Goal: Task Accomplishment & Management: Manage account settings

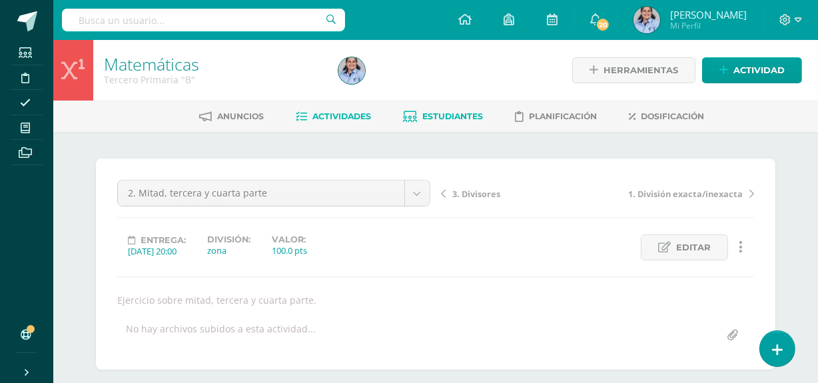
click at [452, 113] on span "Estudiantes" at bounding box center [453, 116] width 61 height 10
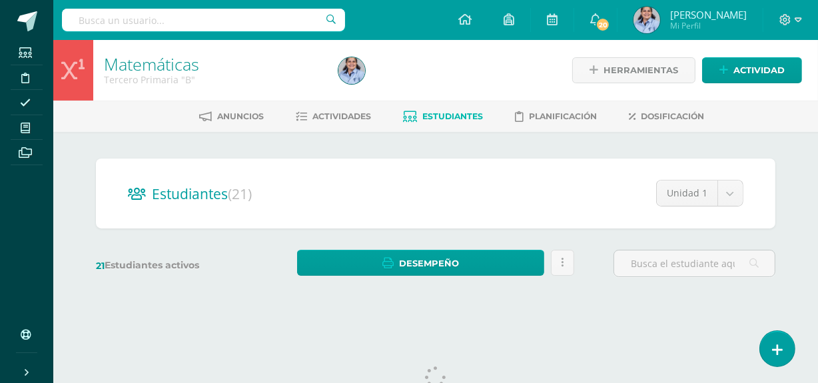
click at [452, 113] on span "Estudiantes" at bounding box center [453, 116] width 61 height 10
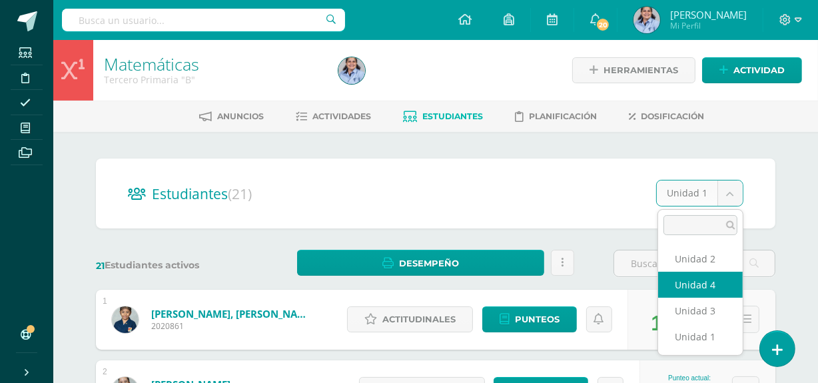
select select "/dashboard/teacher/section/3944/students/?unit=117682"
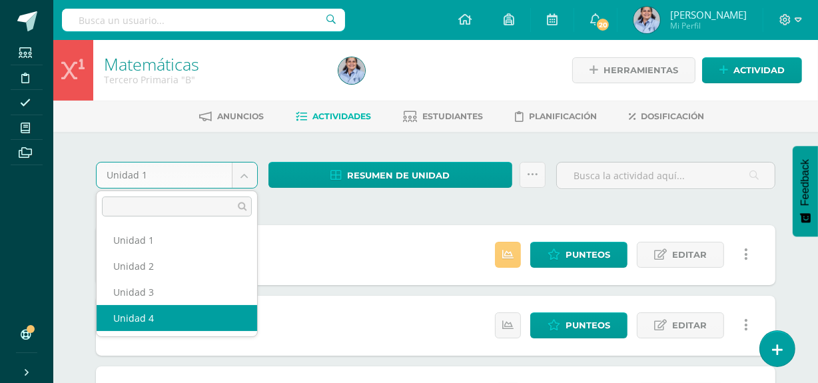
select select "Unidad 4"
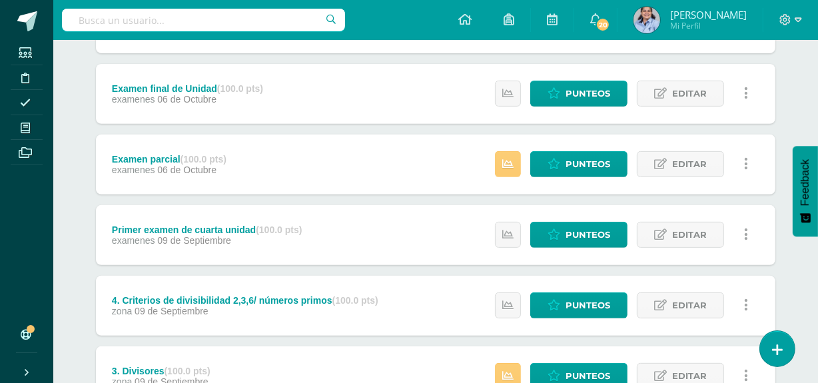
scroll to position [620, 0]
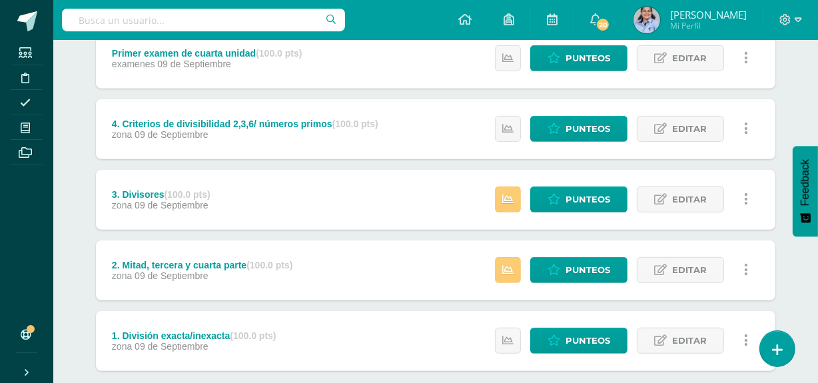
click at [583, 285] on div "Estatus de Actividad: 0 Estudiantes sin calificar 0 Estudiantes con cero Media …" at bounding box center [625, 271] width 301 height 60
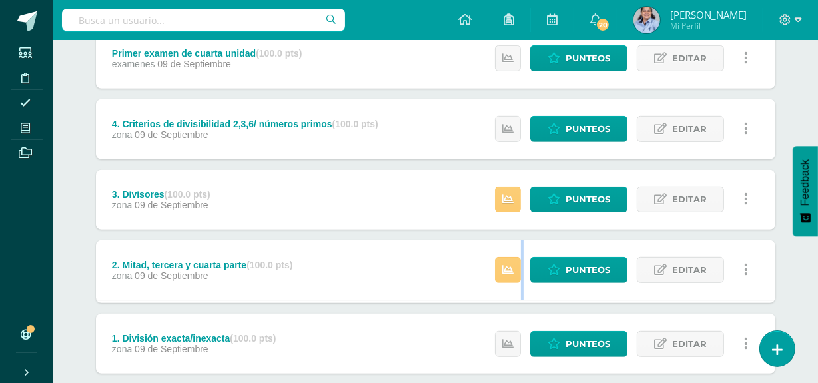
click at [583, 285] on div "Estatus de Actividad: 0 Estudiantes sin calificar 0 Estudiantes con cero Media …" at bounding box center [625, 271] width 301 height 60
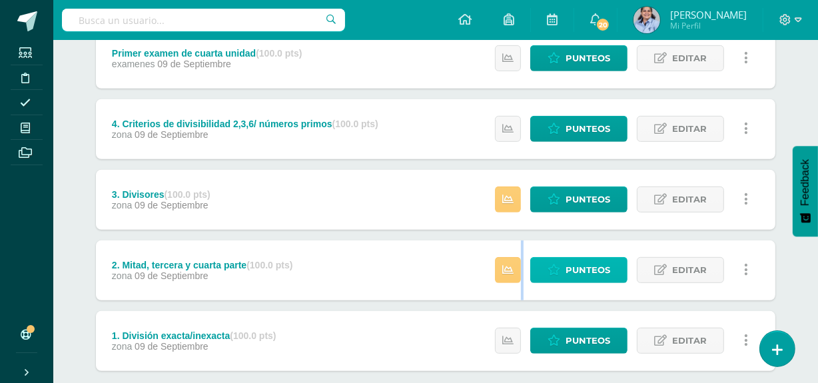
click at [578, 260] on span "Punteos" at bounding box center [588, 270] width 45 height 25
click at [420, 257] on div "2. Mitad, tercera y cuarta parte (100.0 pts) zona 09 de Septiembre Estatus de A…" at bounding box center [436, 271] width 680 height 60
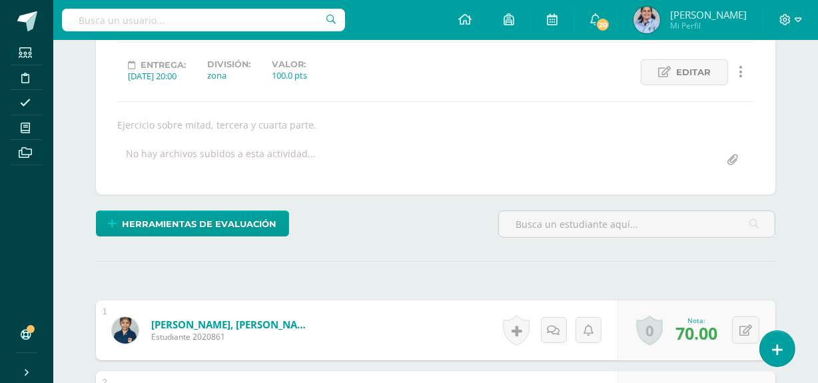
scroll to position [109, 0]
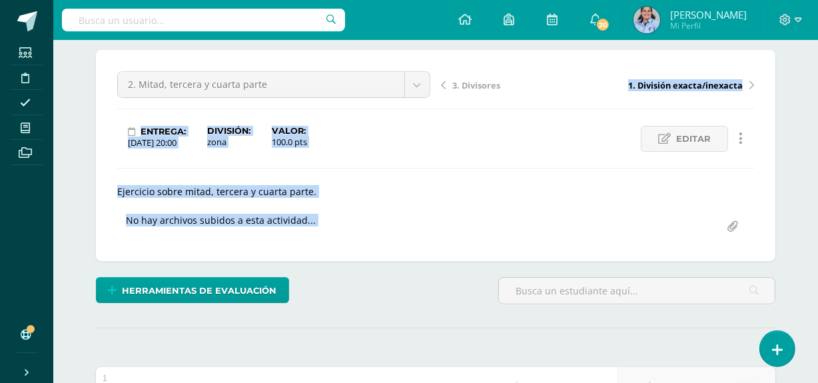
drag, startPoint x: 638, startPoint y: 209, endPoint x: 474, endPoint y: 91, distance: 202.5
click at [474, 91] on div "2. Mitad, tercera y cuarta parte 8. División con dividendo de 3 o más cifras 7.…" at bounding box center [435, 155] width 637 height 169
click at [474, 91] on div "3. Divisores 1. División exacta/inexacta" at bounding box center [598, 89] width 324 height 37
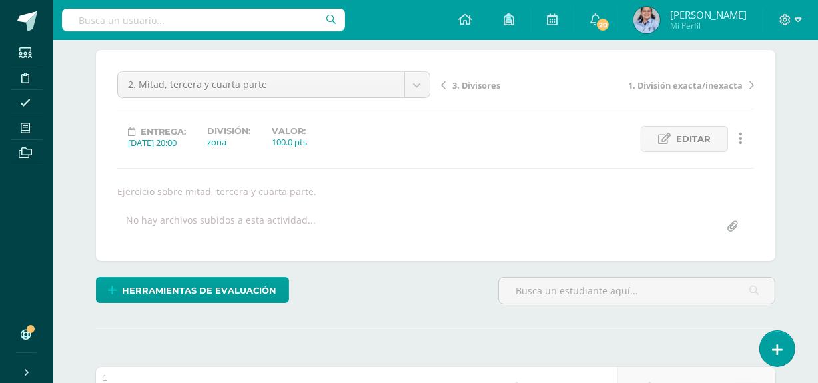
click at [473, 83] on span "3. Divisores" at bounding box center [477, 85] width 48 height 12
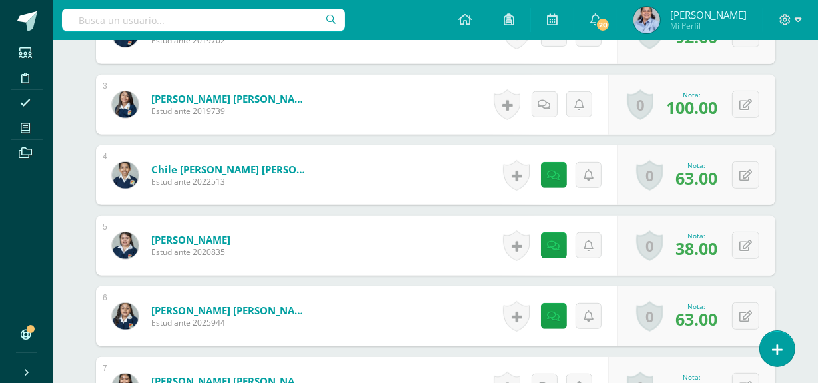
scroll to position [596, 0]
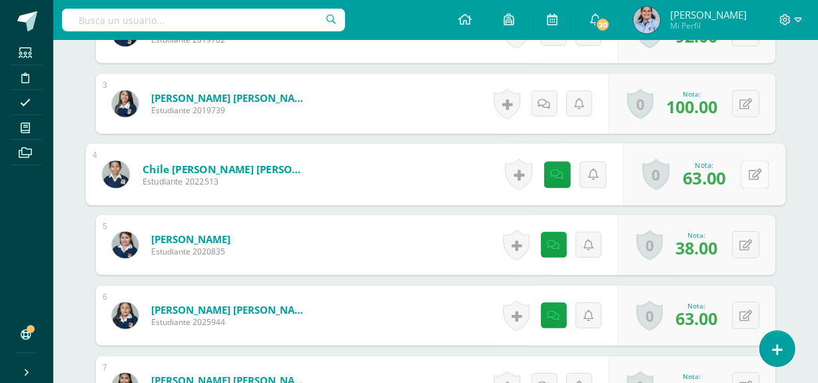
click at [744, 171] on button at bounding box center [755, 175] width 28 height 28
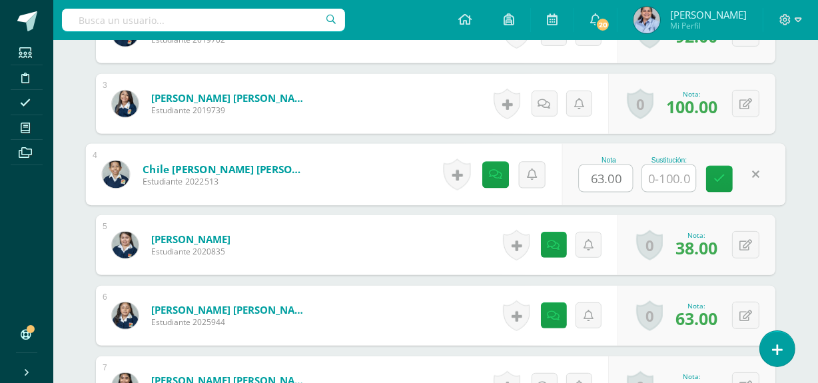
click at [767, 191] on div "Nota 63.00 Sustitución:" at bounding box center [674, 175] width 224 height 62
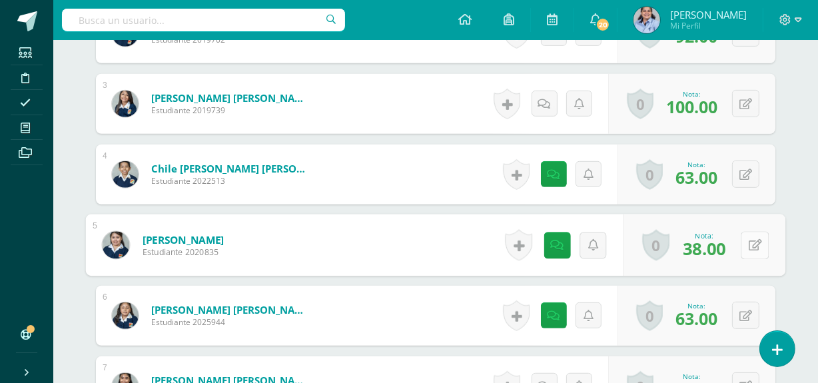
click at [744, 247] on button at bounding box center [755, 245] width 28 height 28
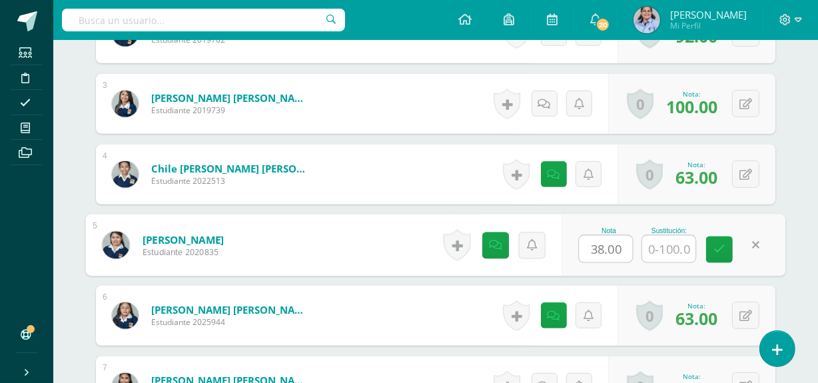
type input "6"
click at [606, 247] on input "38.00" at bounding box center [606, 249] width 53 height 27
type input "60.00"
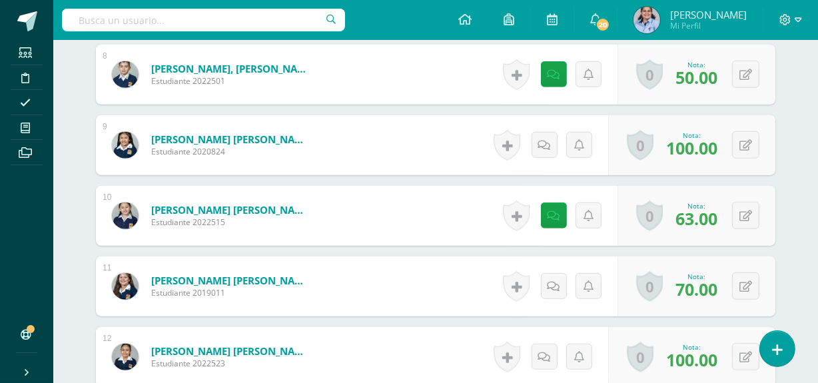
scroll to position [982, 0]
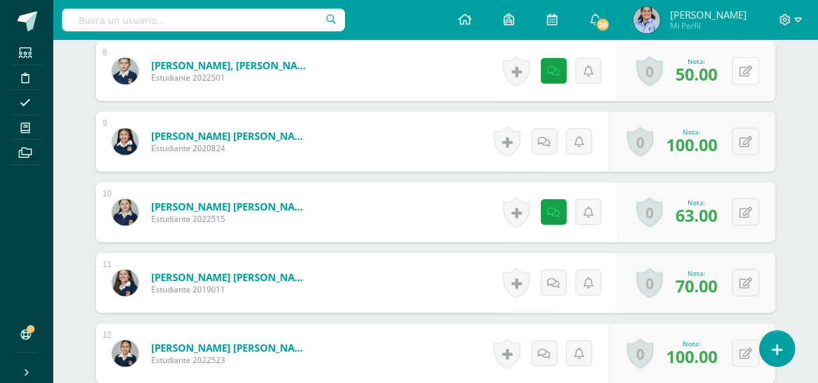
click at [740, 74] on icon at bounding box center [746, 71] width 13 height 11
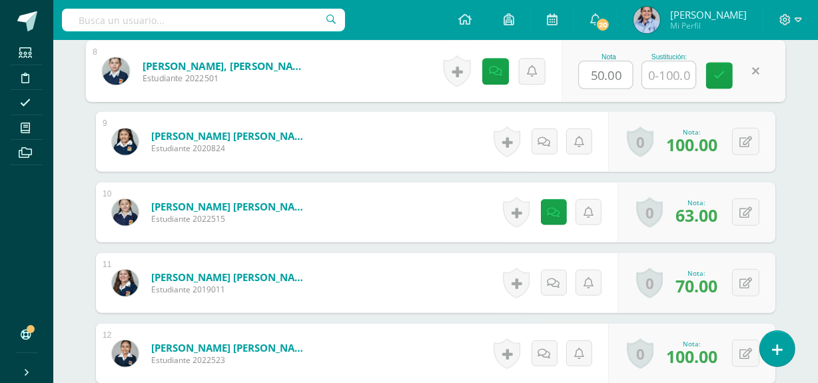
click at [598, 73] on input "50.00" at bounding box center [606, 75] width 53 height 27
type input "60.00"
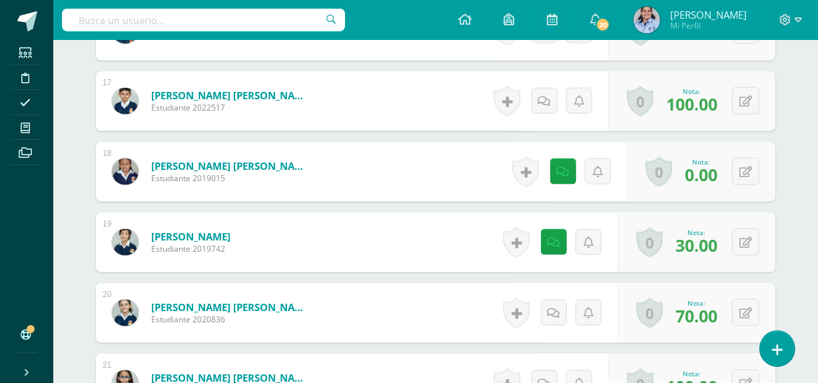
scroll to position [1603, 0]
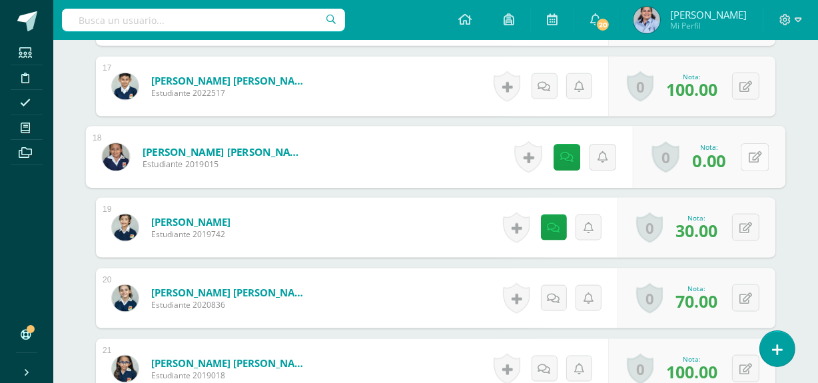
click at [749, 153] on icon at bounding box center [755, 156] width 13 height 11
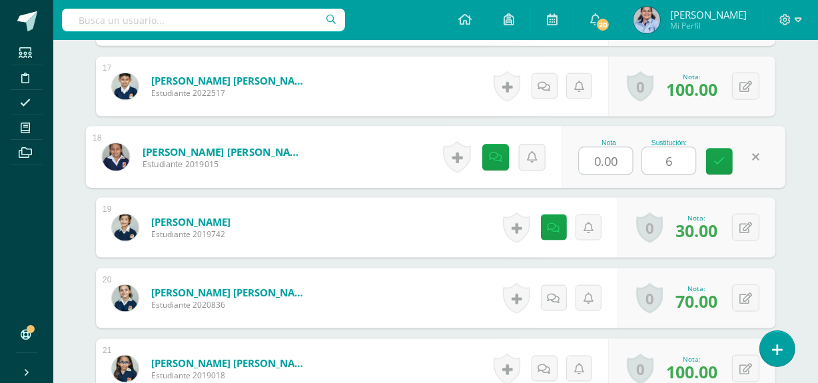
type input "60"
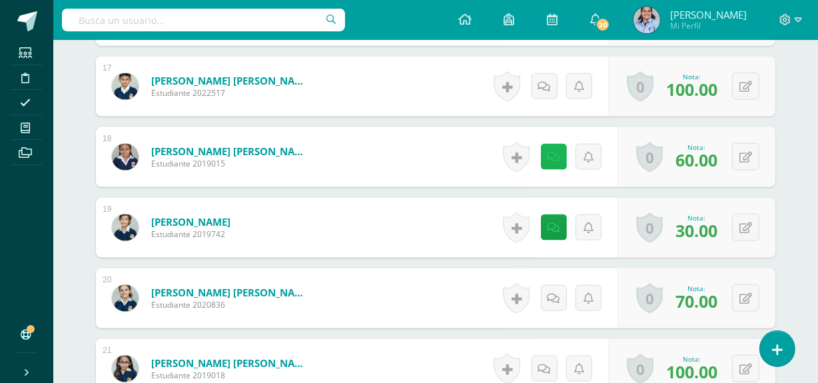
click at [546, 149] on link at bounding box center [554, 157] width 26 height 26
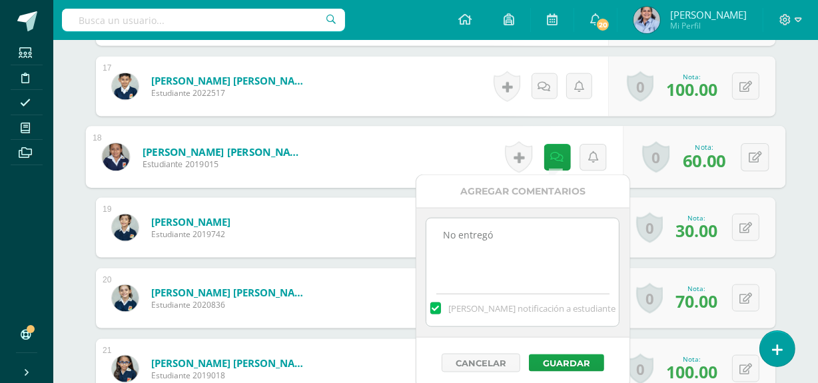
click at [537, 230] on textarea "No entregó" at bounding box center [523, 252] width 193 height 67
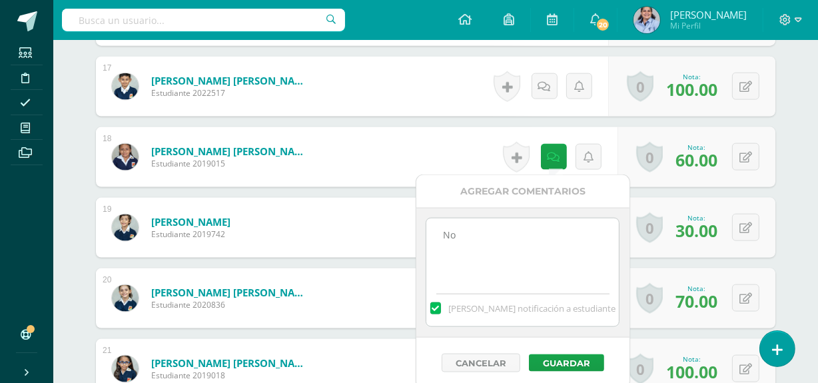
type textarea "N"
paste textarea "No entregó mejoramiento del aprendizaje"
type textarea "No entregó mejoramiento del aprendizaje"
click at [538, 311] on span "[PERSON_NAME] notificación a estudiante" at bounding box center [532, 309] width 167 height 12
click at [0, 0] on input "[PERSON_NAME] notificación a estudiante" at bounding box center [0, 0] width 0 height 0
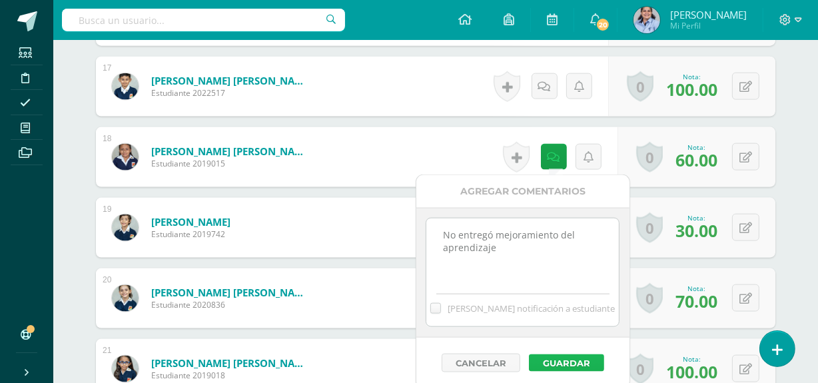
click at [564, 363] on button "Guardar" at bounding box center [566, 363] width 75 height 17
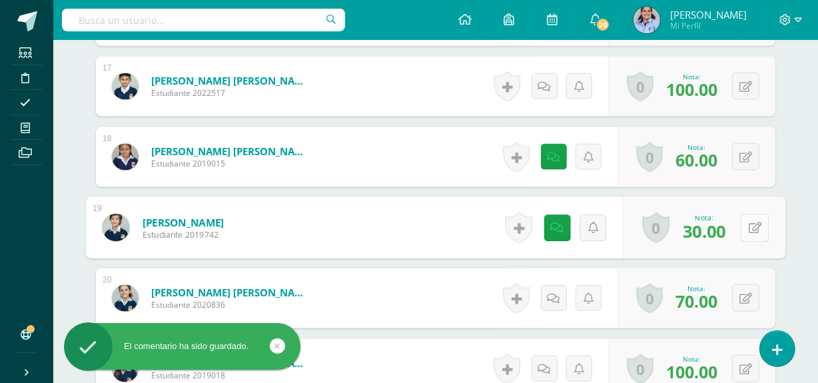
click at [746, 225] on button at bounding box center [755, 228] width 28 height 28
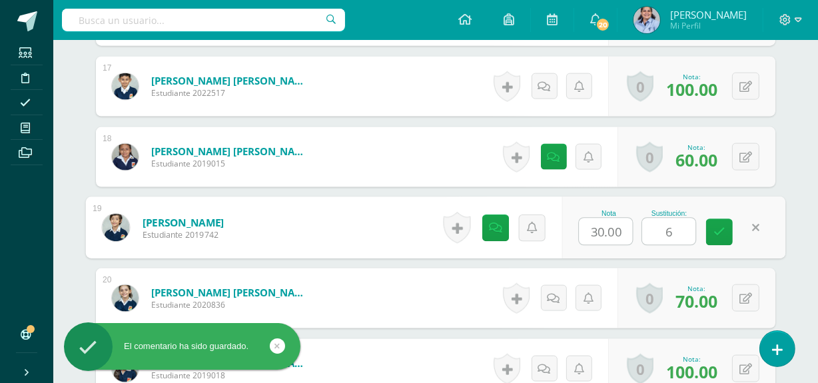
type input "60"
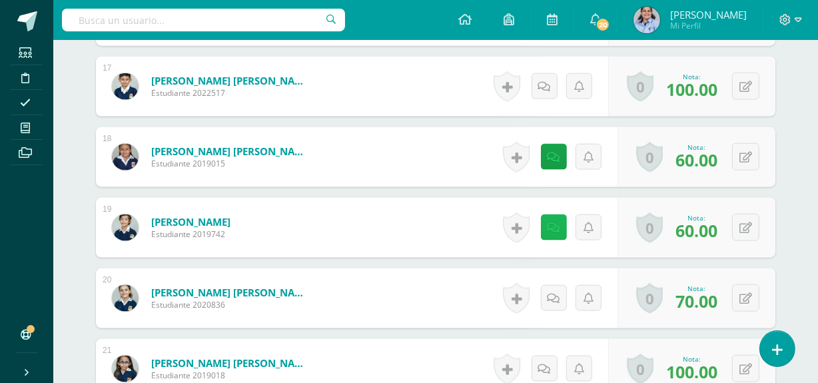
click at [544, 225] on link at bounding box center [554, 228] width 26 height 26
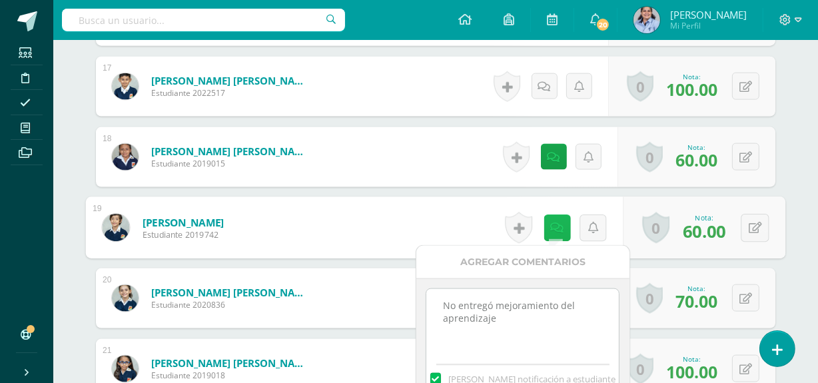
click at [546, 225] on link at bounding box center [557, 228] width 27 height 27
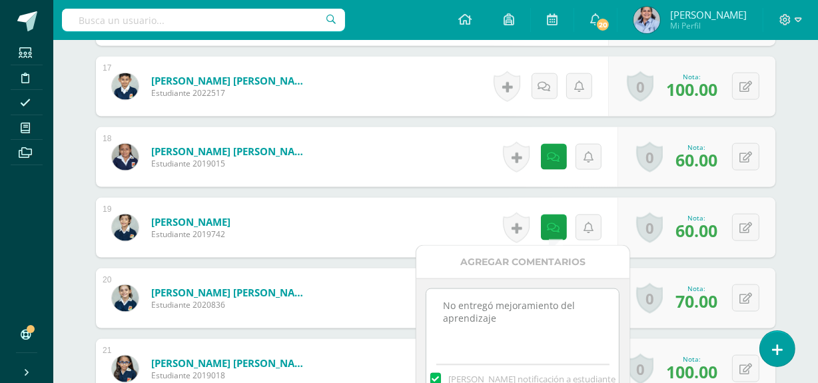
drag, startPoint x: 483, startPoint y: 310, endPoint x: 423, endPoint y: 296, distance: 61.6
click at [423, 296] on div "No entregó mejoramiento del aprendizaje Mandar notificación a estudiante" at bounding box center [523, 344] width 213 height 130
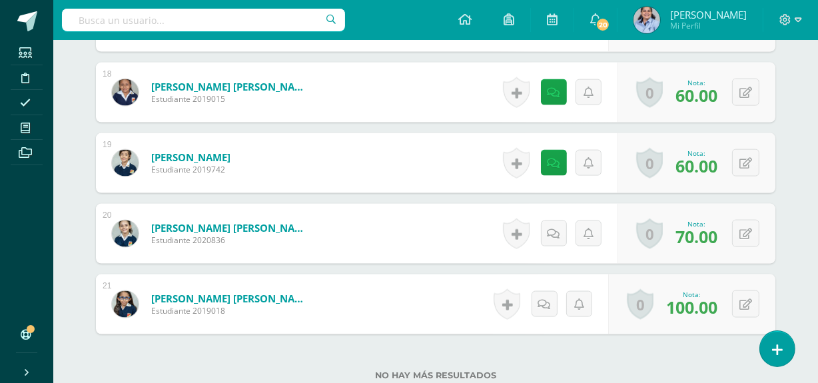
scroll to position [1643, 0]
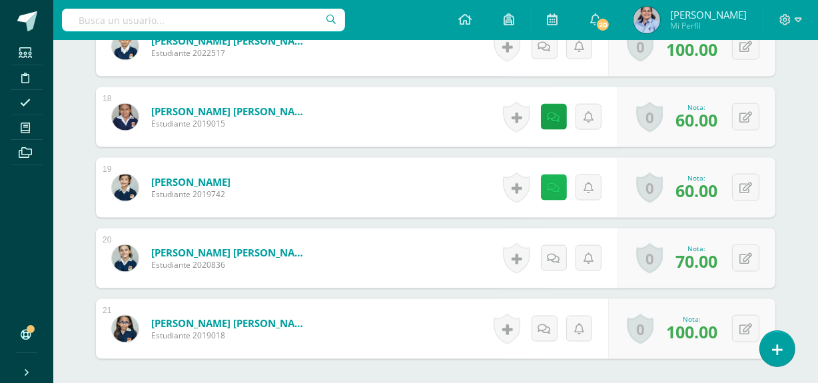
click at [550, 179] on link at bounding box center [554, 188] width 26 height 26
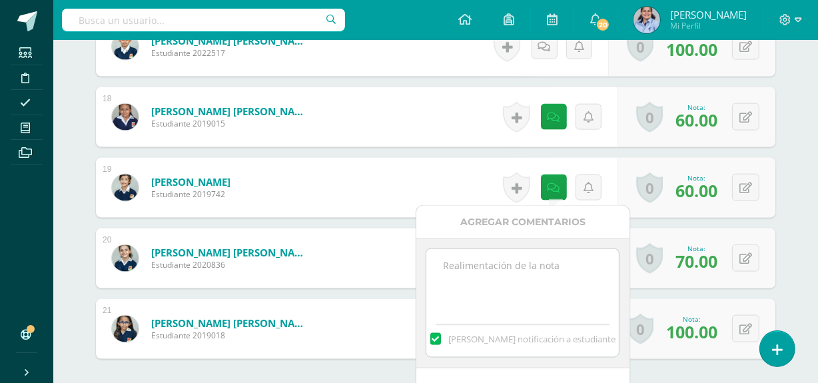
click at [517, 335] on span "[PERSON_NAME] notificación a estudiante" at bounding box center [532, 339] width 167 height 12
click at [0, 0] on input "[PERSON_NAME] notificación a estudiante" at bounding box center [0, 0] width 0 height 0
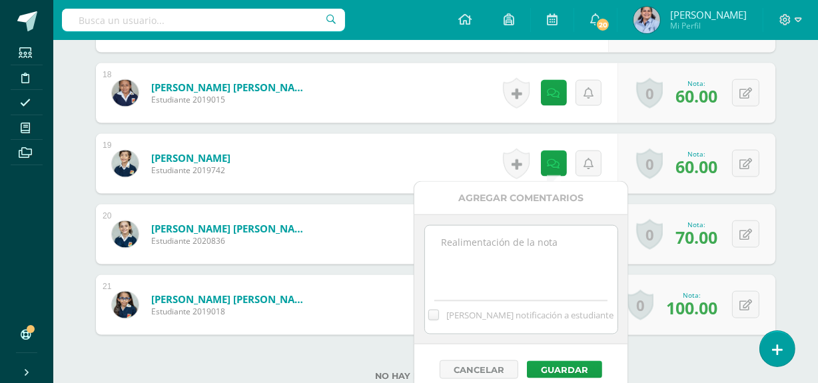
scroll to position [1691, 0]
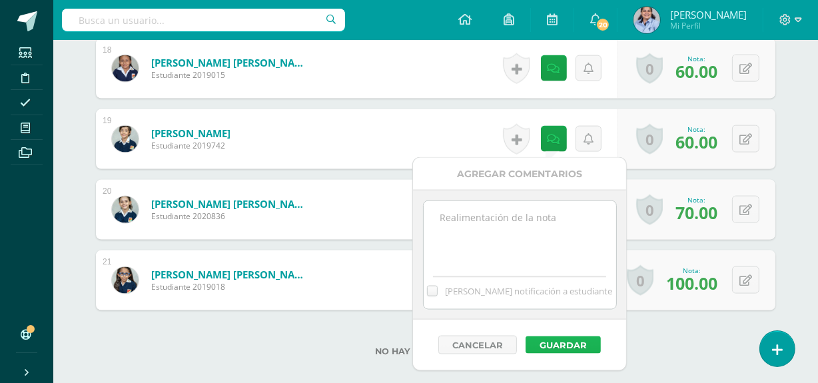
click at [589, 341] on button "Guardar" at bounding box center [563, 345] width 75 height 17
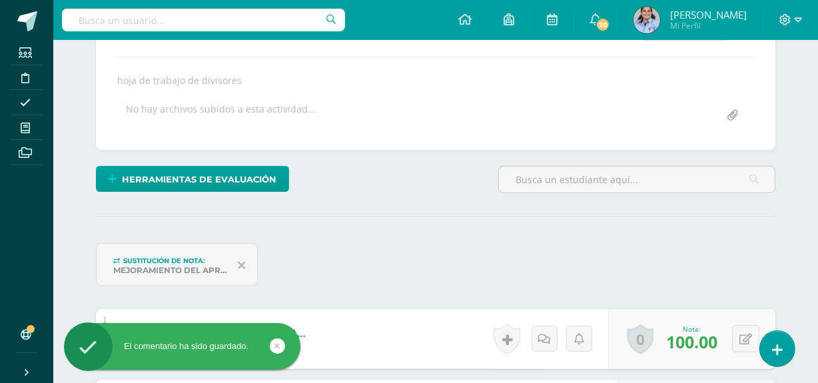
scroll to position [0, 0]
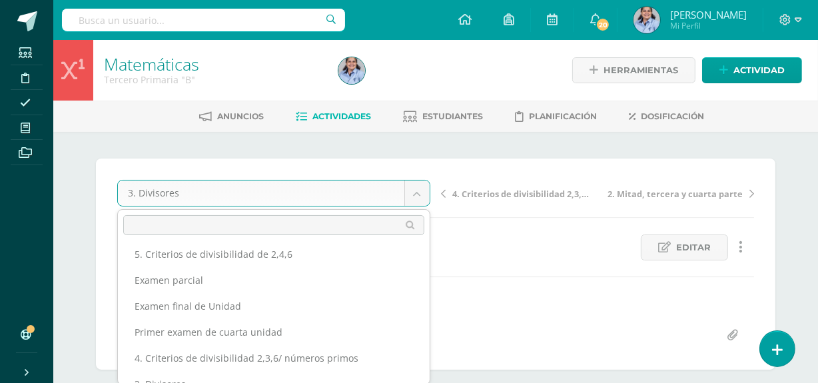
scroll to position [81, 0]
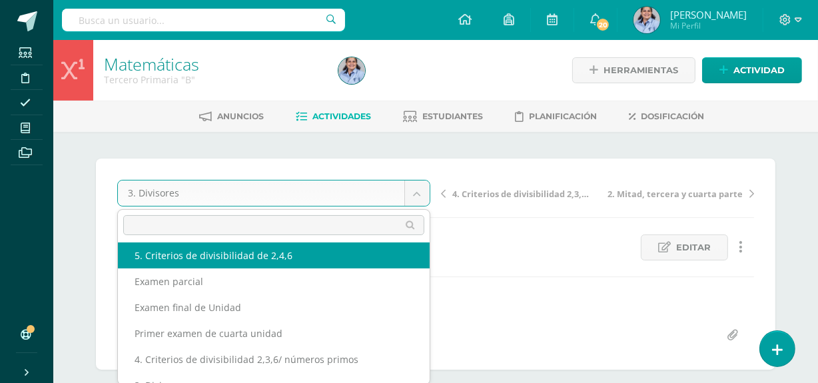
select select "/dashboard/teacher/grade-activity/130859/"
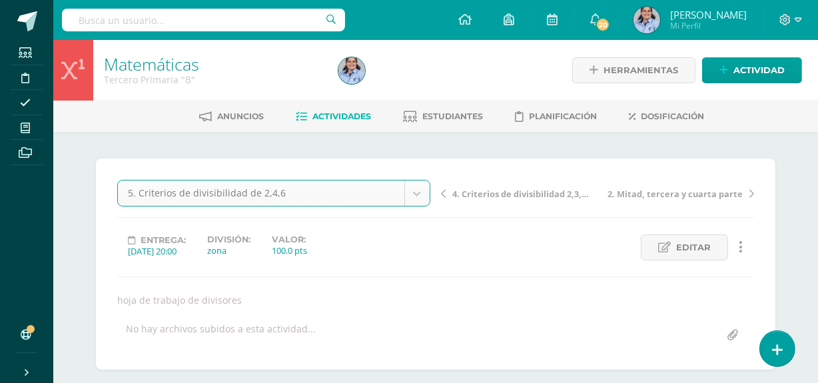
click at [261, 254] on div "División: zona" at bounding box center [229, 246] width 65 height 22
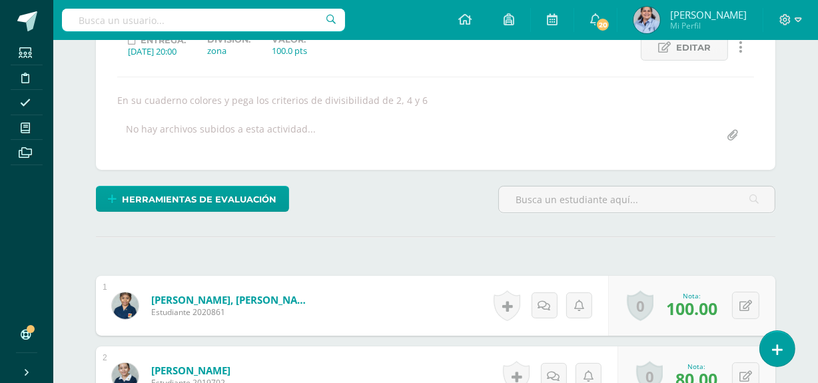
scroll to position [200, 0]
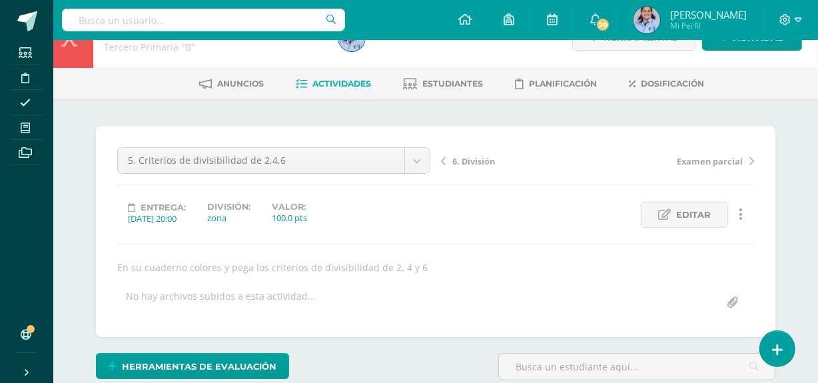
scroll to position [0, 0]
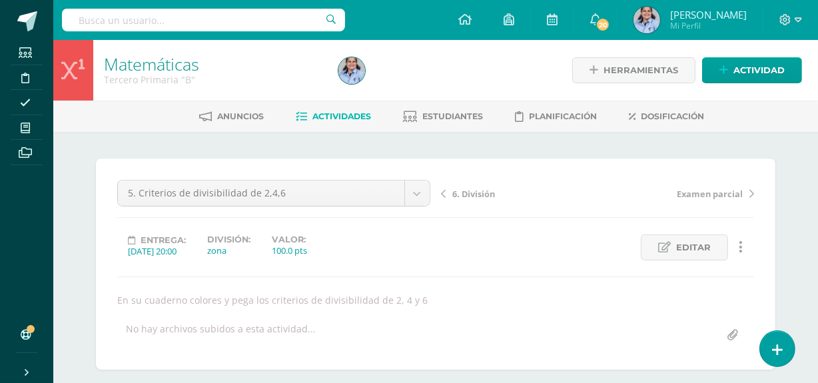
click at [481, 192] on span "6. División" at bounding box center [474, 194] width 43 height 12
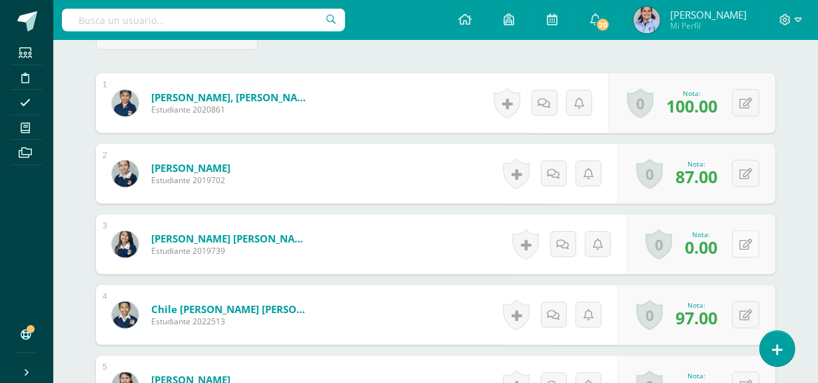
scroll to position [457, 0]
click at [744, 242] on icon at bounding box center [746, 244] width 13 height 11
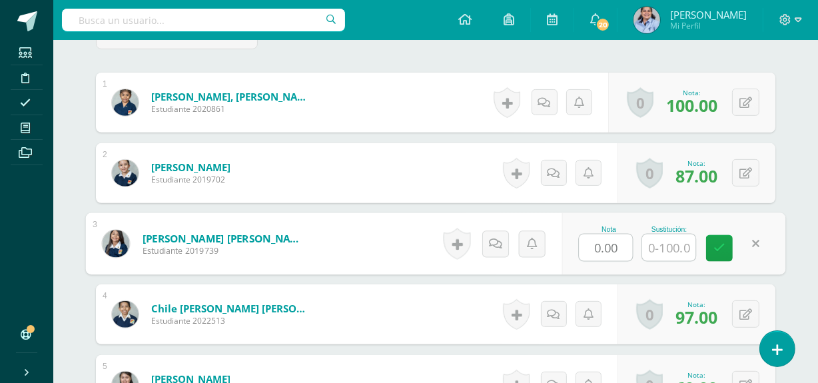
type input "6"
click at [601, 249] on input "0.00" at bounding box center [606, 248] width 53 height 27
type input "60.00"
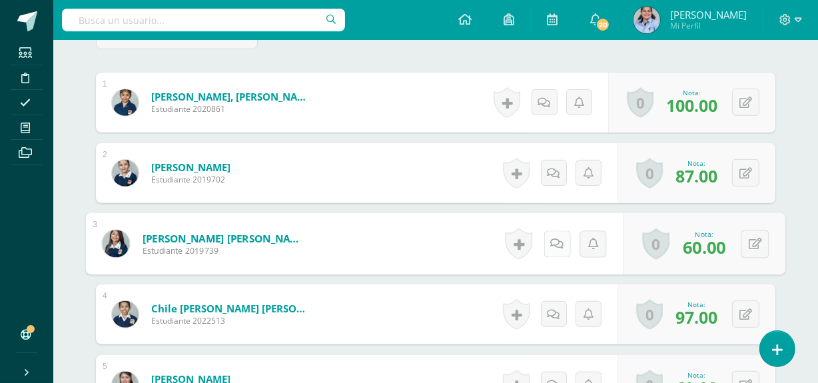
click at [554, 243] on icon at bounding box center [557, 243] width 13 height 11
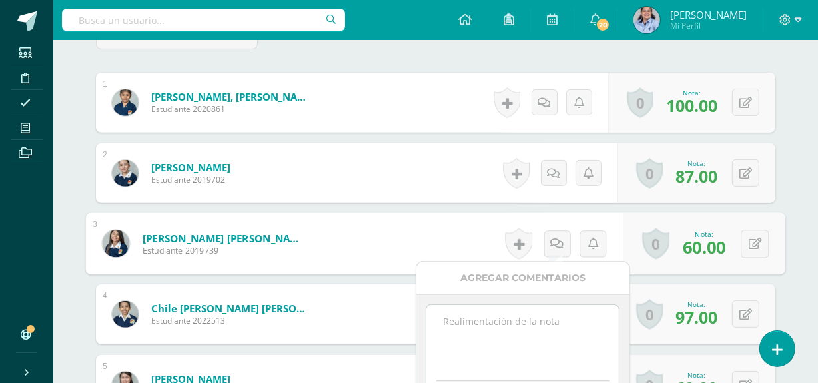
click at [528, 317] on textarea at bounding box center [523, 338] width 193 height 67
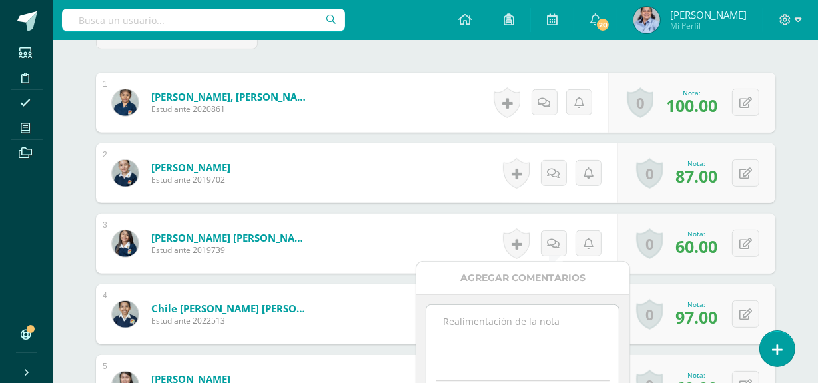
paste textarea "No entregó mejoramiento del aprendizaje"
type textarea "No entregó mejoramiento del aprendizaje"
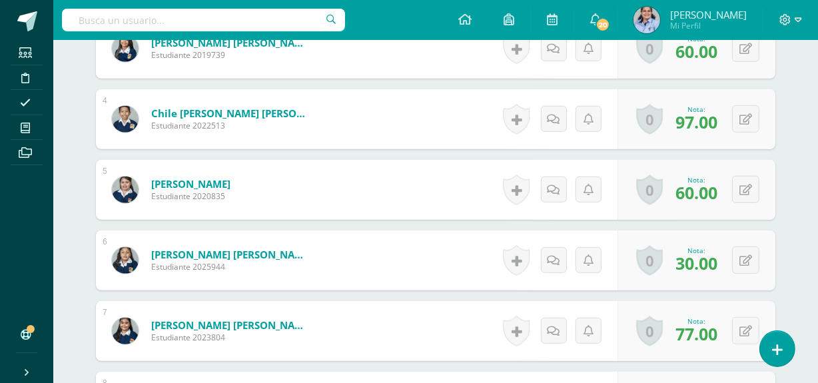
scroll to position [633, 0]
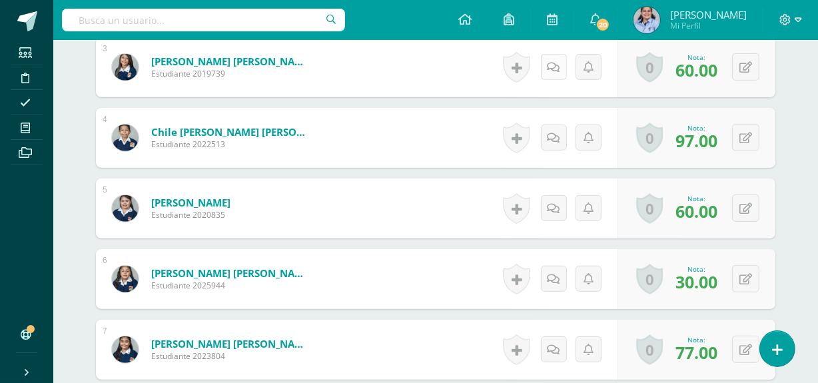
click at [551, 73] on link at bounding box center [554, 67] width 26 height 26
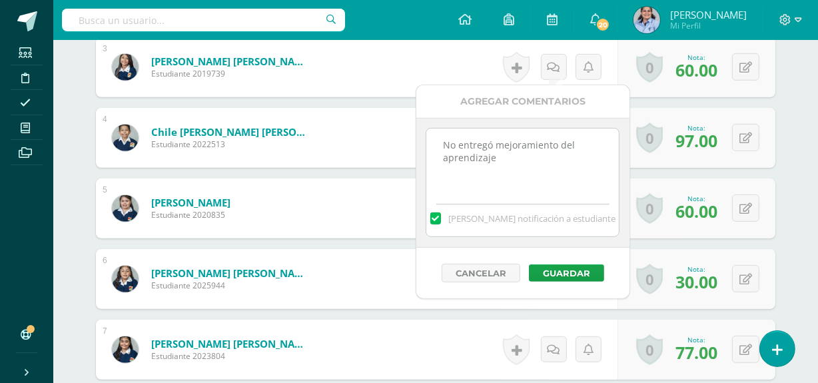
click at [503, 219] on span "Mandar notificación a estudiante" at bounding box center [532, 219] width 167 height 12
click at [0, 0] on input "Mandar notificación a estudiante" at bounding box center [0, 0] width 0 height 0
click at [554, 268] on button "Guardar" at bounding box center [566, 273] width 75 height 17
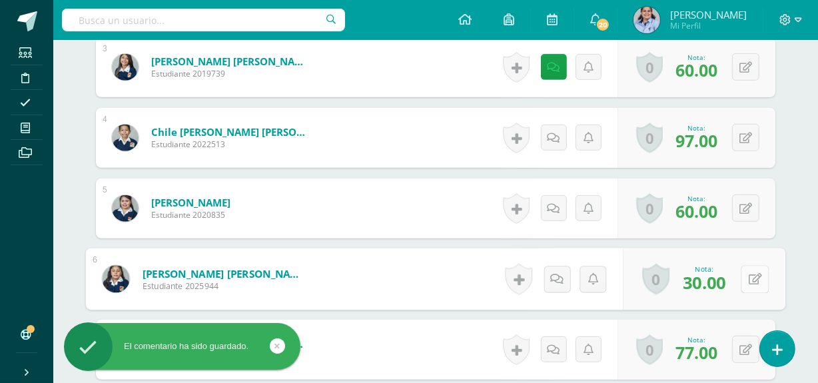
click at [749, 278] on icon at bounding box center [755, 278] width 13 height 11
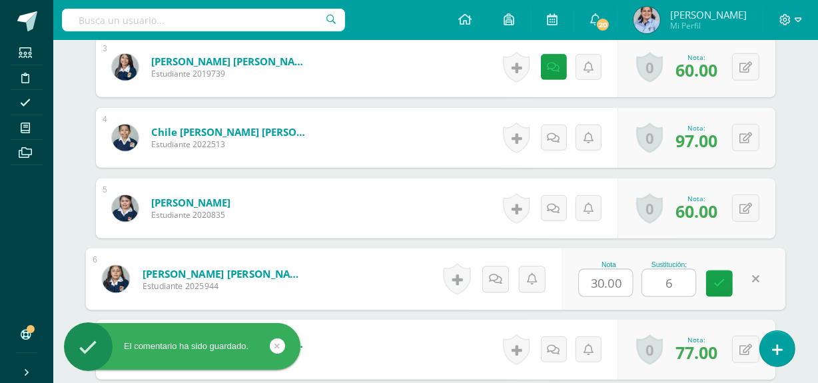
type input "60"
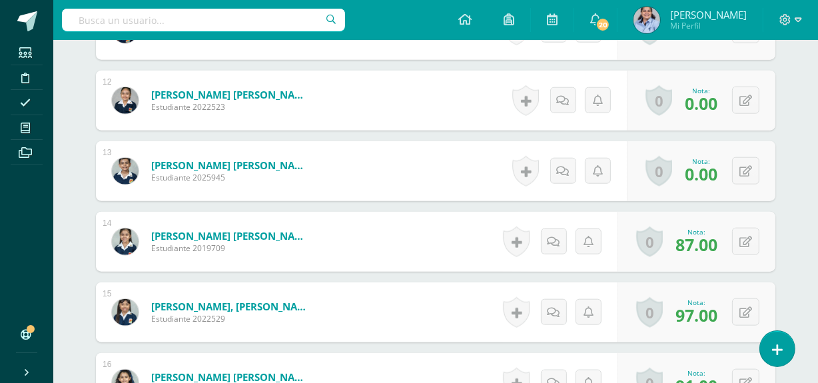
scroll to position [1240, 0]
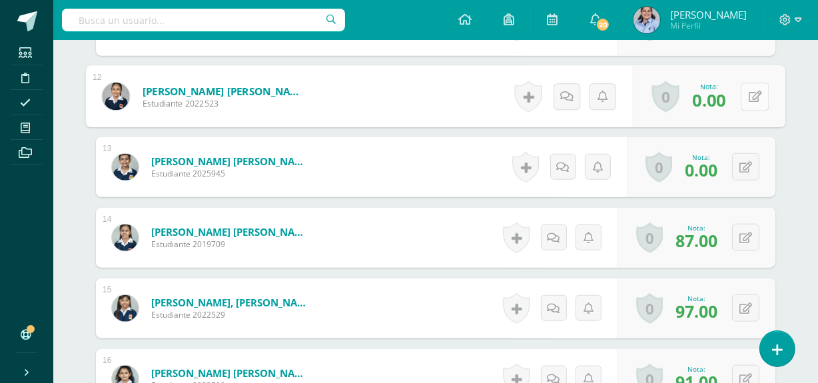
click at [741, 97] on button at bounding box center [755, 97] width 28 height 28
click at [622, 101] on input "0.00" at bounding box center [606, 100] width 53 height 27
type input "0"
type input "60"
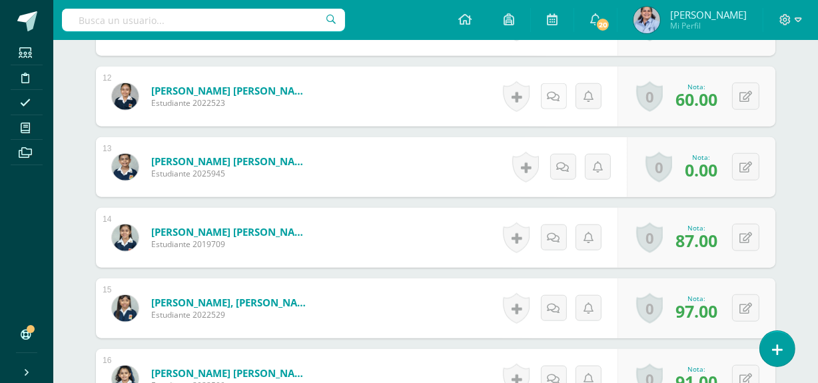
click at [548, 91] on icon at bounding box center [554, 96] width 13 height 11
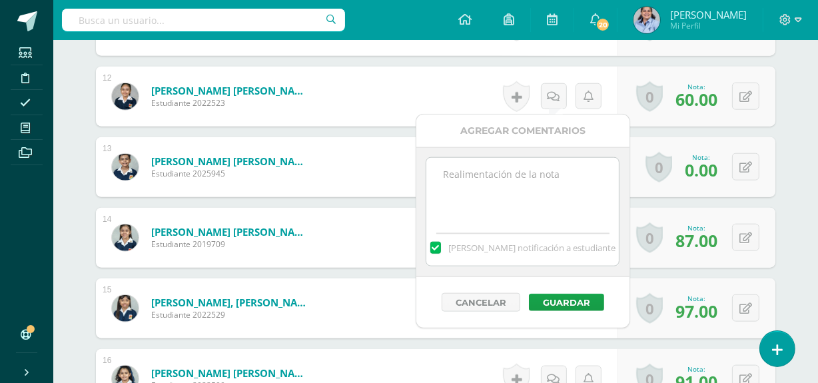
click at [477, 176] on textarea at bounding box center [523, 191] width 193 height 67
paste textarea "No entregó mejoramiento del aprendizaje"
type textarea "No entregó mejoramiento del aprendizaje"
click at [497, 245] on span "Mandar notificación a estudiante" at bounding box center [532, 248] width 167 height 12
click at [0, 0] on input "Mandar notificación a estudiante" at bounding box center [0, 0] width 0 height 0
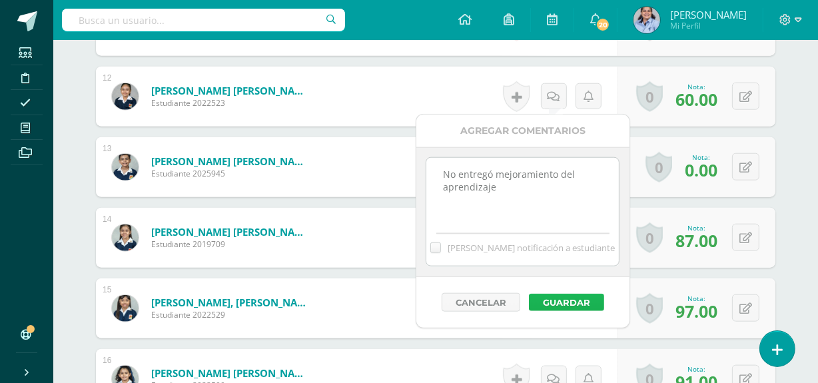
click at [573, 306] on button "Guardar" at bounding box center [566, 302] width 75 height 17
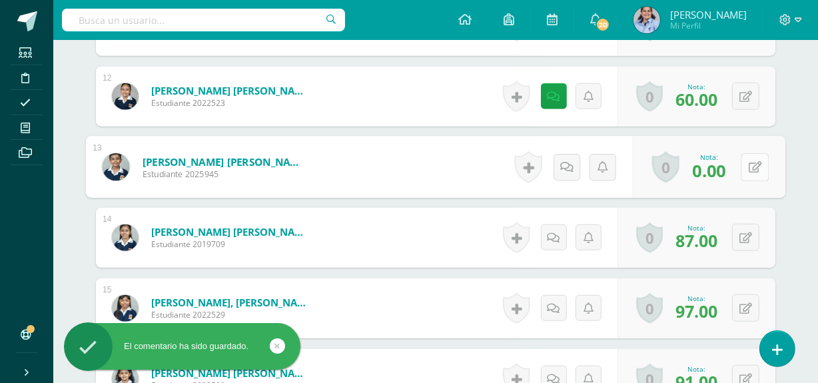
click at [749, 165] on icon at bounding box center [755, 166] width 13 height 11
click at [619, 172] on input "0.00" at bounding box center [606, 171] width 53 height 27
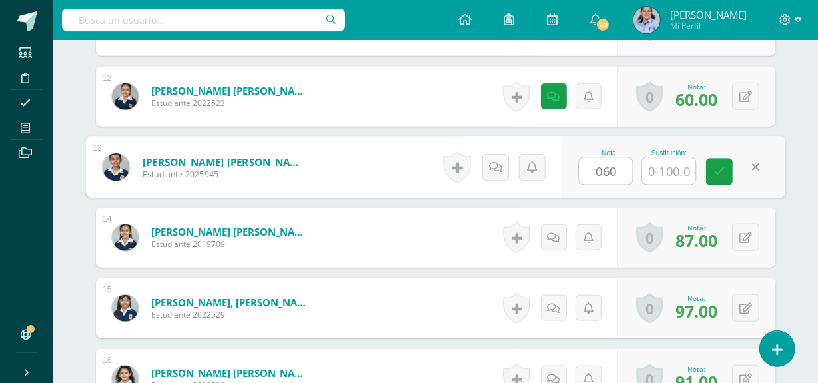
type input "60"
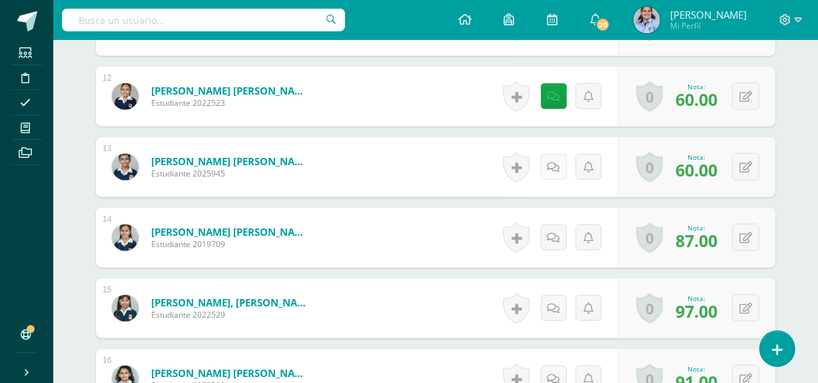
click at [553, 165] on icon at bounding box center [554, 167] width 13 height 11
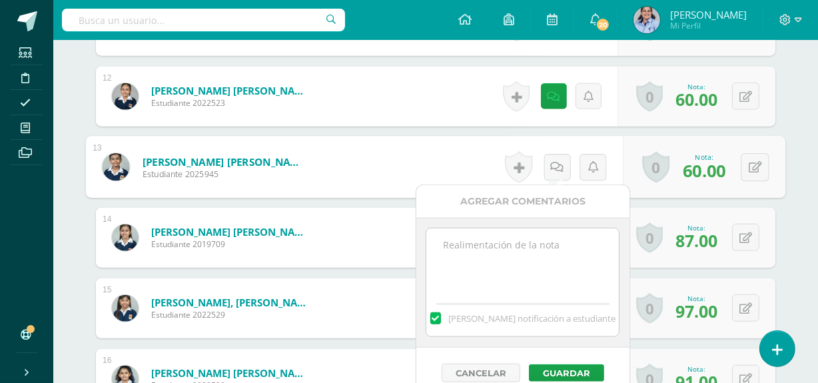
click at [523, 241] on textarea at bounding box center [523, 262] width 193 height 67
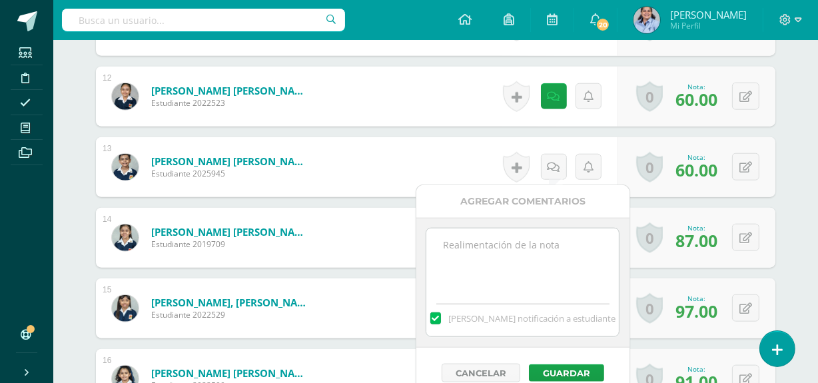
paste textarea "No entregó mejoramiento del aprendizaje"
type textarea "No entregó mejoramiento del aprendizaje"
click at [546, 317] on span "Mandar notificación a estudiante" at bounding box center [532, 319] width 167 height 12
click at [0, 0] on input "Mandar notificación a estudiante" at bounding box center [0, 0] width 0 height 0
click at [578, 373] on button "Guardar" at bounding box center [566, 373] width 75 height 17
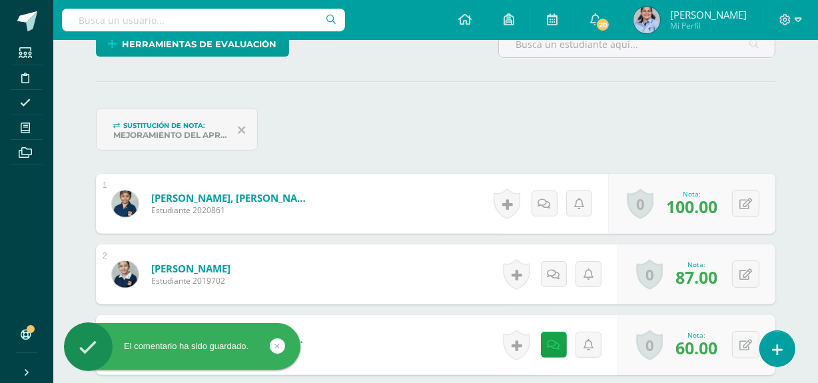
scroll to position [0, 0]
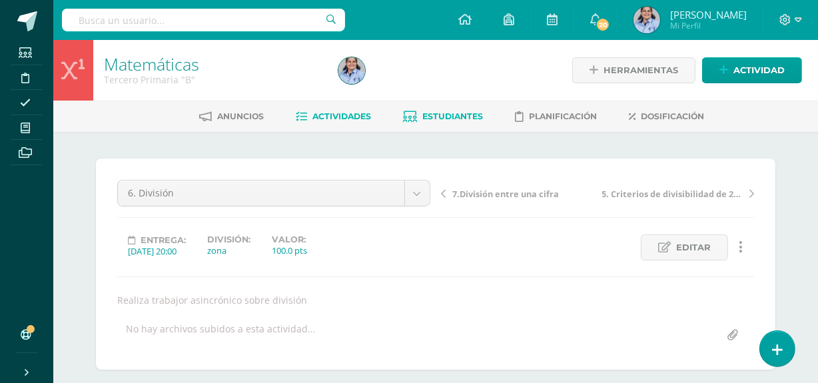
click at [469, 113] on span "Estudiantes" at bounding box center [453, 116] width 61 height 10
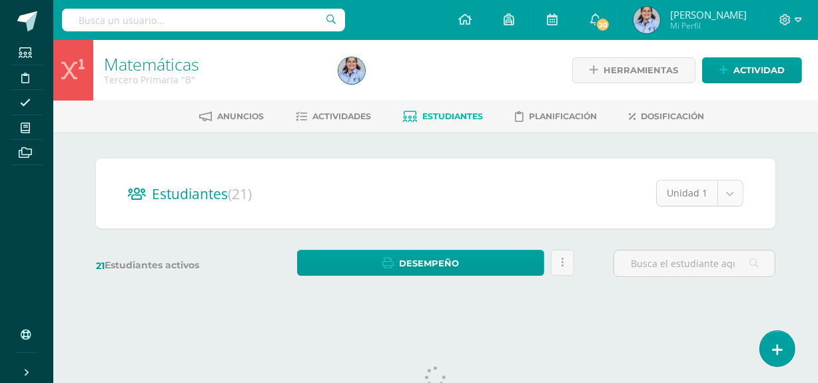
click at [727, 190] on body "Estudiantes Disciplina Asistencia Mis cursos Archivos Soporte Ayuda Reportar un…" at bounding box center [409, 158] width 818 height 317
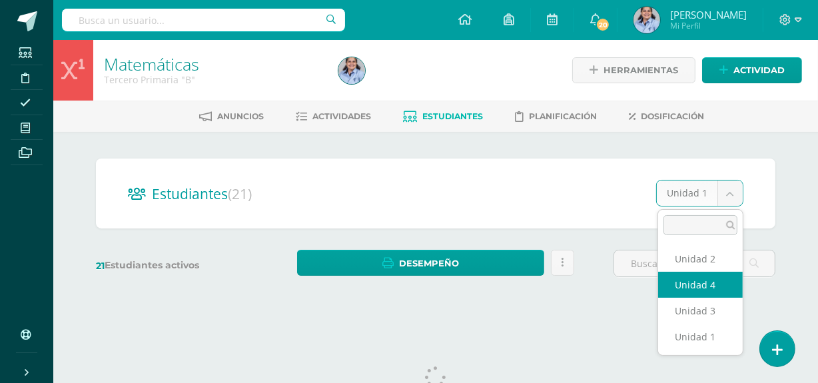
select select "/dashboard/teacher/section/3944/students/?unit=117682"
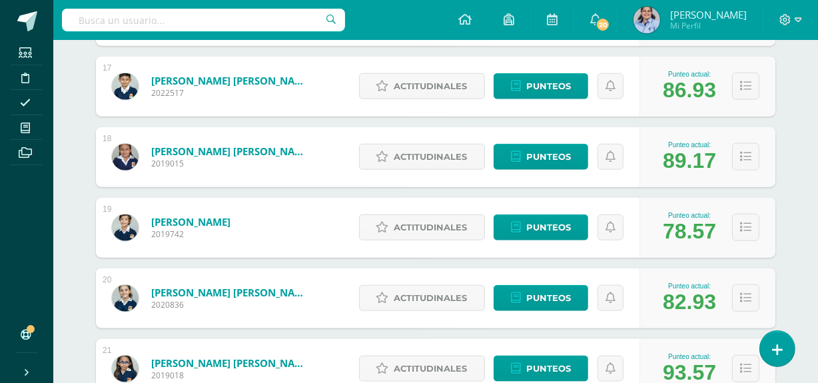
scroll to position [1467, 0]
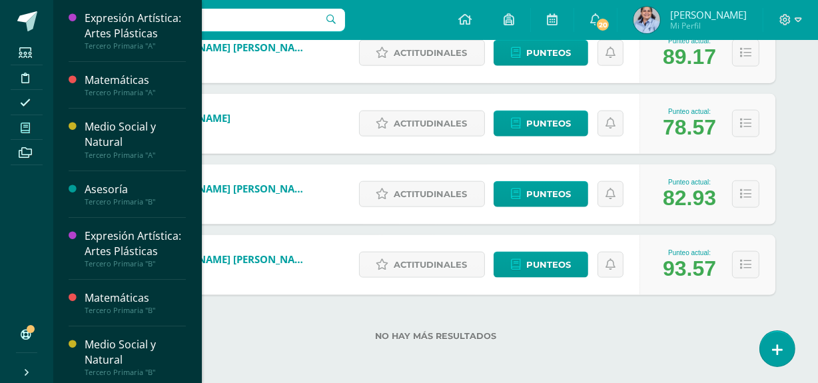
click at [27, 129] on icon at bounding box center [25, 128] width 9 height 11
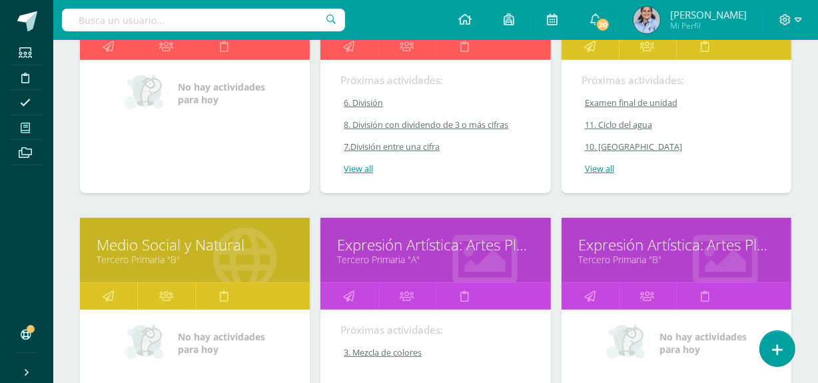
scroll to position [360, 0]
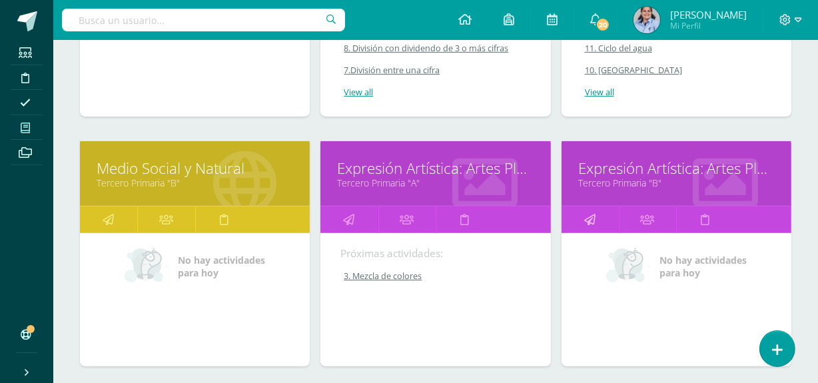
click at [589, 217] on icon at bounding box center [589, 220] width 11 height 26
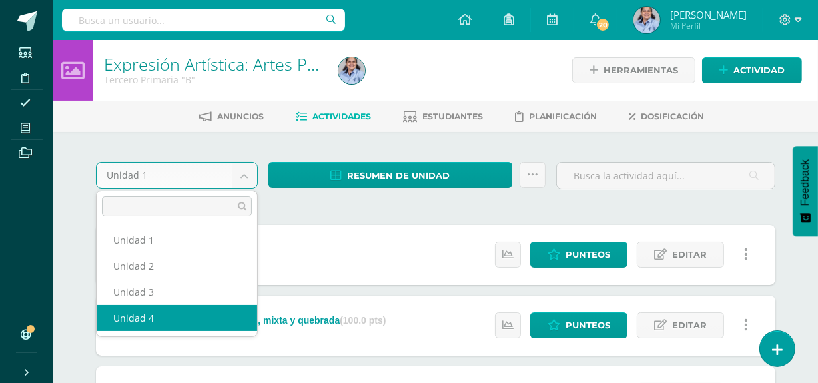
select select "Unidad 4"
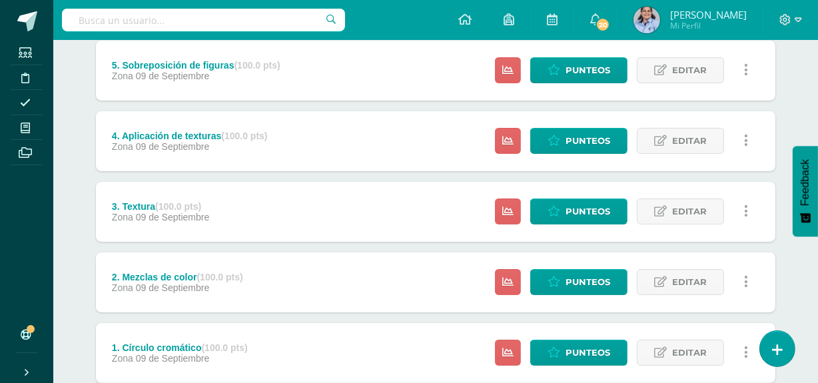
scroll to position [198, 0]
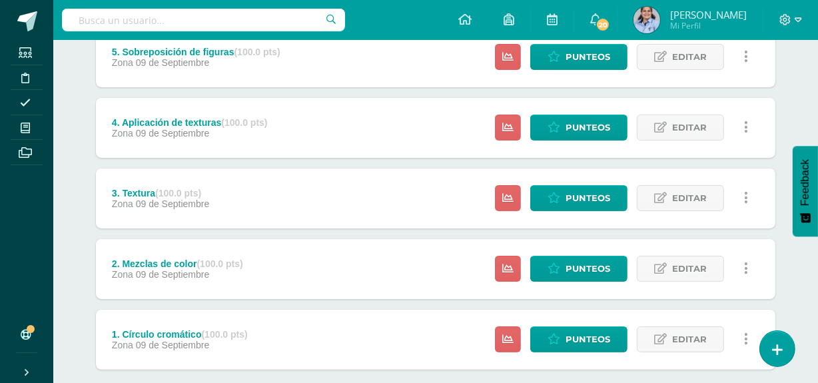
drag, startPoint x: 81, startPoint y: 280, endPoint x: 93, endPoint y: 270, distance: 16.1
click at [81, 280] on div "Unidad 4 Unidad 1 Unidad 2 Unidad 3 Unidad 4 Resumen de unidad Descargar como H…" at bounding box center [435, 196] width 733 height 524
drag, startPoint x: 534, startPoint y: 182, endPoint x: 548, endPoint y: 183, distance: 14.7
click at [546, 182] on div "Estatus de Actividad: 21 Estudiantes sin calificar 0 Estudiantes con cero Media…" at bounding box center [625, 199] width 301 height 60
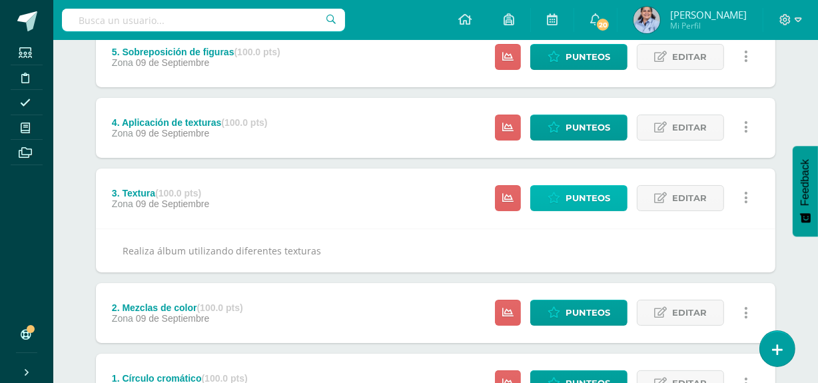
click at [592, 187] on span "Punteos" at bounding box center [588, 198] width 45 height 25
click at [662, 191] on link "Editar" at bounding box center [680, 198] width 87 height 26
click at [646, 191] on link "Editar" at bounding box center [680, 198] width 87 height 26
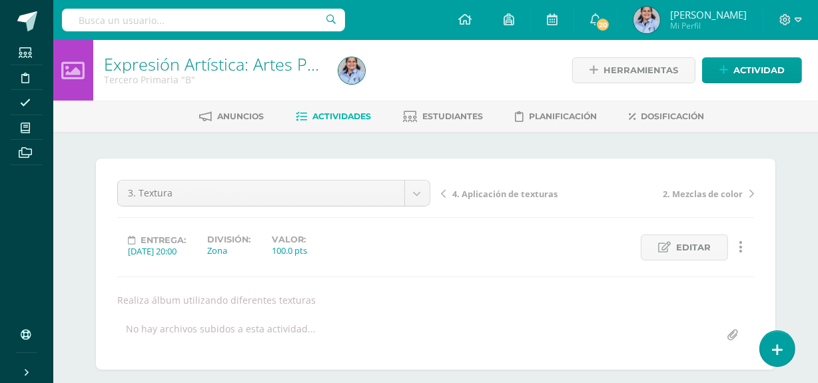
click at [133, 193] on body "Estudiantes Disciplina Asistencia Mis cursos Archivos Soporte Ayuda Reportar un…" at bounding box center [409, 270] width 818 height 540
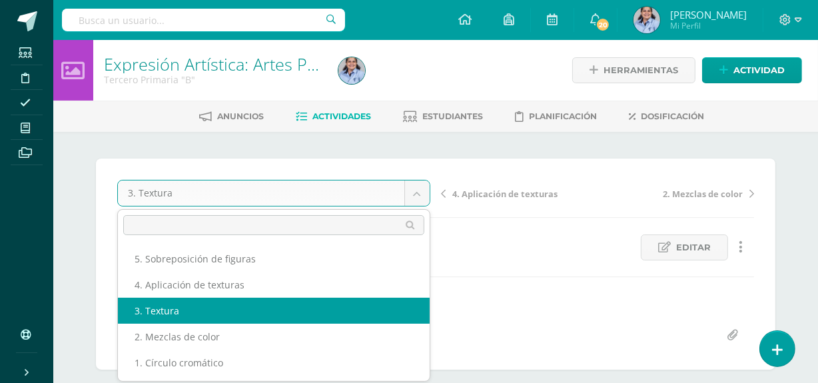
drag, startPoint x: 0, startPoint y: 0, endPoint x: 131, endPoint y: 191, distance: 232.0
click at [131, 191] on body "Estudiantes Disciplina Asistencia Mis cursos Archivos Soporte Ayuda Reportar un…" at bounding box center [409, 270] width 818 height 540
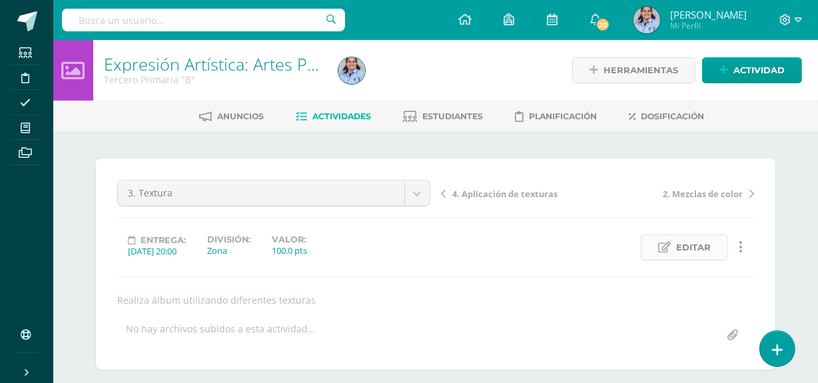
click at [693, 251] on span "Editar" at bounding box center [693, 247] width 35 height 25
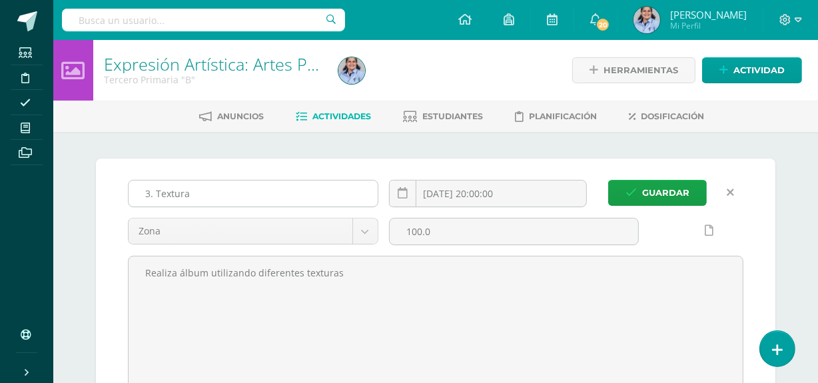
click at [148, 195] on input "3. Textura" at bounding box center [253, 194] width 249 height 26
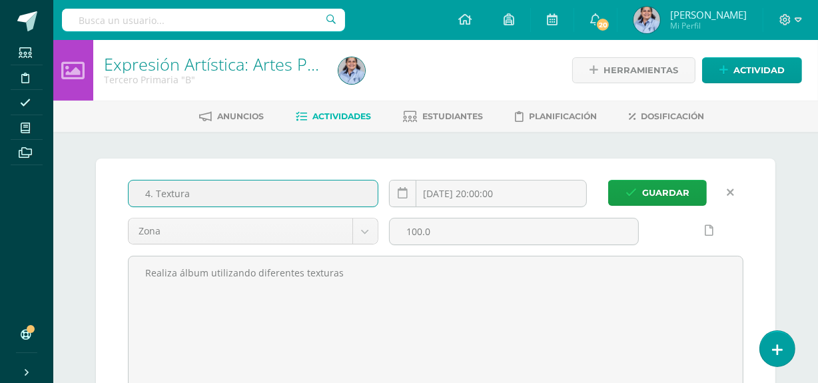
type input "4. Textura"
click at [674, 172] on div "Guardar 4. Textura 2025-09-09 20:00:00 Zona Zona 100.0 Realiza álbum utilizando…" at bounding box center [436, 302] width 680 height 287
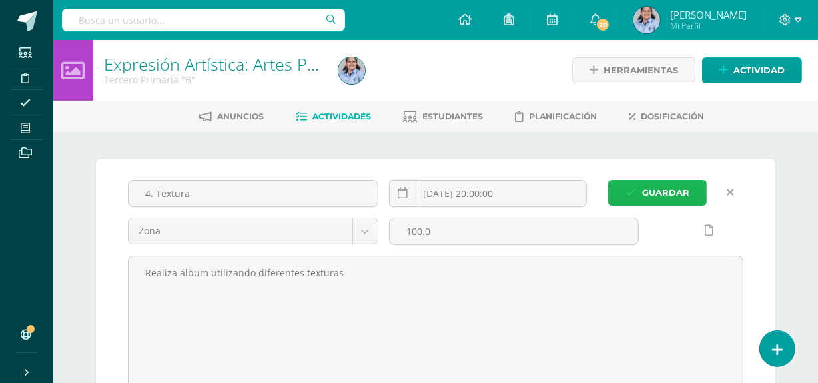
click at [674, 187] on span "Guardar" at bounding box center [665, 193] width 47 height 25
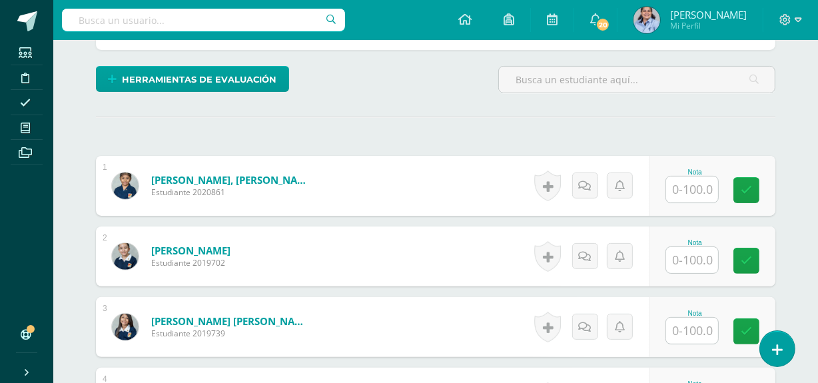
scroll to position [334, 0]
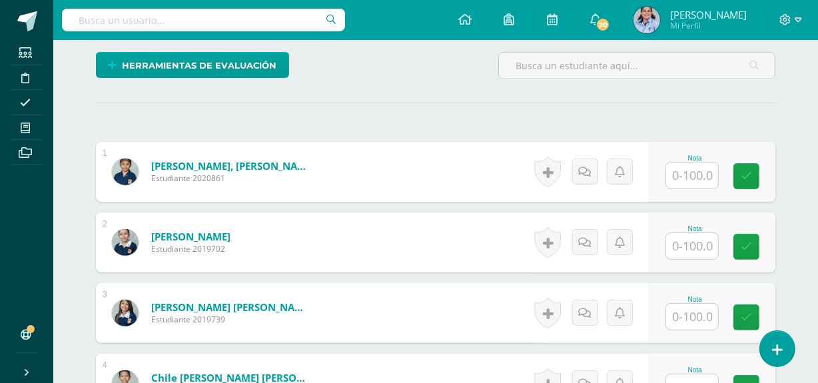
click at [696, 167] on input "text" at bounding box center [692, 176] width 52 height 26
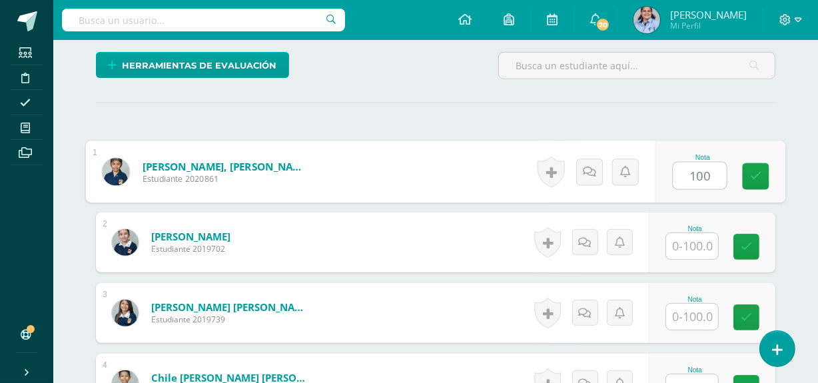
type input "100"
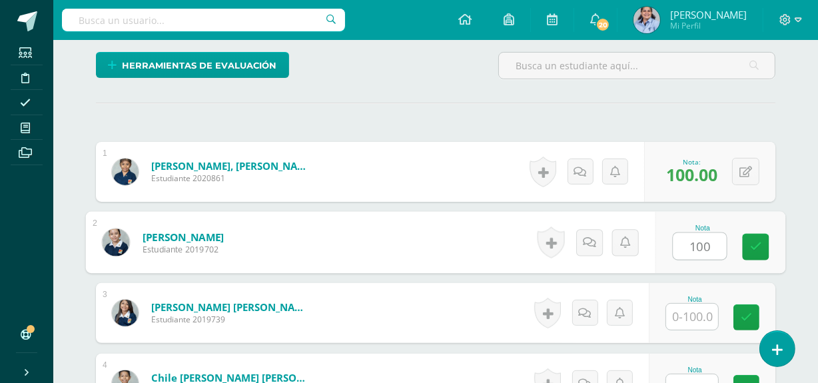
type input "100"
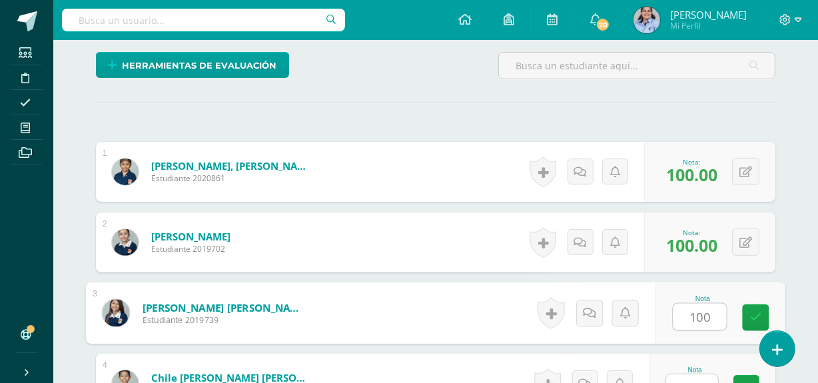
type input "100"
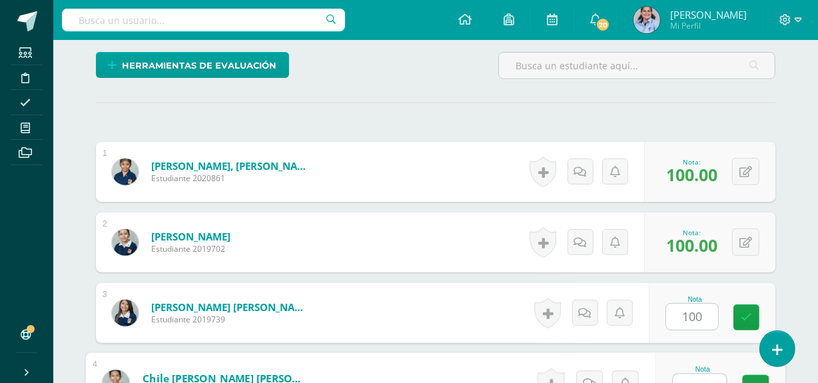
scroll to position [349, 0]
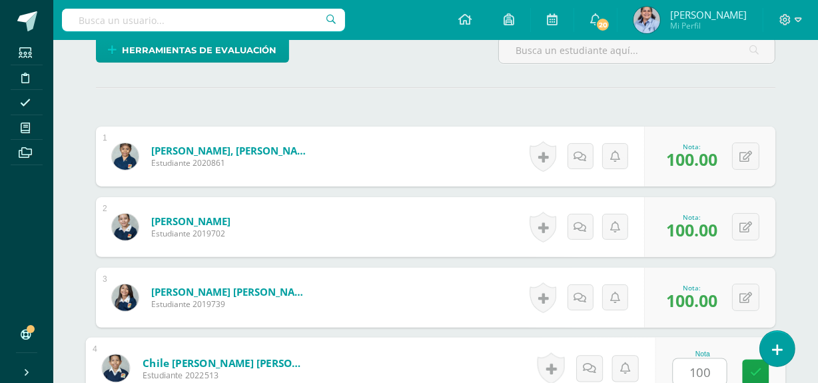
type input "100"
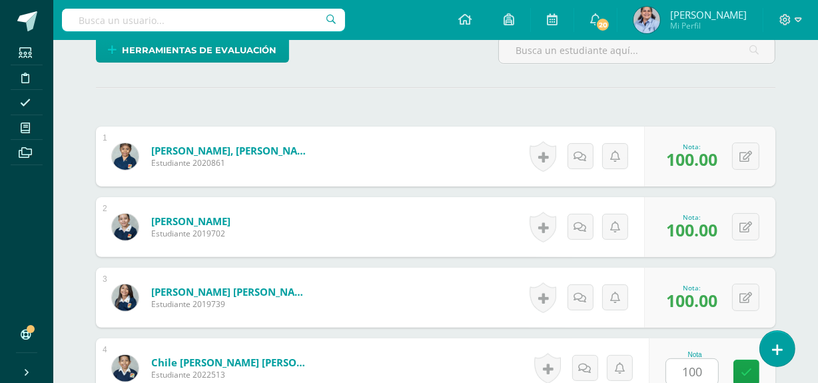
scroll to position [599, 0]
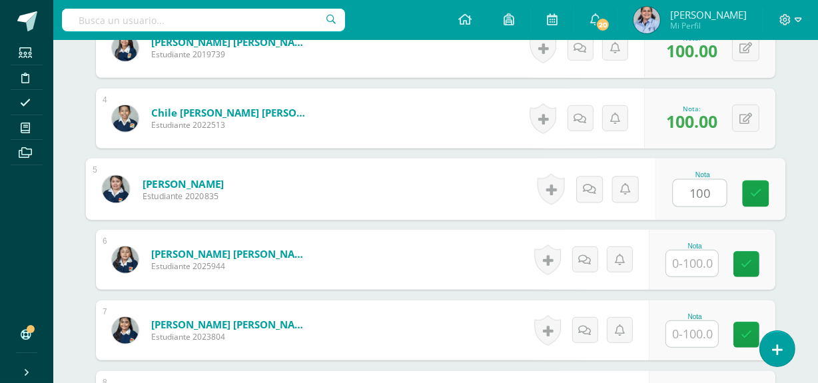
type input "100"
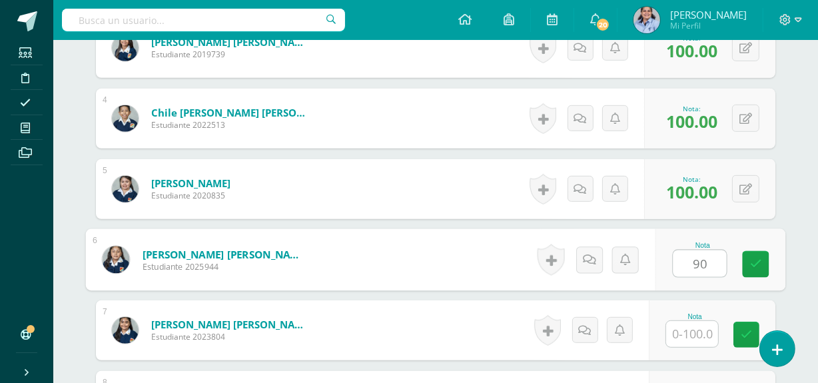
type input "90"
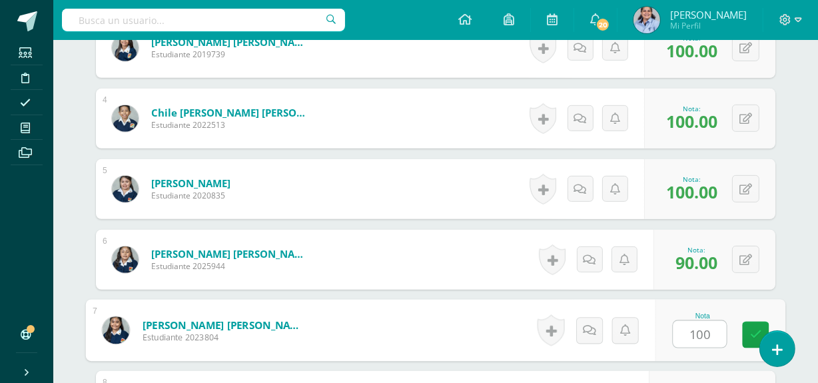
type input "100"
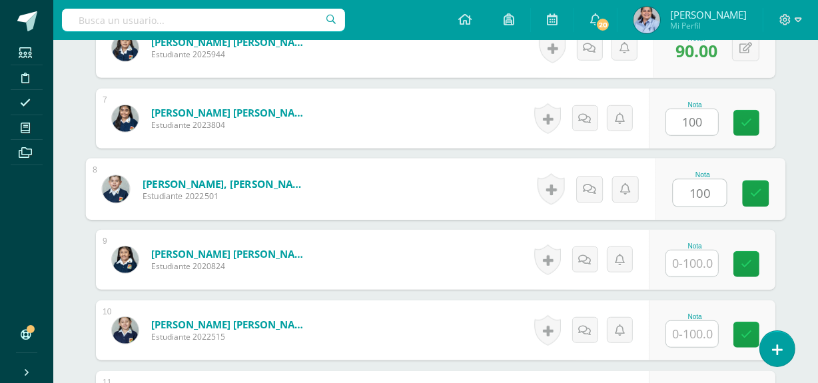
type input "100"
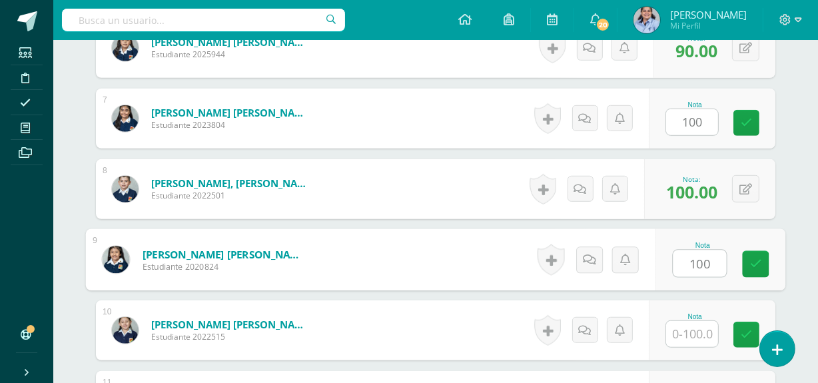
type input "100"
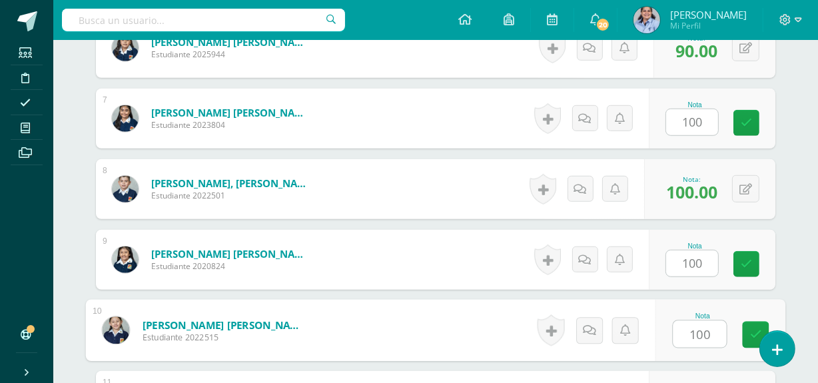
type input "100"
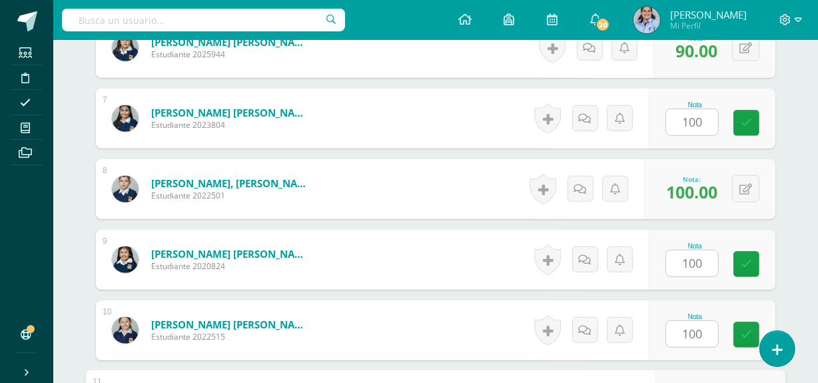
scroll to position [1022, 0]
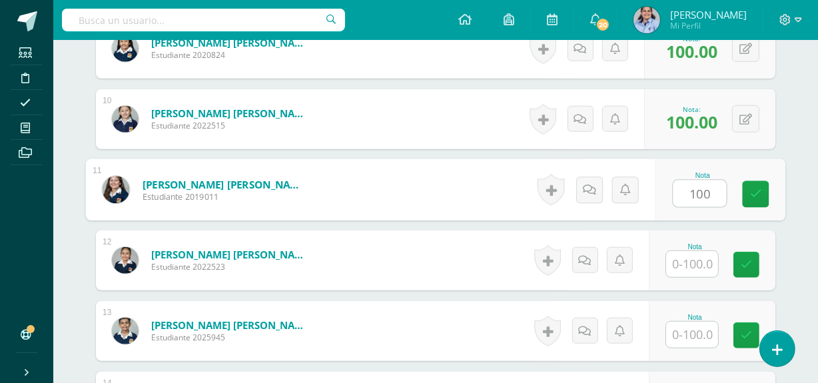
type input "100"
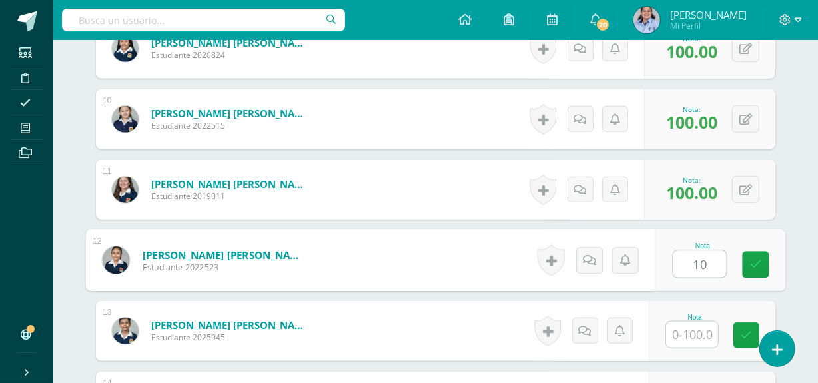
type input "10"
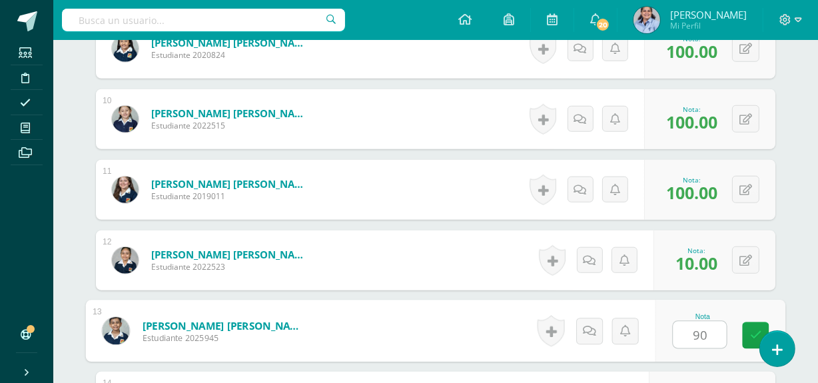
type input "90"
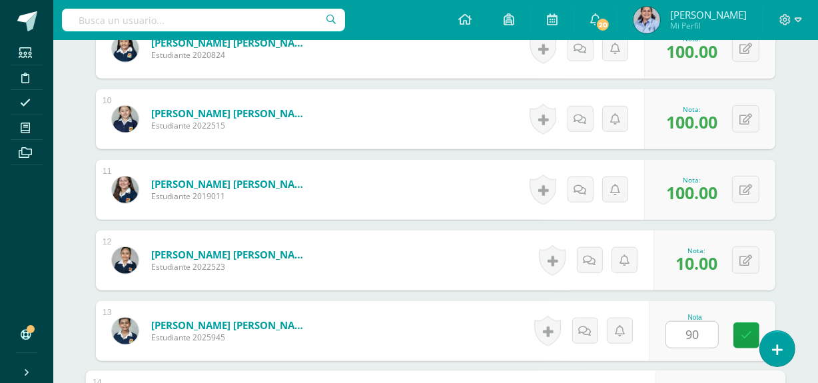
scroll to position [1234, 0]
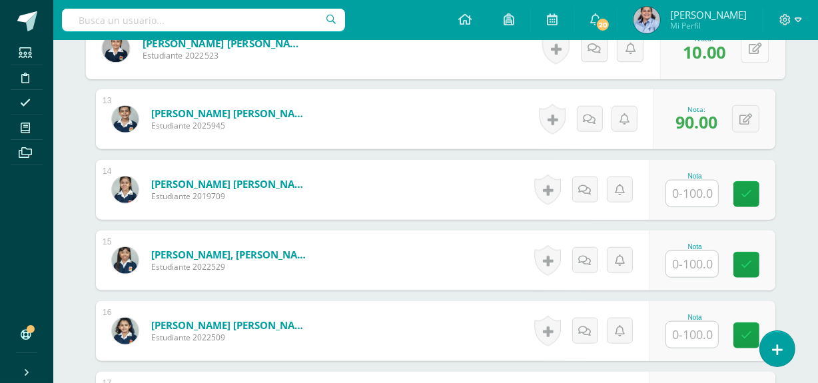
click at [747, 53] on button at bounding box center [755, 49] width 28 height 28
type input "100"
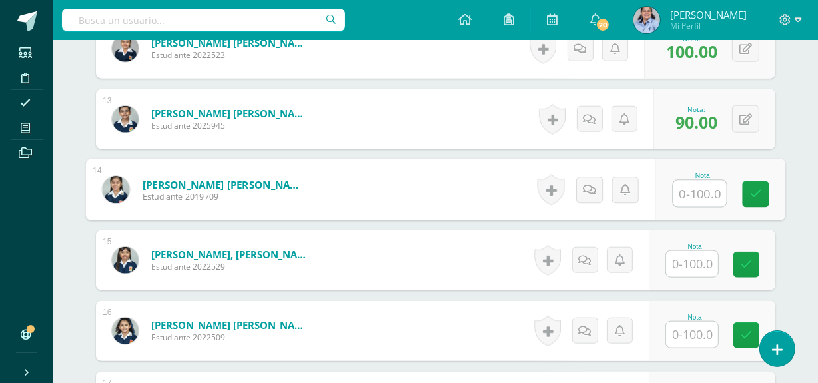
click at [705, 193] on input "text" at bounding box center [700, 194] width 53 height 27
type input "100"
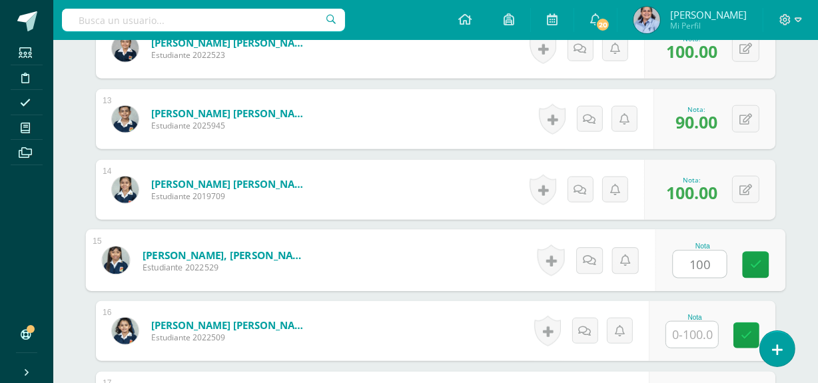
type input "100"
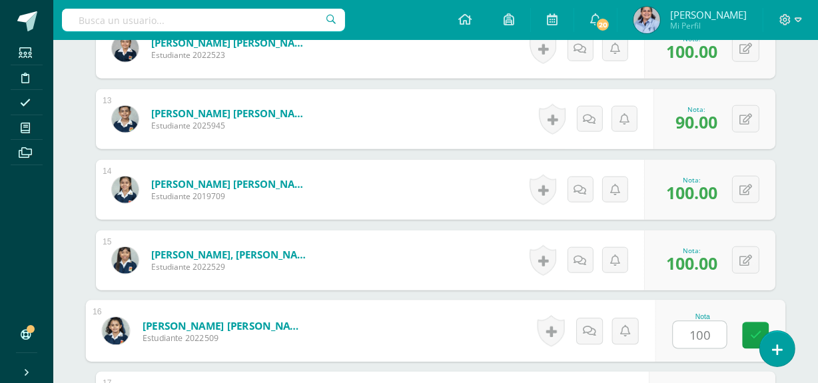
type input "100"
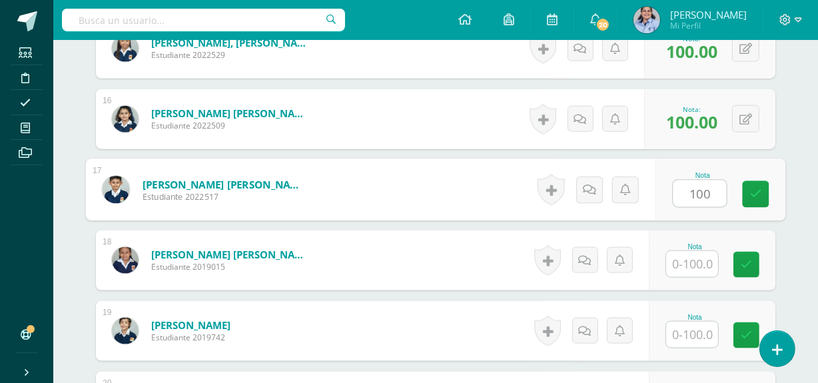
type input "100"
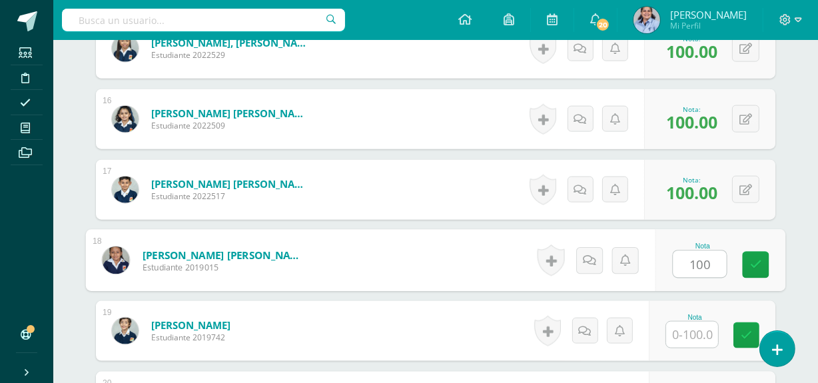
type input "100"
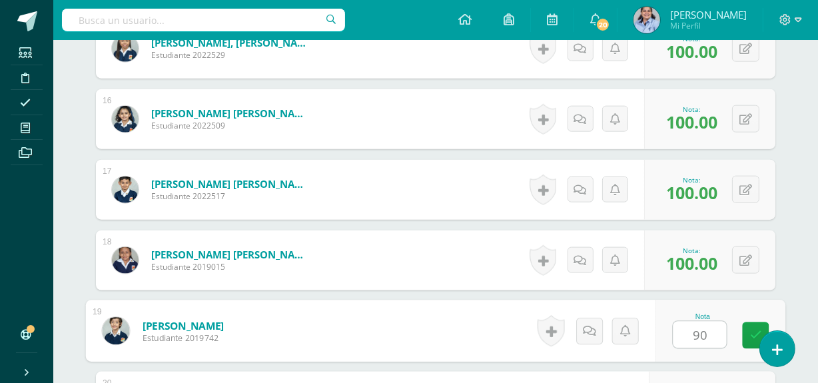
type input "90"
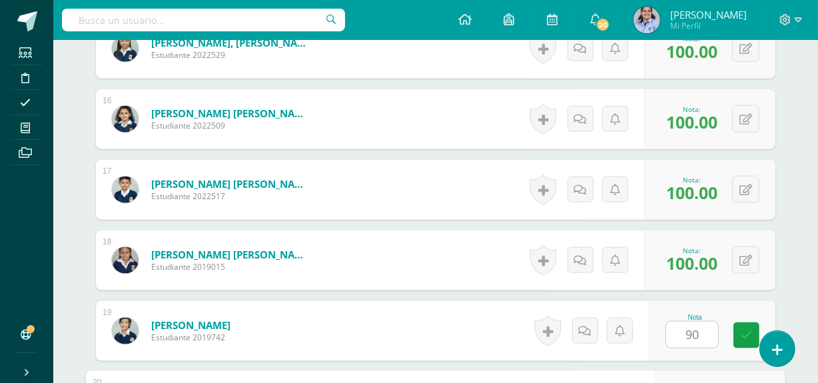
scroll to position [1659, 0]
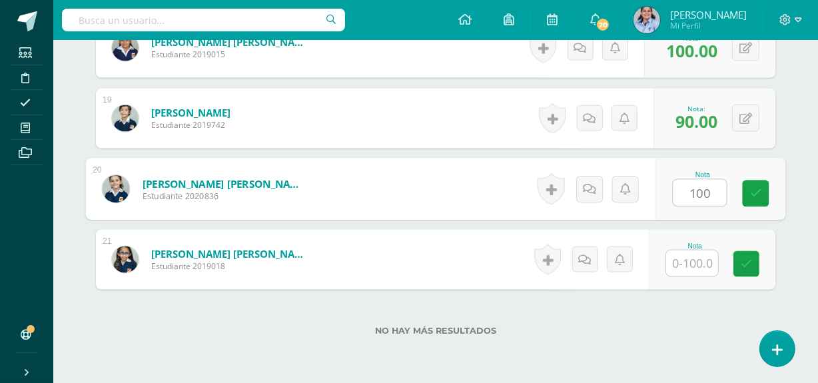
type input "100"
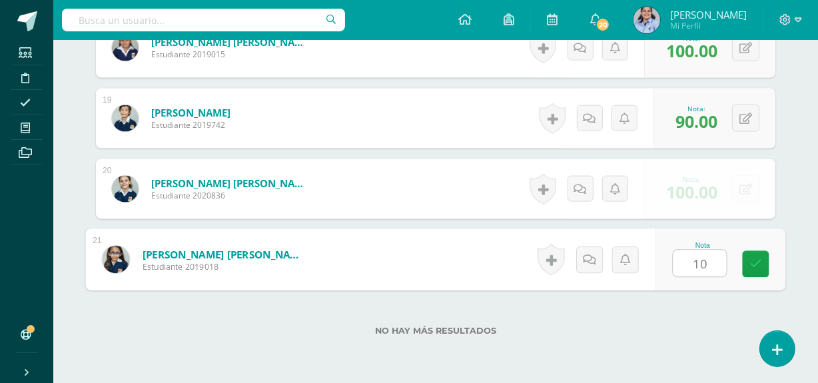
type input "100"
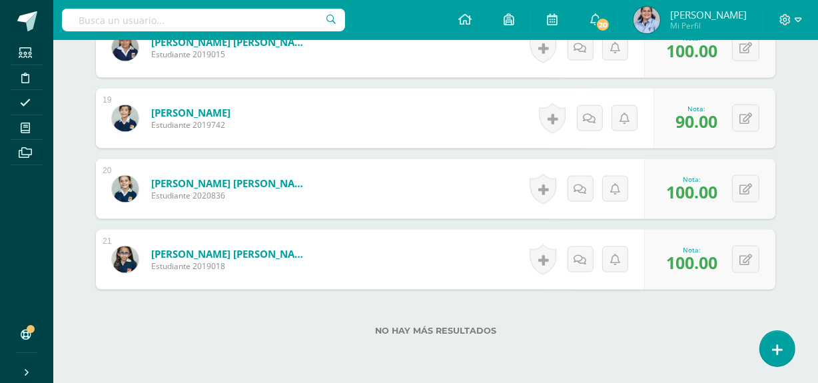
scroll to position [81, 0]
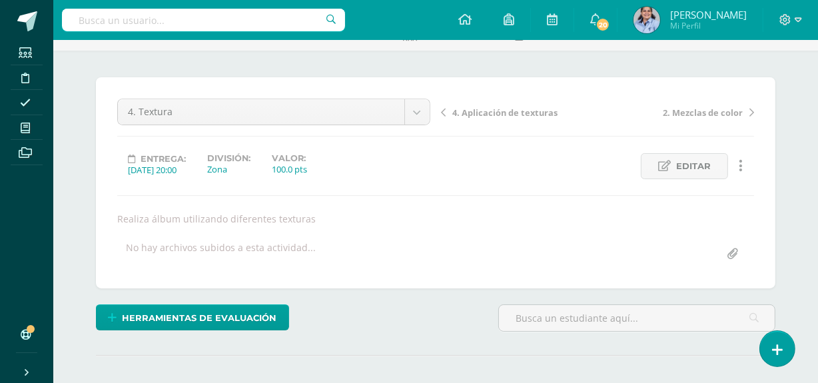
click at [514, 109] on span "4. Aplicación de texturas" at bounding box center [505, 113] width 105 height 12
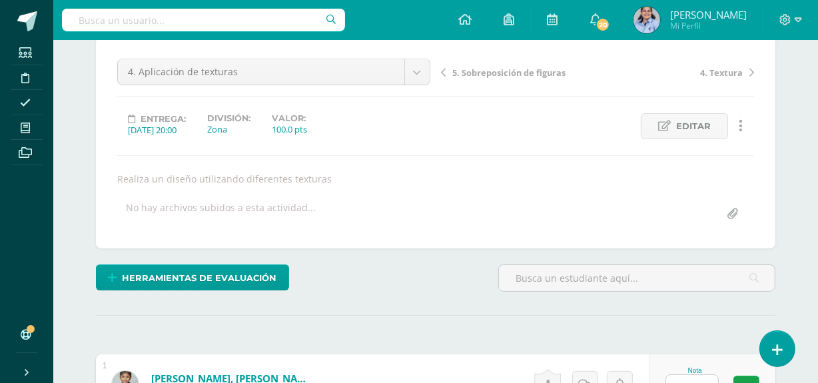
scroll to position [122, 0]
click at [683, 125] on span "Editar" at bounding box center [693, 125] width 35 height 25
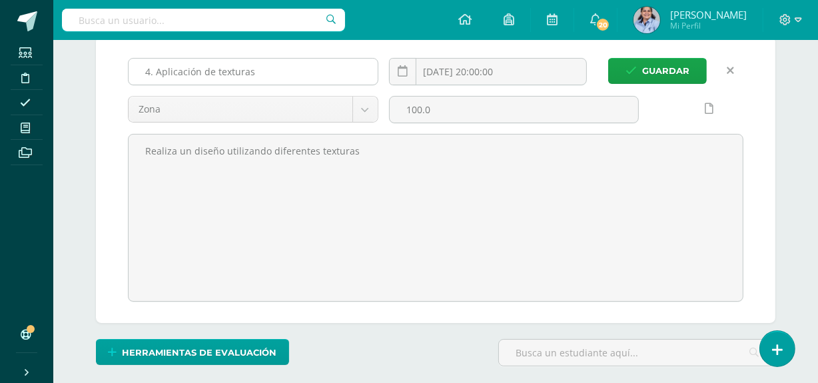
click at [149, 71] on input "4. Aplicación de texturas" at bounding box center [253, 72] width 249 height 26
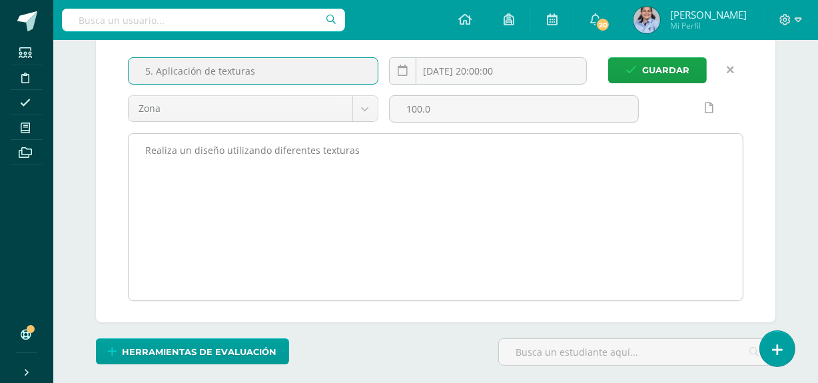
scroll to position [123, 0]
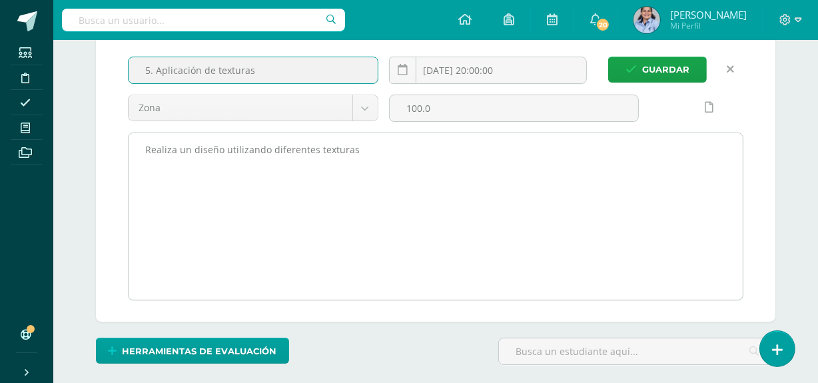
type input "5. Aplicación de texturas"
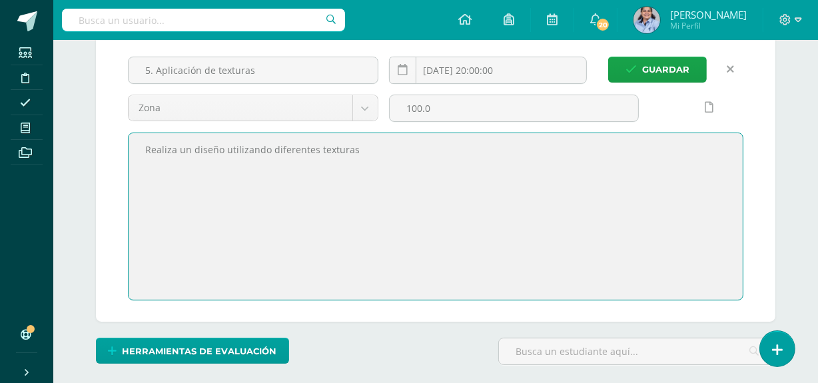
click at [177, 149] on textarea "Realiza un diseño utilizando diferentes texturas" at bounding box center [436, 216] width 614 height 167
type textarea "Realiza un [PERSON_NAME] Mouse utilizando diferentes texturas"
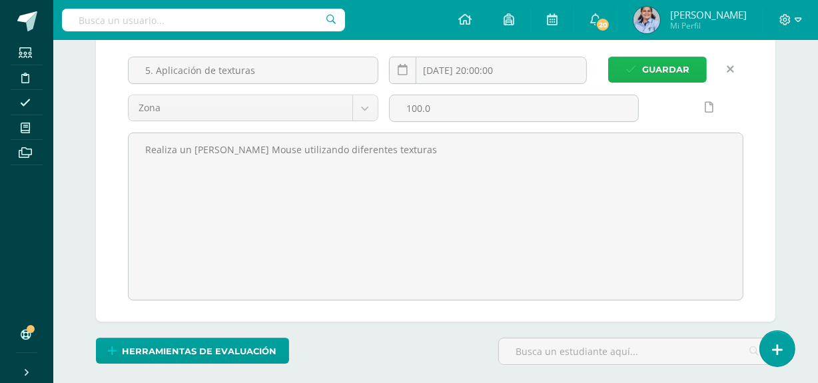
click at [680, 66] on span "Guardar" at bounding box center [665, 69] width 47 height 25
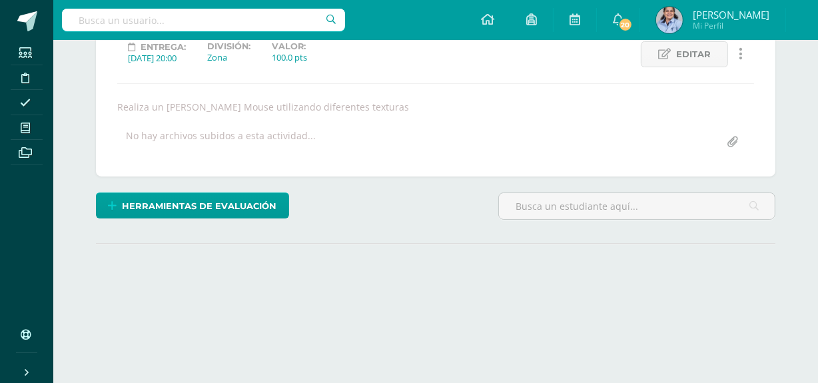
drag, startPoint x: 0, startPoint y: 0, endPoint x: 680, endPoint y: 66, distance: 683.0
click at [680, 66] on div "5. Sobreposición de figuras 5. Aplicación de texturas 4. Textura 2. Mezclas de …" at bounding box center [435, 68] width 637 height 175
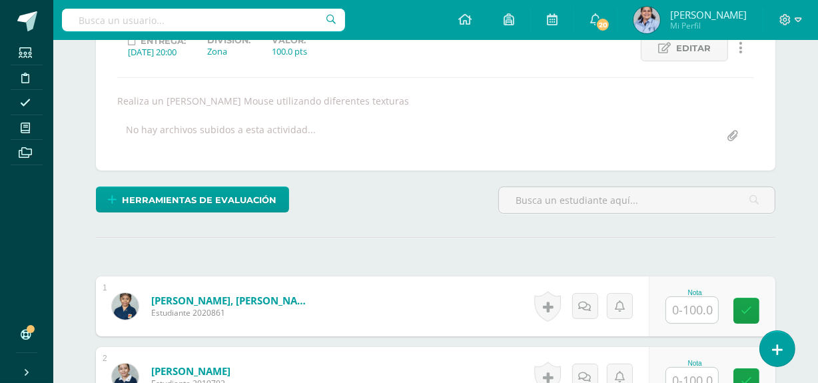
scroll to position [200, 0]
click at [692, 306] on input "text" at bounding box center [692, 310] width 52 height 26
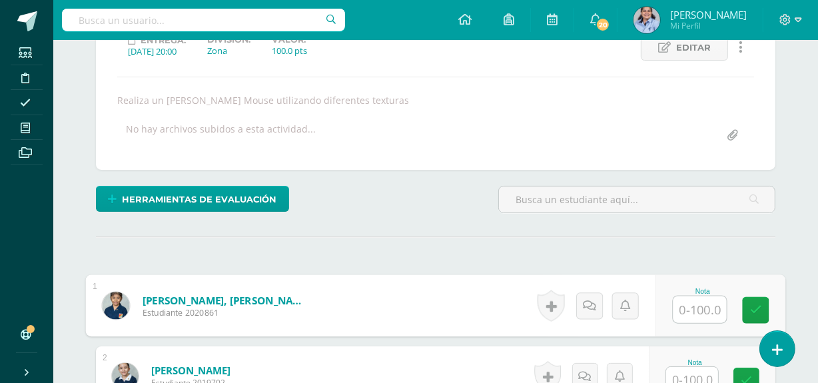
scroll to position [201, 0]
type input "100"
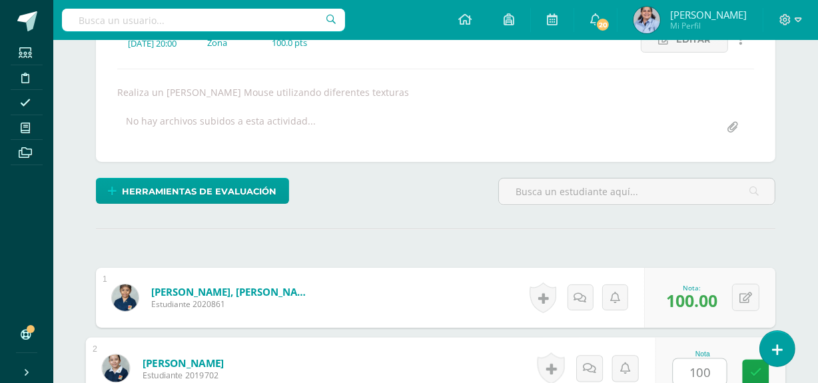
type input "100"
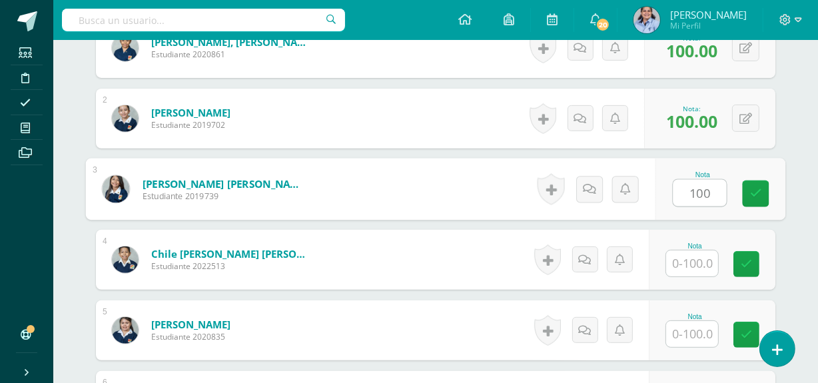
type input "100"
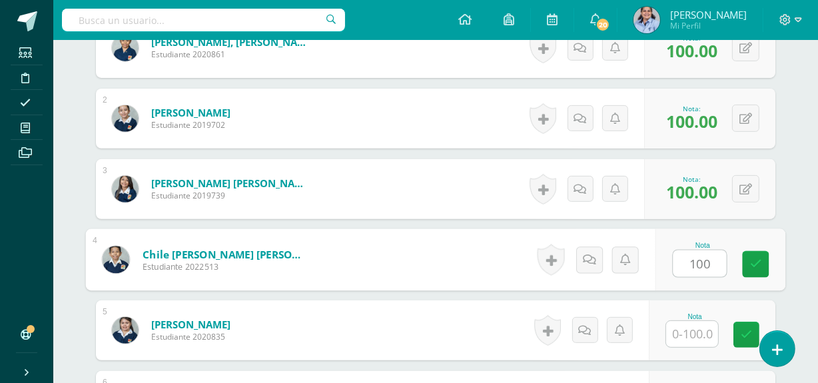
type input "100"
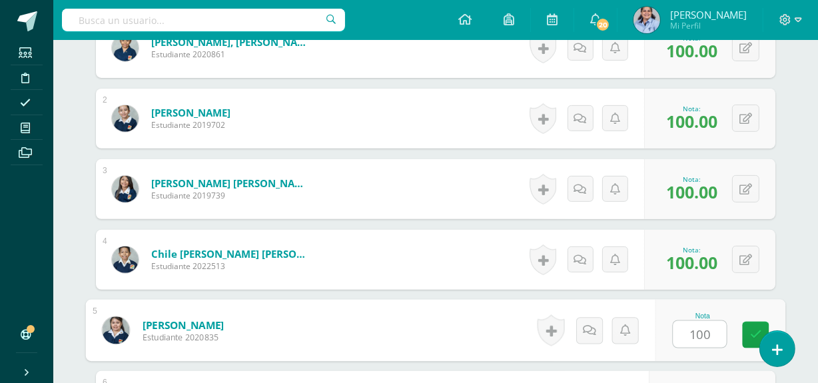
type input "100"
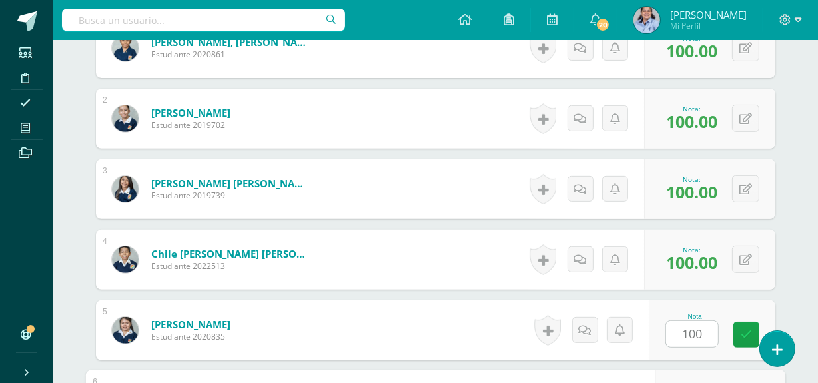
scroll to position [669, 0]
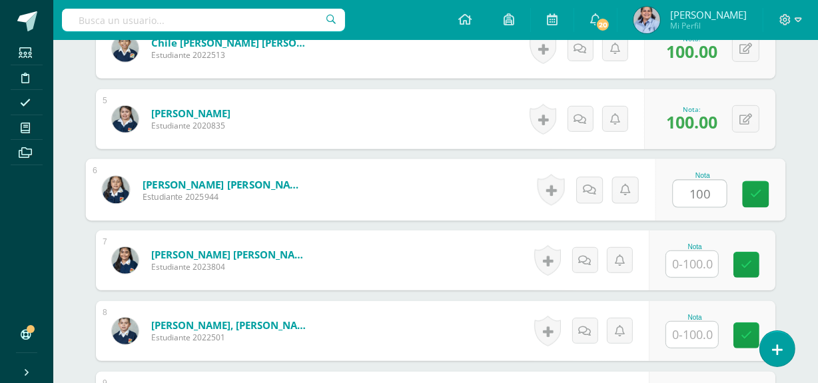
type input "100"
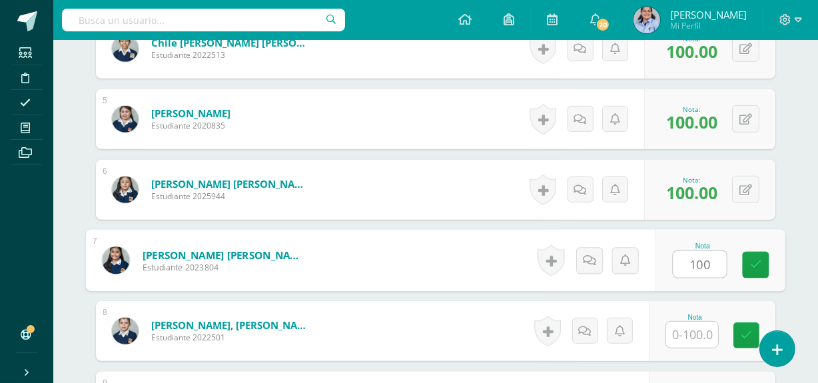
type input "100"
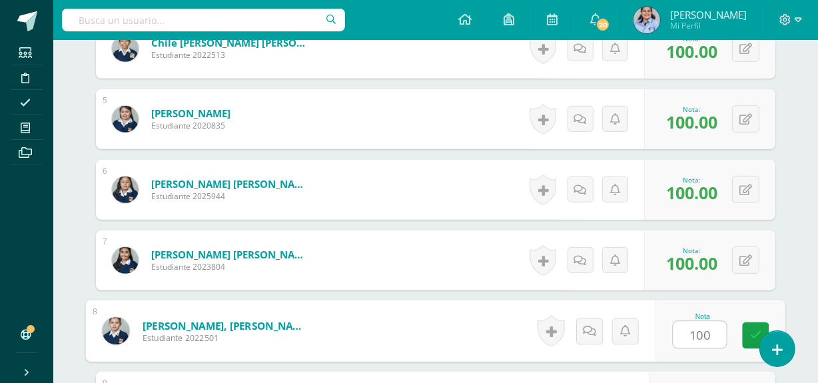
type input "100"
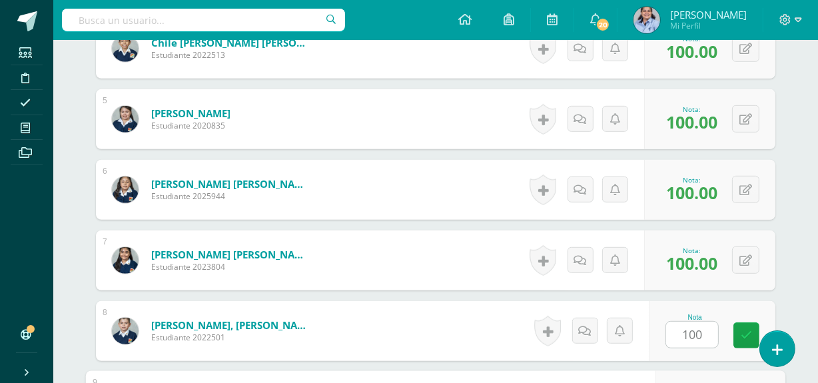
scroll to position [881, 0]
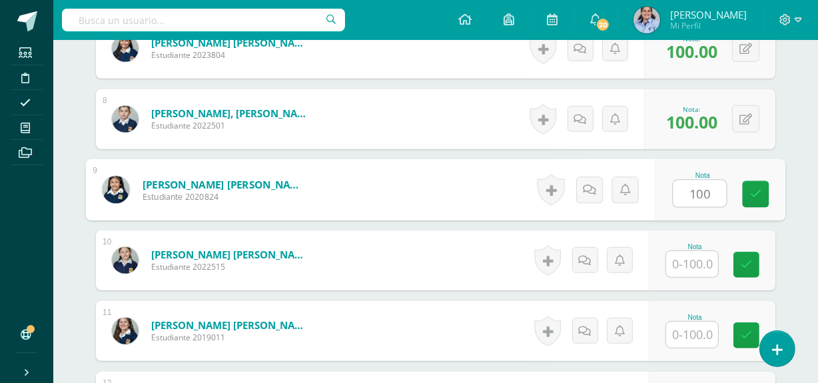
type input "100"
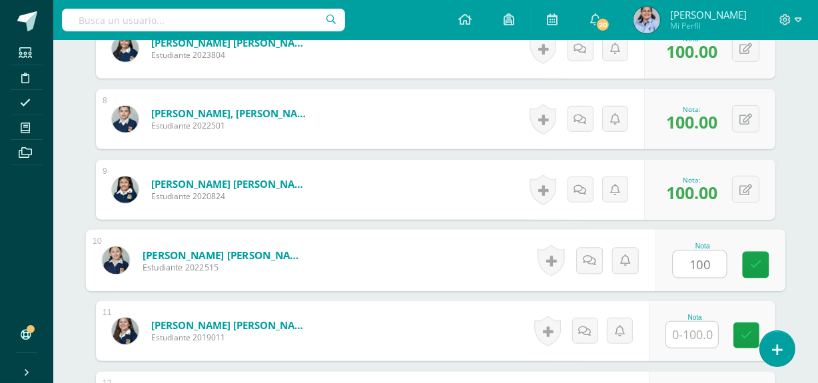
type input "100"
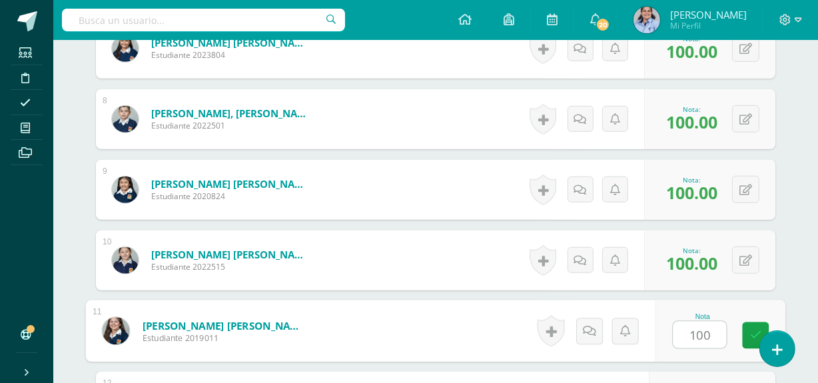
type input "100"
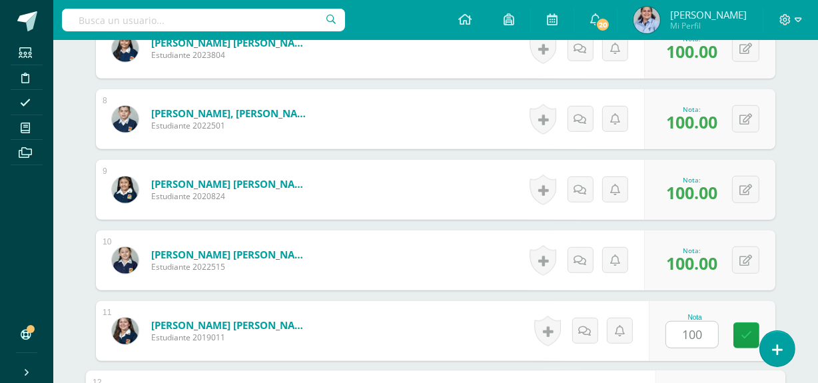
scroll to position [1093, 0]
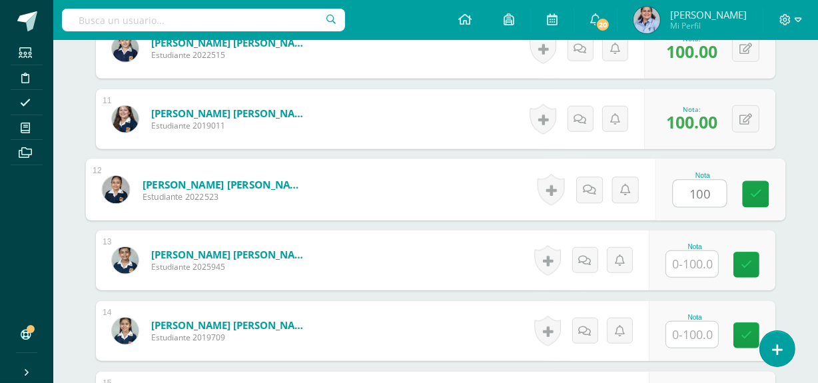
type input "100"
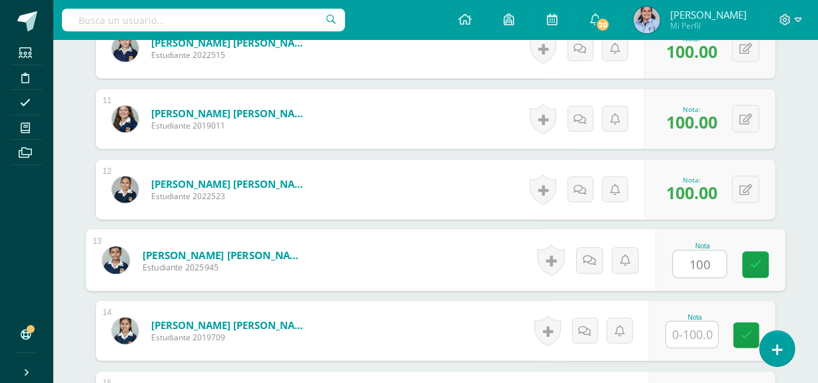
type input "100"
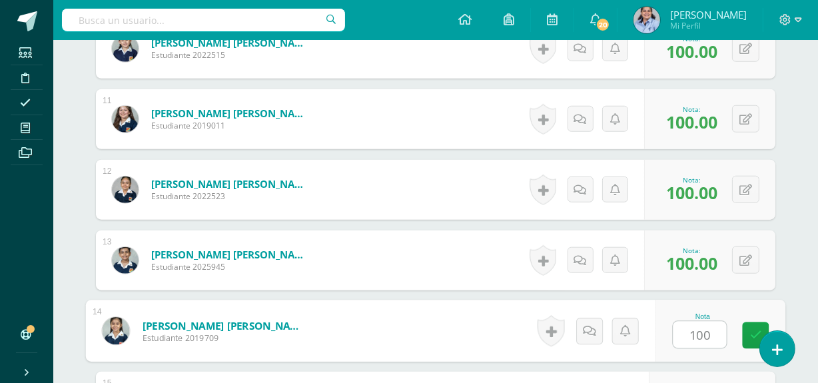
type input "100"
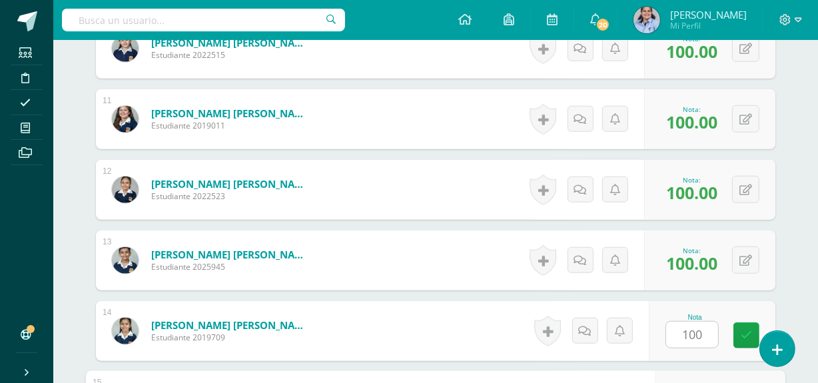
scroll to position [1306, 0]
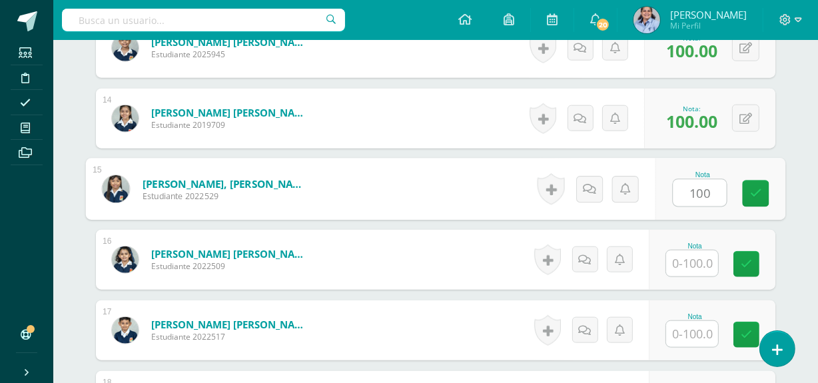
type input "100"
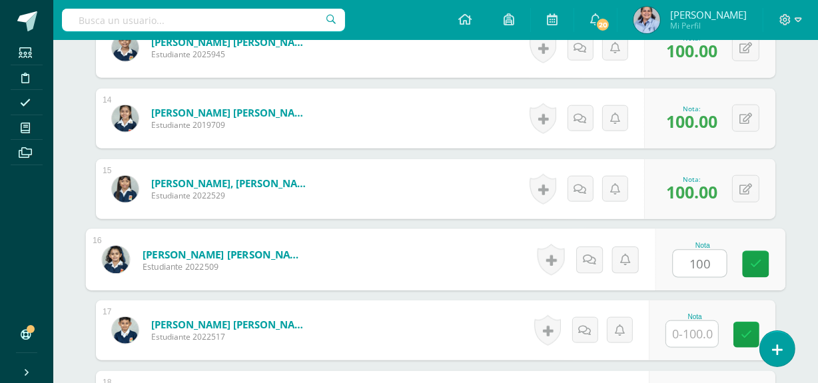
type input "100"
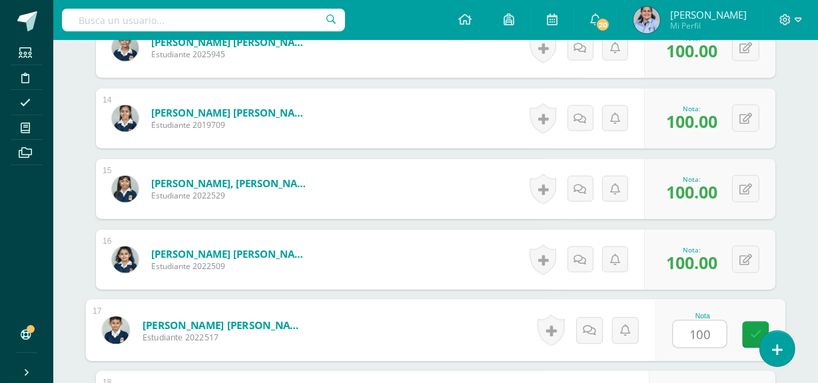
type input "100"
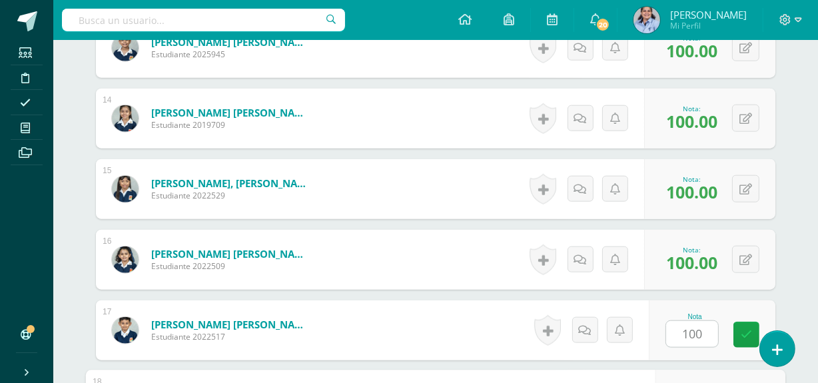
scroll to position [1517, 0]
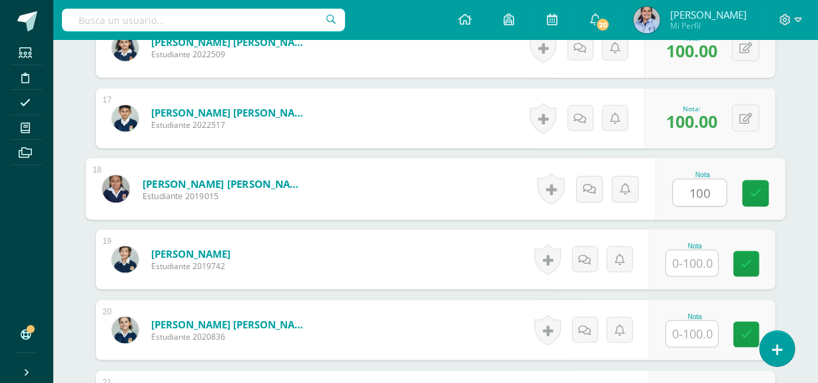
type input "100"
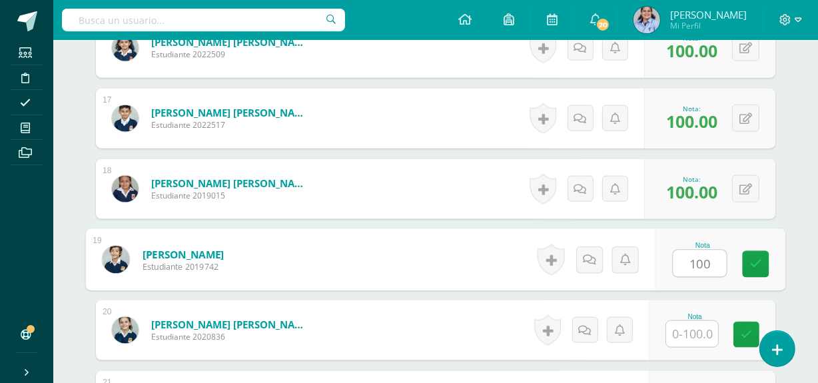
type input "100"
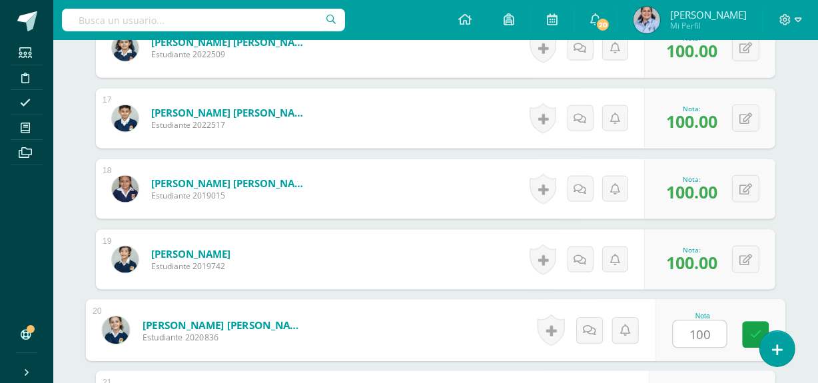
type input "100"
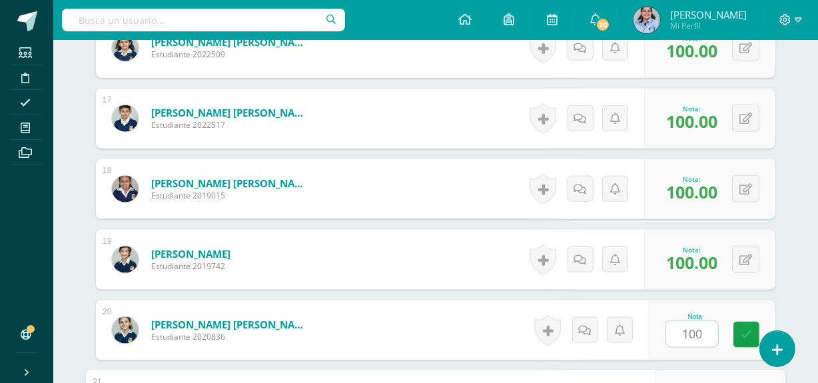
scroll to position [1717, 0]
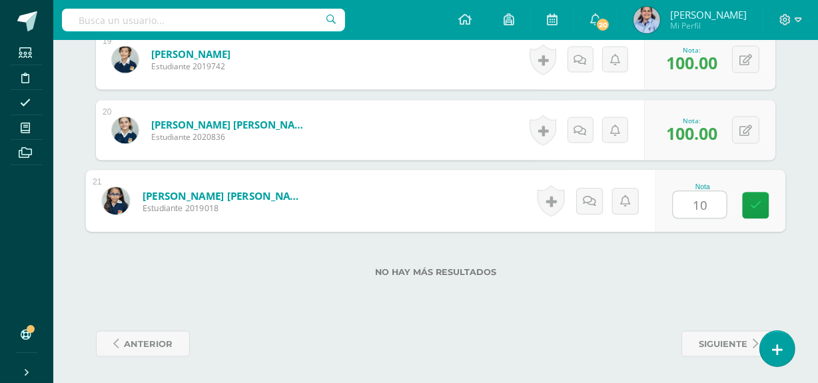
type input "100"
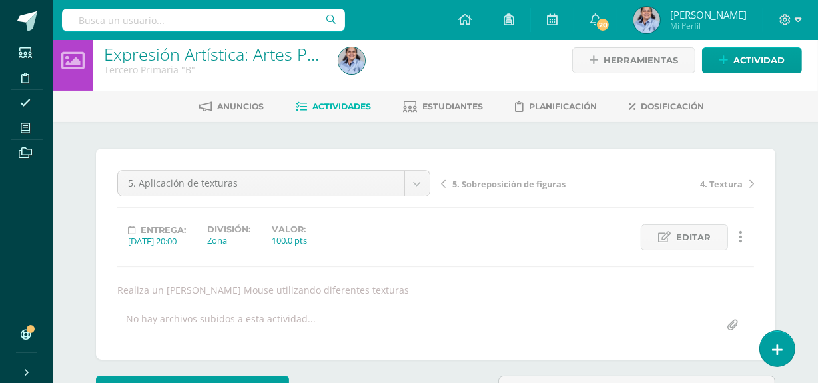
scroll to position [0, 0]
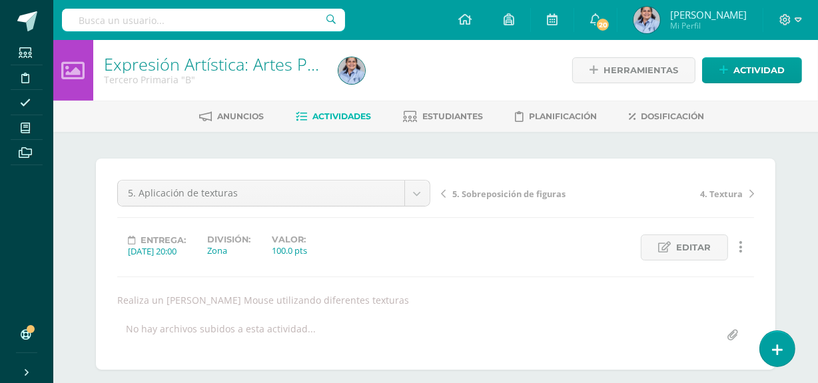
click at [486, 193] on span "5. Sobreposición de figuras" at bounding box center [509, 194] width 113 height 12
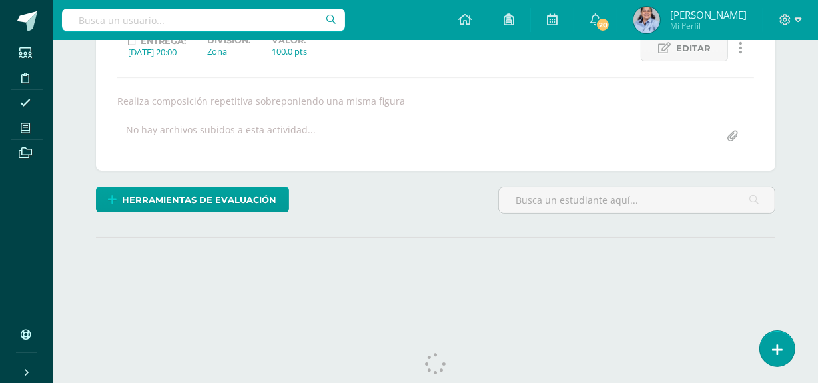
scroll to position [193, 0]
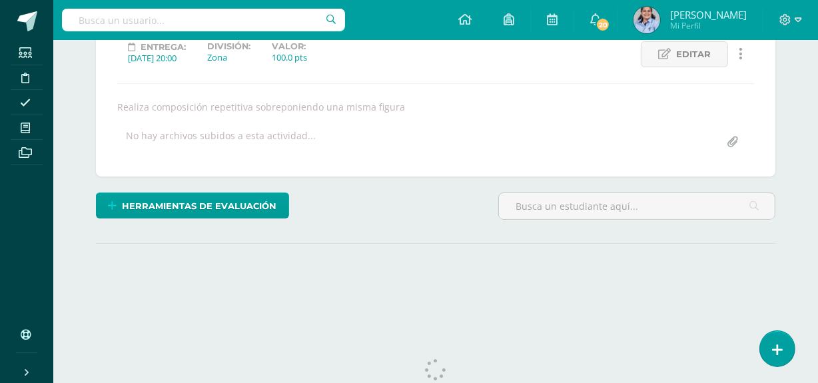
click at [684, 67] on span "Editar" at bounding box center [693, 54] width 35 height 25
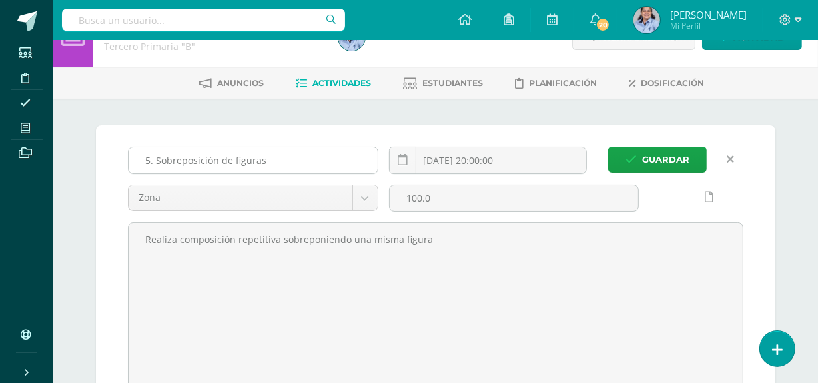
scroll to position [0, 0]
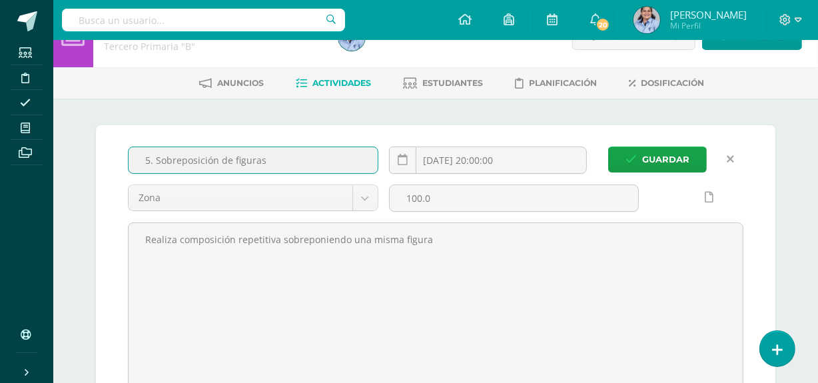
drag, startPoint x: 280, startPoint y: 157, endPoint x: 153, endPoint y: 161, distance: 127.3
click at [153, 161] on input "5. Sobreposición de figuras" at bounding box center [253, 160] width 249 height 26
type input "5"
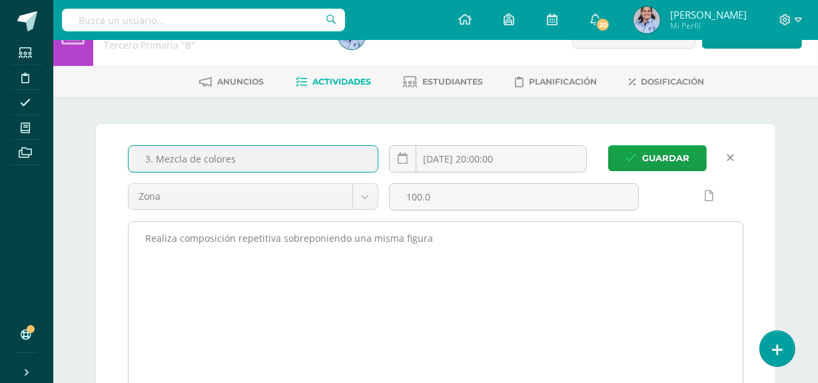
type input "3. Mezcla de colores"
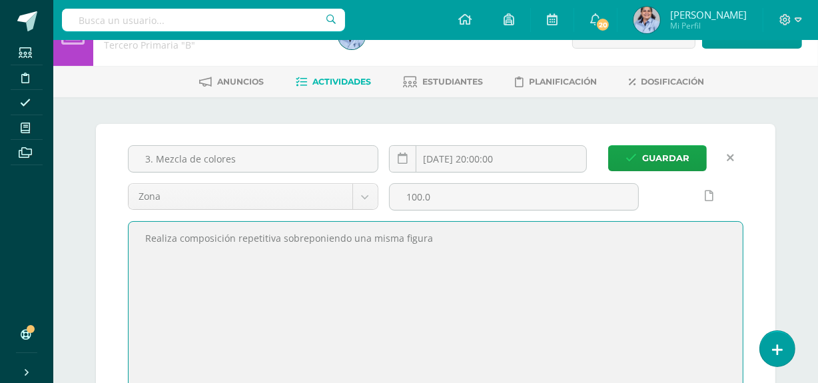
click at [163, 253] on textarea "Realiza composición repetitiva sobreponiendo una misma figura" at bounding box center [436, 305] width 614 height 167
drag, startPoint x: 220, startPoint y: 240, endPoint x: 321, endPoint y: 243, distance: 101.3
click at [271, 241] on textarea "Realiza composición repetitiva sobreponiendo una misma figura" at bounding box center [436, 305] width 614 height 167
drag, startPoint x: 421, startPoint y: 240, endPoint x: 174, endPoint y: 247, distance: 247.3
click at [174, 247] on textarea "Realiza composición repetitiva sobreponiendo una misma figura" at bounding box center [436, 305] width 614 height 167
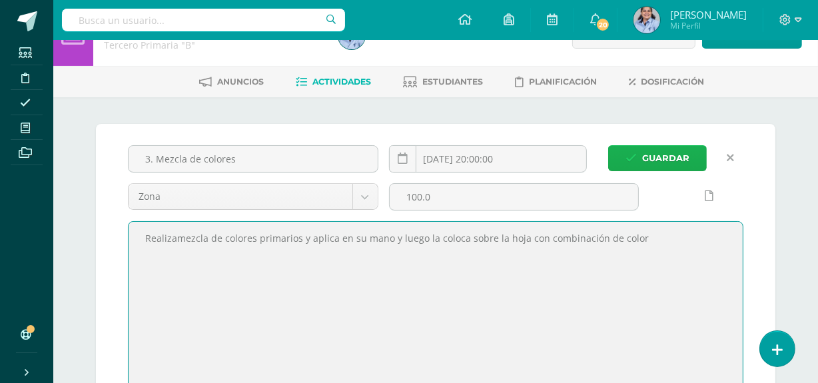
type textarea "Realizamezcla de colores primarios y aplica en su mano y luego la coloca sobre …"
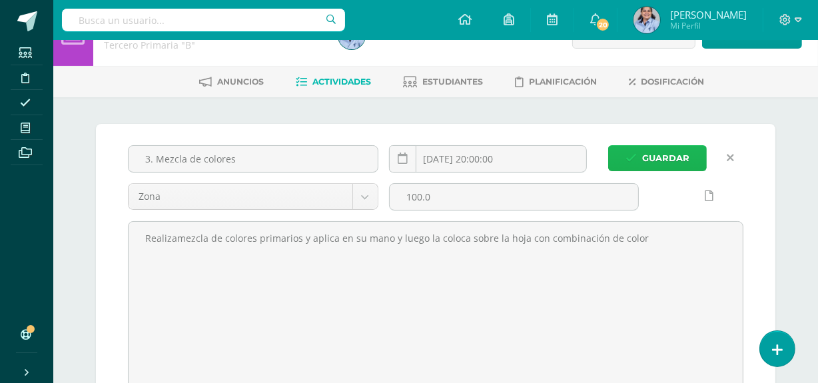
click at [677, 166] on span "Guardar" at bounding box center [665, 158] width 47 height 25
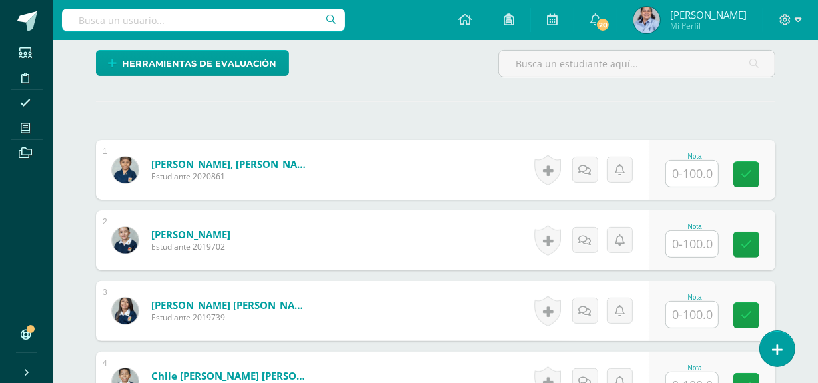
scroll to position [333, 0]
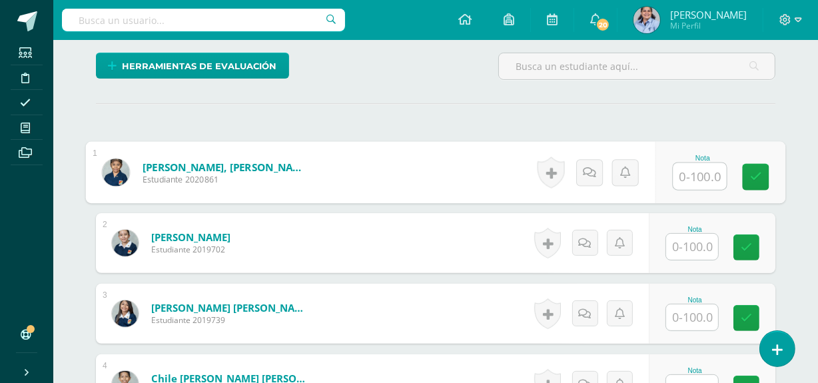
click at [693, 175] on input "text" at bounding box center [700, 176] width 53 height 27
type input "100"
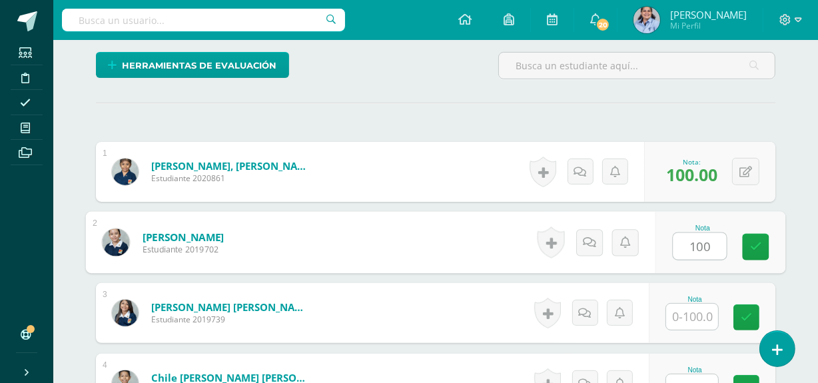
scroll to position [335, 0]
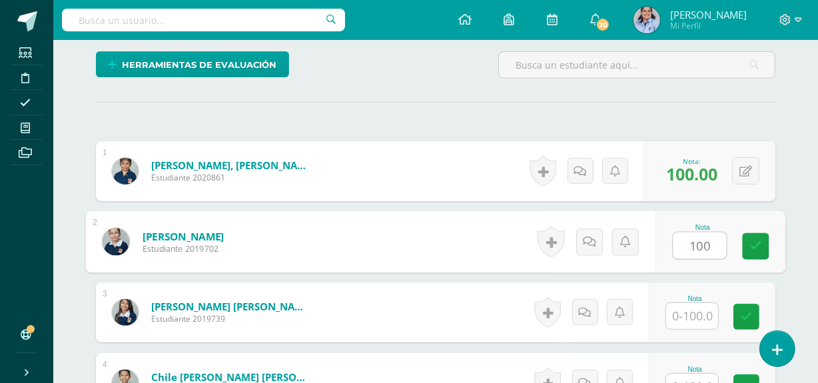
type input "100"
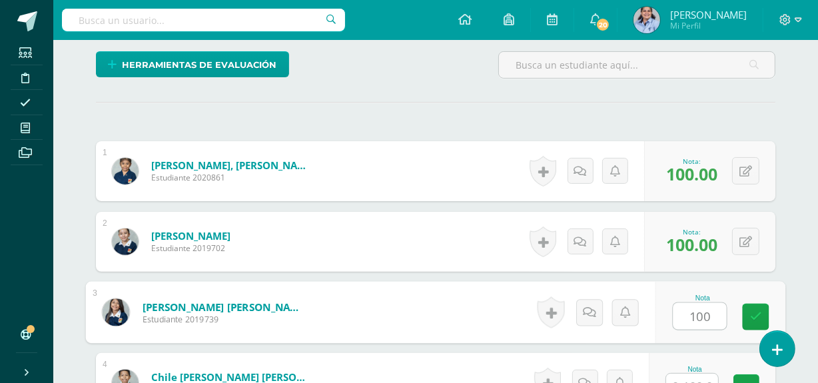
type input "100"
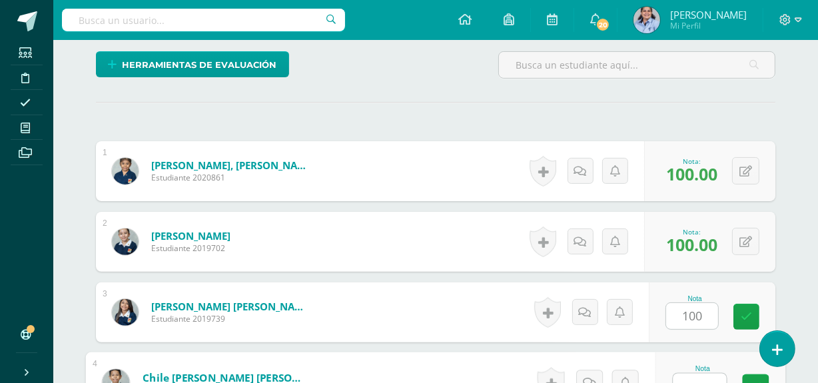
scroll to position [349, 0]
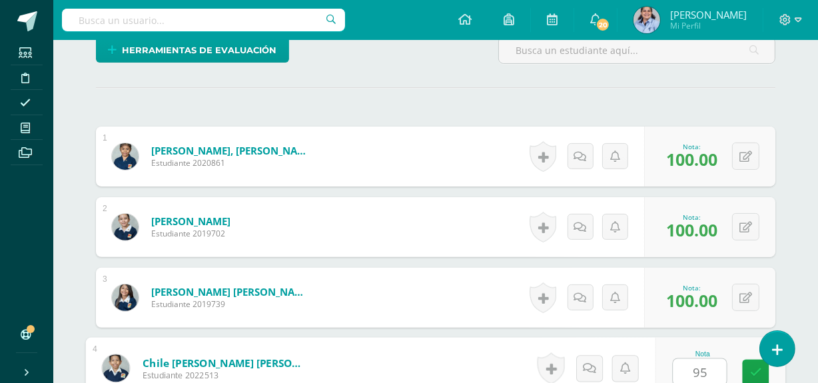
type input "95"
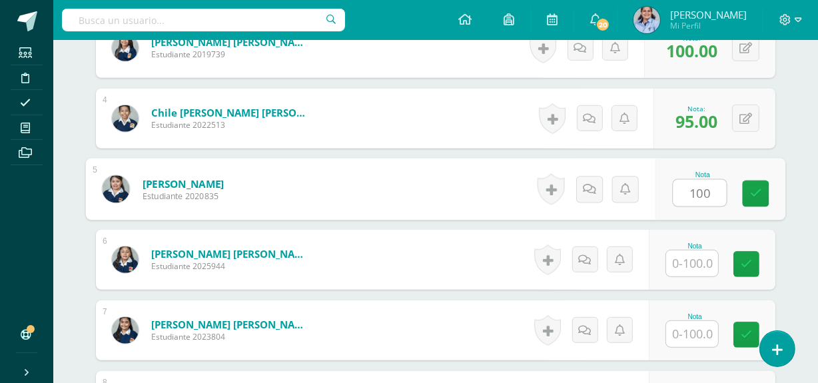
type input "100"
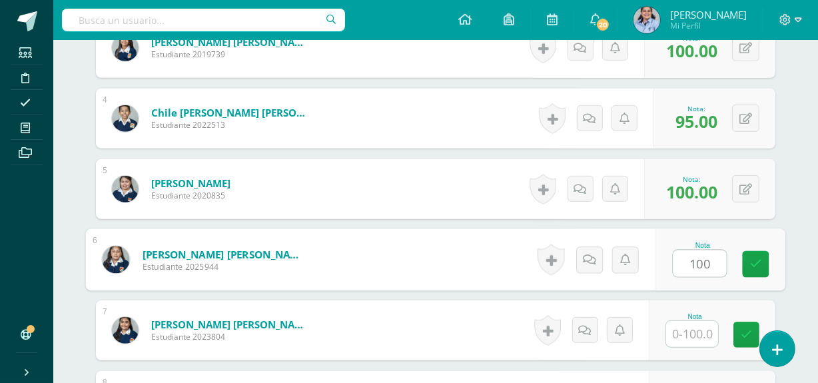
type input "100"
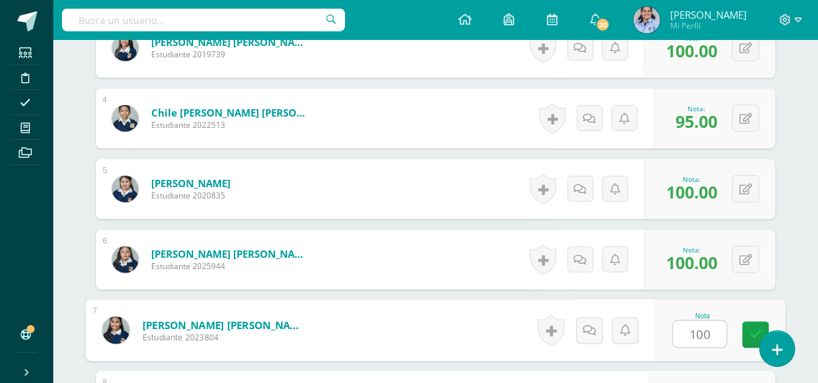
type input "100"
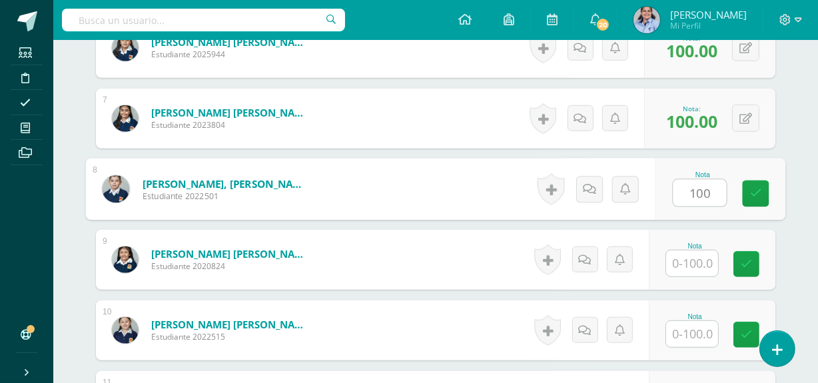
type input "100"
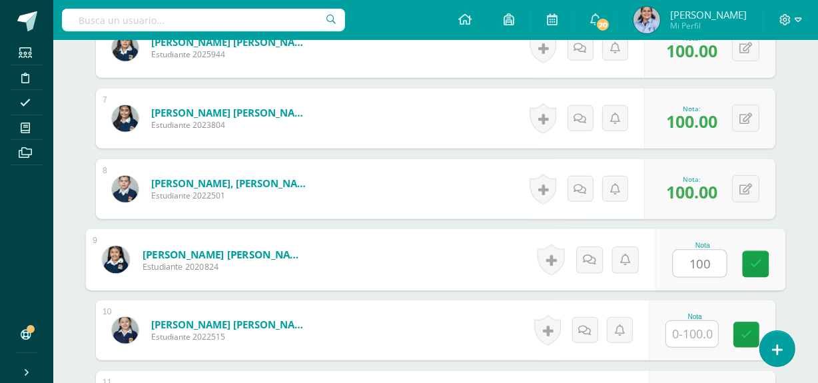
type input "100"
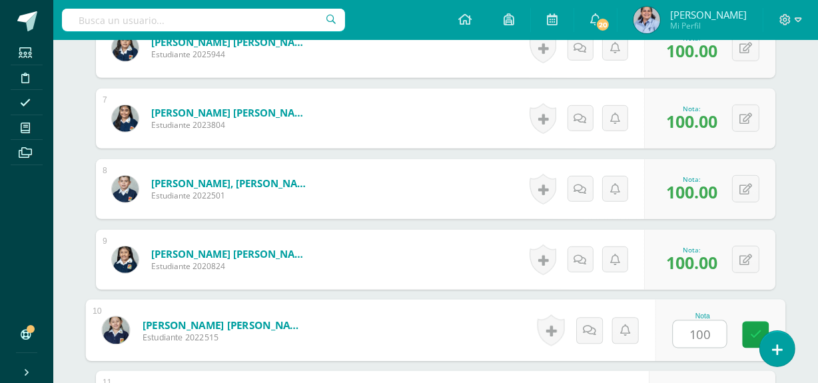
type input "100"
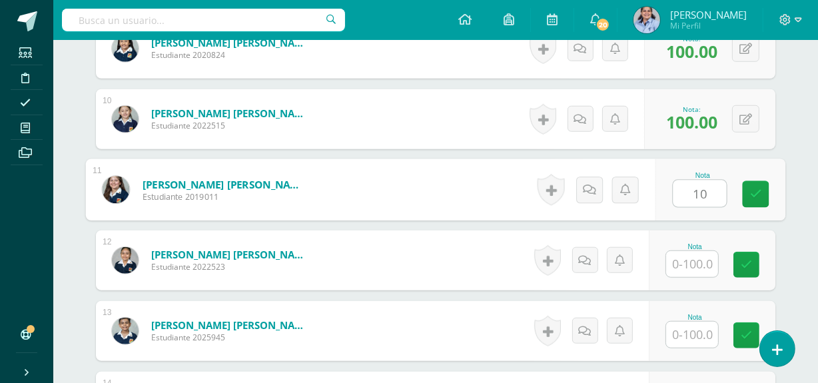
type input "10"
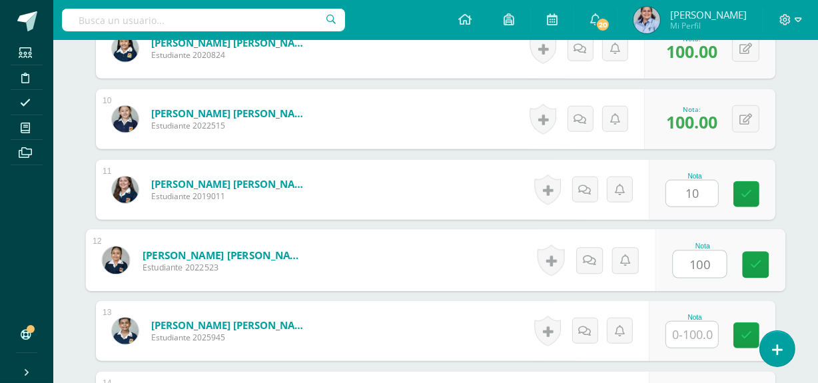
type input "100"
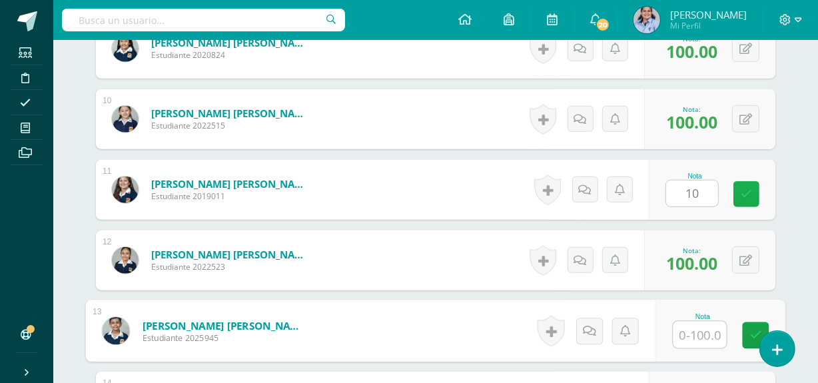
click at [741, 193] on icon at bounding box center [746, 194] width 11 height 11
type input "1"
click at [742, 191] on button at bounding box center [745, 189] width 27 height 27
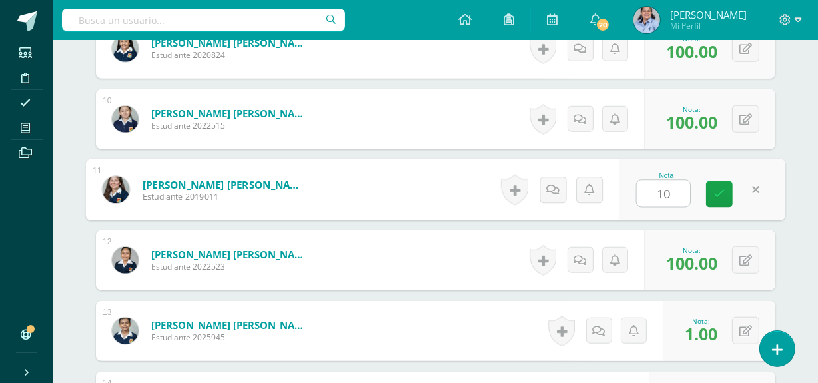
type input "100"
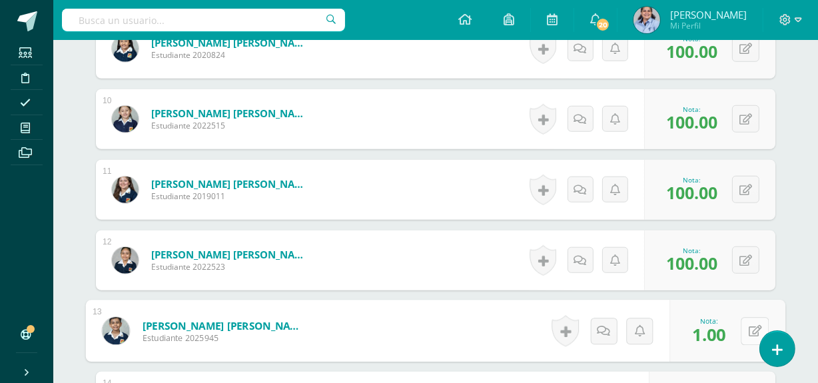
click at [748, 329] on button at bounding box center [755, 331] width 28 height 28
type input "75"
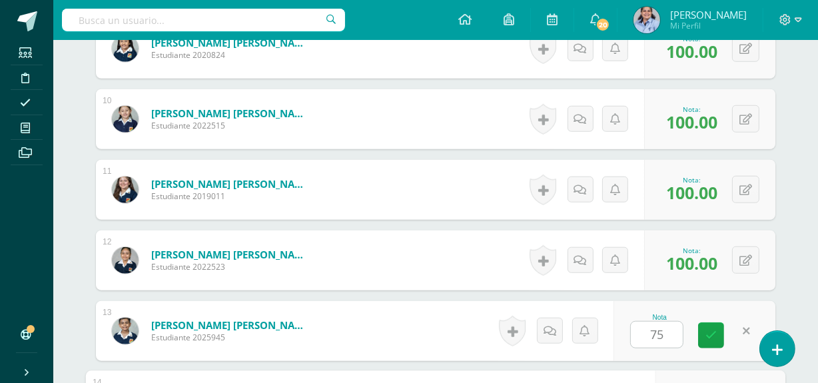
scroll to position [1234, 0]
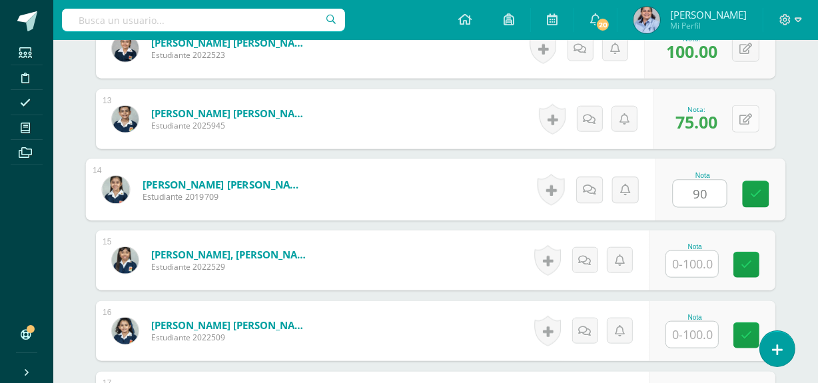
type input "90"
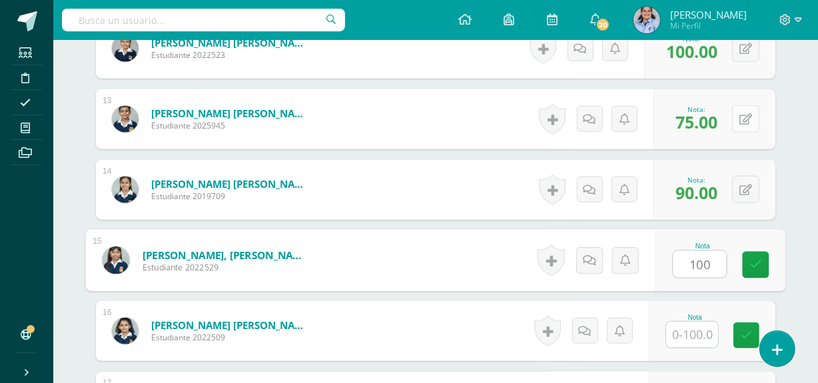
type input "100"
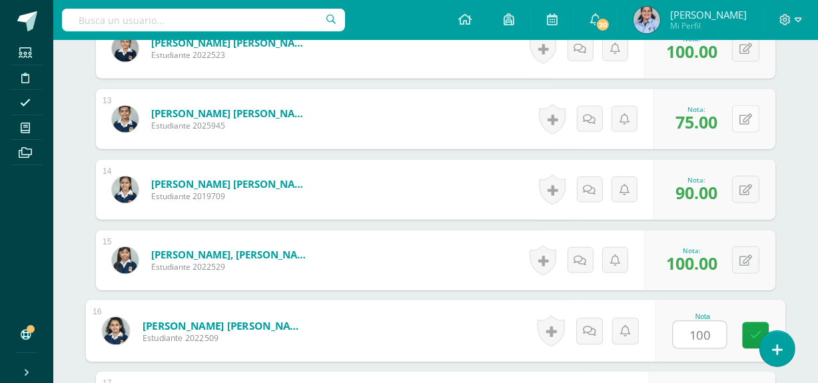
type input "100"
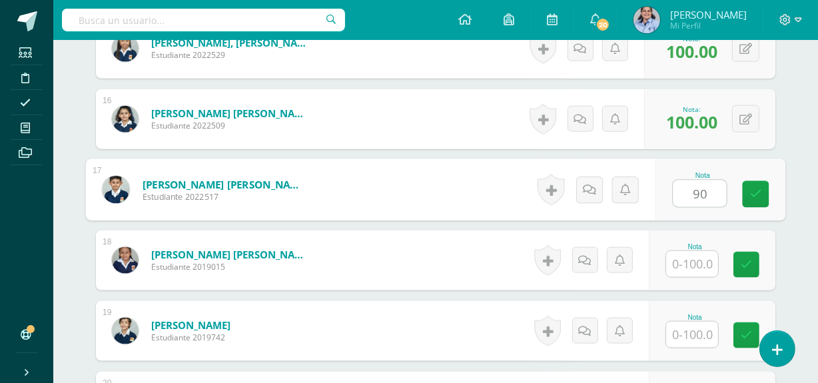
type input "90"
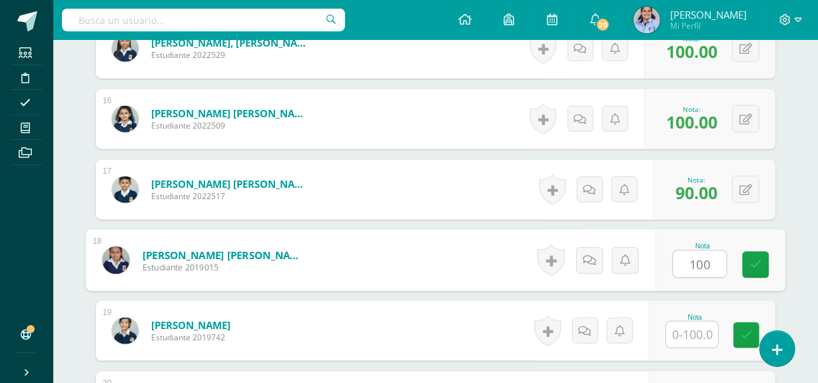
type input "100"
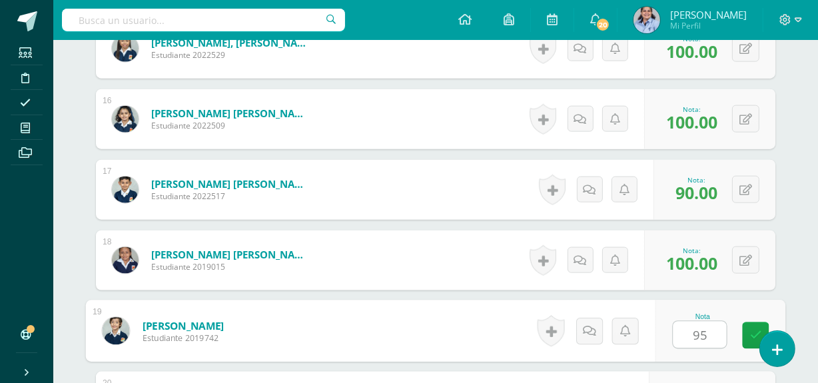
type input "95"
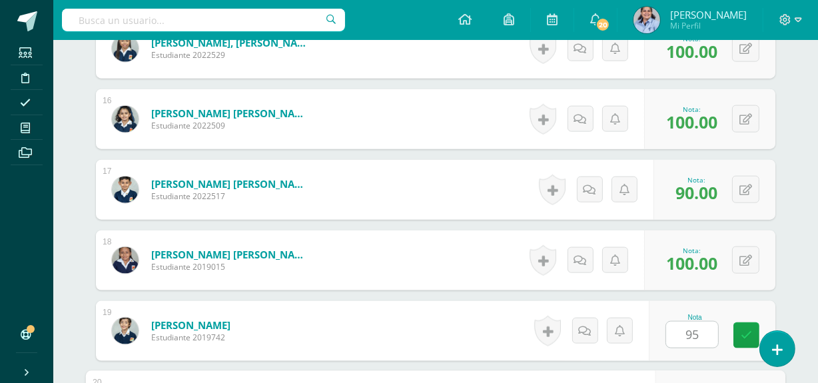
scroll to position [1659, 0]
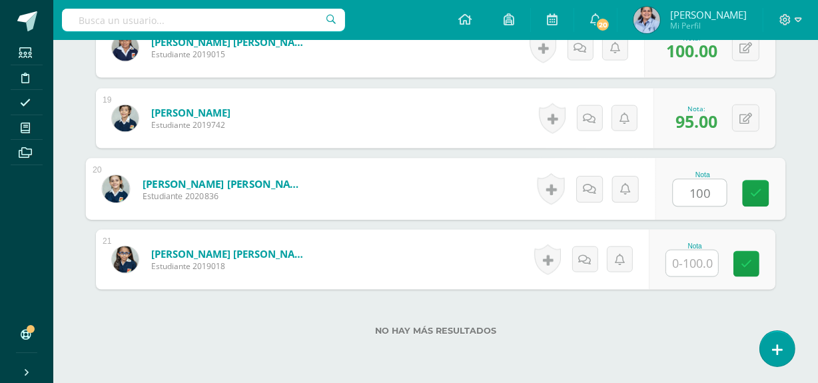
type input "100"
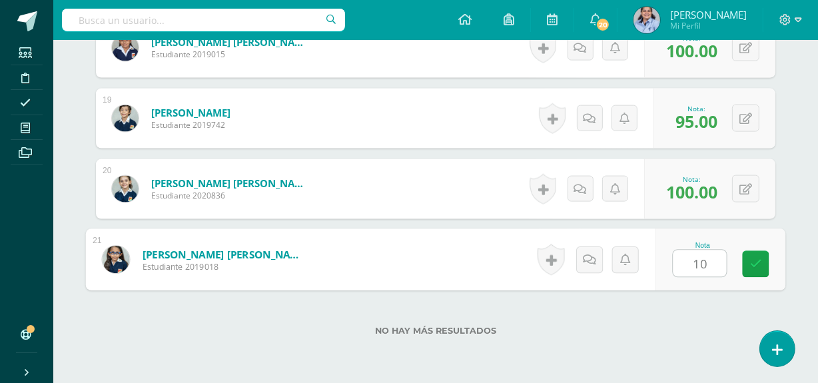
type input "100"
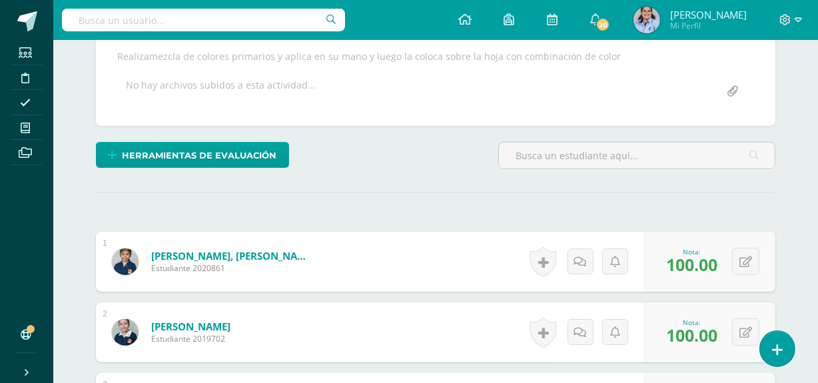
scroll to position [0, 0]
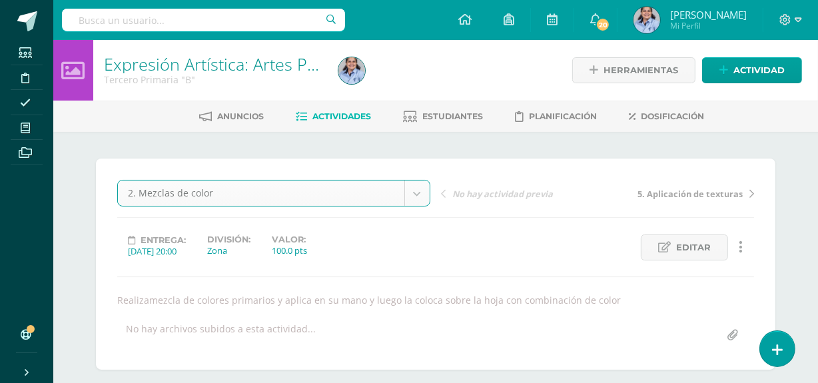
select select "/dashboard/teacher/grade-activity/128834/"
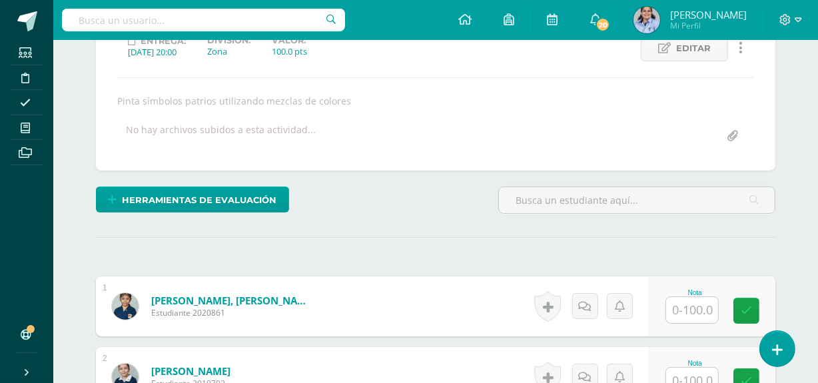
scroll to position [200, 0]
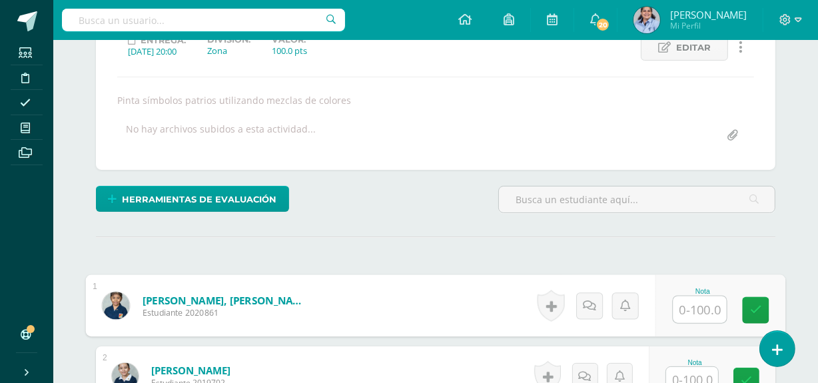
click at [709, 304] on input "text" at bounding box center [700, 310] width 53 height 27
type input "100"
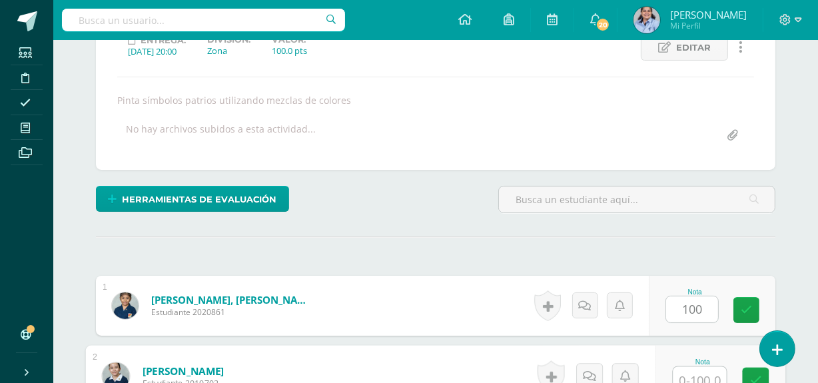
scroll to position [209, 0]
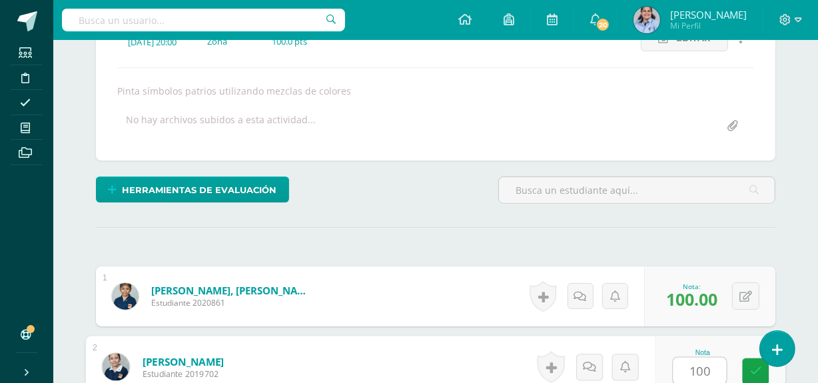
type input "100"
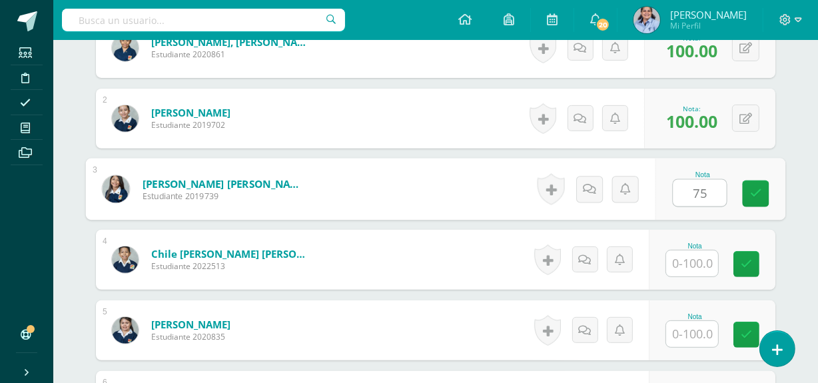
type input "75"
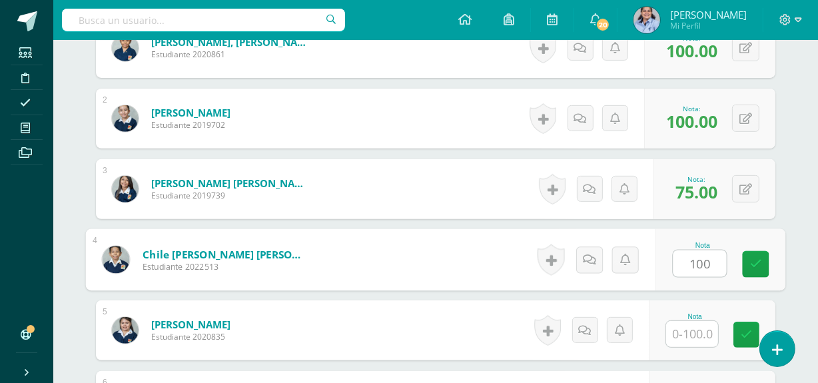
type input "100"
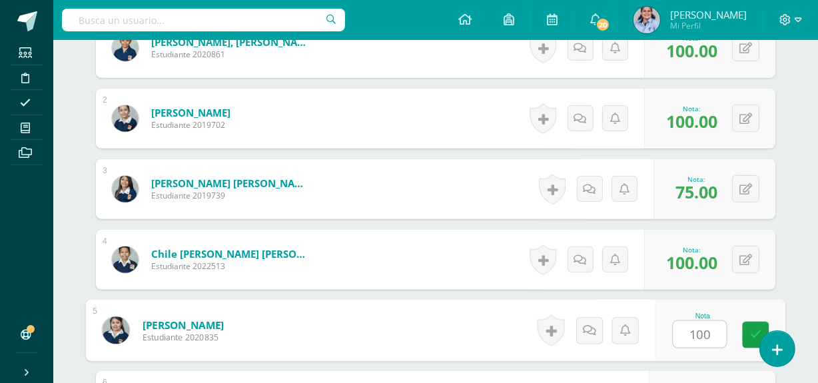
type input "100"
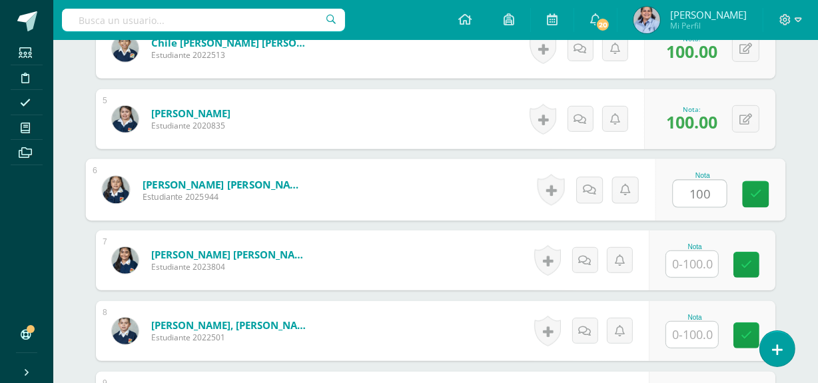
type input "100"
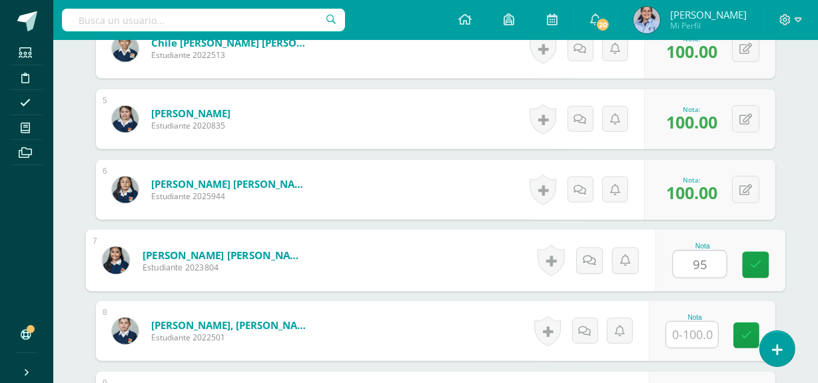
type input "95"
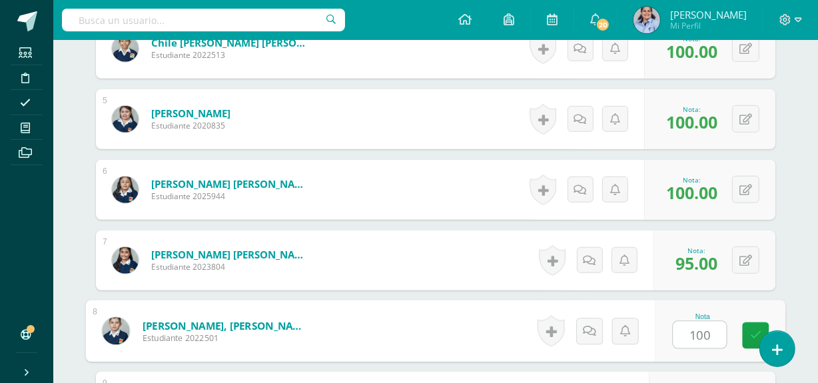
type input "100"
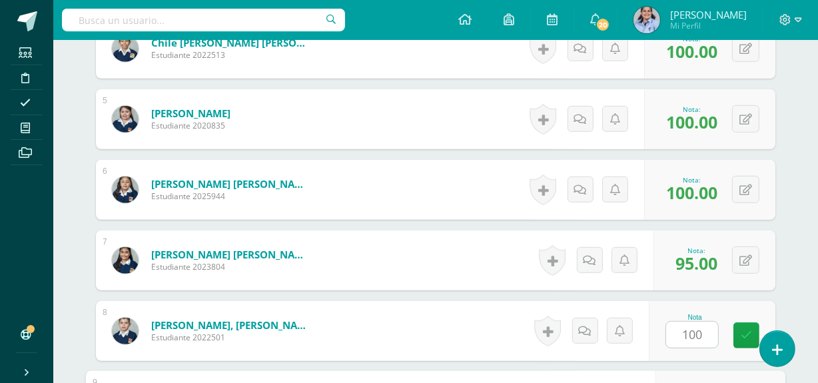
scroll to position [881, 0]
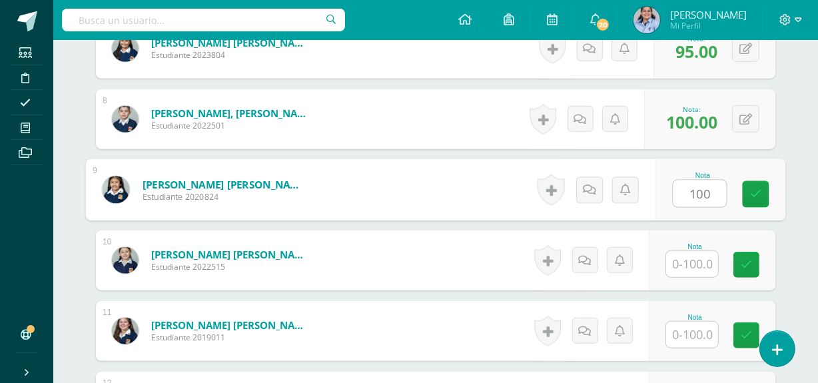
type input "100"
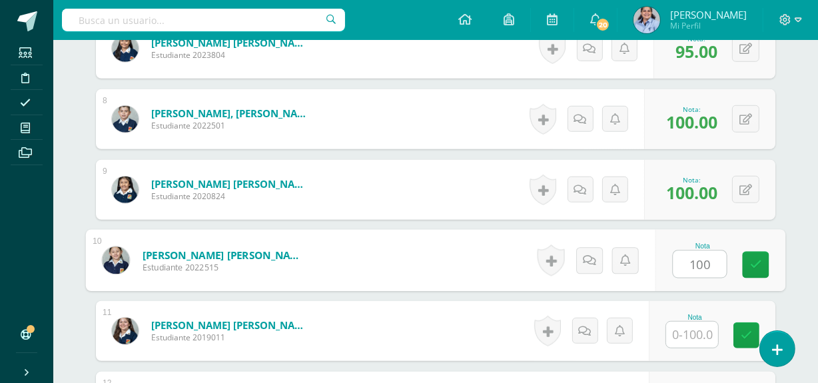
type input "100"
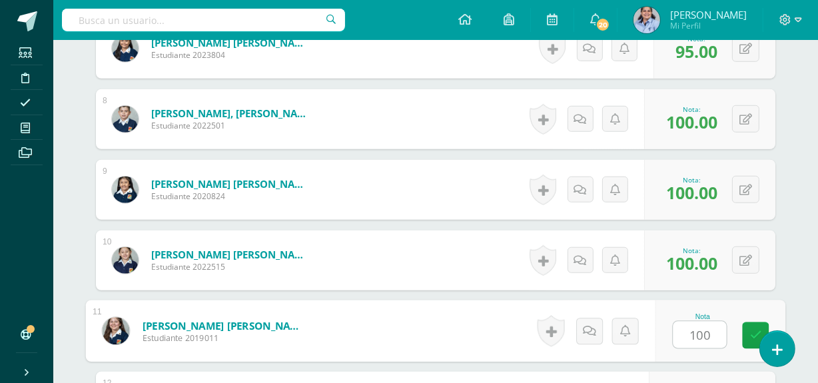
type input "100"
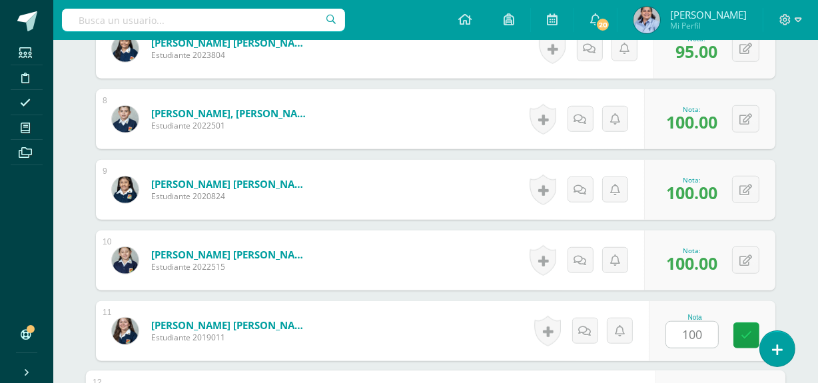
scroll to position [1093, 0]
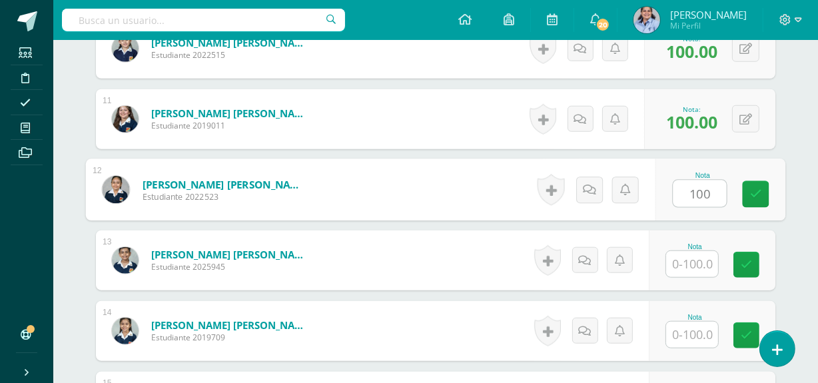
type input "100"
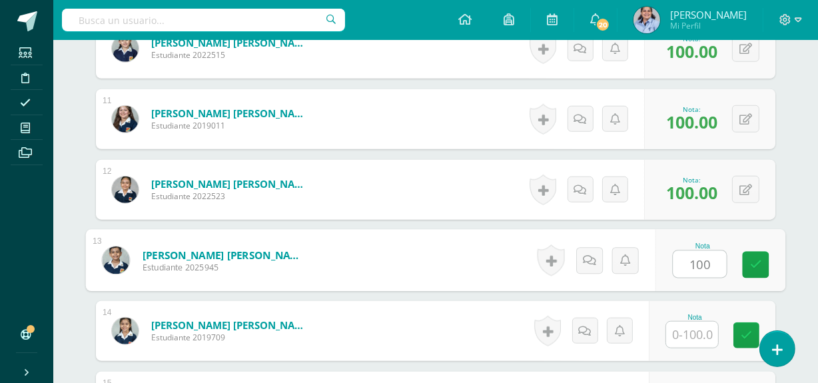
type input "100"
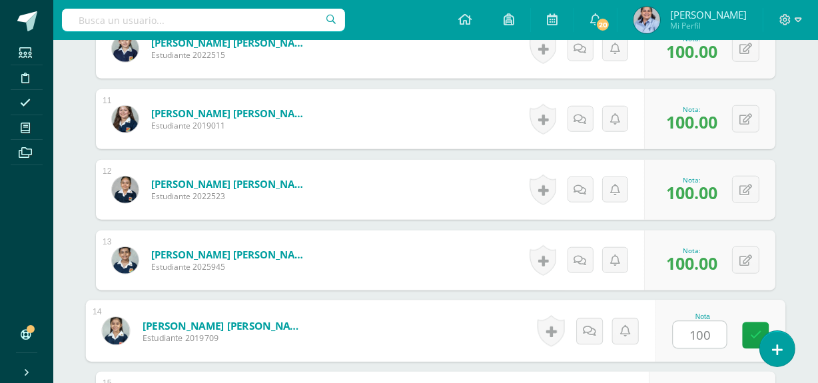
type input "100"
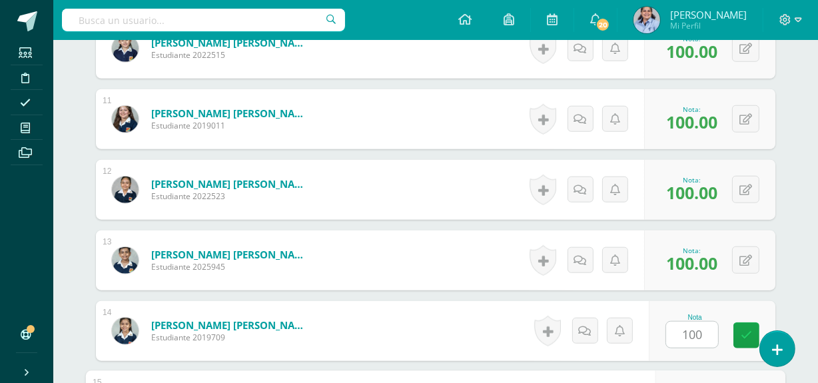
scroll to position [1306, 0]
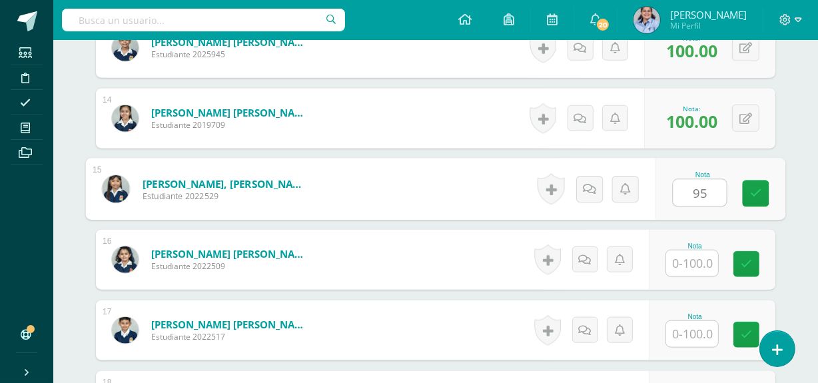
type input "95"
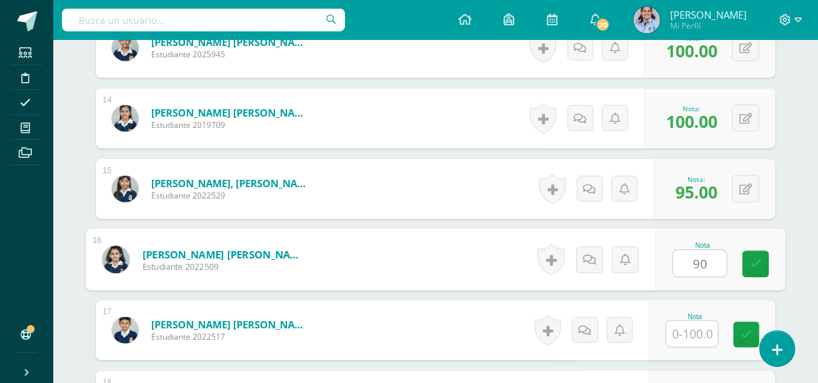
type input "90"
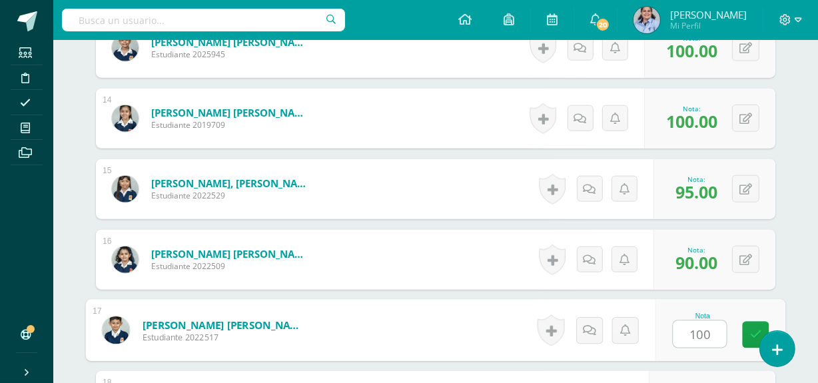
type input "100"
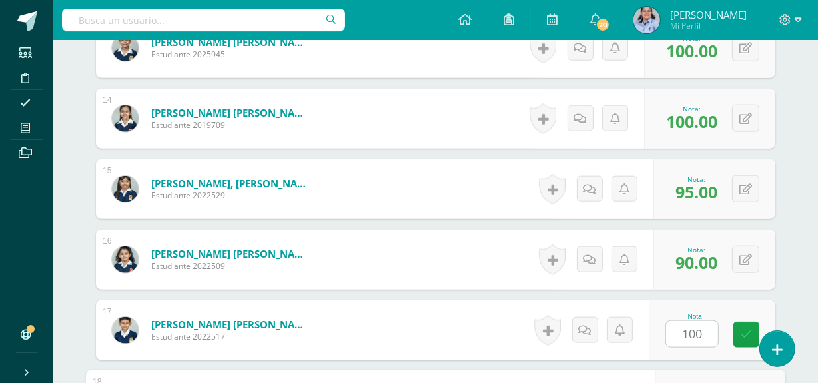
scroll to position [1517, 0]
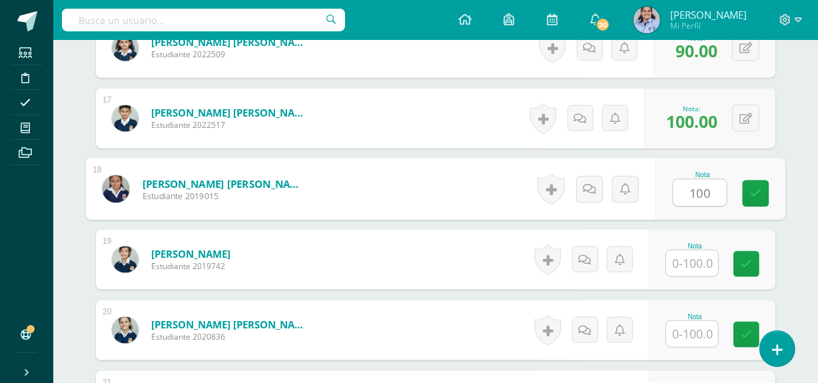
type input "100"
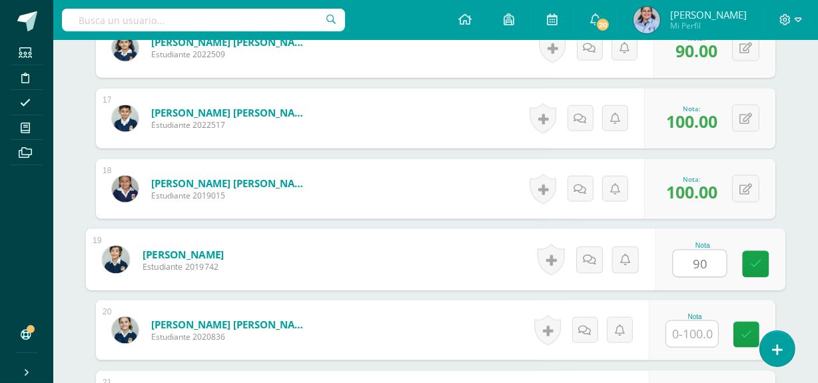
type input "90"
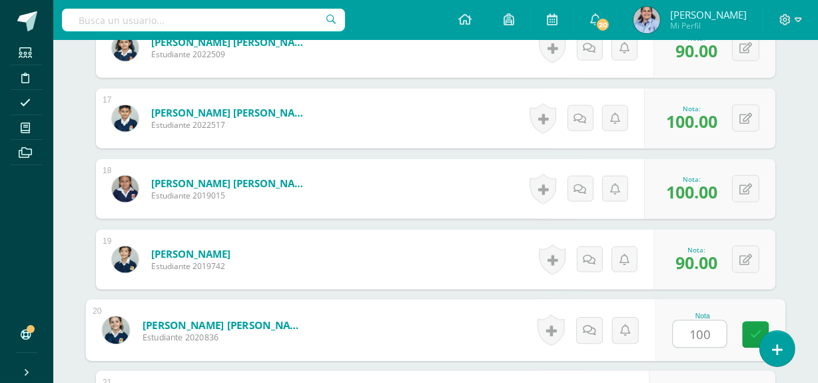
type input "100"
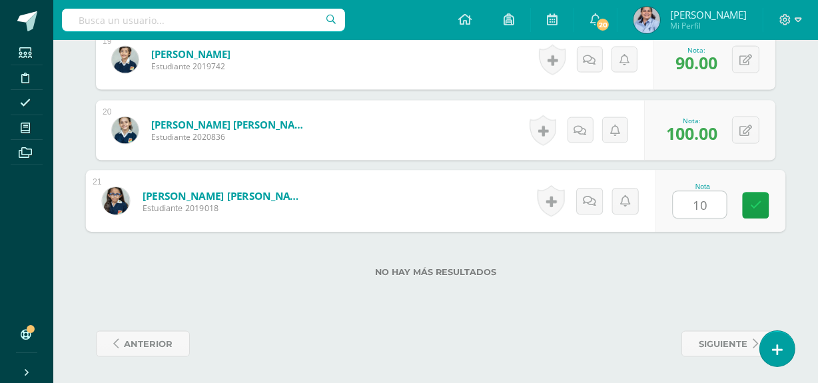
type input "100"
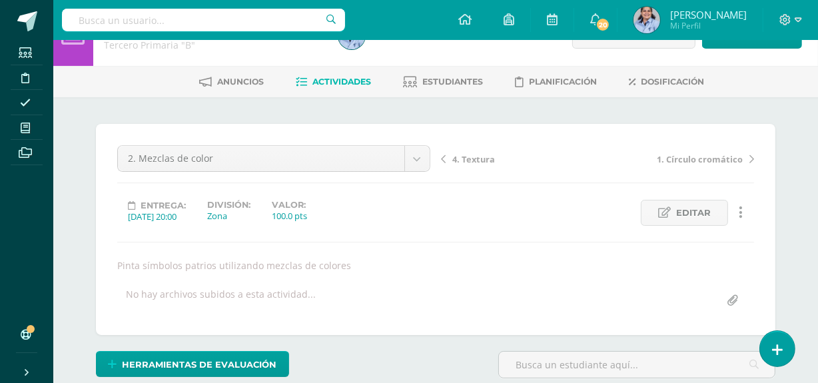
scroll to position [0, 0]
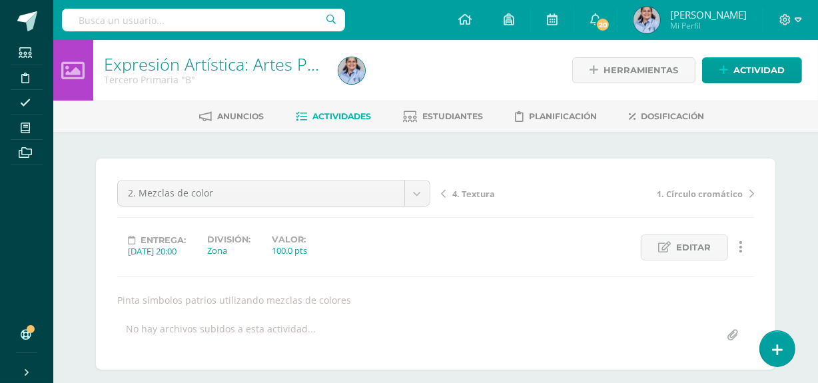
click at [695, 193] on span "1. Círculo cromático" at bounding box center [700, 194] width 86 height 12
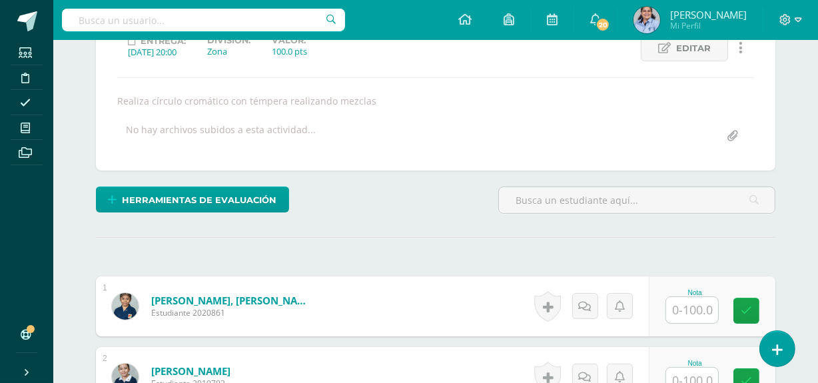
scroll to position [200, 0]
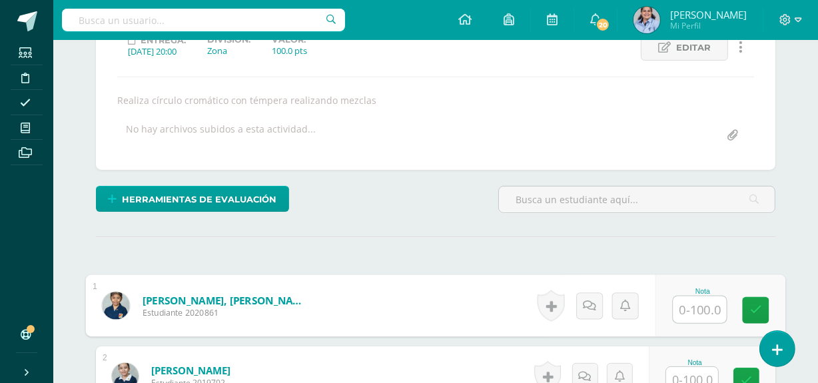
click at [690, 319] on input "text" at bounding box center [700, 310] width 53 height 27
type input "100"
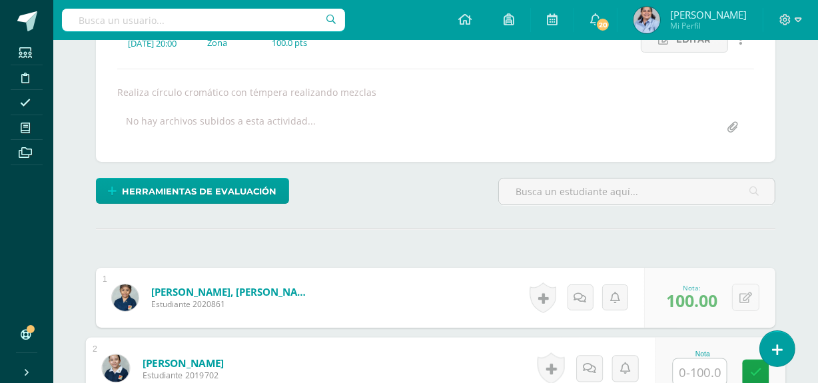
scroll to position [209, 0]
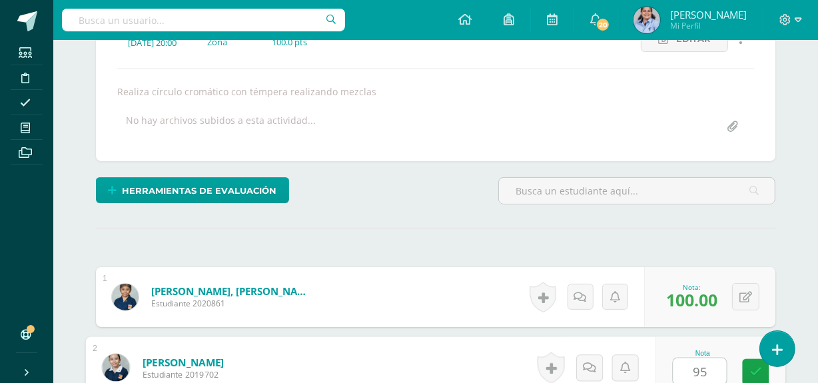
type input "95"
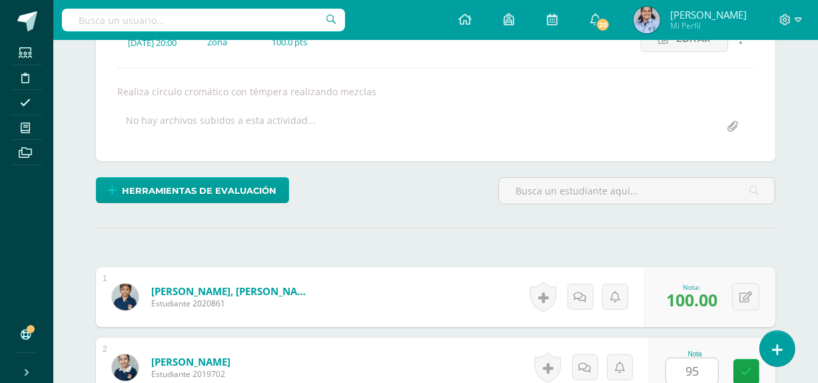
scroll to position [458, 0]
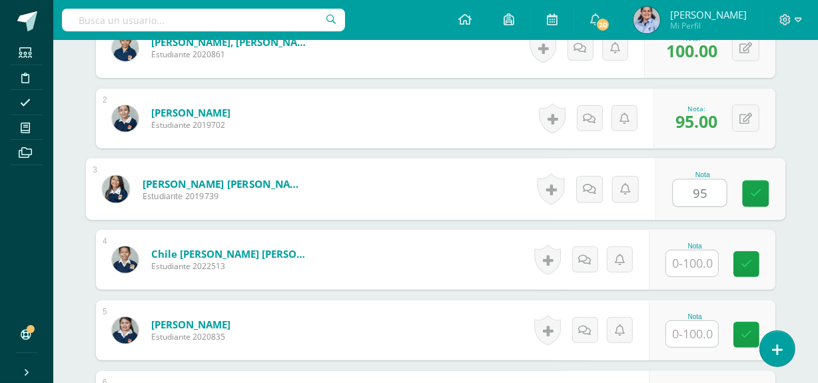
type input "95"
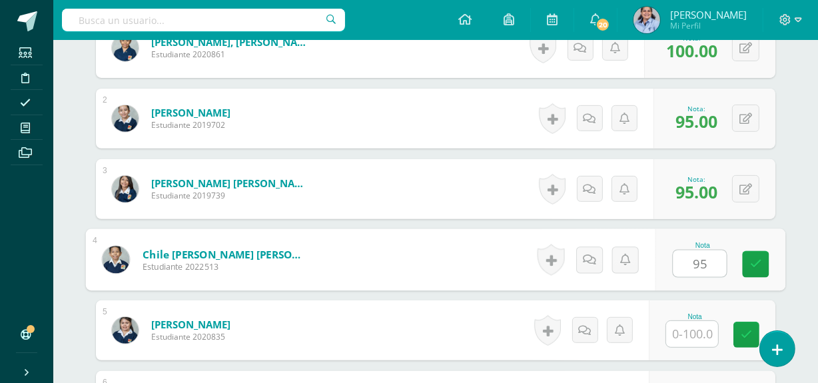
type input "95"
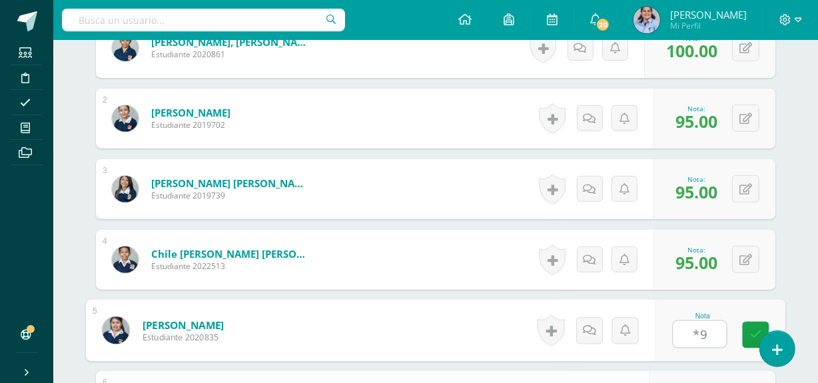
type input "*"
type input "95"
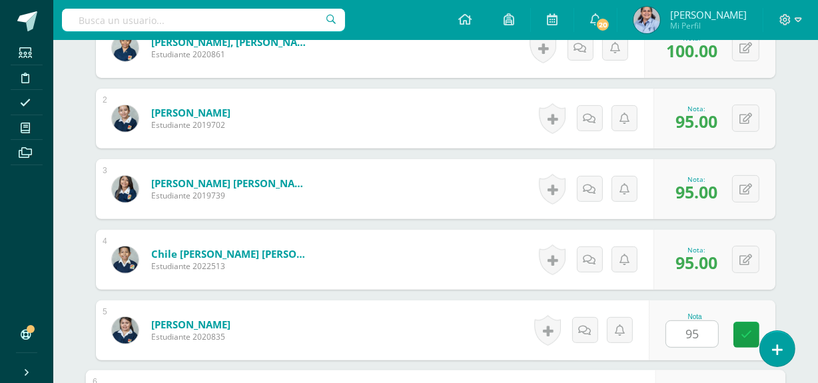
scroll to position [669, 0]
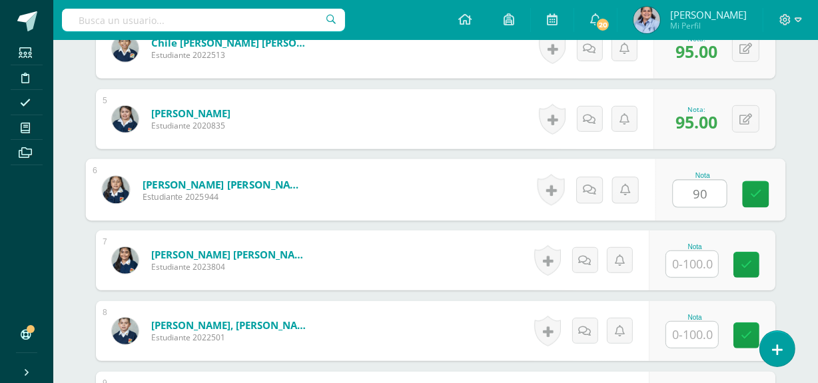
type input "90"
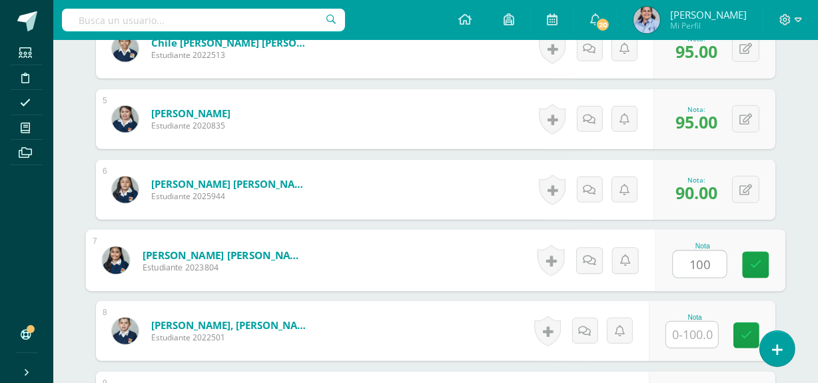
type input "100"
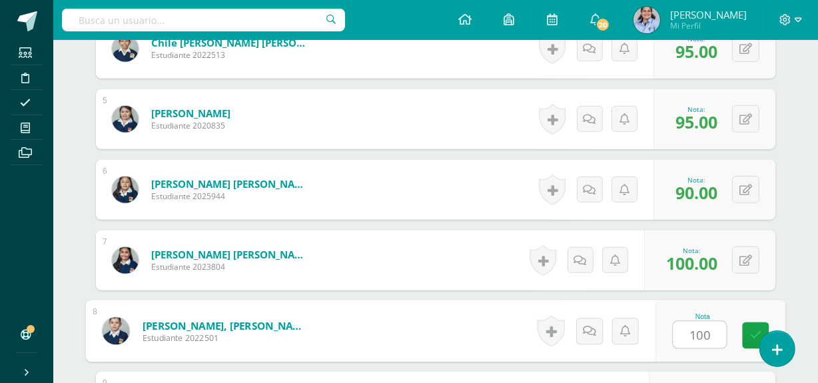
type input "100"
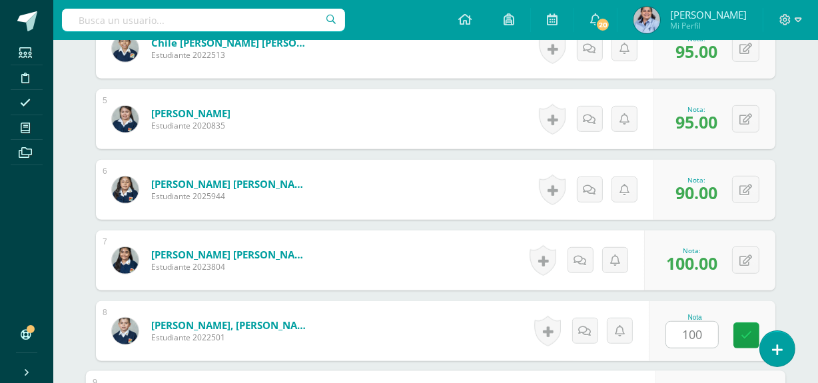
scroll to position [881, 0]
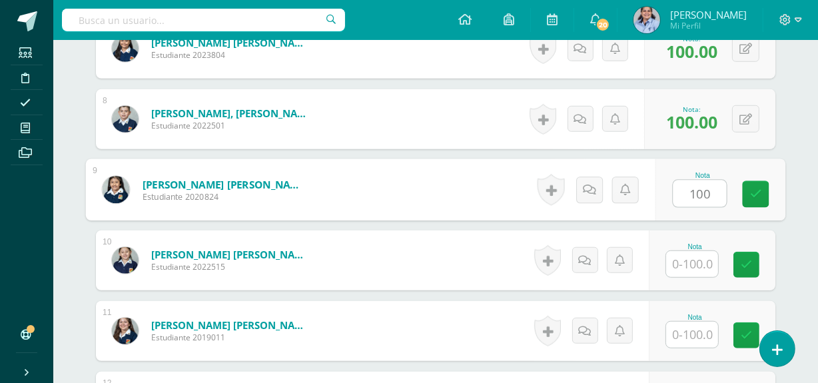
type input "100"
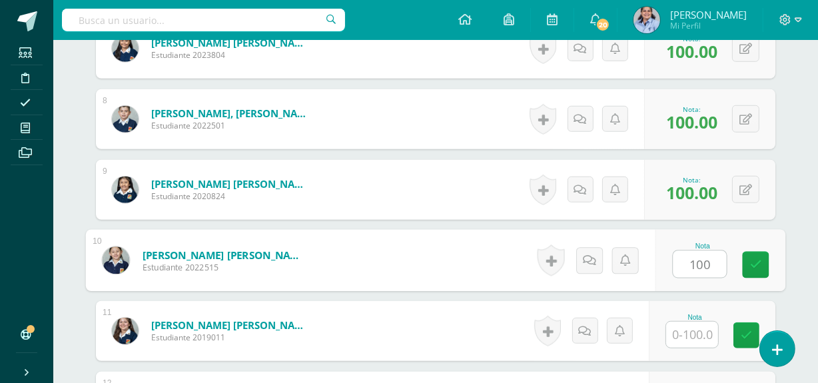
type input "100"
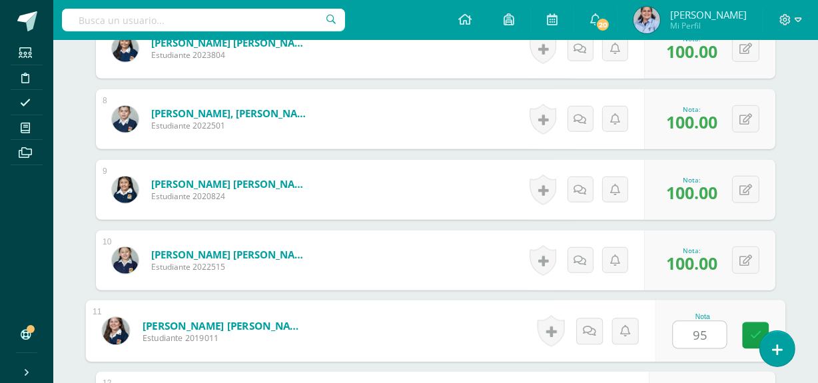
type input "95"
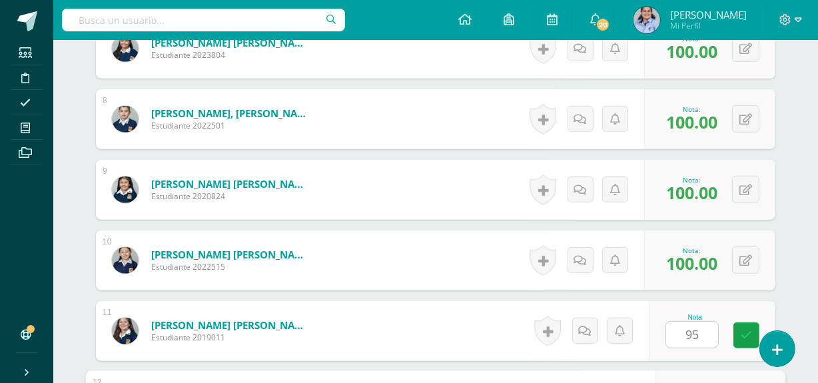
scroll to position [1093, 0]
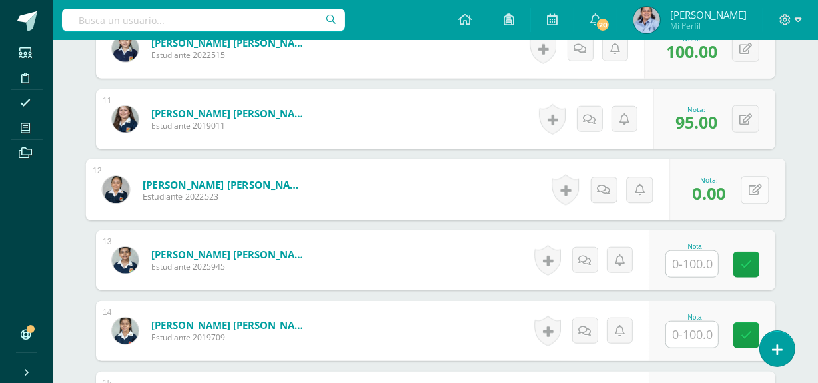
click at [740, 189] on div "0 Logros Logros obtenidos Aún no hay logros agregados Nota: 0.00" at bounding box center [728, 190] width 116 height 62
click at [751, 187] on icon at bounding box center [755, 189] width 13 height 11
type input "100"
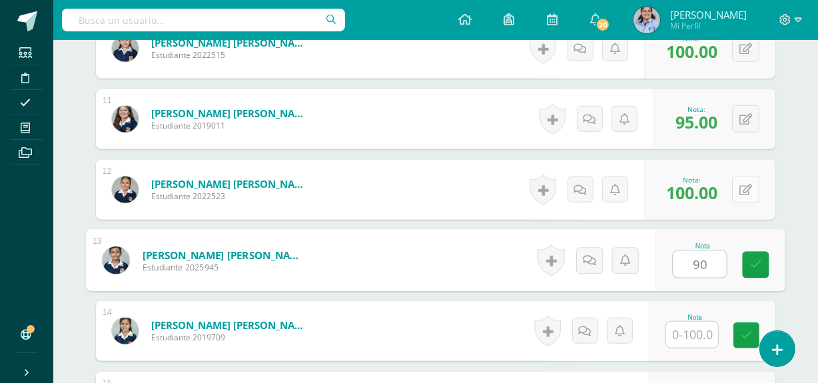
type input "90"
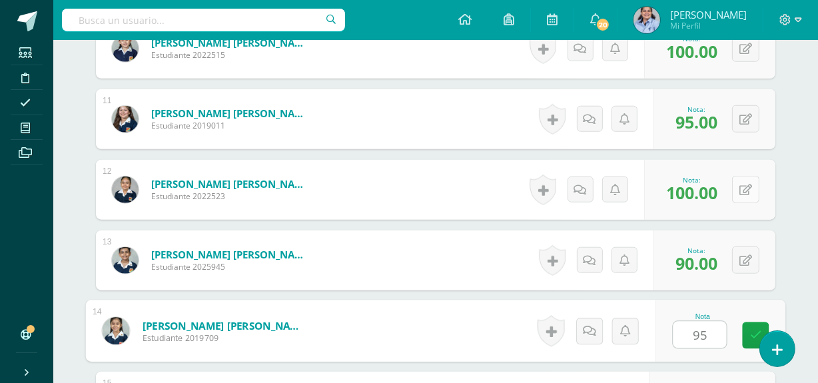
type input "95"
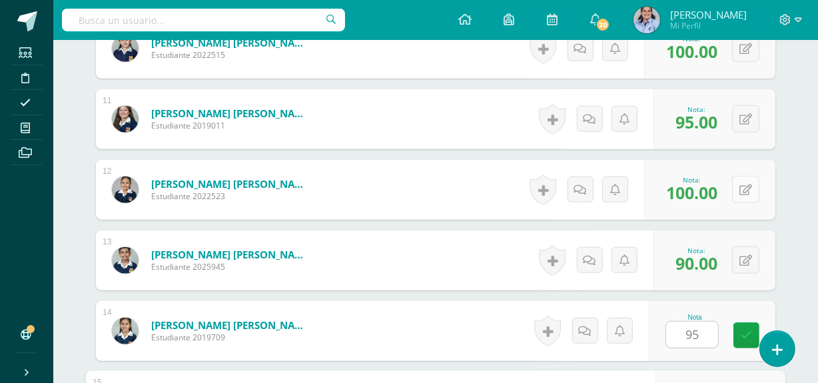
scroll to position [1306, 0]
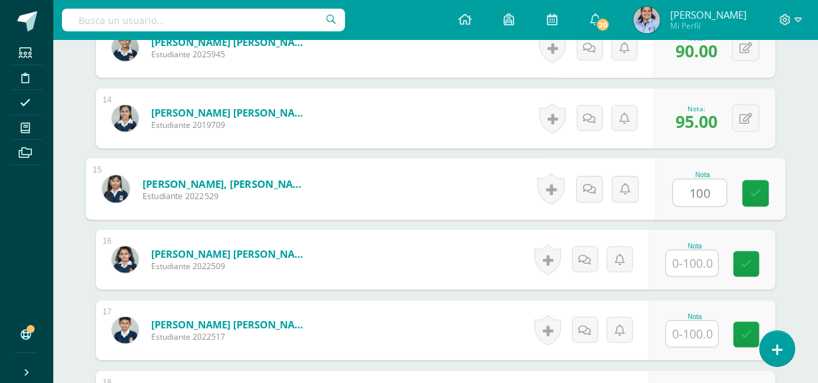
type input "100"
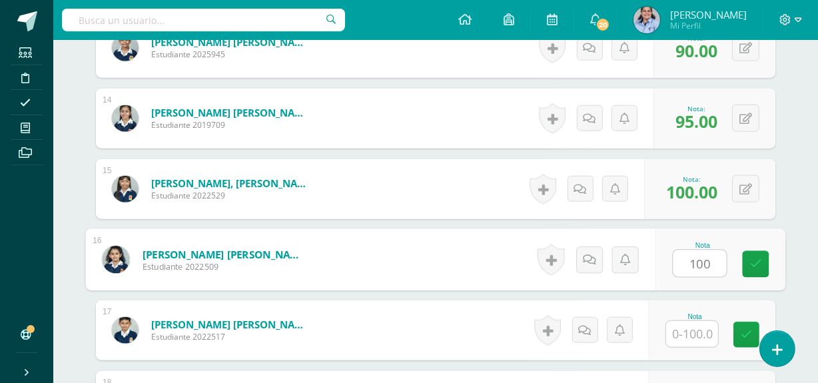
type input "100"
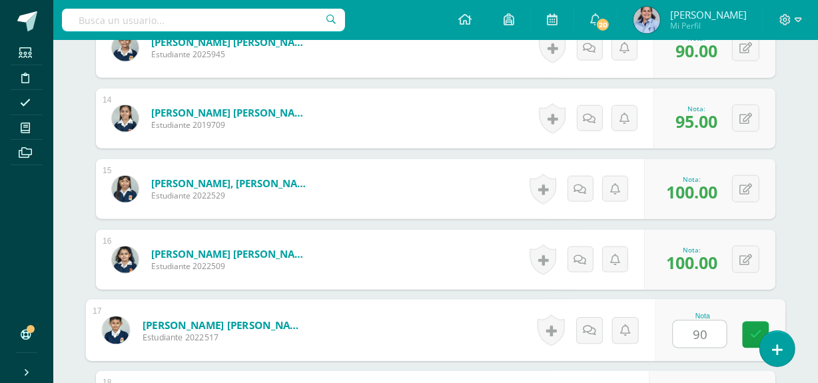
type input "90"
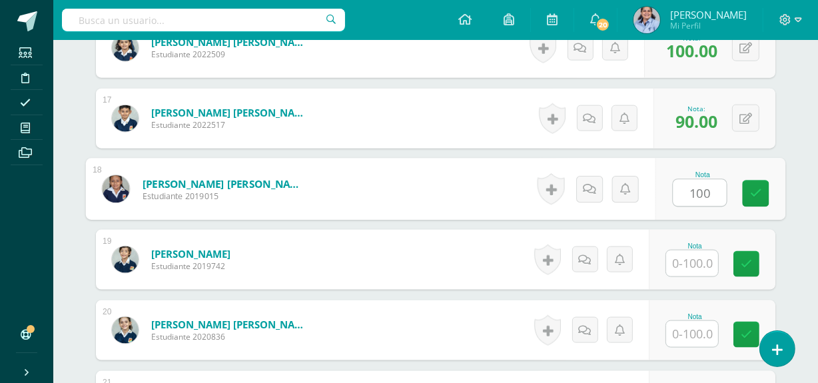
type input "100"
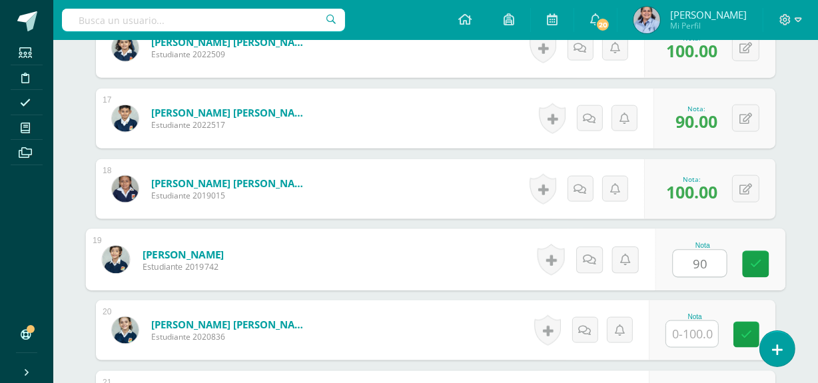
type input "90"
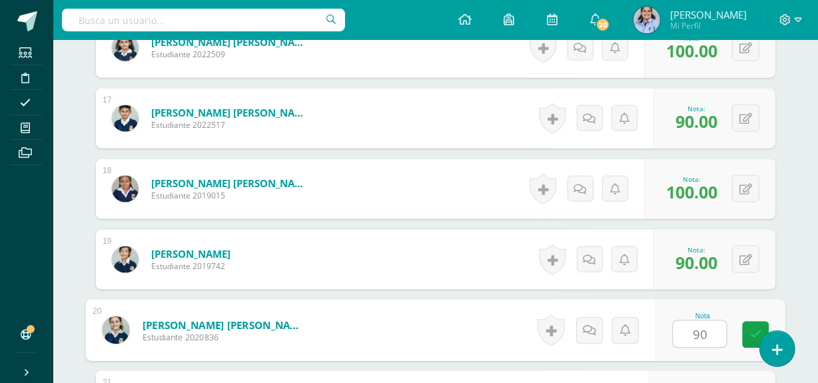
type input "90"
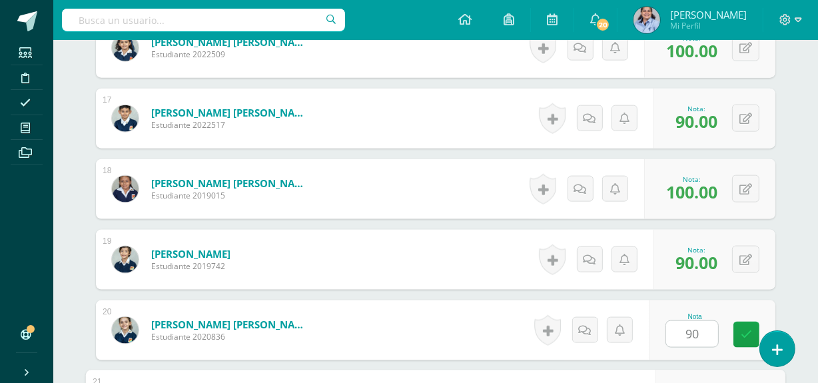
scroll to position [1717, 0]
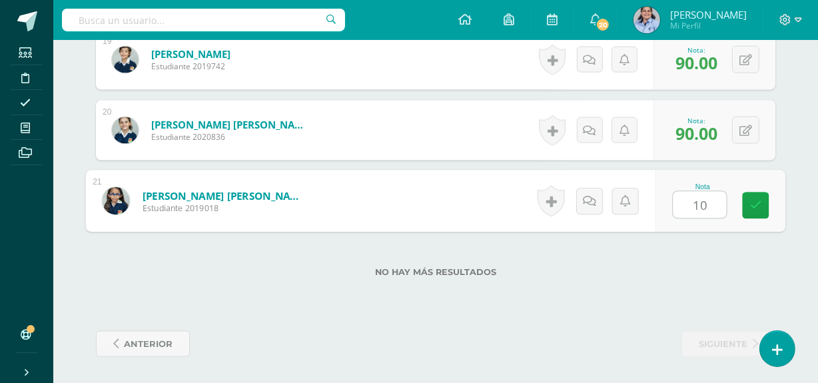
type input "100"
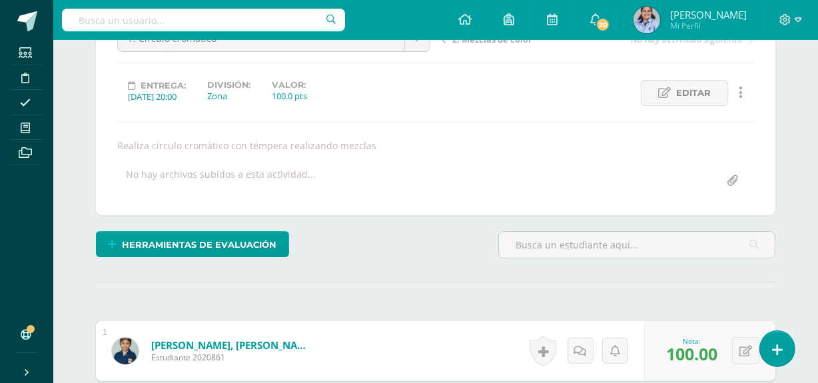
scroll to position [0, 0]
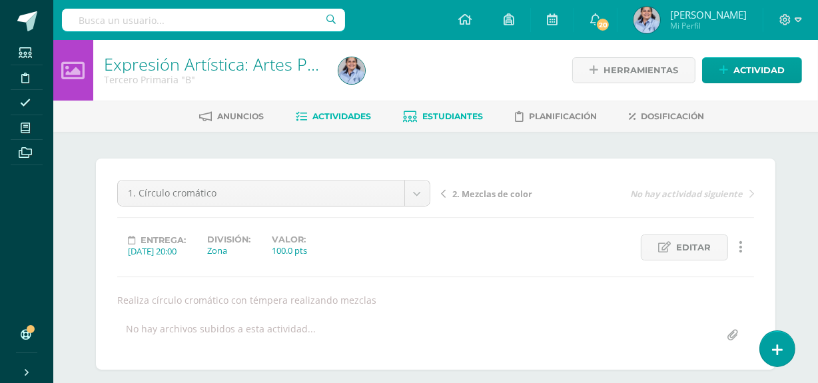
click at [459, 113] on span "Estudiantes" at bounding box center [453, 116] width 61 height 10
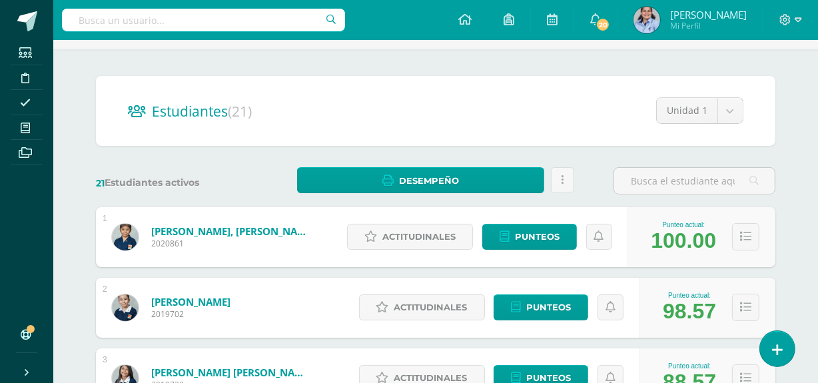
scroll to position [71, 0]
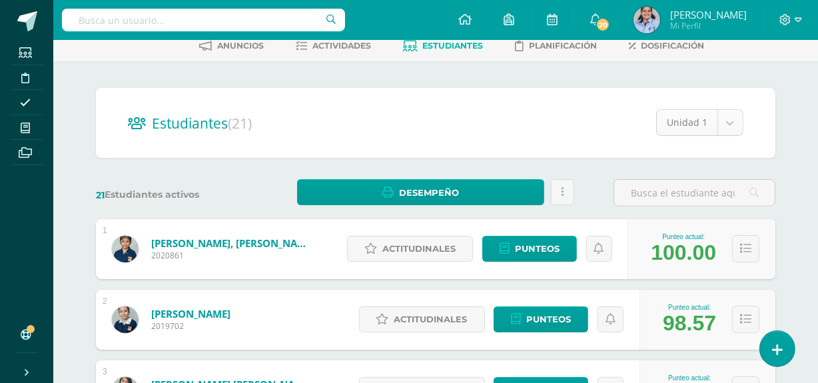
select select "/dashboard/teacher/section/3951/students/?unit=117731"
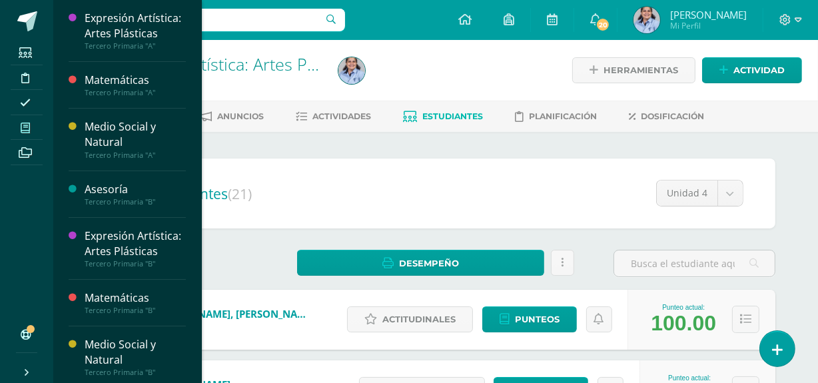
click at [19, 120] on span at bounding box center [26, 128] width 30 height 18
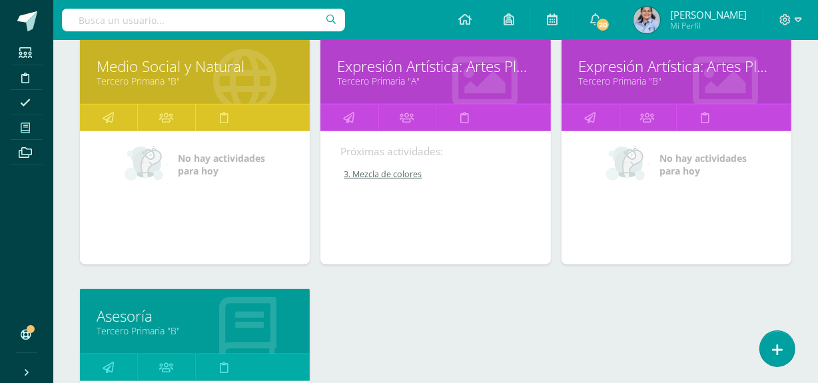
scroll to position [459, 0]
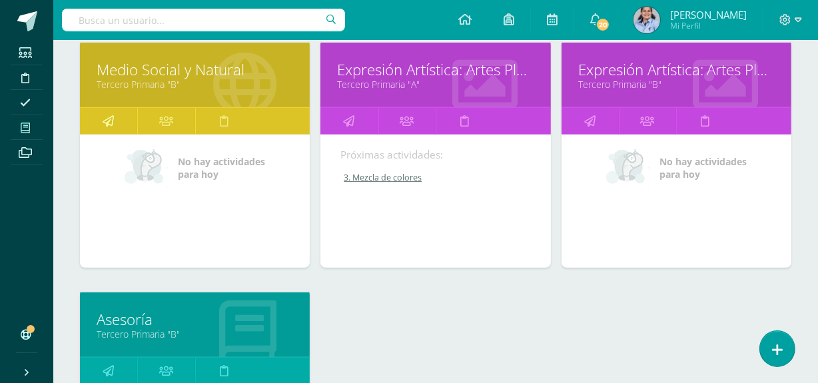
click at [109, 121] on icon at bounding box center [108, 121] width 11 height 26
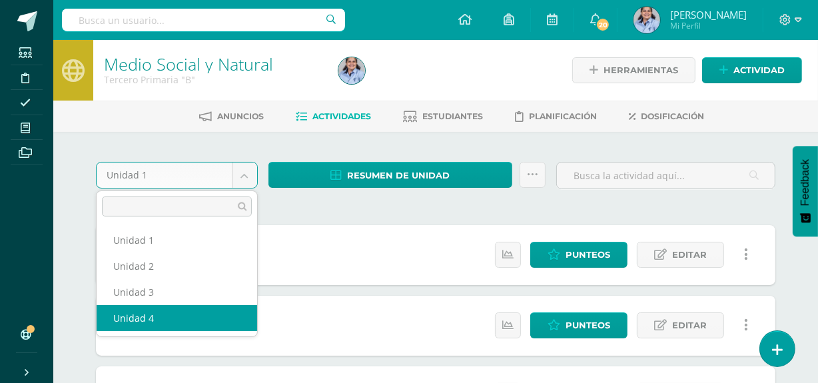
select select "Unidad 4"
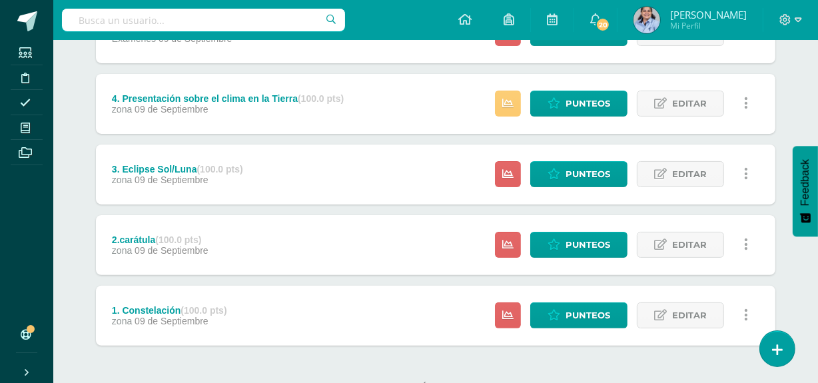
scroll to position [343, 0]
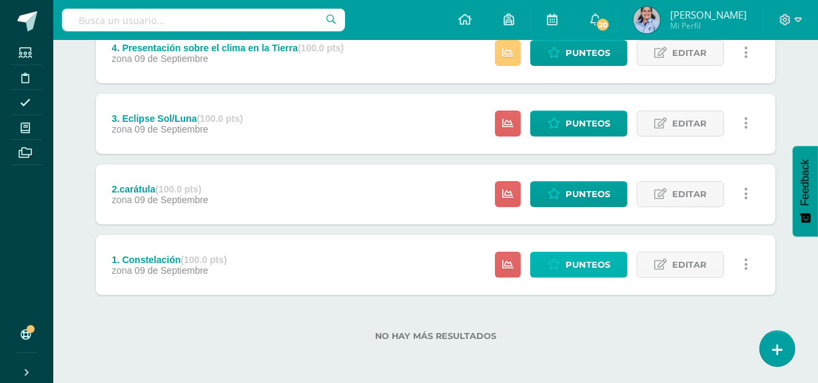
click at [586, 267] on span "Punteos" at bounding box center [588, 265] width 45 height 25
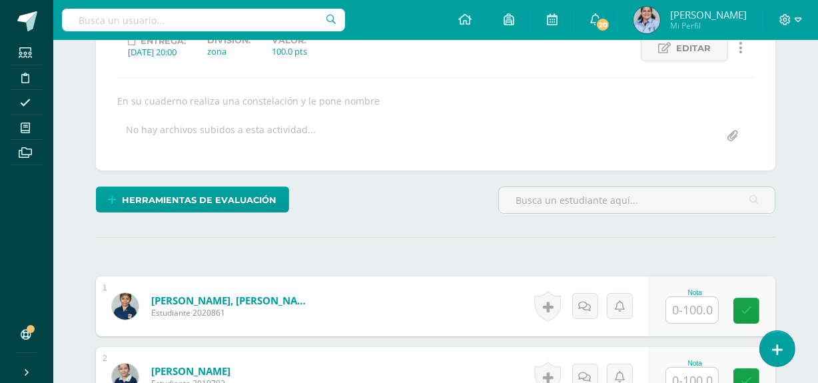
scroll to position [200, 0]
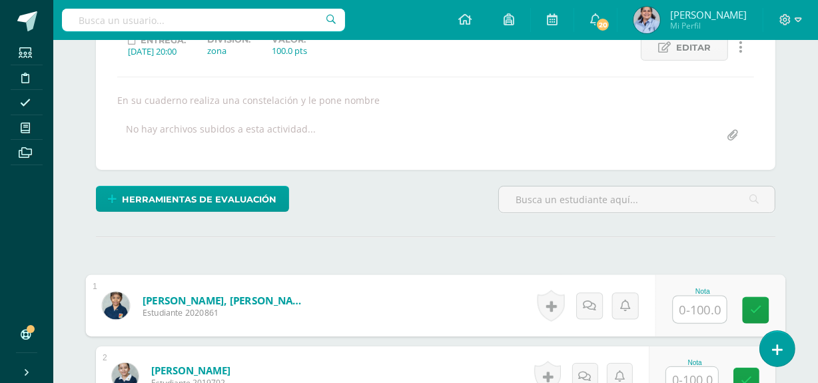
click at [687, 308] on input "text" at bounding box center [700, 310] width 53 height 27
type input "100"
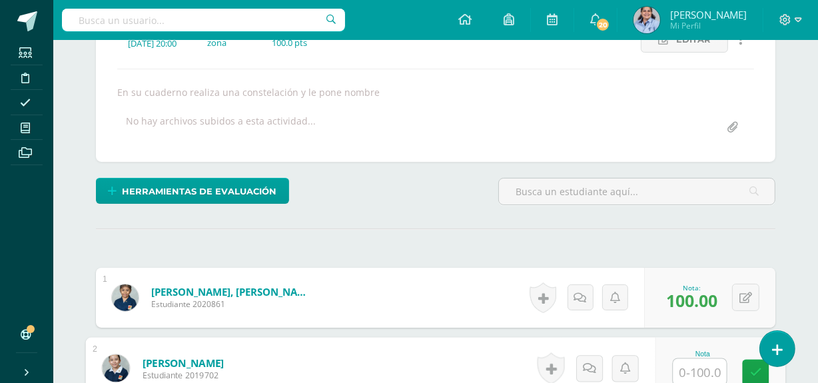
scroll to position [209, 0]
type input "100"
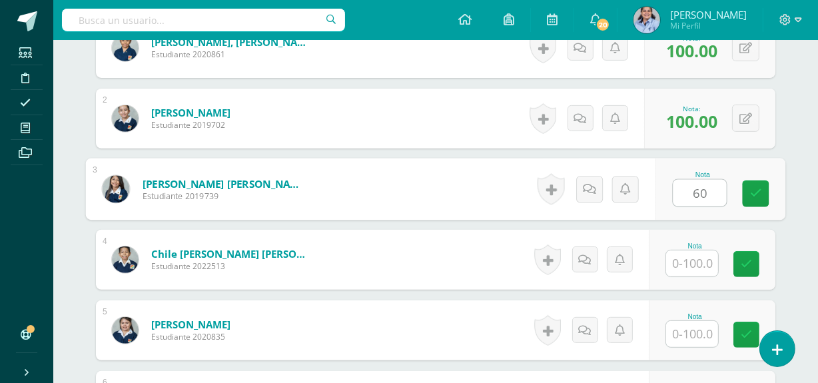
type input "60"
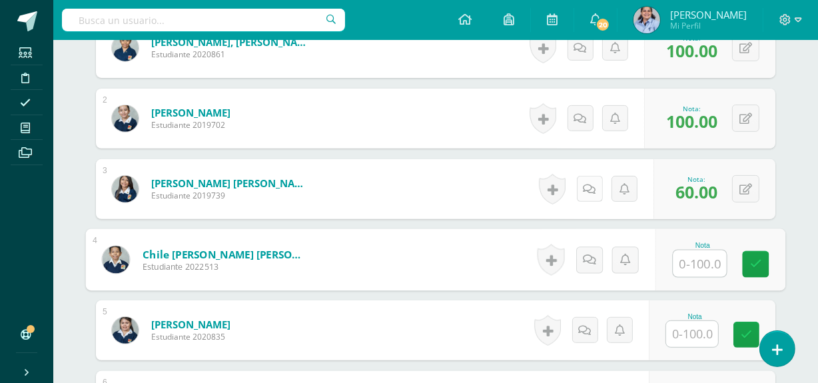
click at [592, 184] on icon at bounding box center [590, 189] width 13 height 11
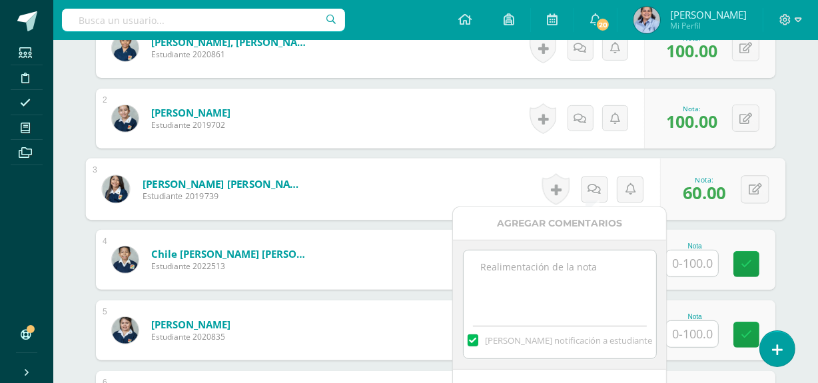
click at [562, 280] on textarea at bounding box center [560, 284] width 193 height 67
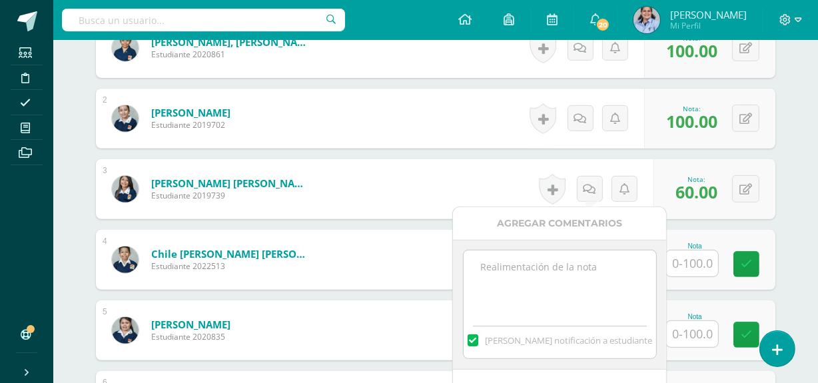
paste textarea "No entregó mejoramiento del aprendizaje"
drag, startPoint x: 550, startPoint y: 280, endPoint x: 532, endPoint y: 269, distance: 20.7
click at [532, 269] on textarea "No entregó mejoramiento del aprendizaje" at bounding box center [560, 284] width 193 height 67
type textarea "No entregó"
click at [552, 339] on span "[PERSON_NAME] notificación a estudiante" at bounding box center [568, 341] width 167 height 12
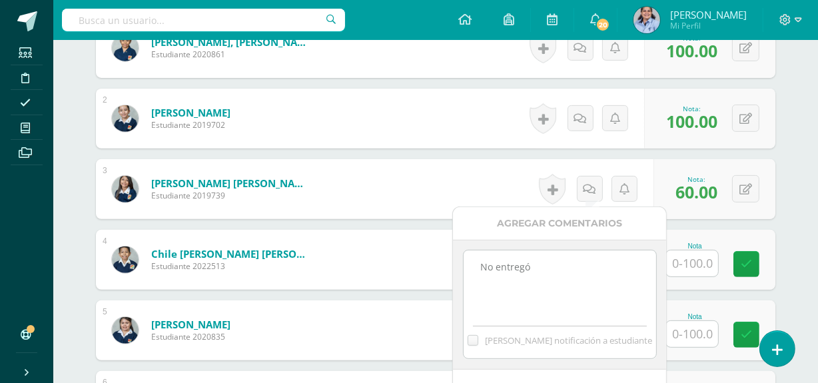
click at [0, 0] on input "[PERSON_NAME] notificación a estudiante" at bounding box center [0, 0] width 0 height 0
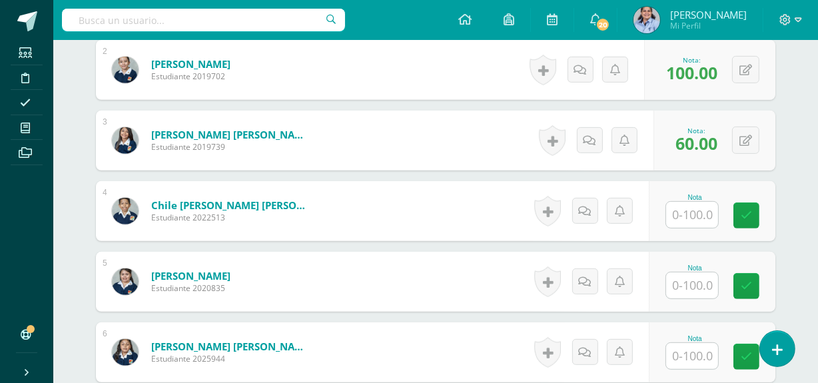
scroll to position [510, 0]
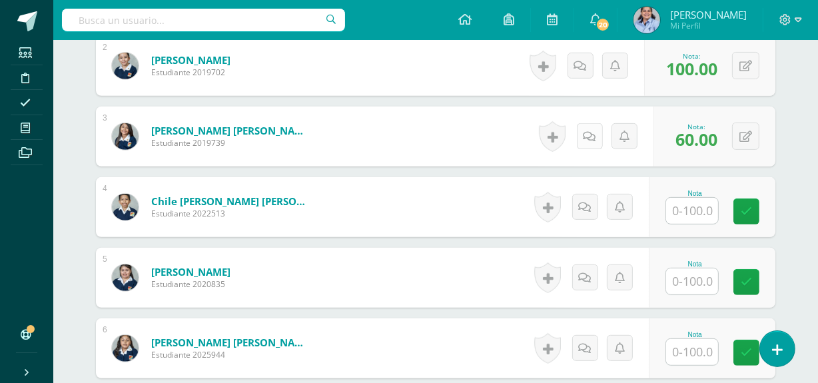
click at [590, 128] on link at bounding box center [590, 136] width 26 height 26
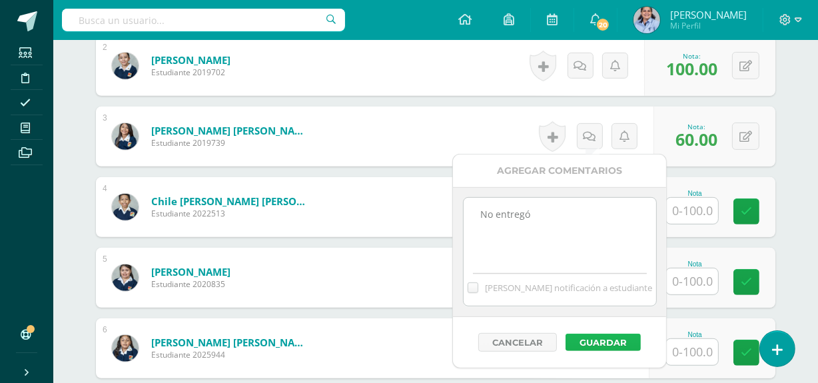
click at [630, 340] on button "Guardar" at bounding box center [603, 342] width 75 height 17
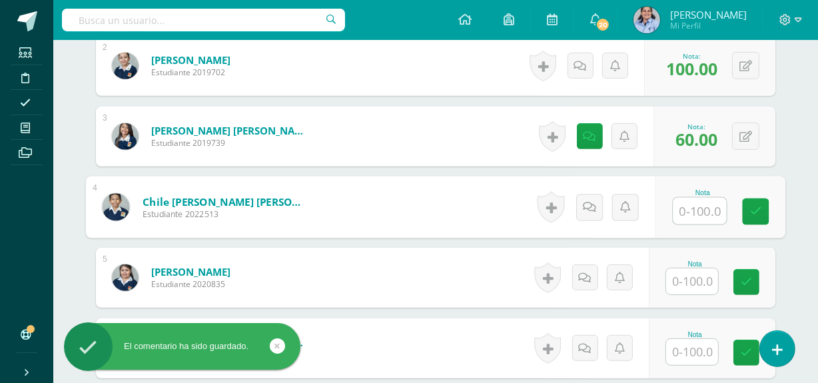
click at [694, 205] on input "text" at bounding box center [700, 211] width 53 height 27
type input "100"
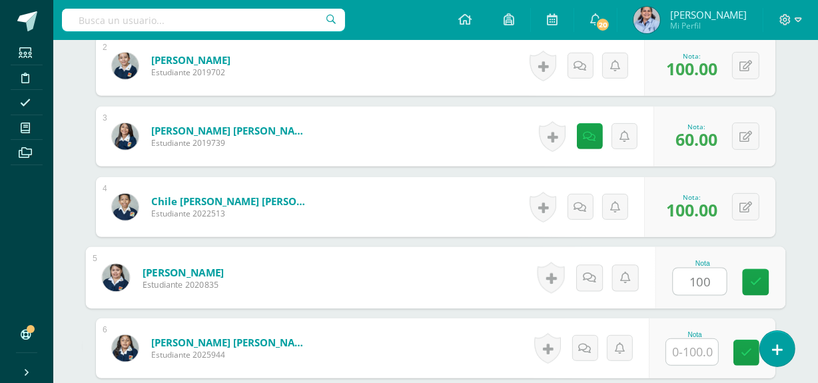
type input "100"
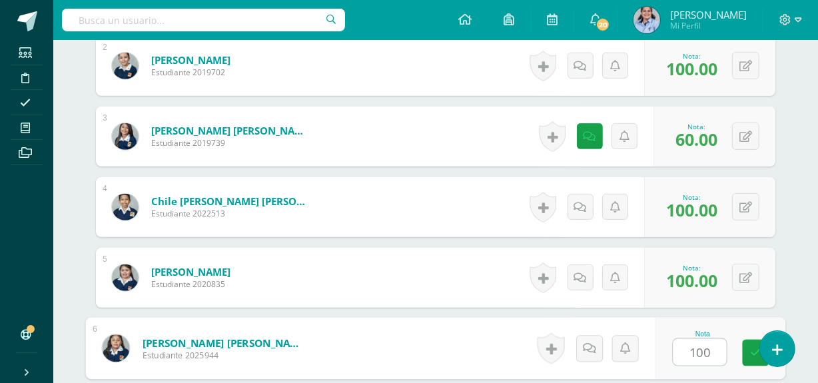
type input "100"
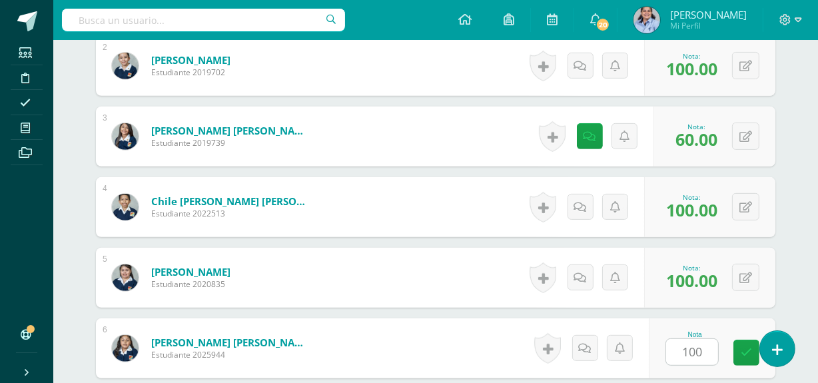
scroll to position [740, 0]
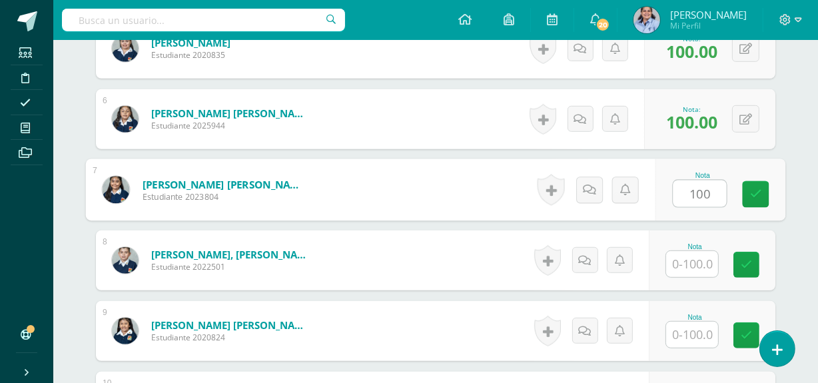
type input "100"
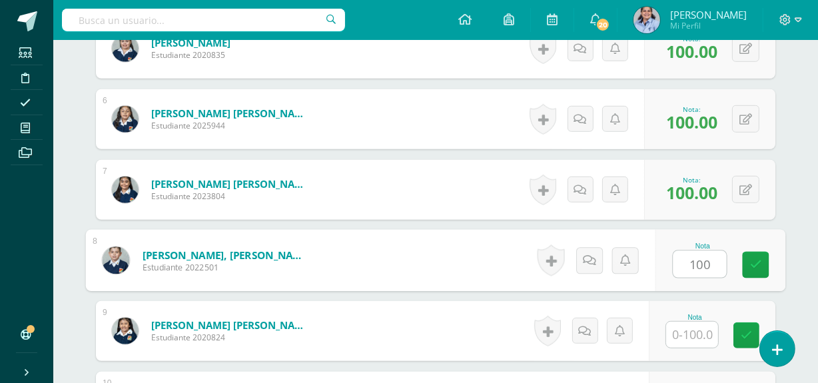
type input "100"
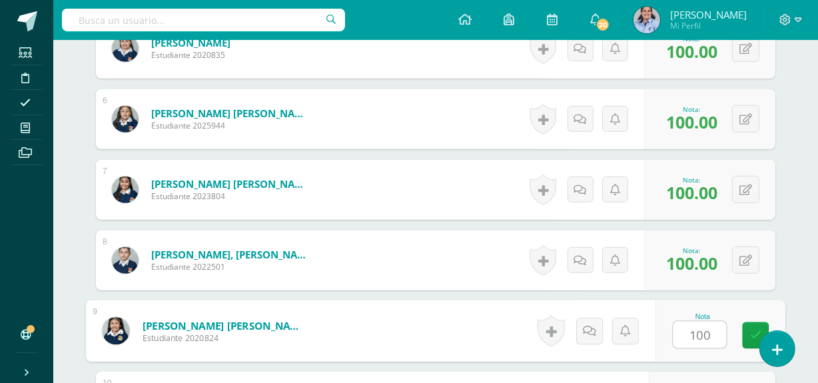
type input "100"
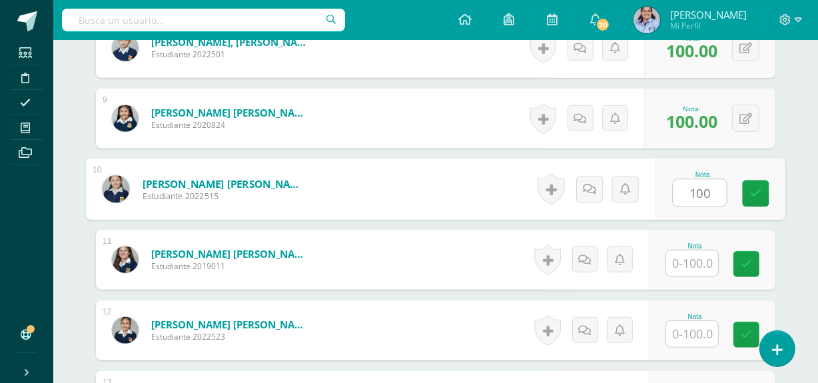
type input "100"
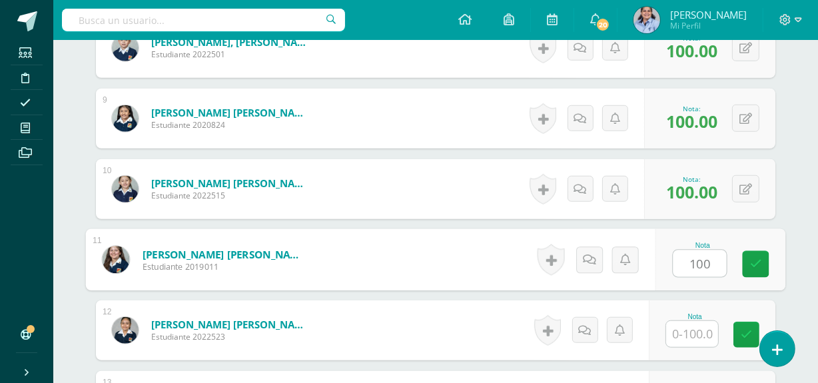
type input "100"
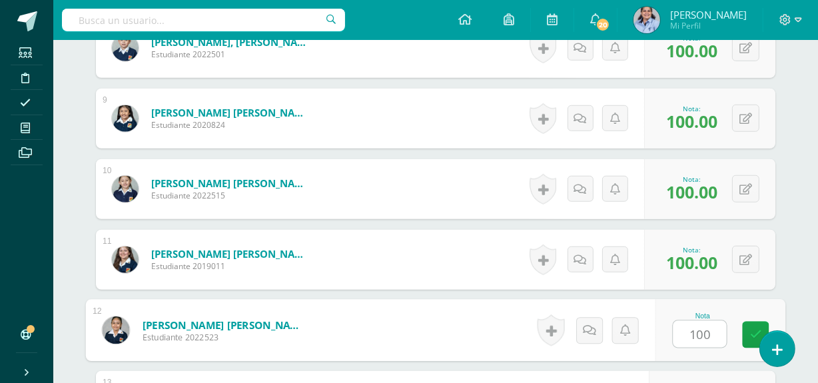
type input "100"
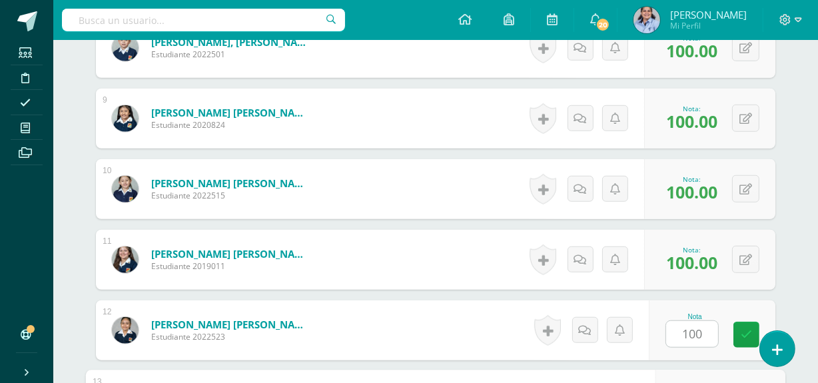
scroll to position [1164, 0]
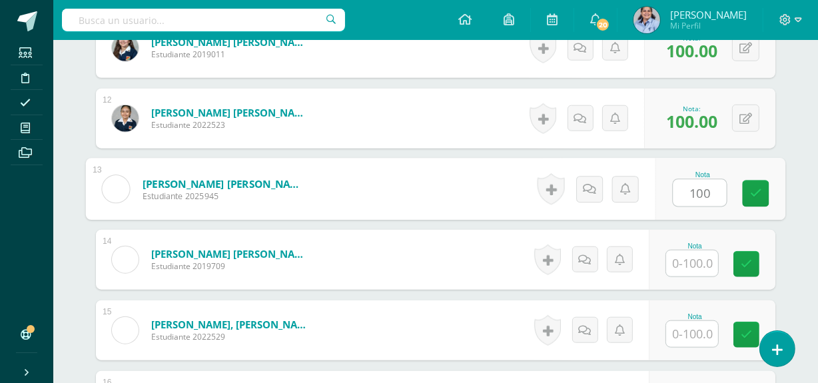
type input "100"
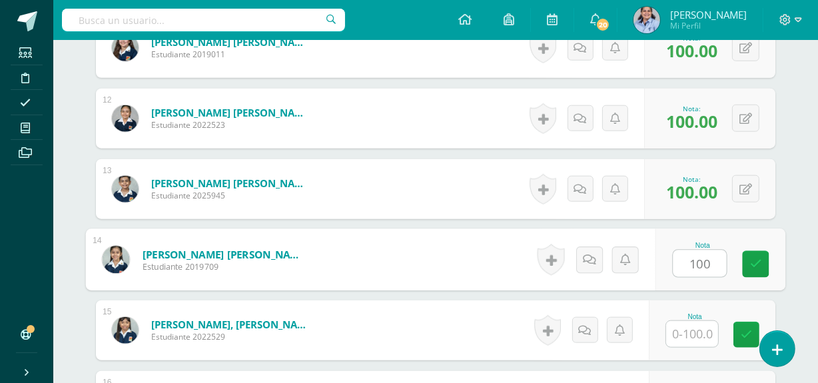
type input "100"
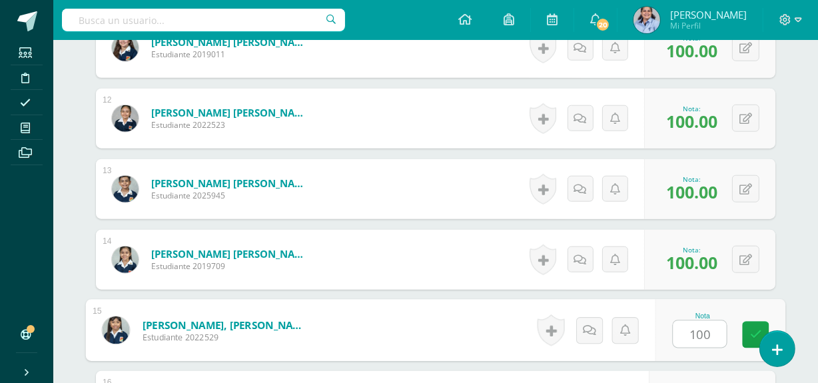
type input "100"
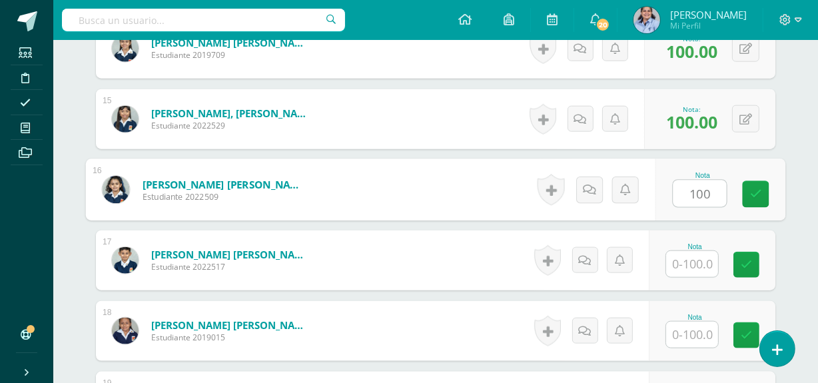
type input "100"
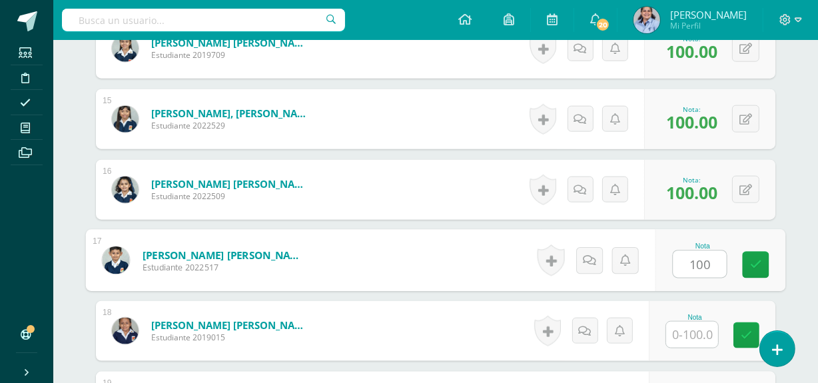
type input "100"
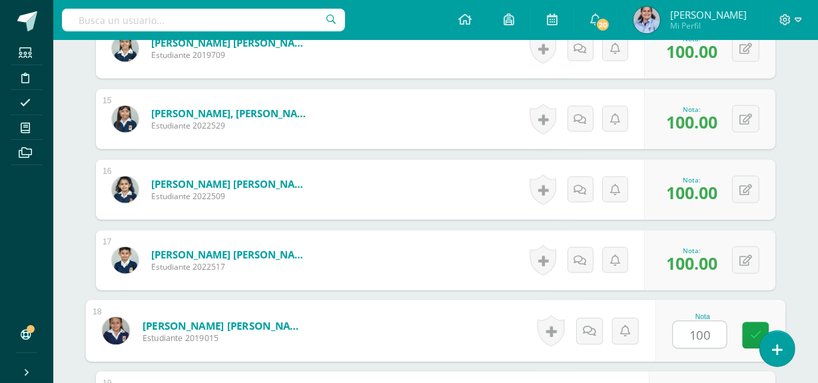
type input "100"
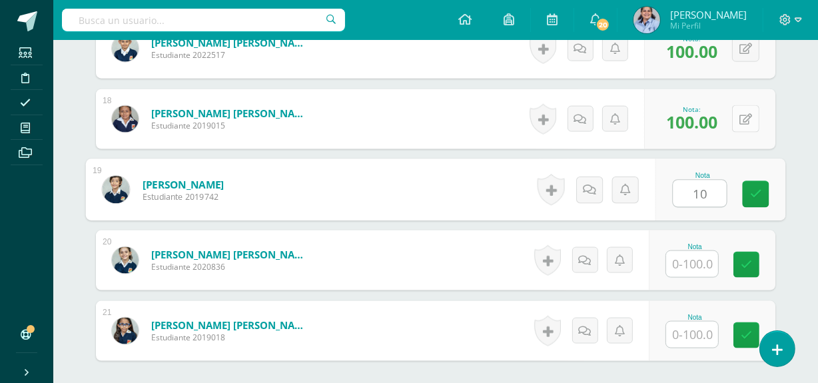
type input "10"
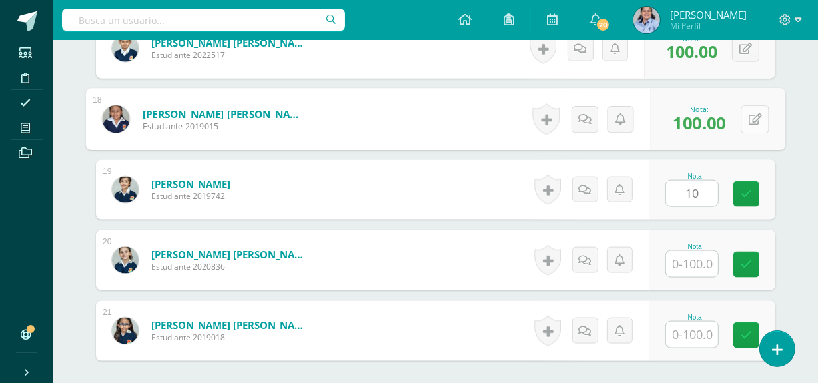
click at [744, 115] on button at bounding box center [755, 119] width 28 height 28
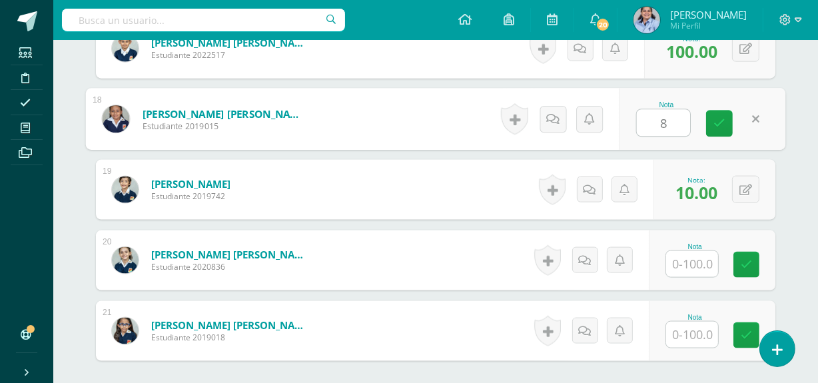
type input "80"
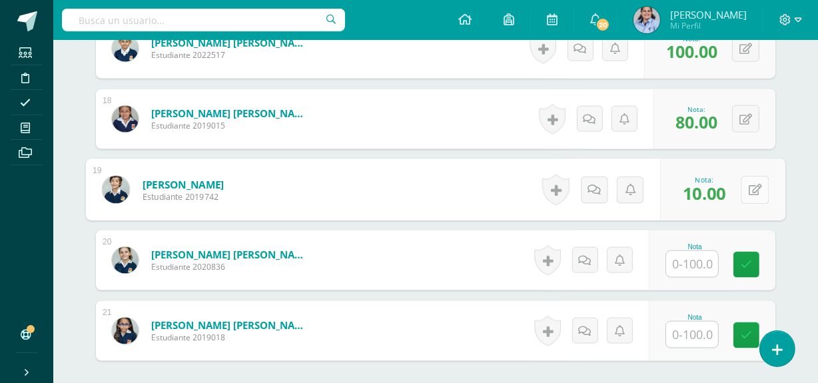
click at [746, 185] on button at bounding box center [755, 190] width 28 height 28
type input "100"
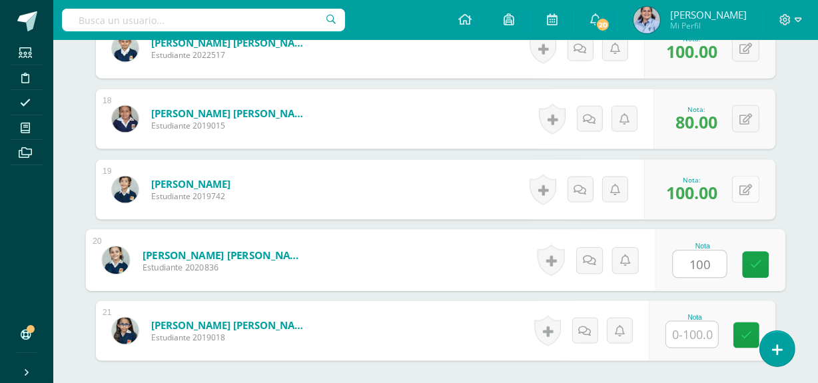
type input "100"
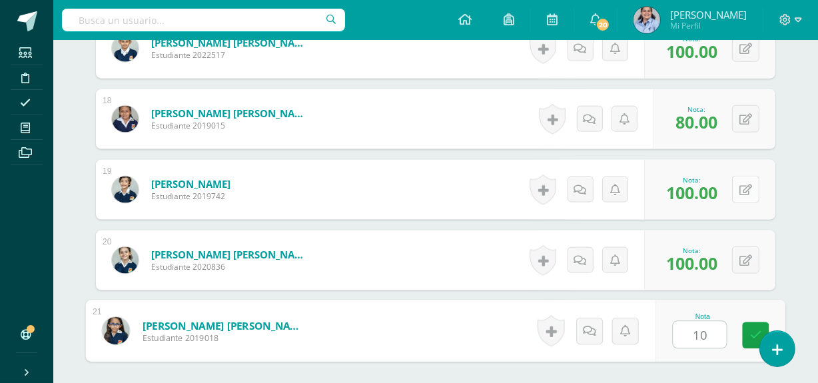
type input "100"
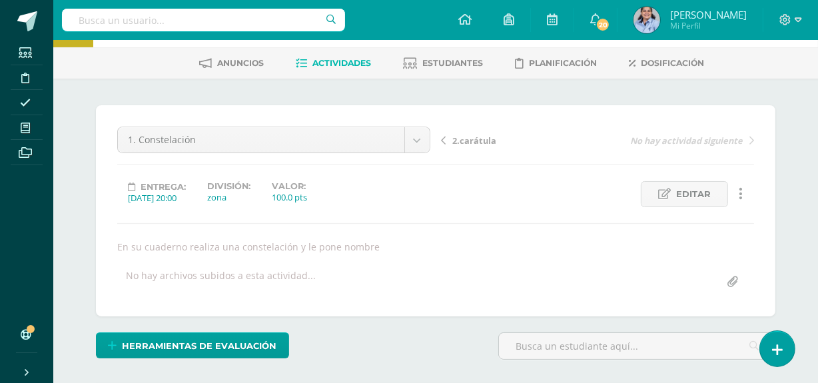
scroll to position [57, 0]
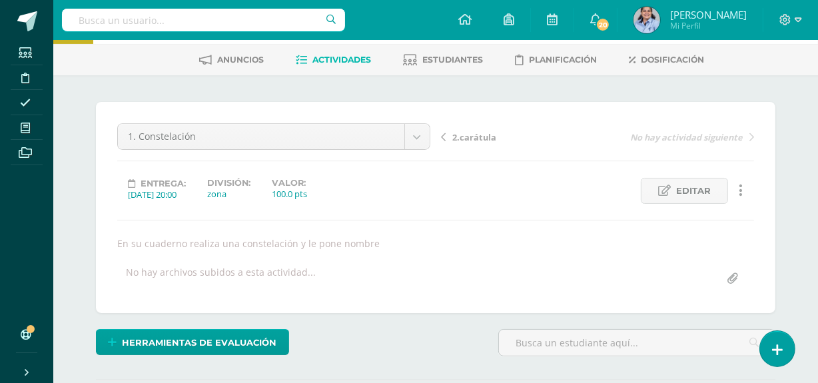
click at [467, 137] on span "2.carátula" at bounding box center [475, 137] width 44 height 12
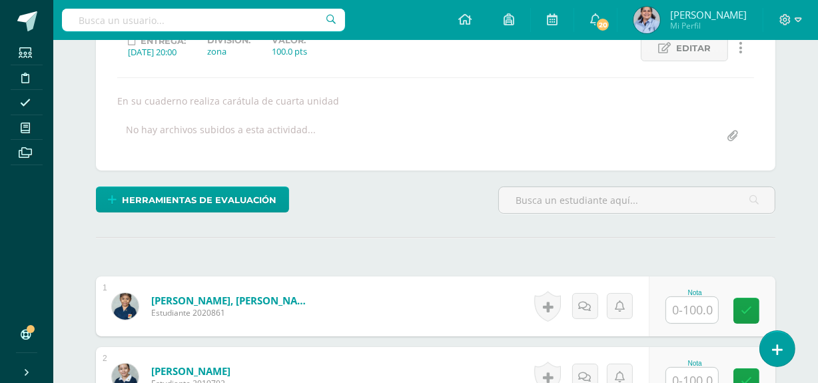
scroll to position [200, 0]
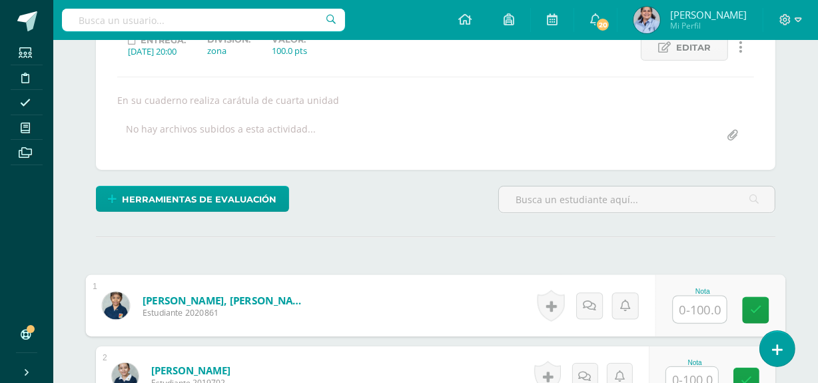
click at [686, 302] on input "text" at bounding box center [700, 310] width 53 height 27
type input "100"
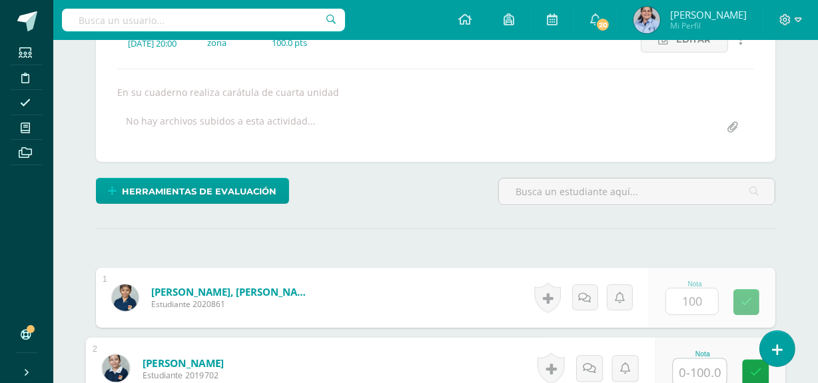
scroll to position [209, 0]
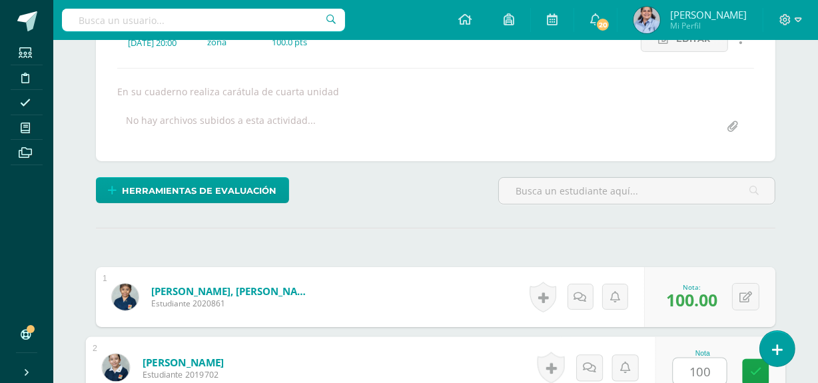
type input "100"
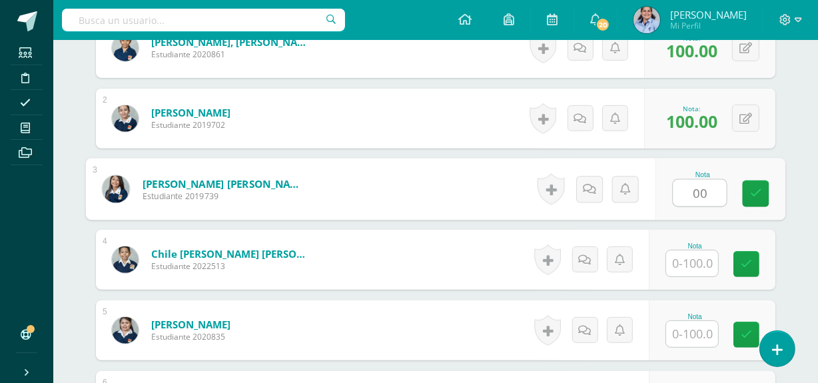
type input "00"
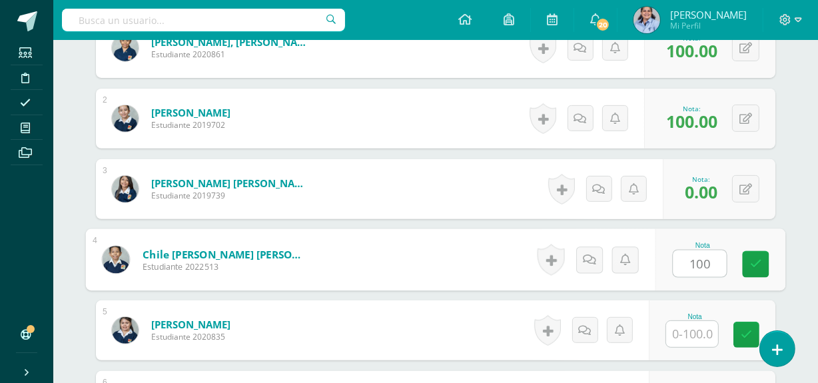
type input "100"
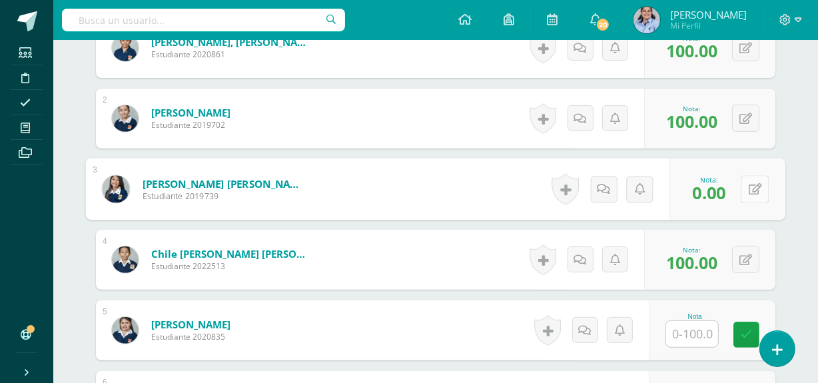
click at [749, 195] on button at bounding box center [755, 189] width 28 height 28
type input "100"
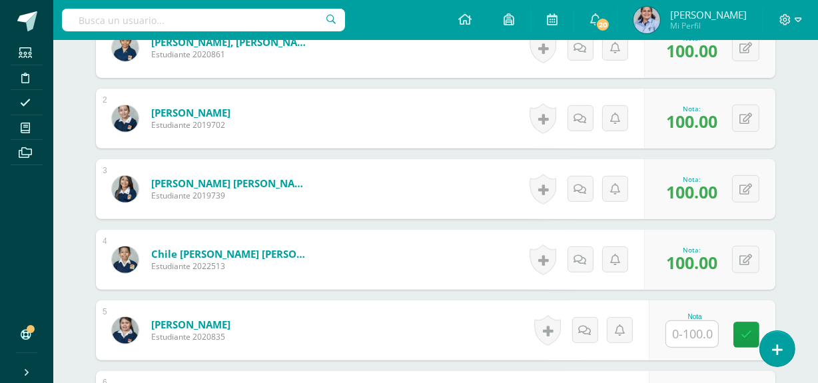
click at [700, 330] on input "text" at bounding box center [692, 334] width 52 height 26
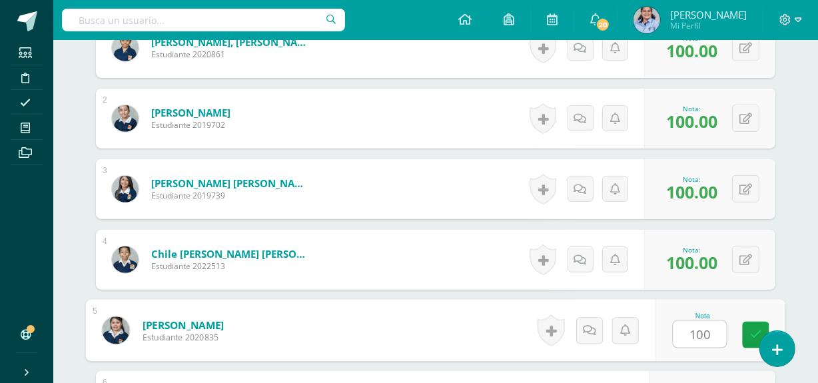
type input "100"
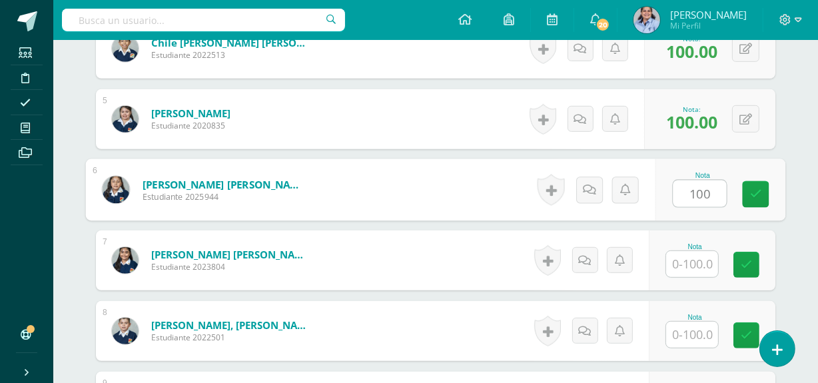
type input "100"
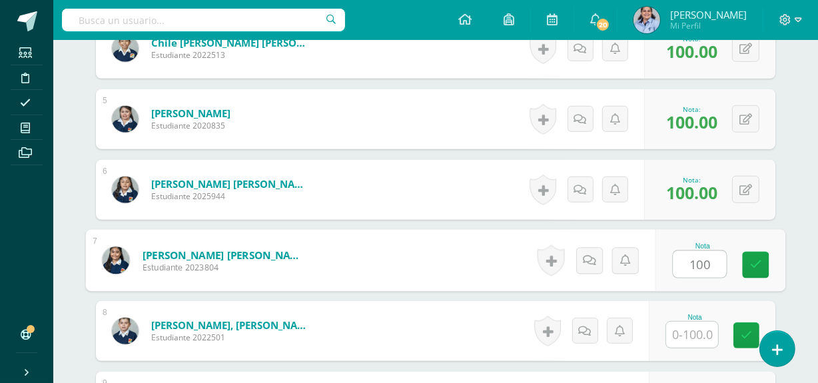
type input "100"
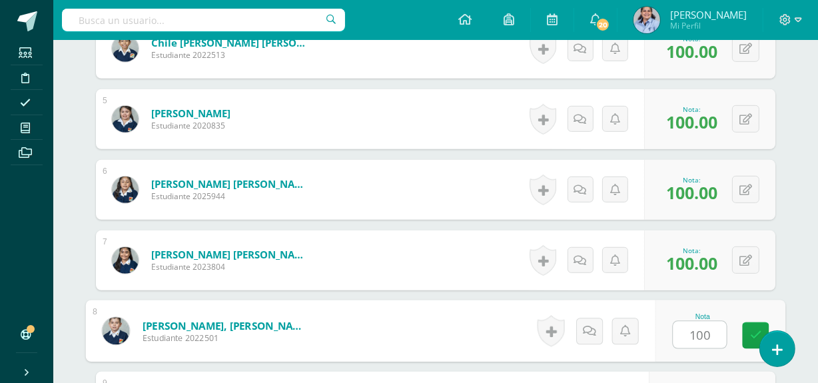
type input "100"
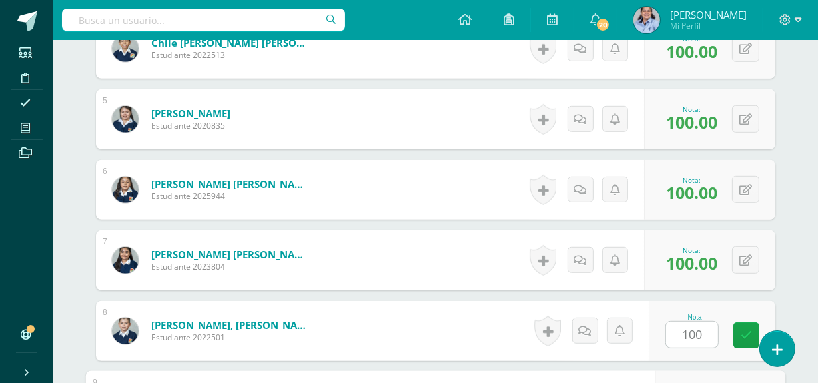
scroll to position [881, 0]
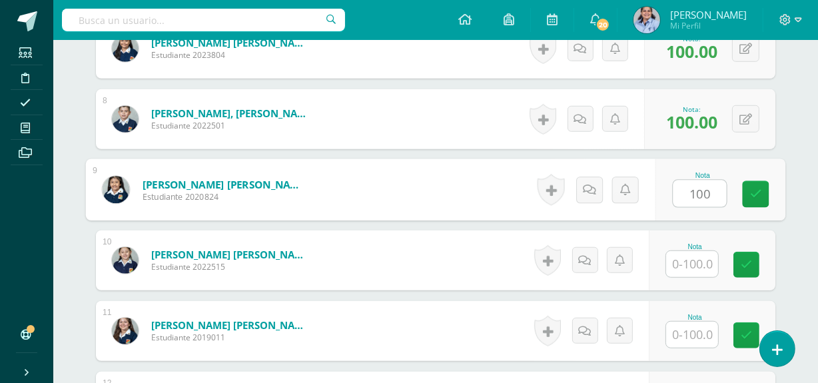
type input "100"
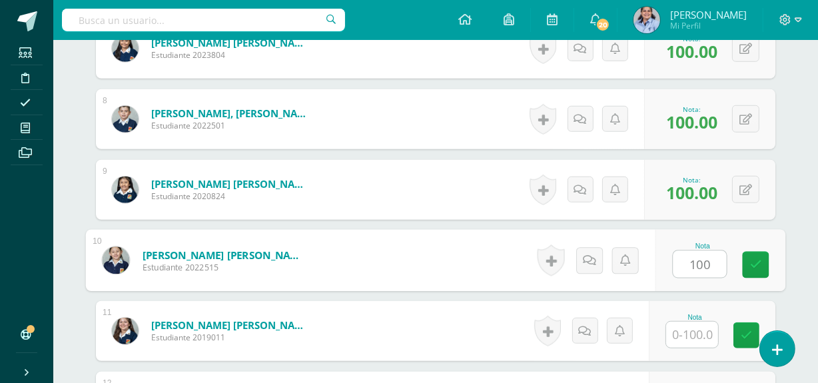
type input "100"
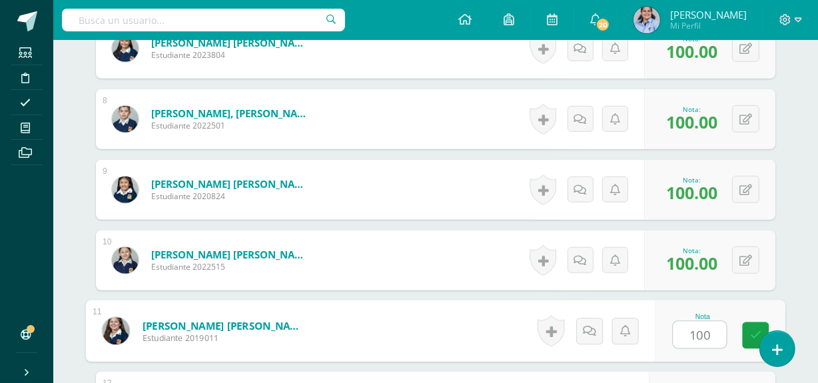
type input "100"
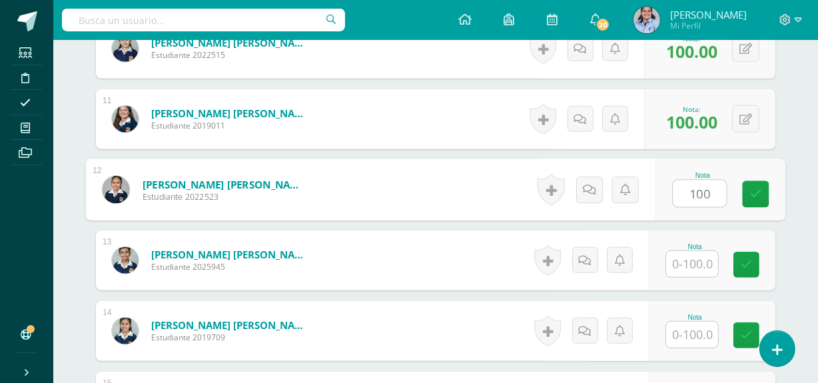
type input "100"
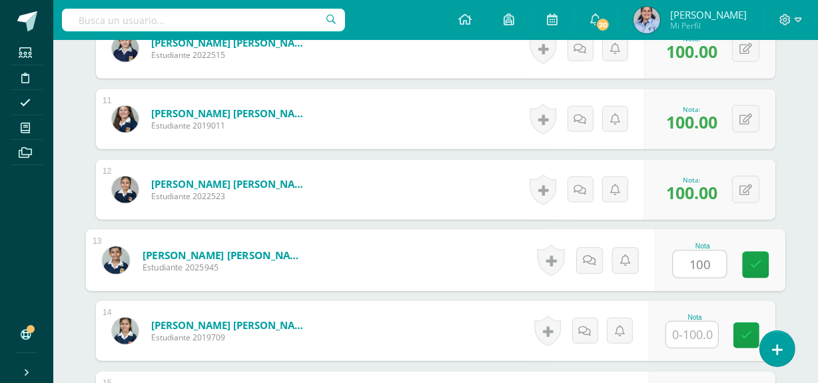
type input "100"
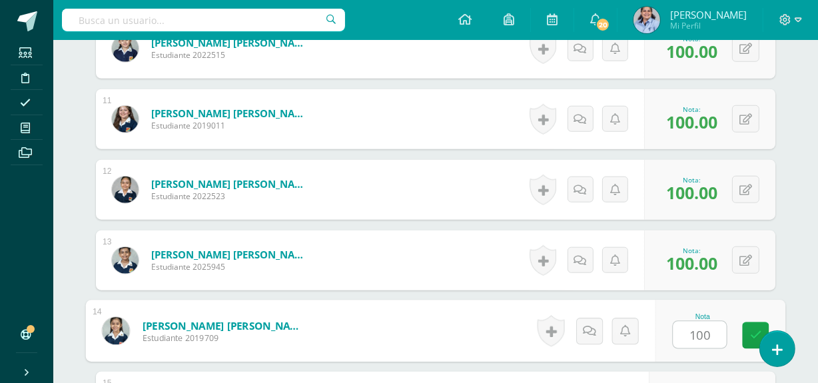
type input "100"
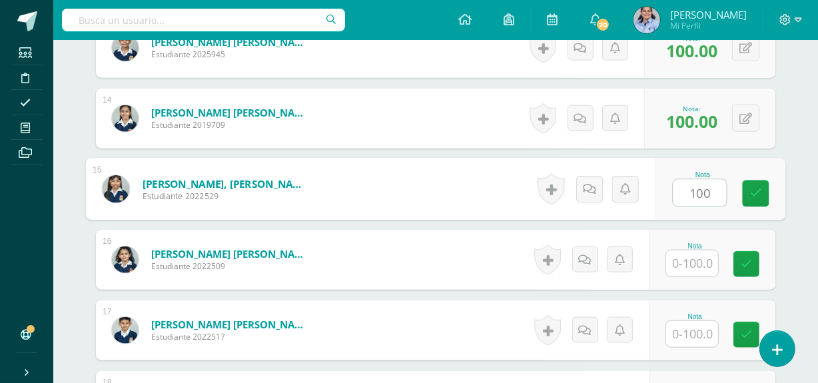
type input "100"
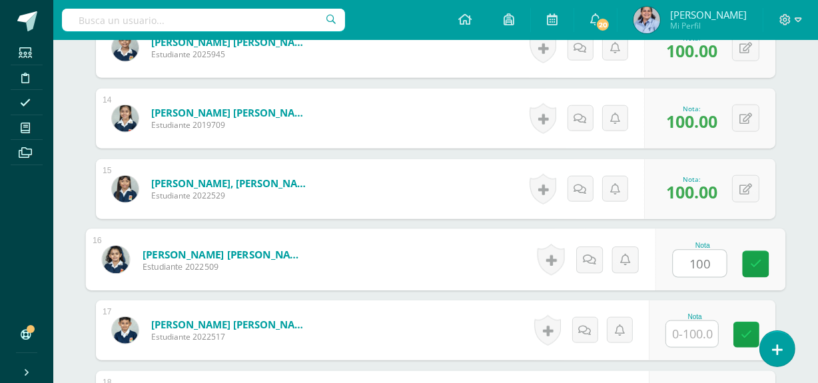
type input "100"
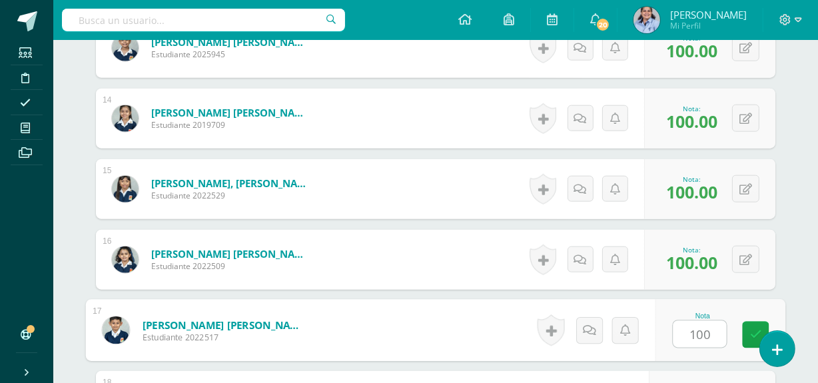
type input "100"
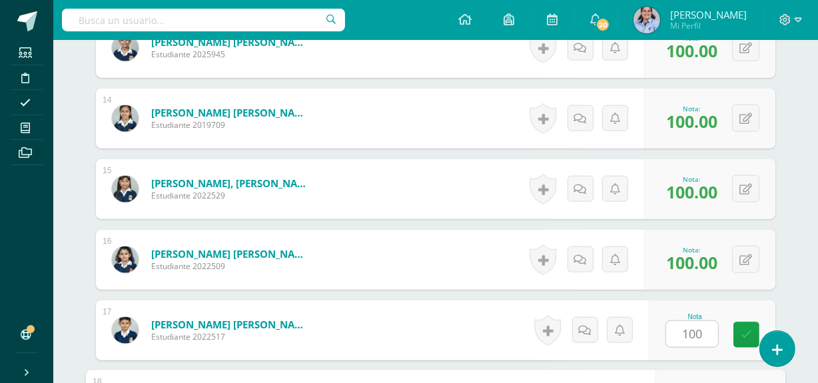
scroll to position [1517, 0]
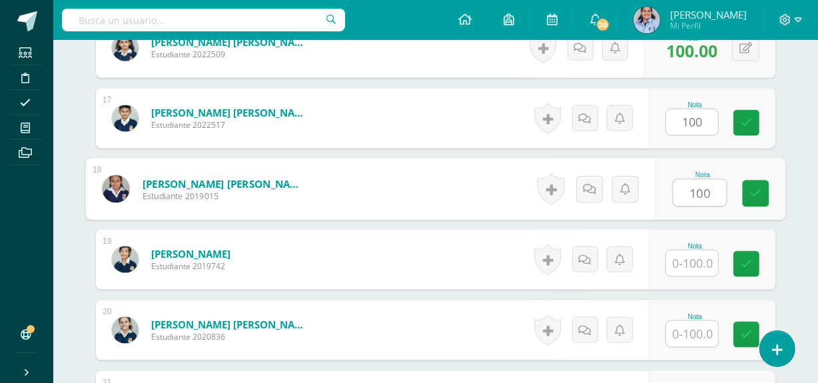
type input "100"
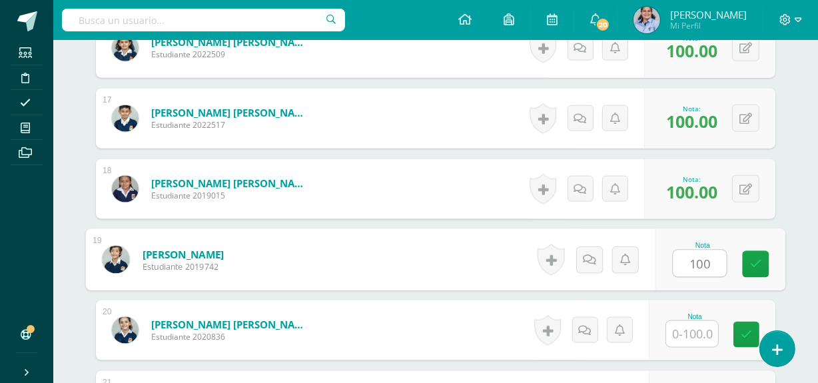
type input "100"
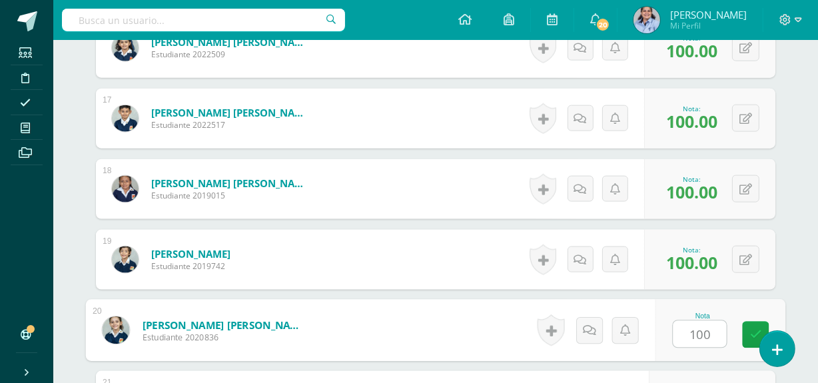
type input "100"
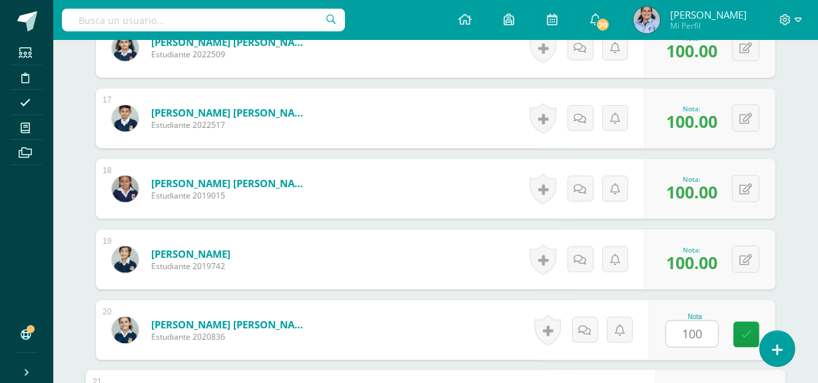
scroll to position [1717, 0]
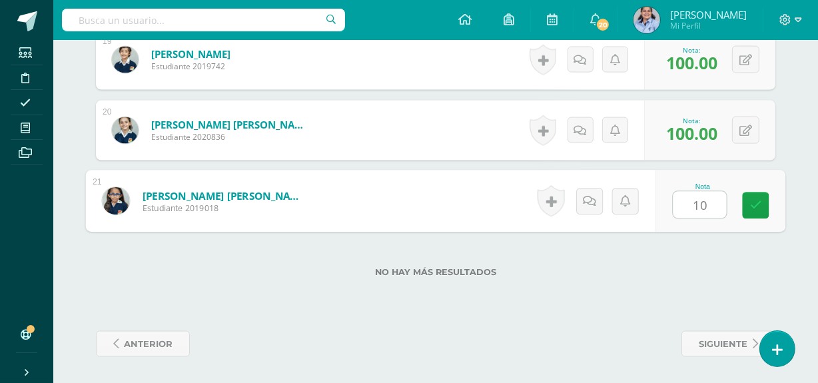
type input "100"
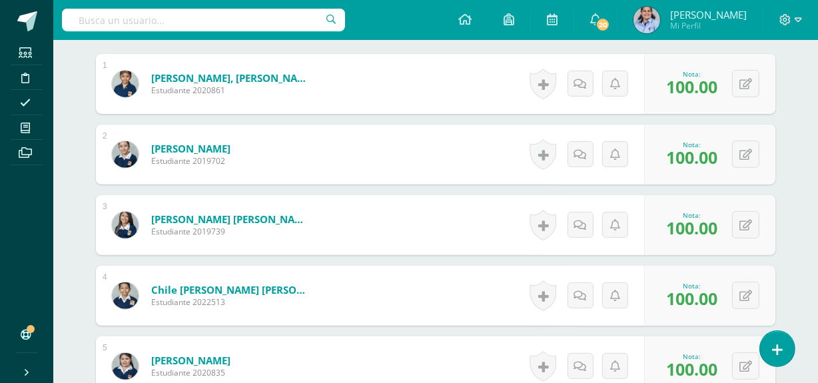
scroll to position [0, 0]
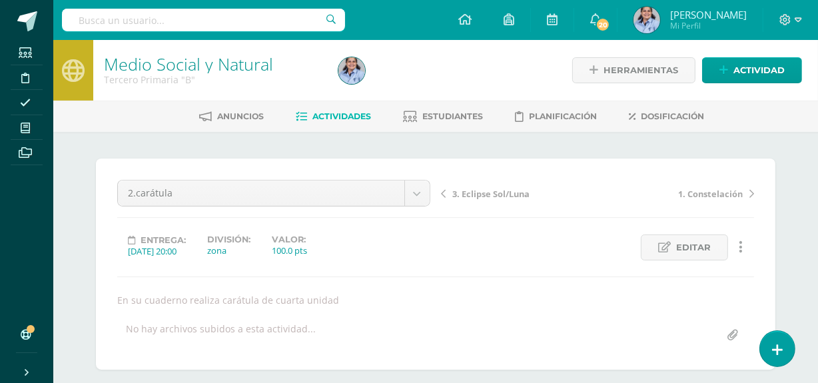
click at [524, 191] on span "3. Eclipse Sol/Luna" at bounding box center [491, 194] width 77 height 12
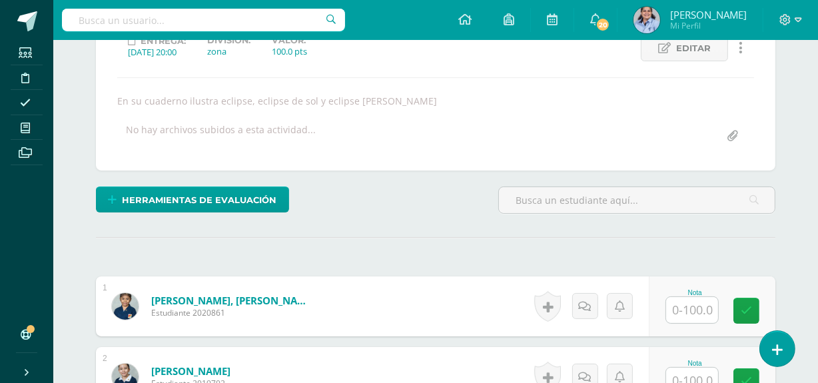
scroll to position [200, 0]
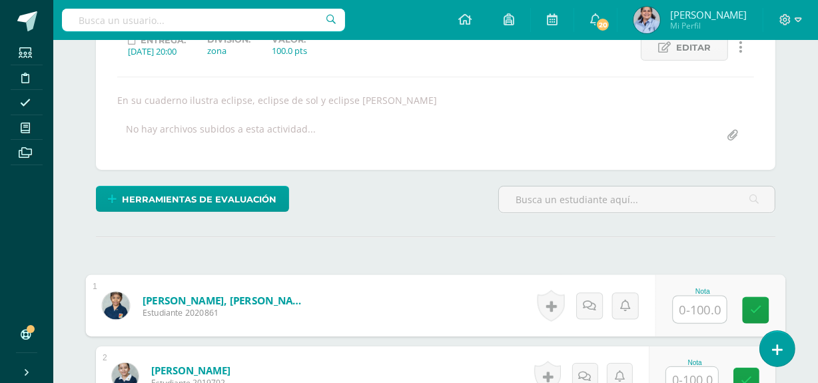
click at [677, 309] on input "text" at bounding box center [700, 310] width 53 height 27
type input "100"
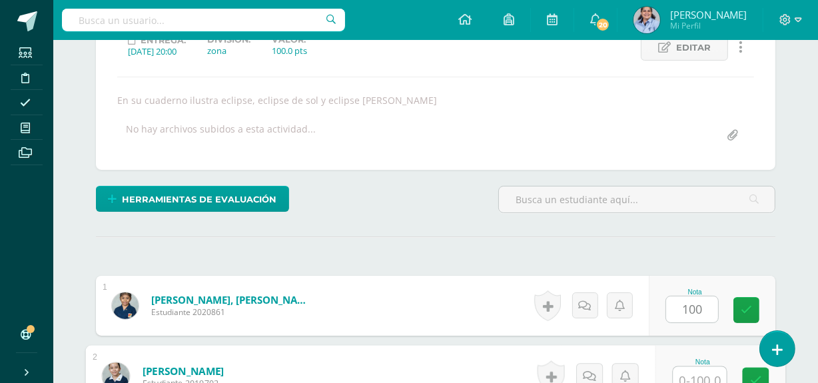
scroll to position [208, 0]
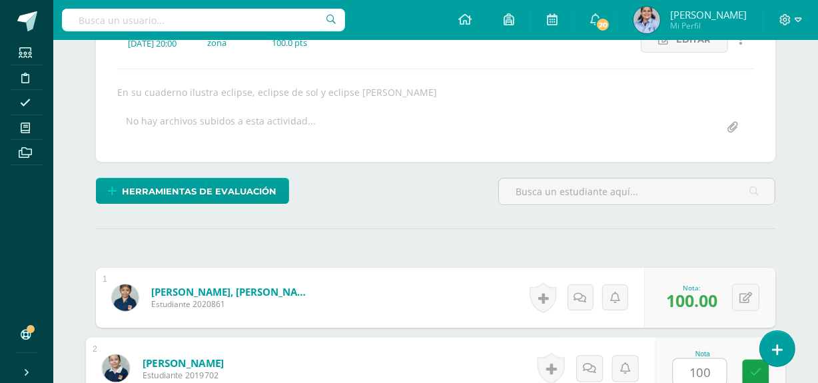
type input "100"
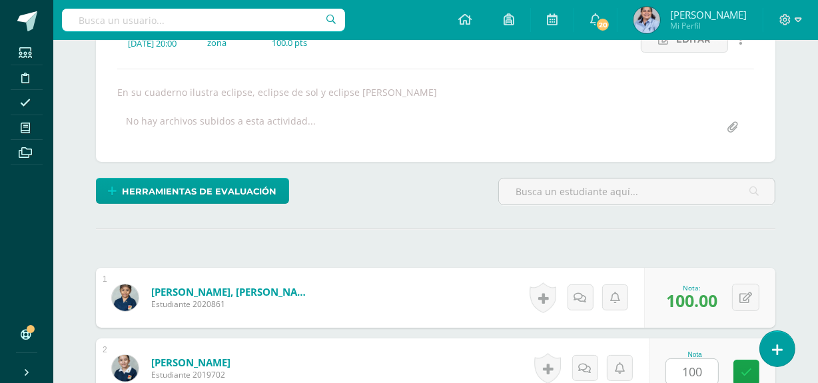
scroll to position [459, 0]
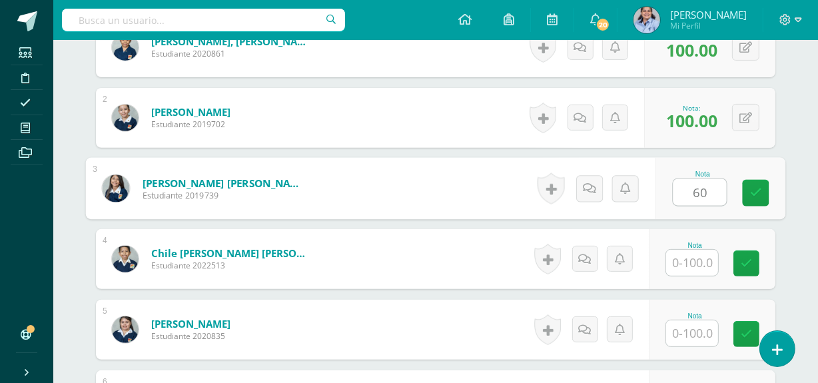
type input "60"
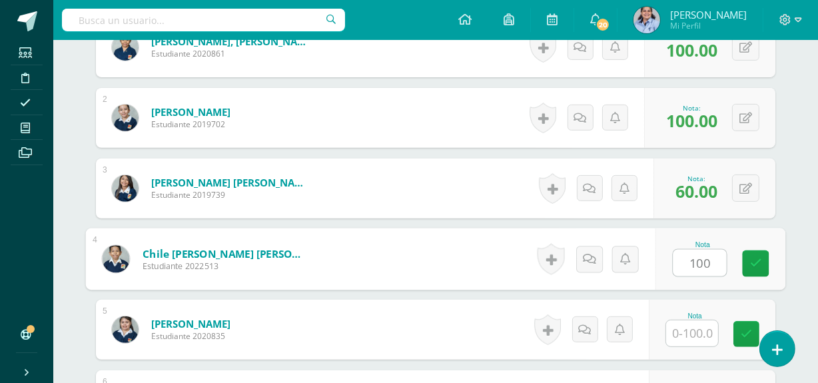
type input "100"
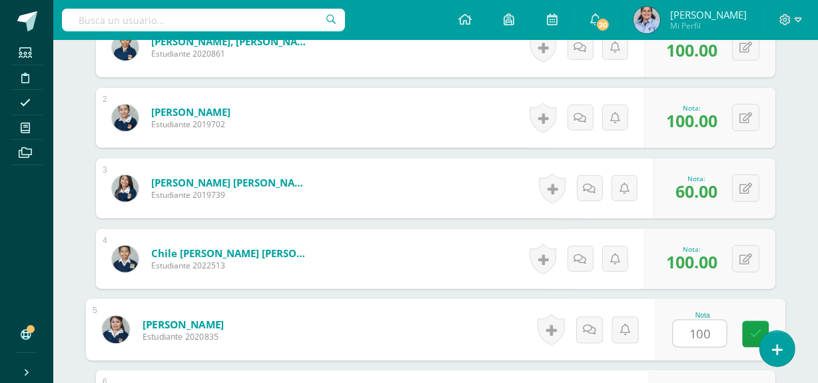
type input "100"
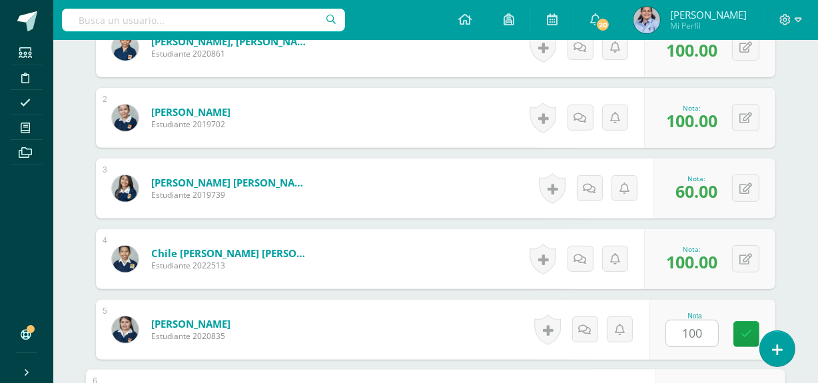
scroll to position [669, 0]
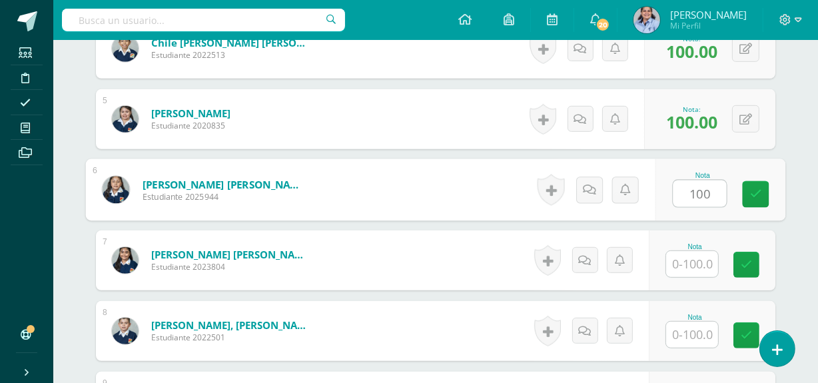
type input "100"
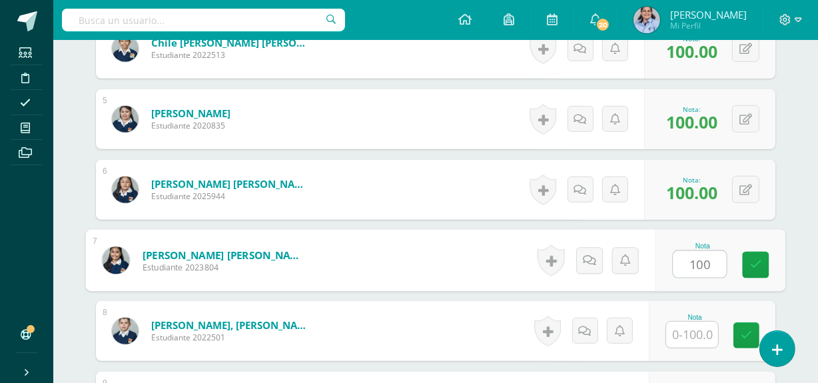
type input "100"
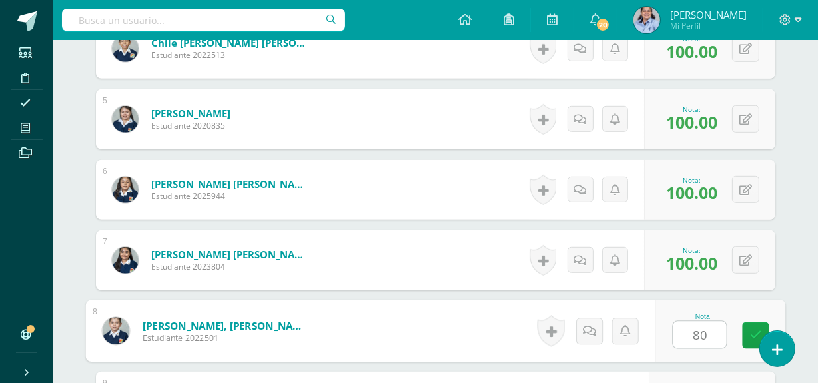
type input "80"
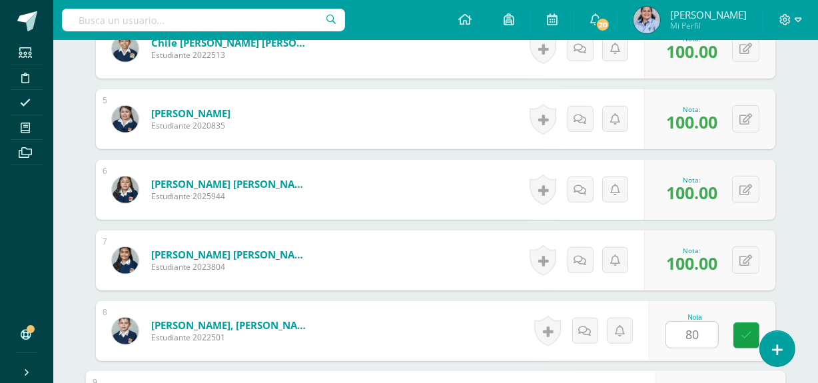
scroll to position [881, 0]
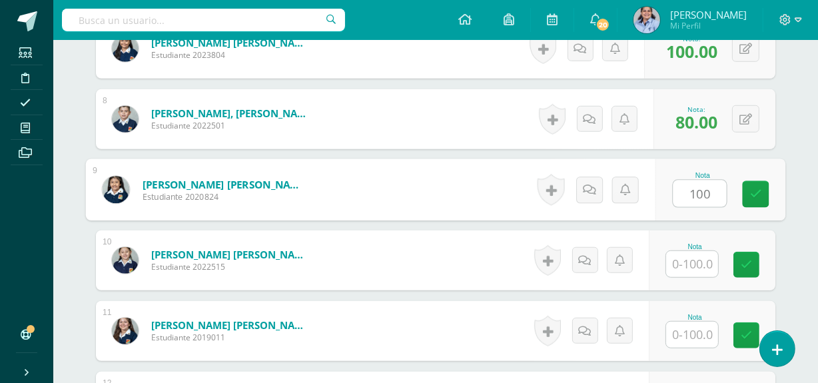
type input "100"
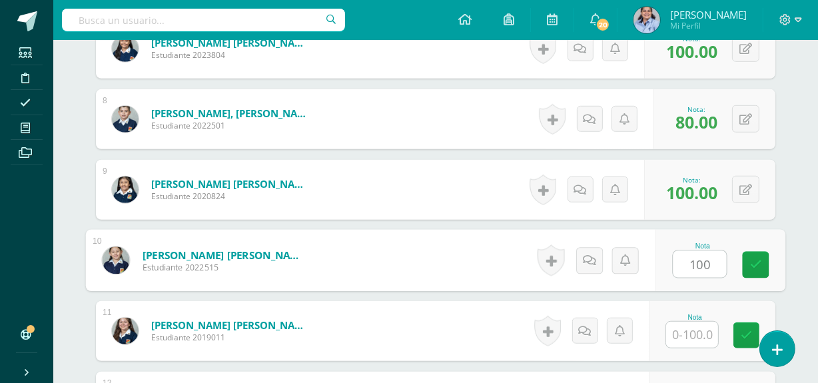
type input "100"
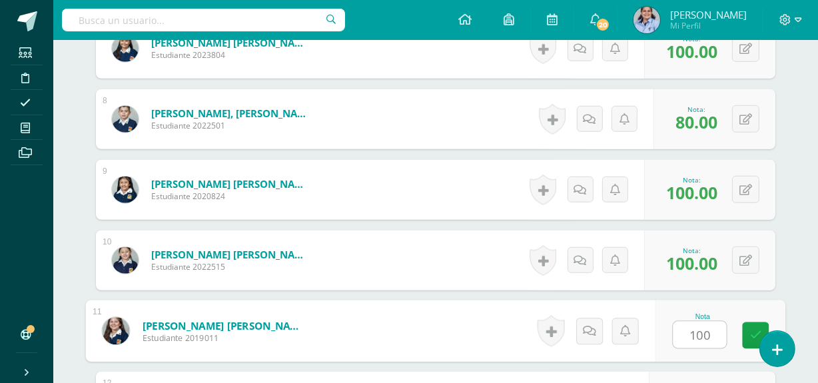
type input "100"
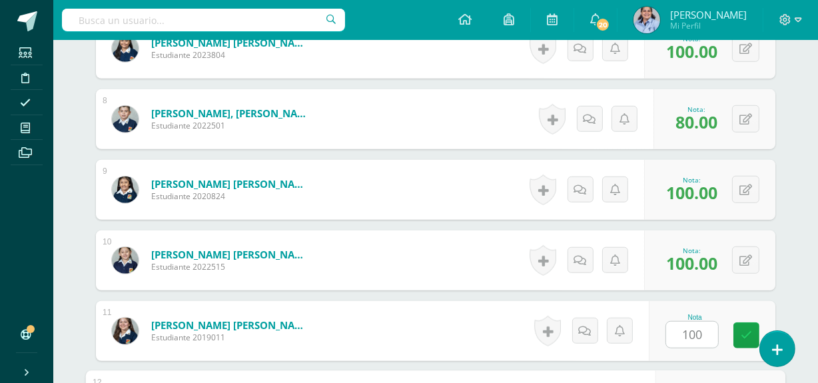
scroll to position [1093, 0]
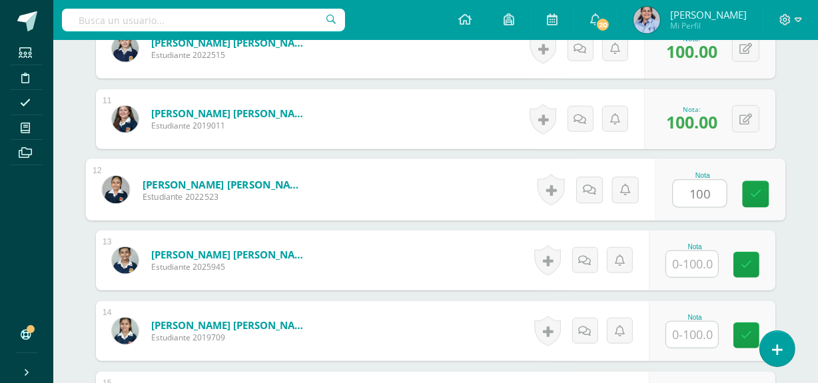
type input "100"
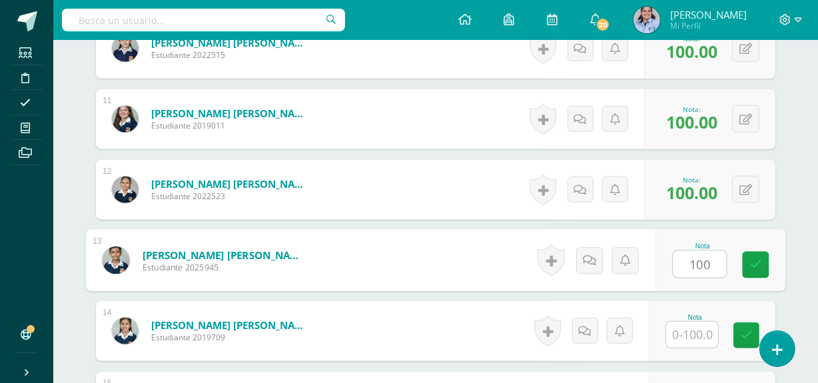
type input "100"
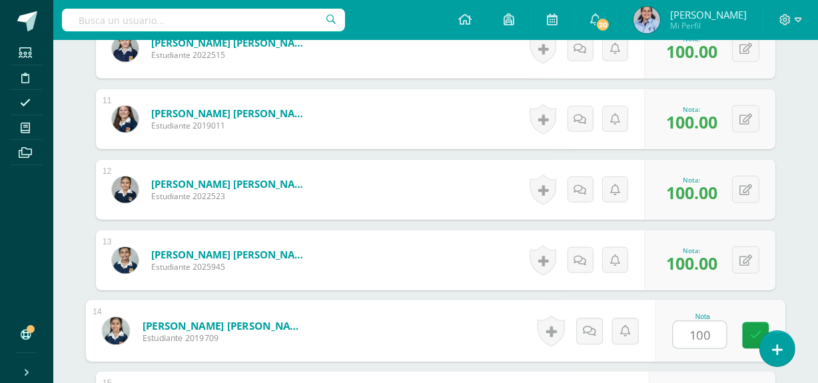
type input "100"
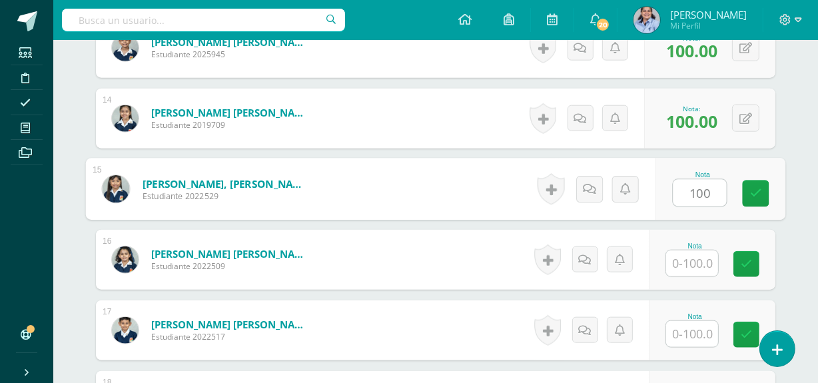
type input "100"
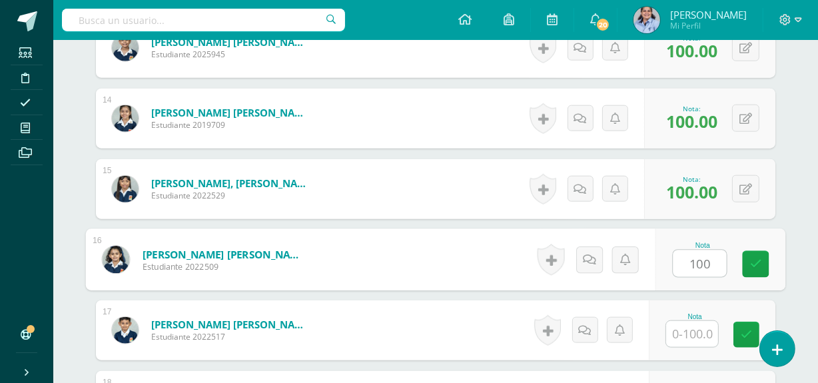
type input "100"
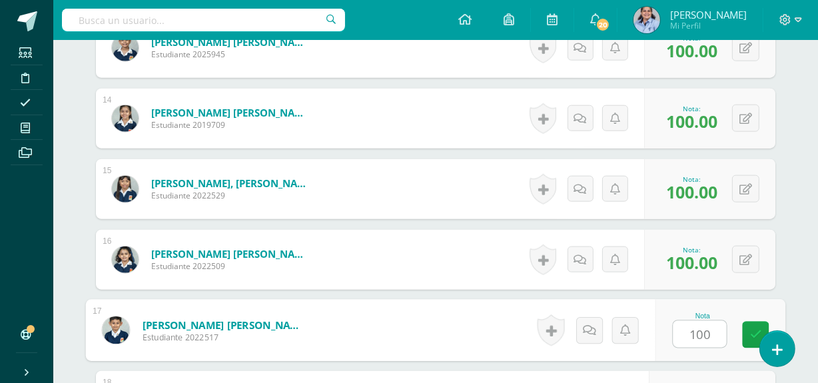
type input "100"
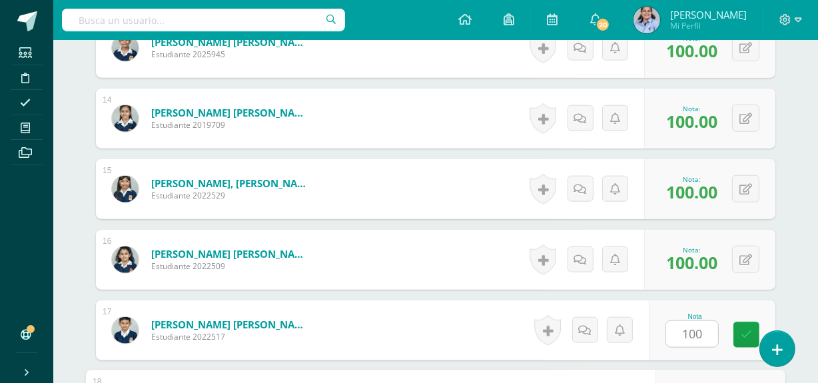
scroll to position [1517, 0]
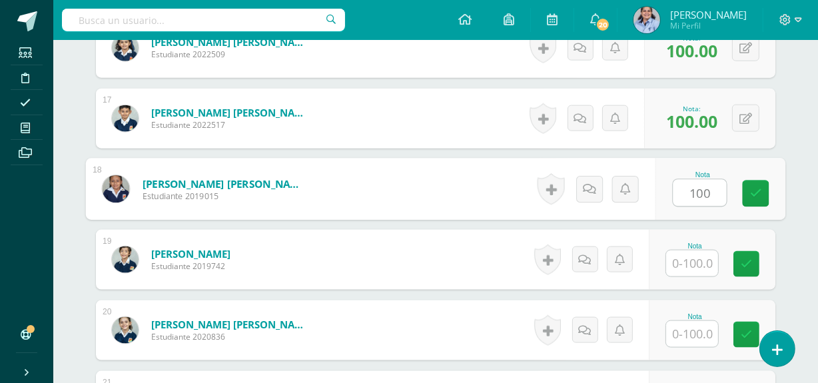
type input "100"
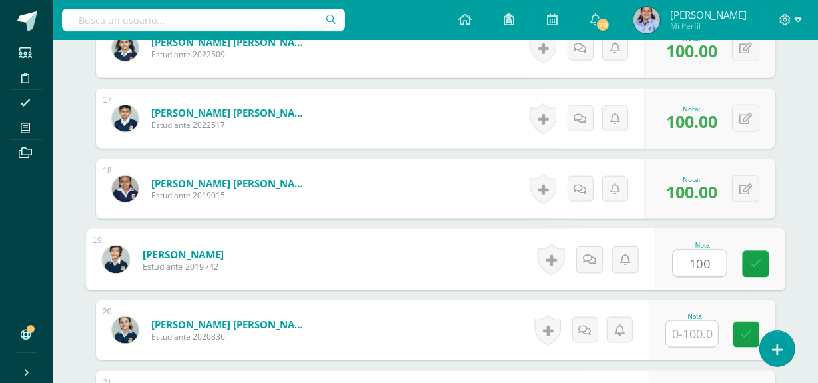
type input "100"
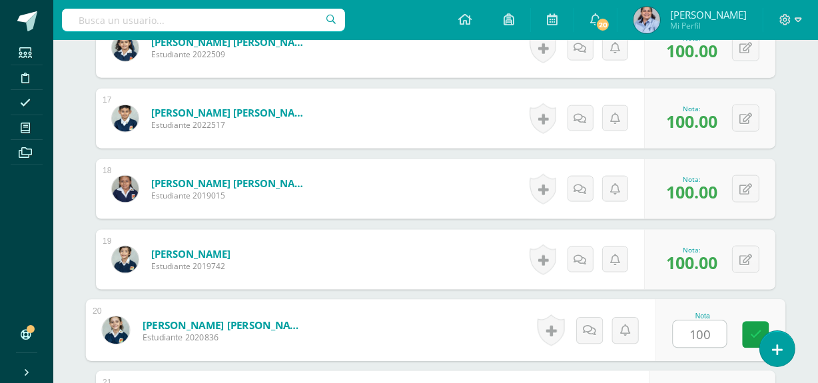
type input "100"
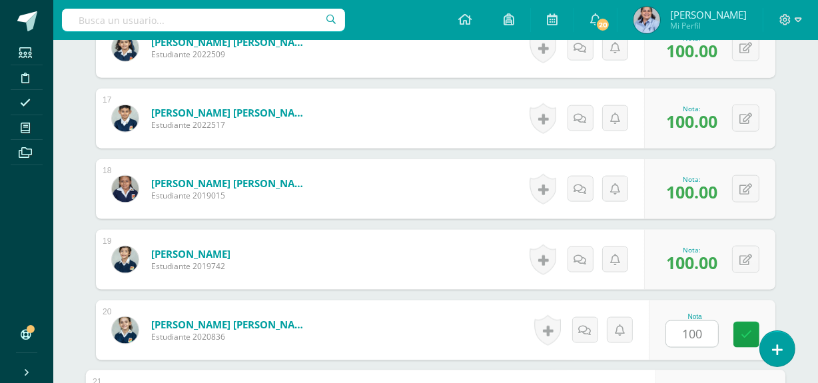
scroll to position [1717, 0]
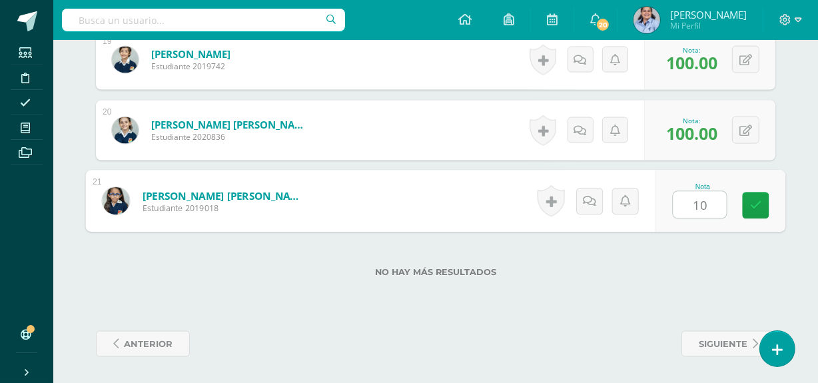
type input "100"
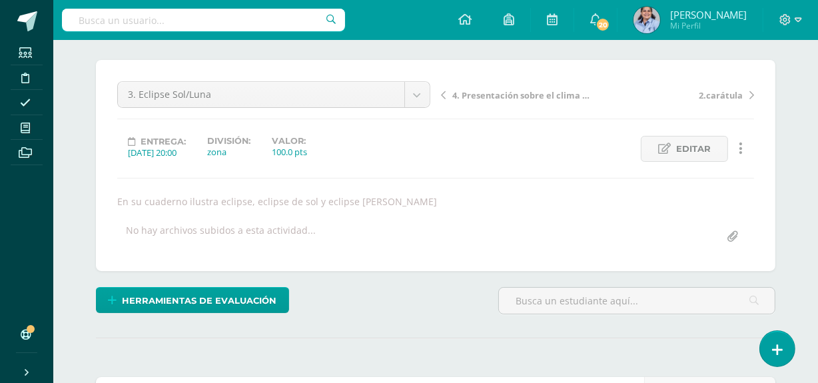
scroll to position [0, 0]
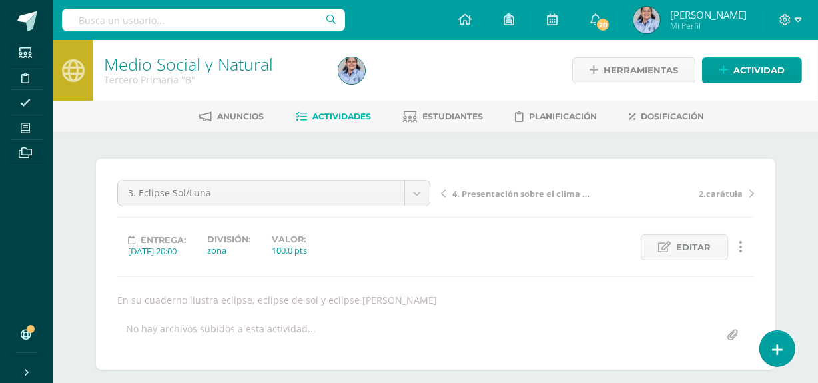
click at [503, 193] on span "4. Presentación sobre el clima en la Tierra" at bounding box center [523, 194] width 141 height 12
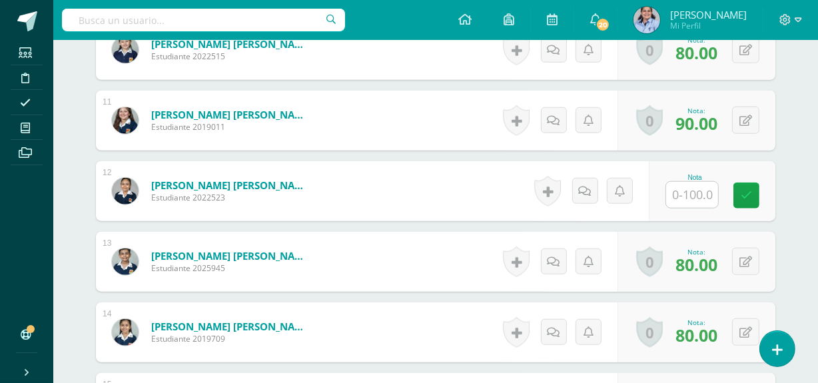
scroll to position [1098, 0]
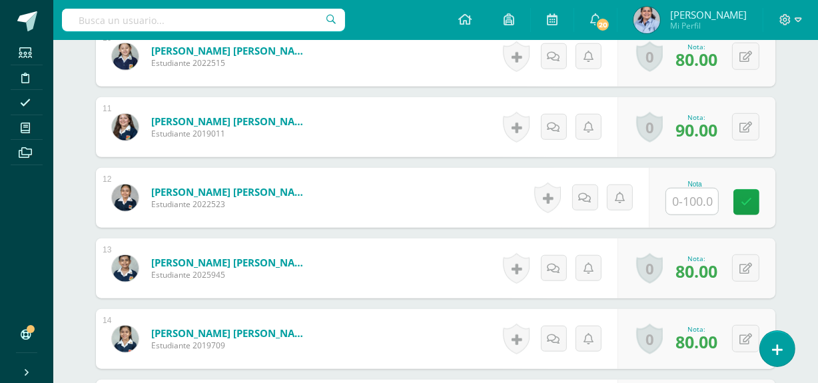
click at [698, 198] on input "text" at bounding box center [692, 202] width 52 height 26
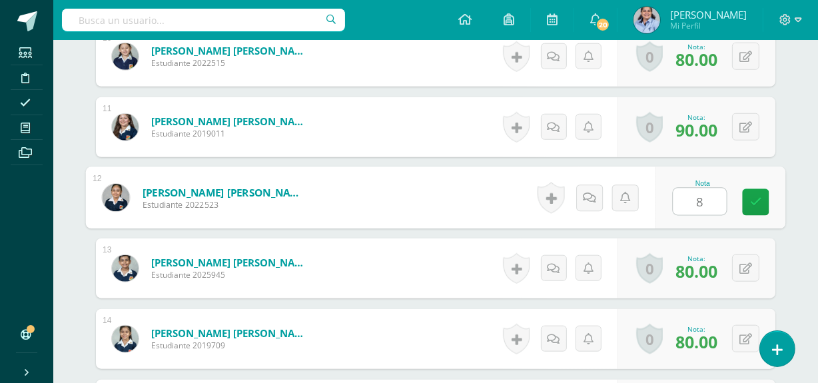
type input "80"
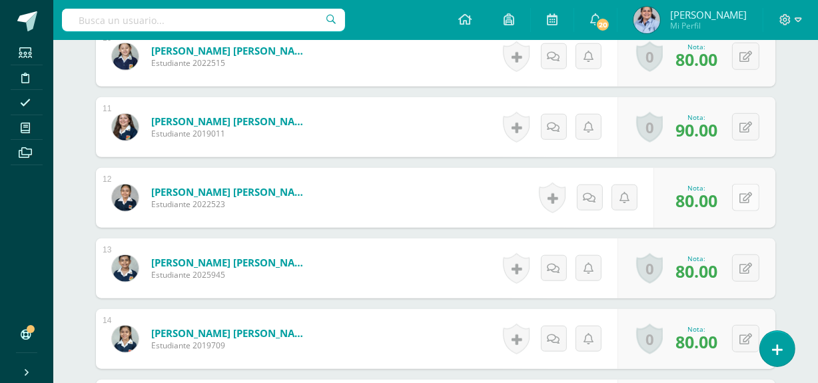
click at [742, 197] on button at bounding box center [745, 197] width 27 height 27
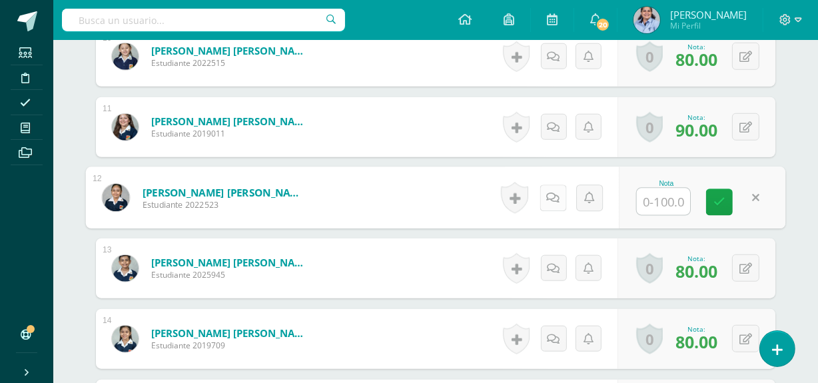
click at [555, 188] on link at bounding box center [553, 198] width 27 height 27
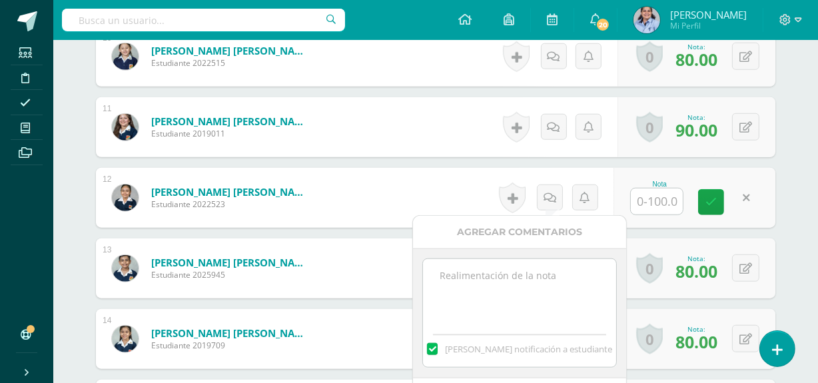
click at [534, 286] on textarea at bounding box center [519, 292] width 193 height 67
type textarea "ausente"
click at [570, 353] on span "[PERSON_NAME] notificación a estudiante" at bounding box center [528, 349] width 167 height 12
click at [0, 0] on input "[PERSON_NAME] notificación a estudiante" at bounding box center [0, 0] width 0 height 0
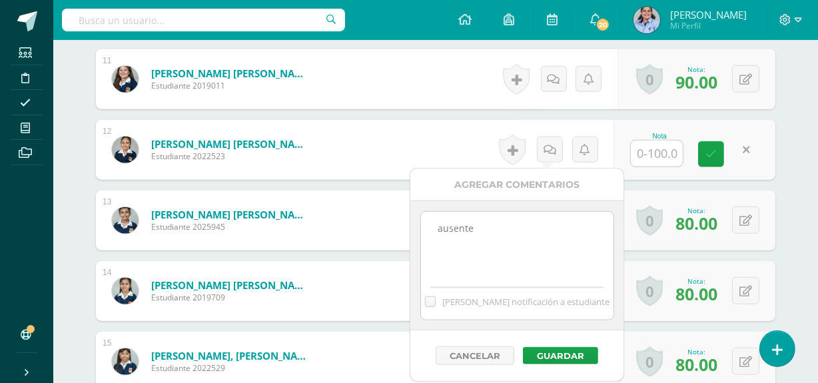
scroll to position [1146, 0]
click at [570, 353] on button "Guardar" at bounding box center [559, 355] width 75 height 17
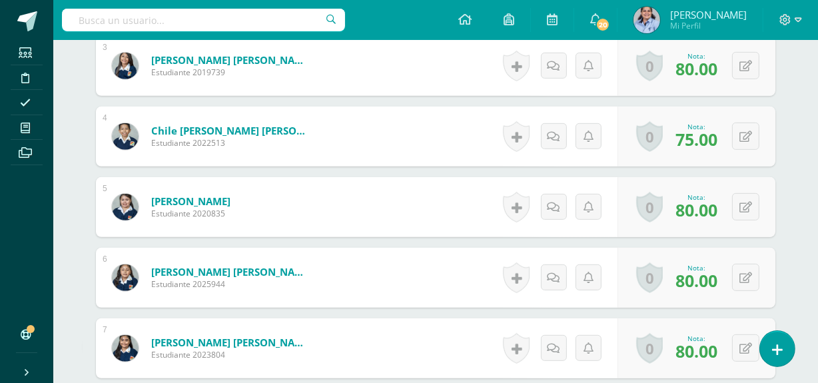
scroll to position [0, 0]
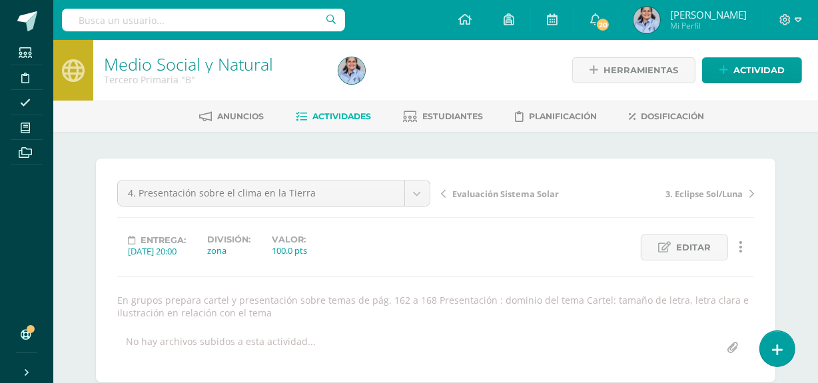
click at [544, 194] on span "Evaluación Sistema Solar" at bounding box center [506, 194] width 107 height 12
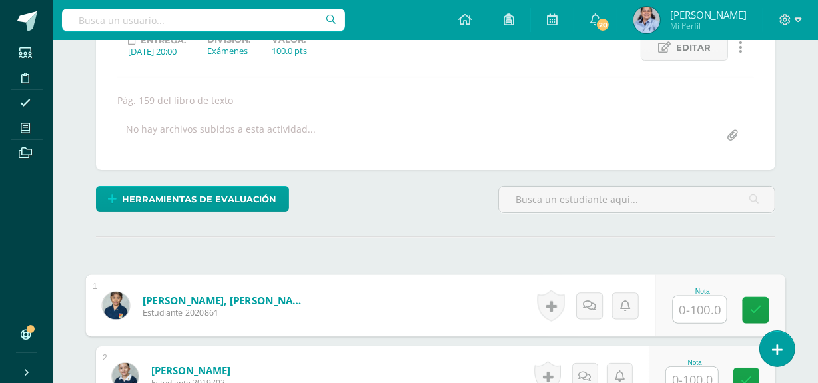
scroll to position [200, 0]
click at [696, 309] on input "text" at bounding box center [700, 310] width 53 height 27
type input "100"
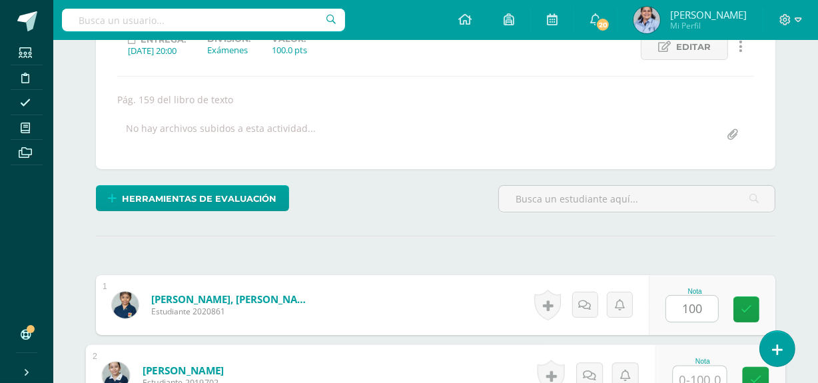
scroll to position [208, 0]
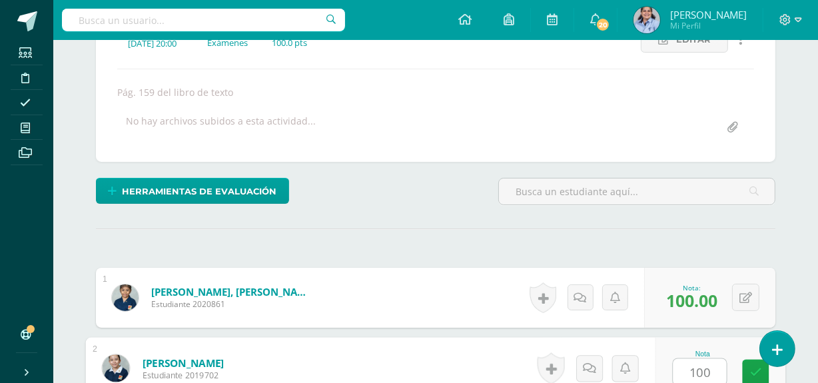
type input "100"
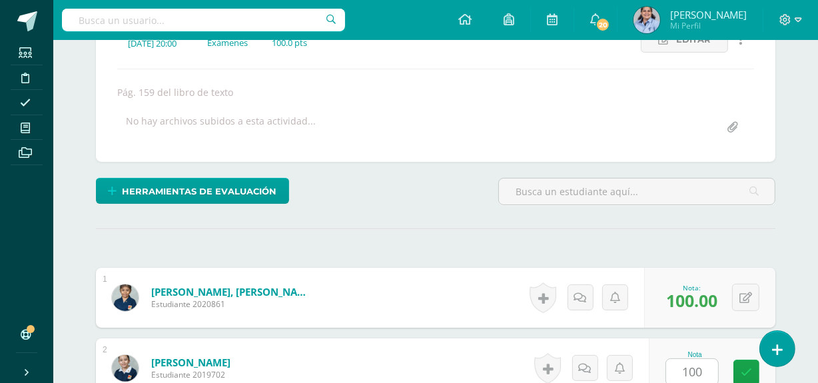
scroll to position [458, 0]
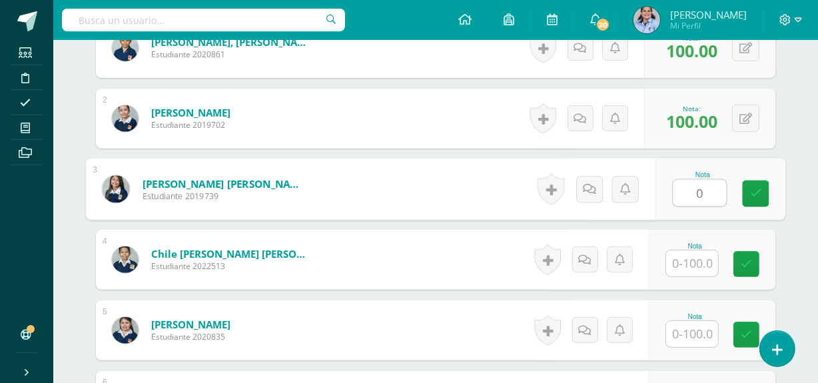
type input "0"
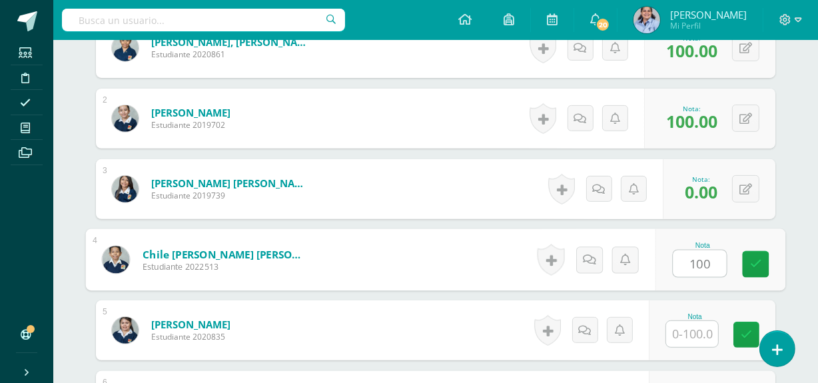
type input "100"
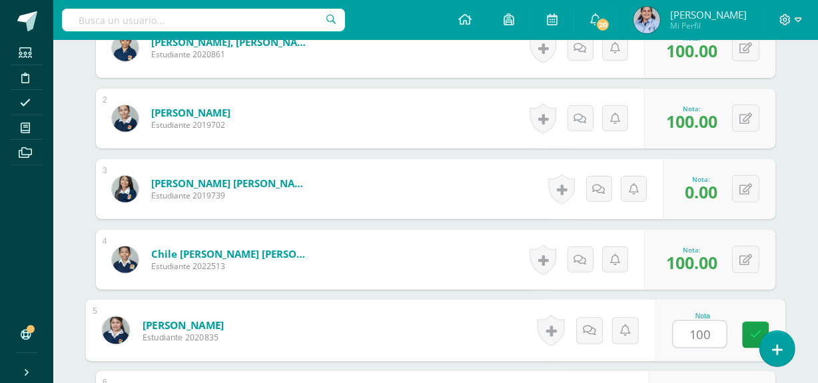
type input "100"
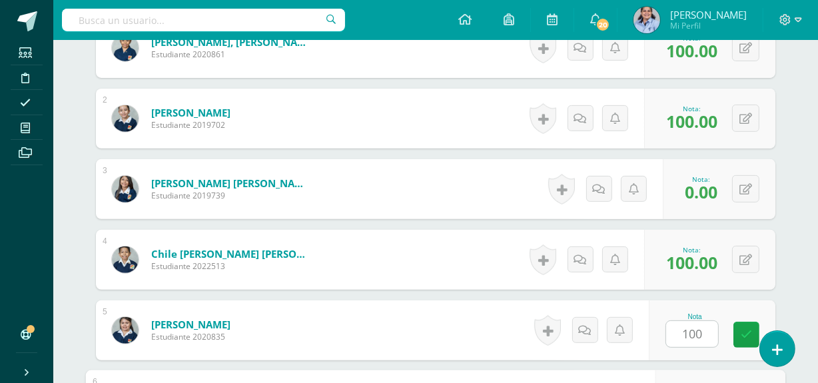
scroll to position [669, 0]
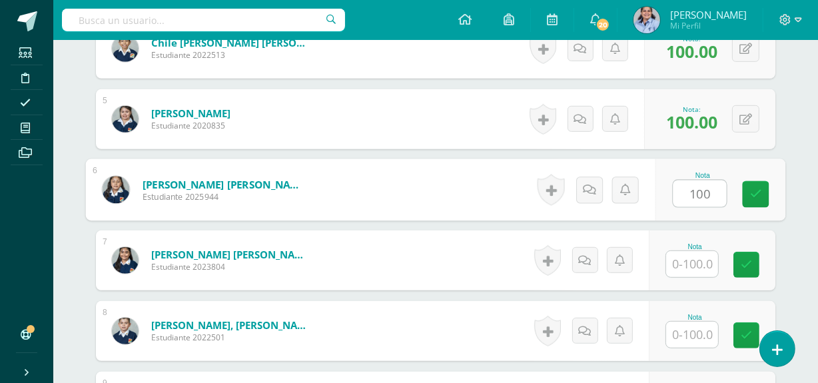
type input "100"
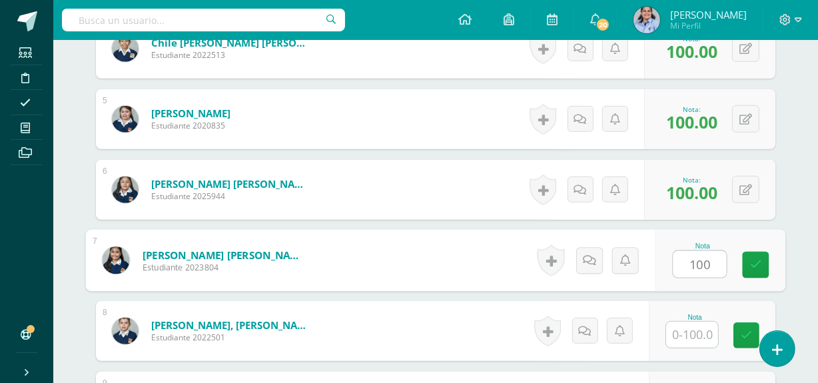
type input "100"
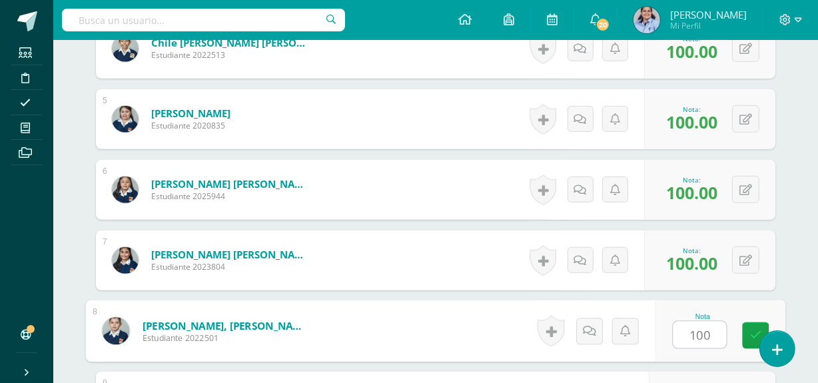
type input "100"
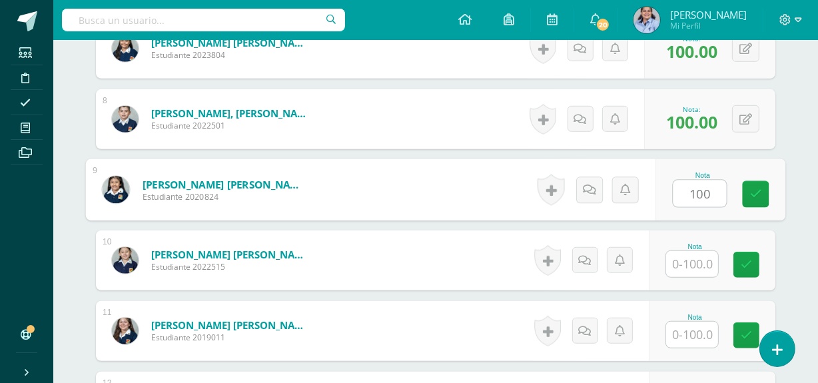
type input "100"
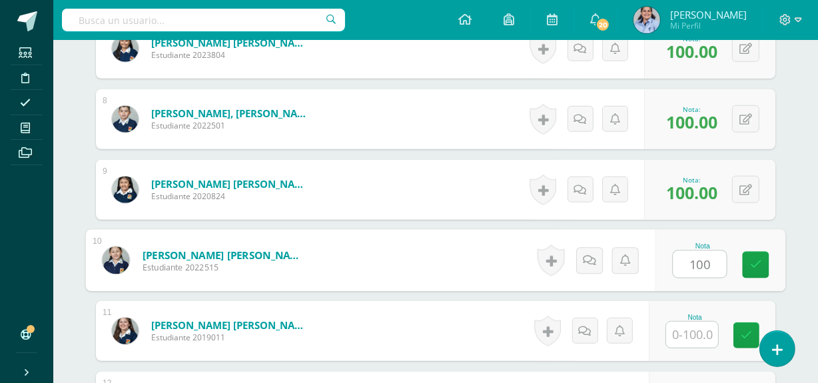
type input "100"
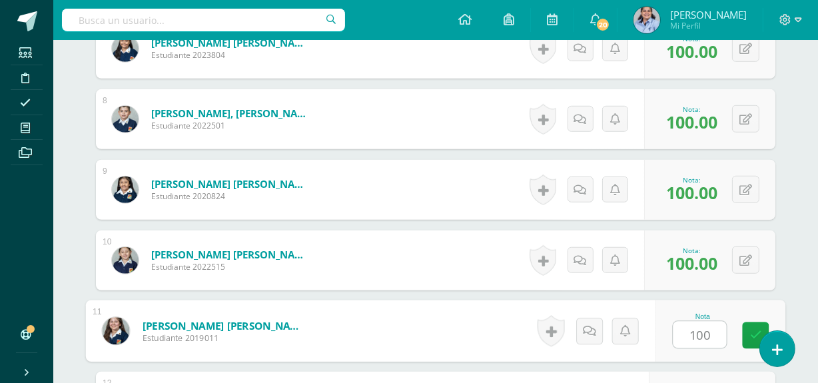
type input "100"
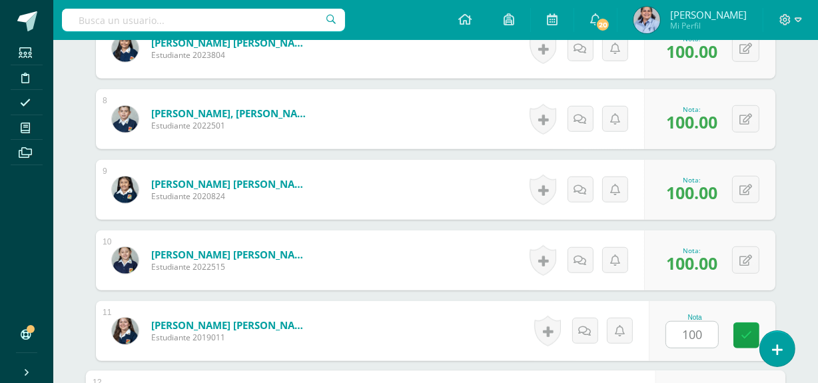
scroll to position [1093, 0]
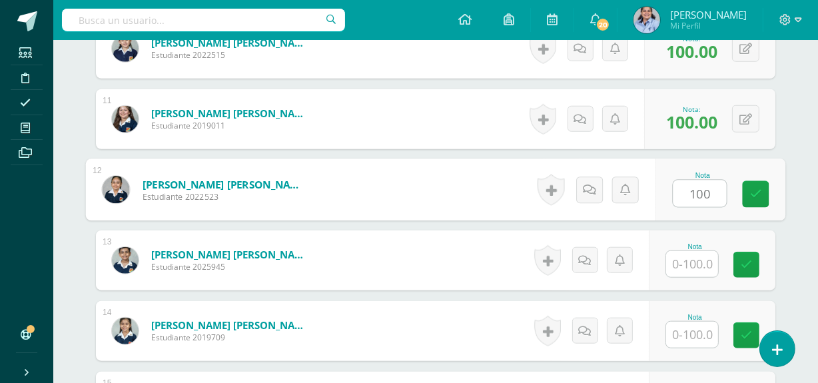
type input "100"
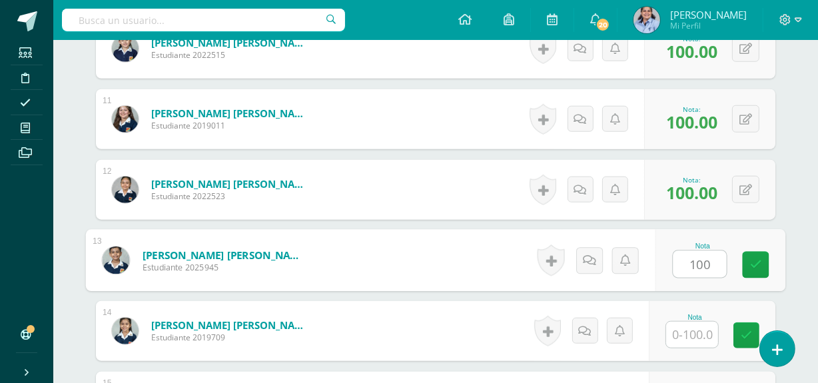
type input "100"
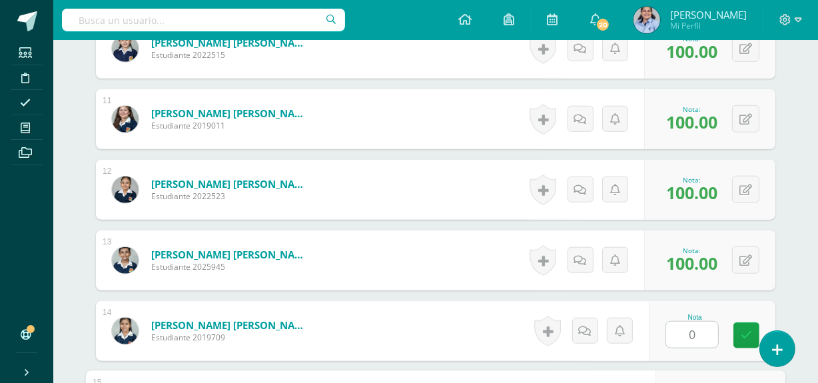
scroll to position [1306, 0]
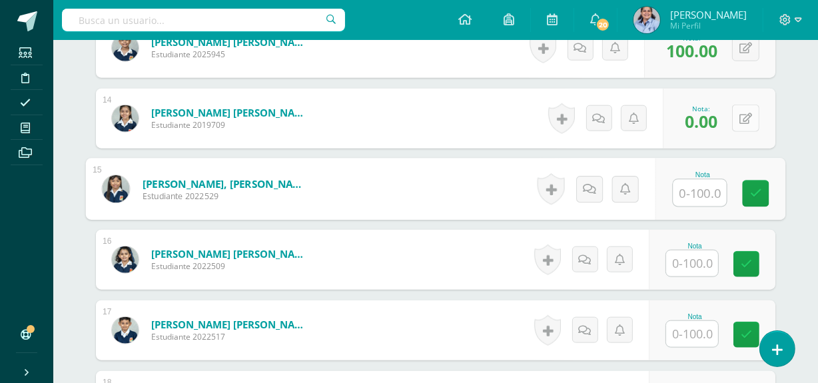
click at [742, 113] on button at bounding box center [745, 118] width 27 height 27
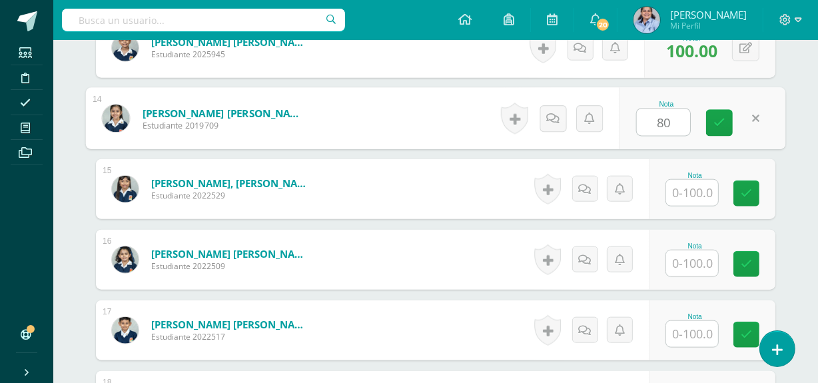
type input "80"
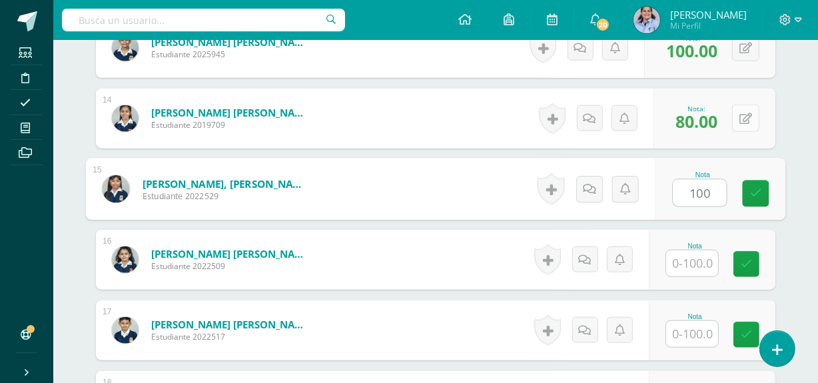
type input "100"
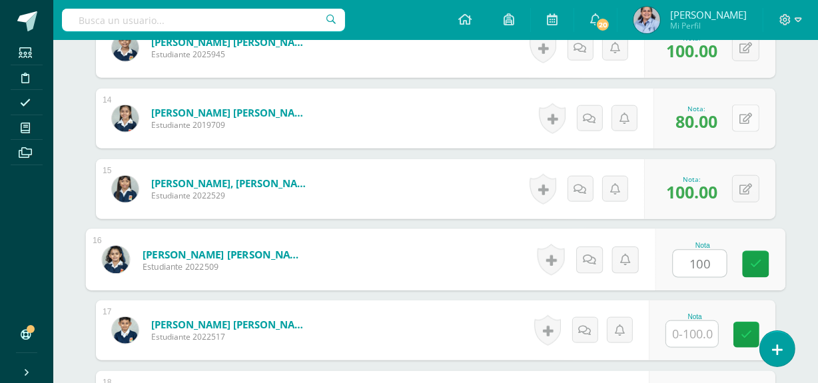
type input "100"
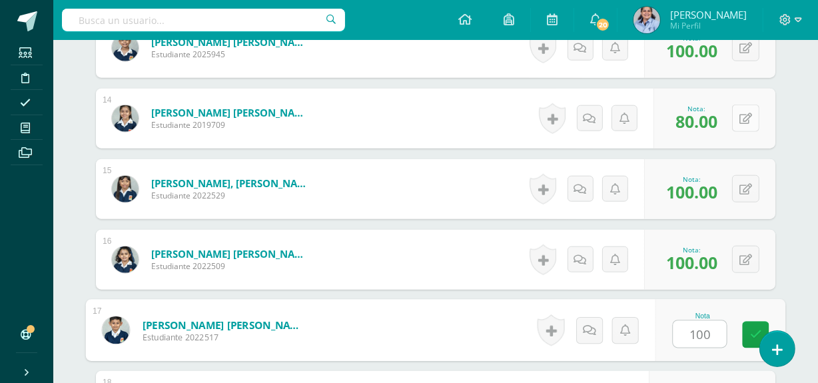
type input "100"
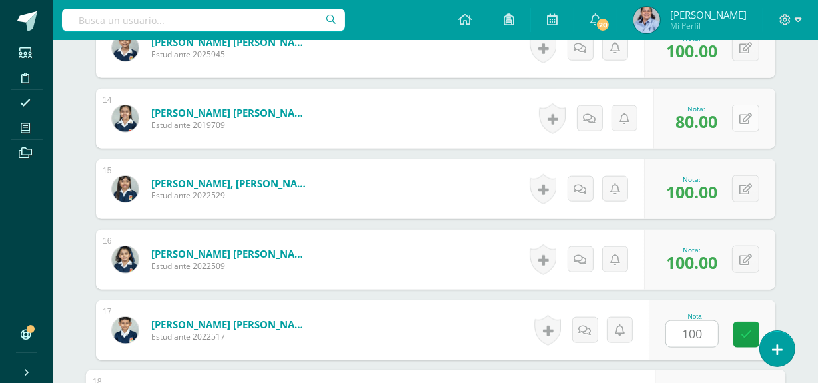
scroll to position [1517, 0]
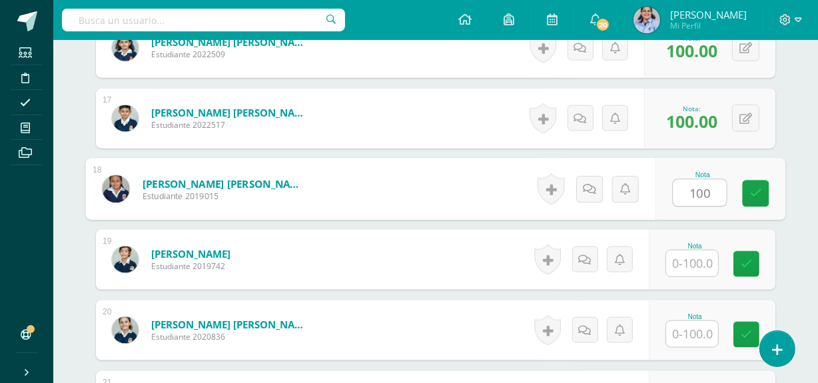
type input "100"
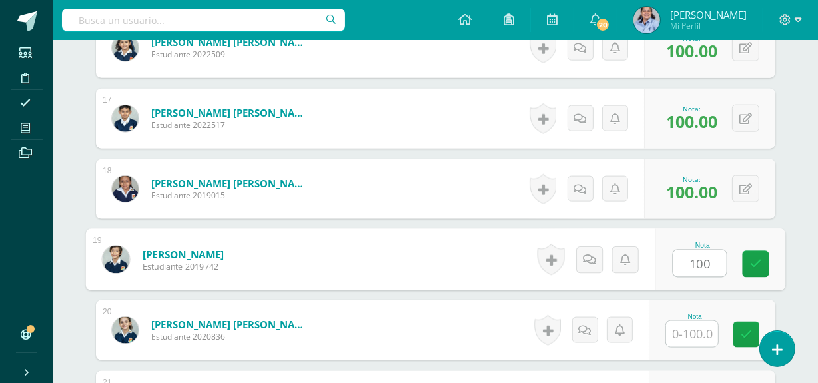
type input "100"
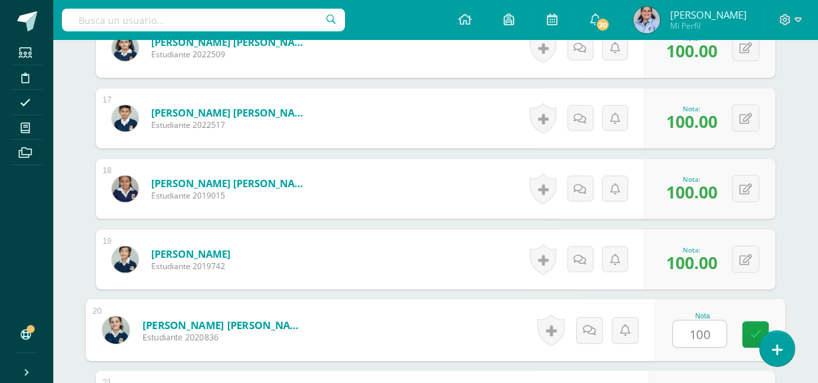
type input "100"
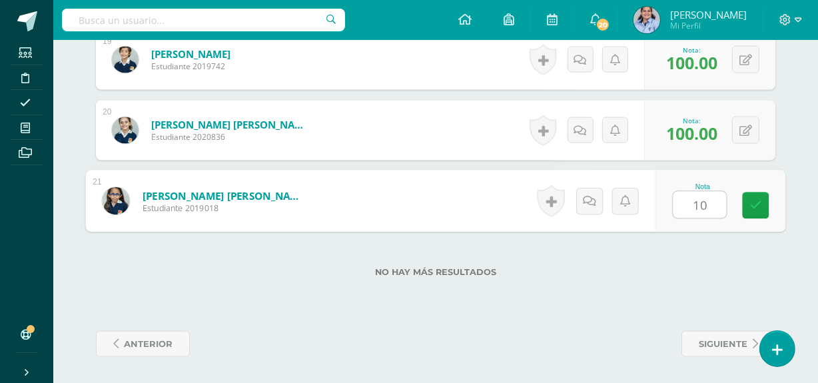
type input "100"
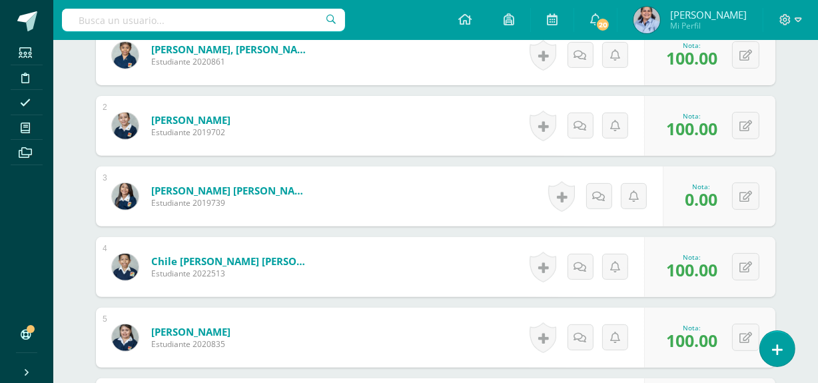
scroll to position [0, 0]
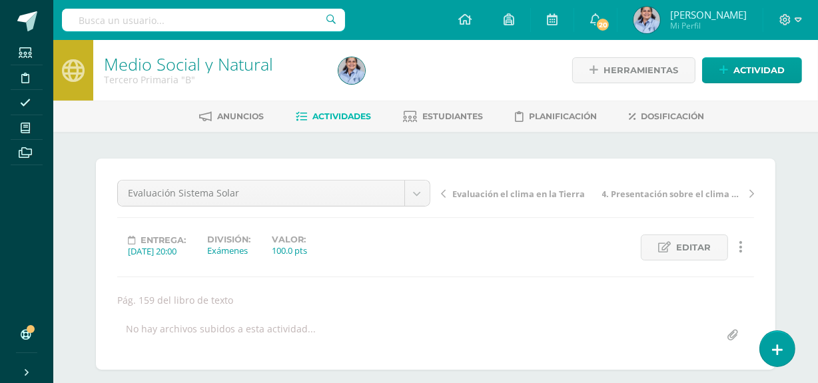
click at [474, 190] on span "Evaluación el clima en la Tierra" at bounding box center [519, 194] width 133 height 12
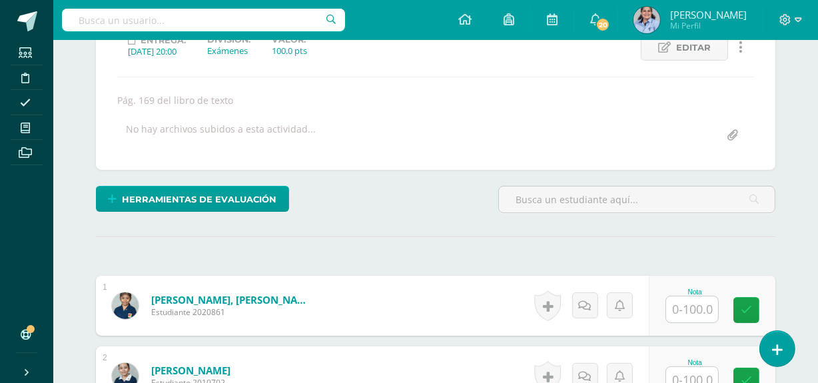
scroll to position [200, 0]
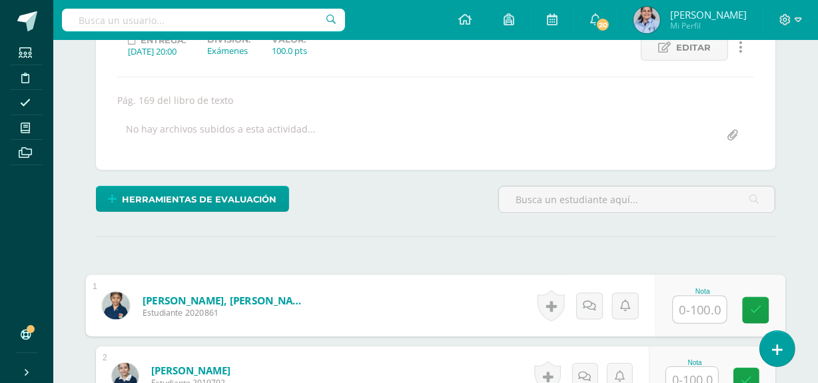
click at [702, 313] on input "text" at bounding box center [700, 310] width 53 height 27
type input "90"
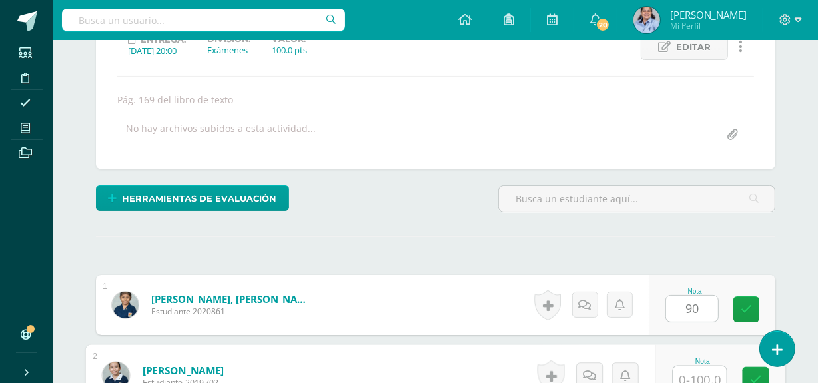
scroll to position [208, 0]
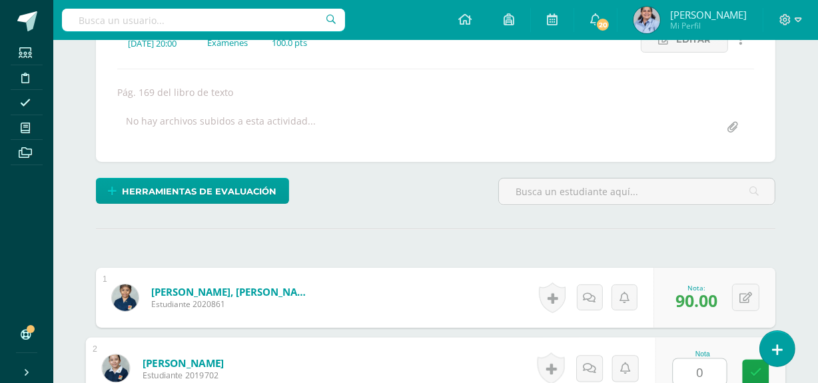
type input "0"
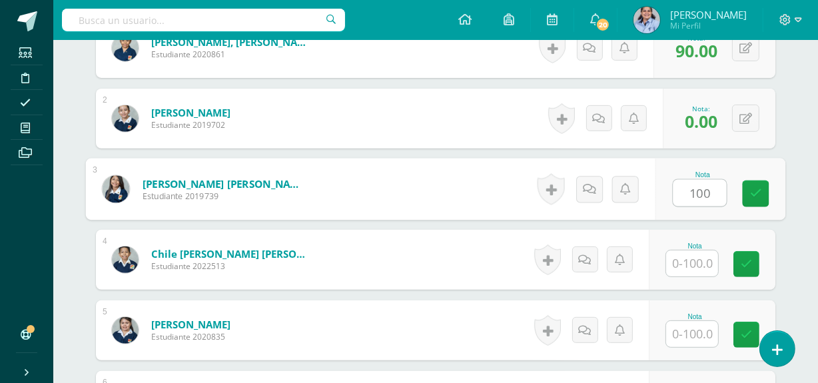
type input "100"
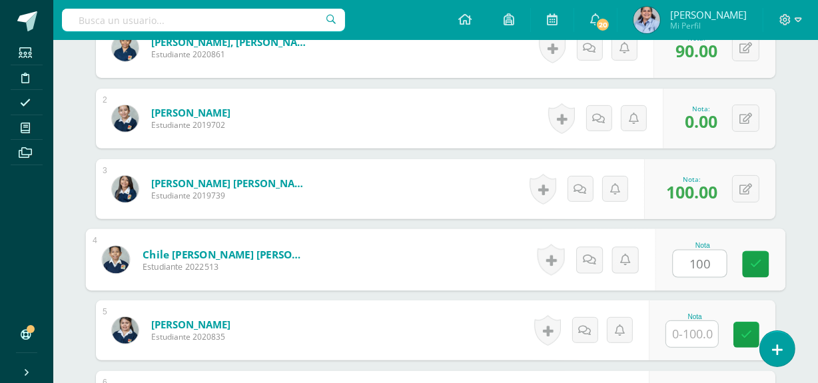
type input "100"
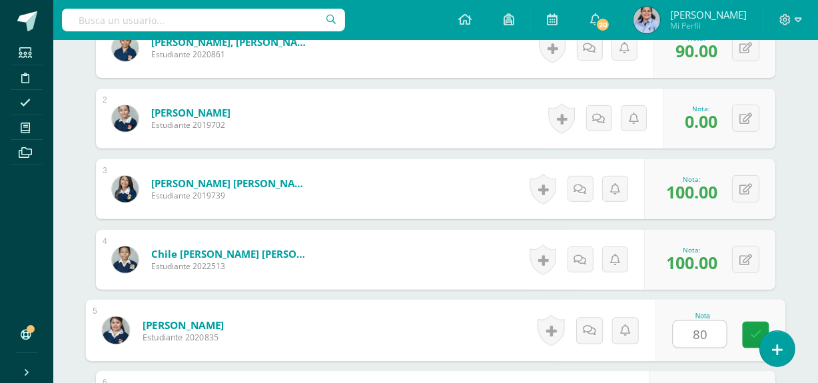
type input "80"
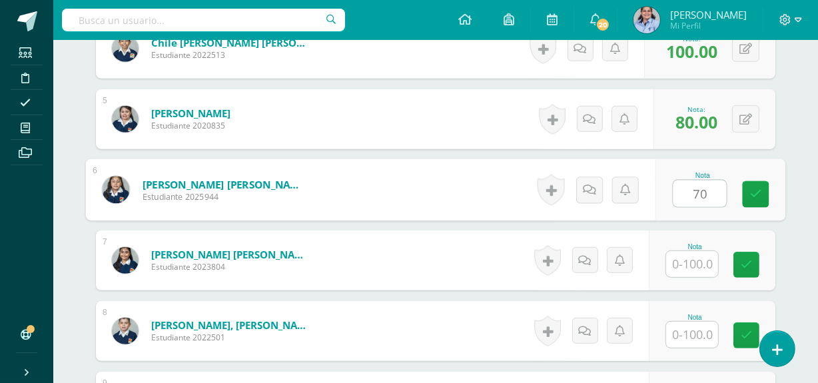
type input "70"
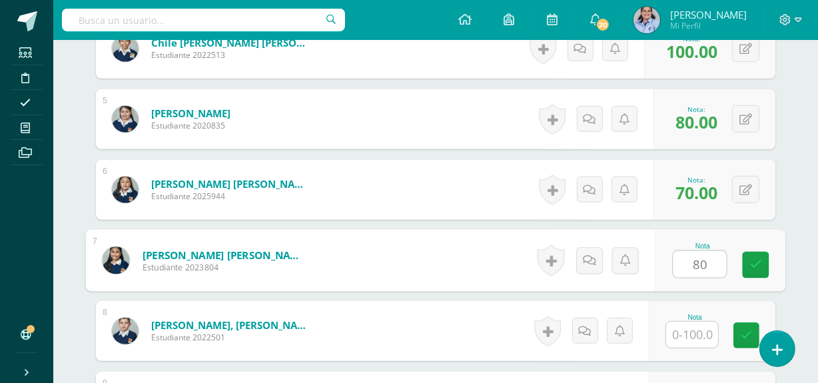
type input "80"
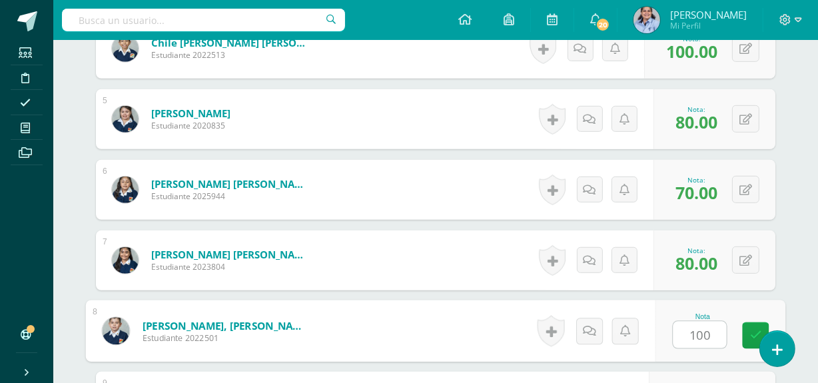
type input "100"
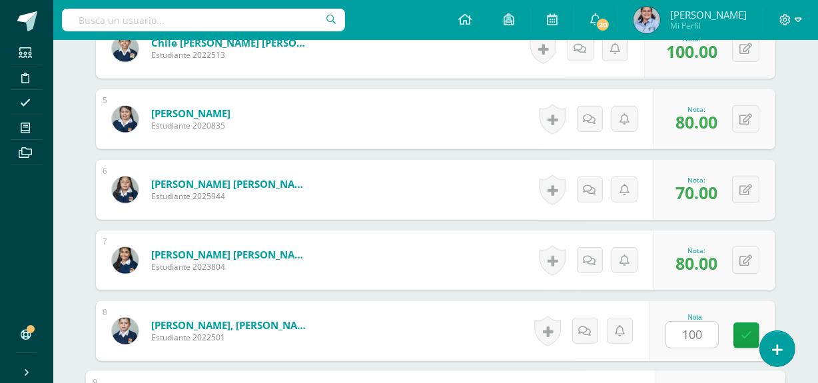
scroll to position [881, 0]
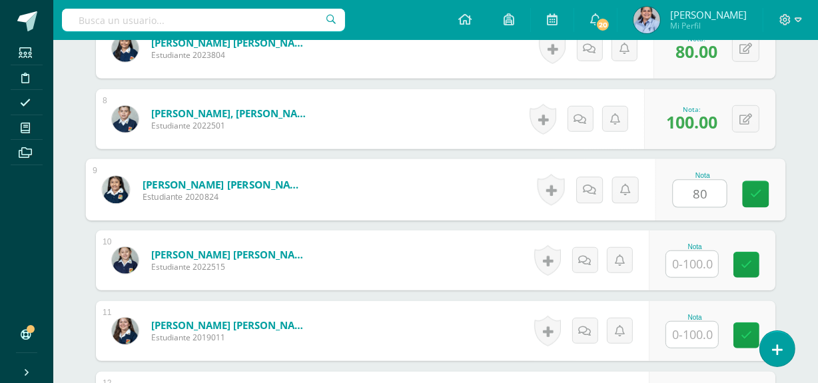
type input "80"
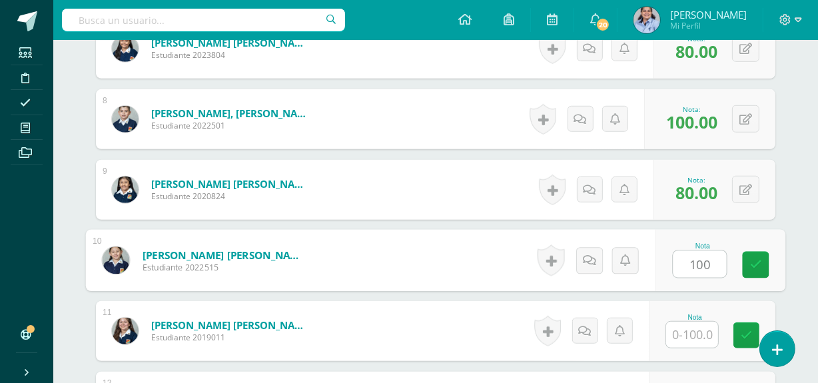
type input "100"
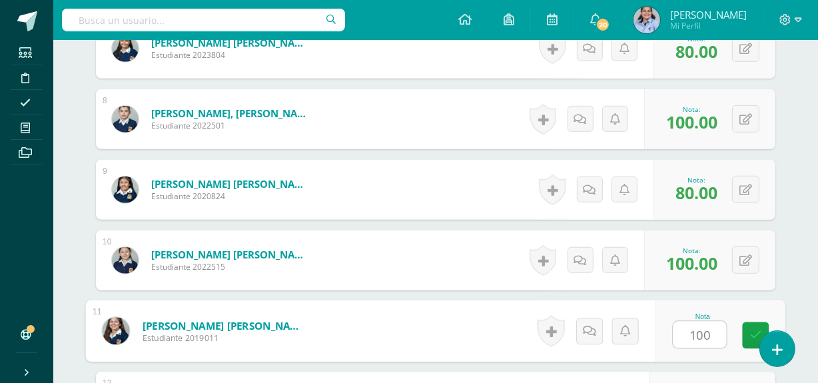
type input "100"
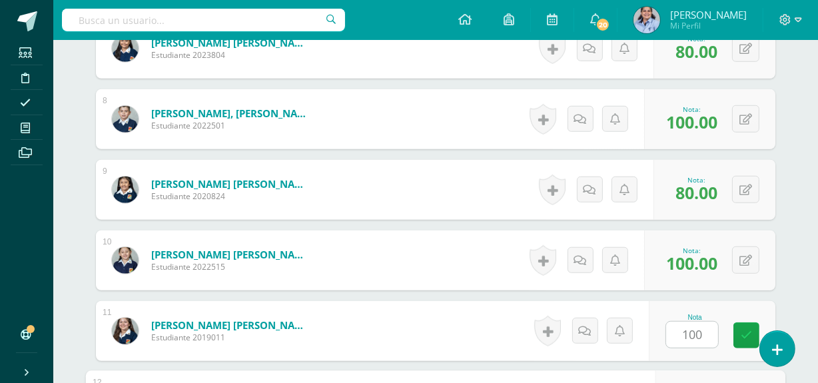
scroll to position [1093, 0]
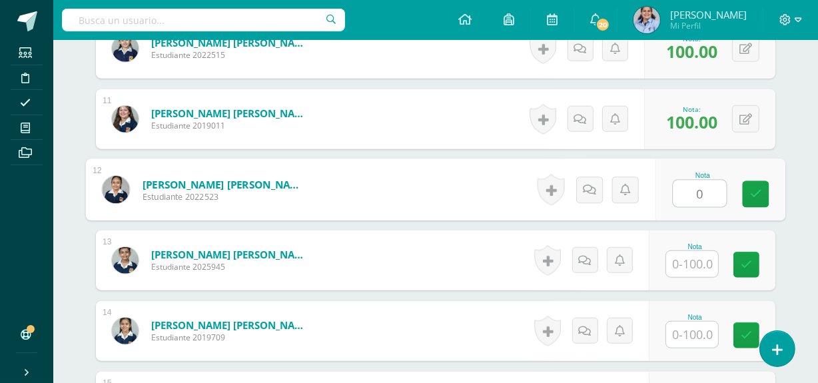
type input "0"
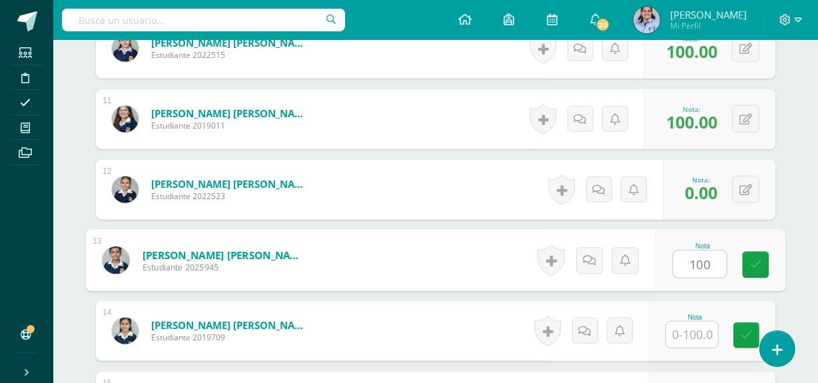
type input "100"
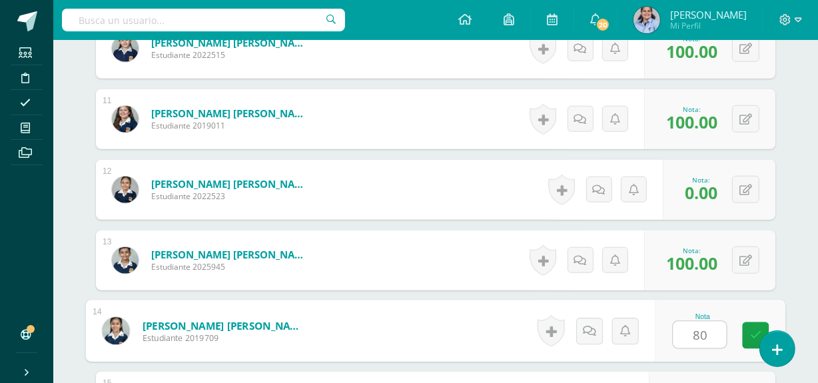
type input "80"
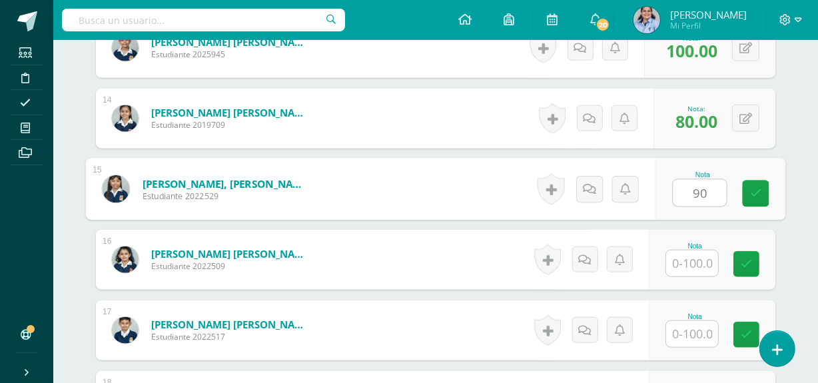
type input "90"
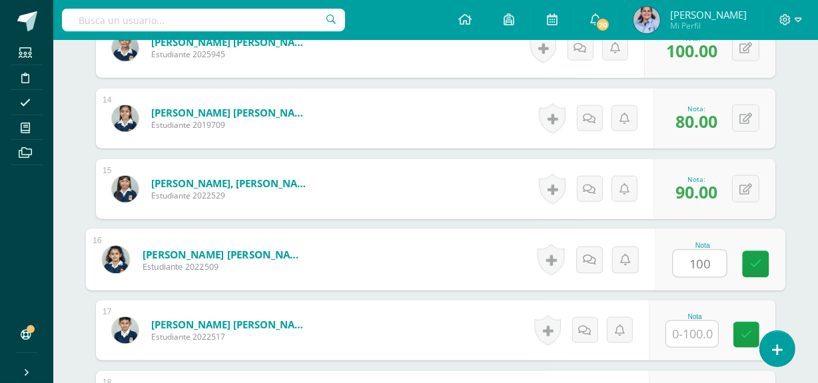
type input "100"
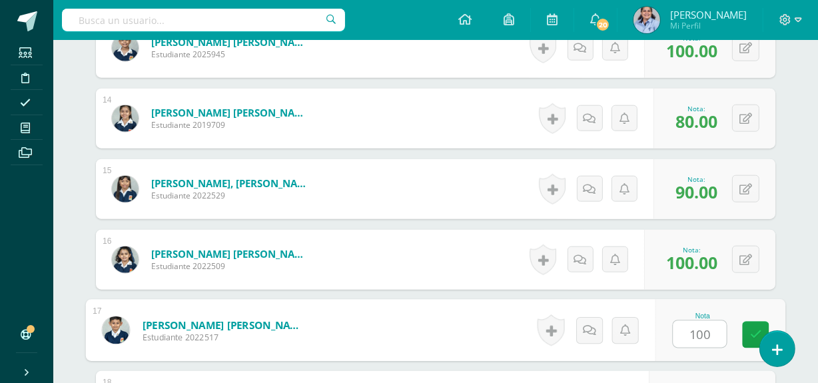
type input "100"
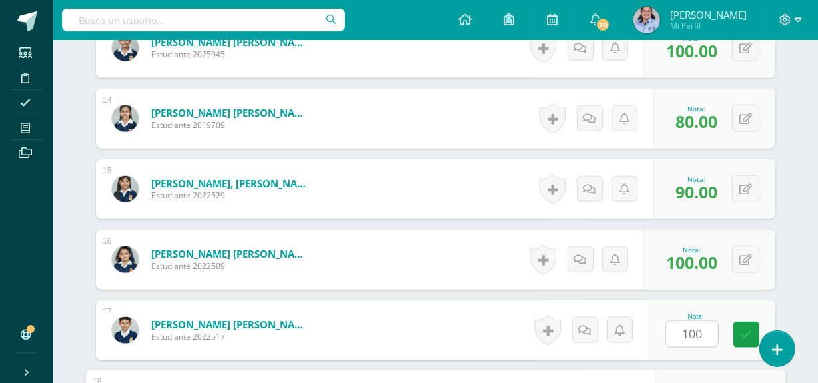
scroll to position [1517, 0]
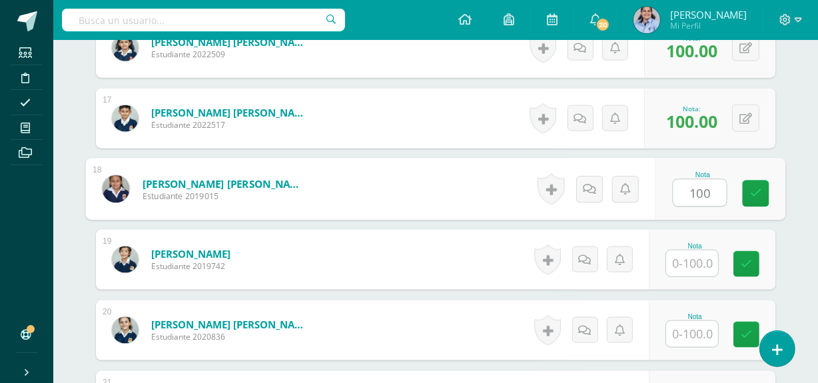
type input "100"
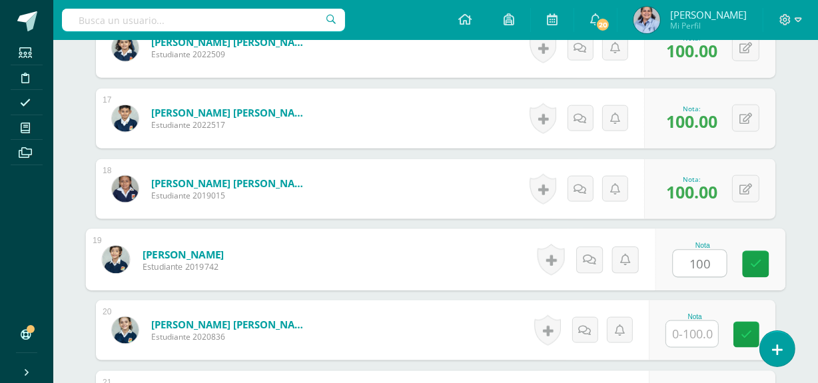
type input "100"
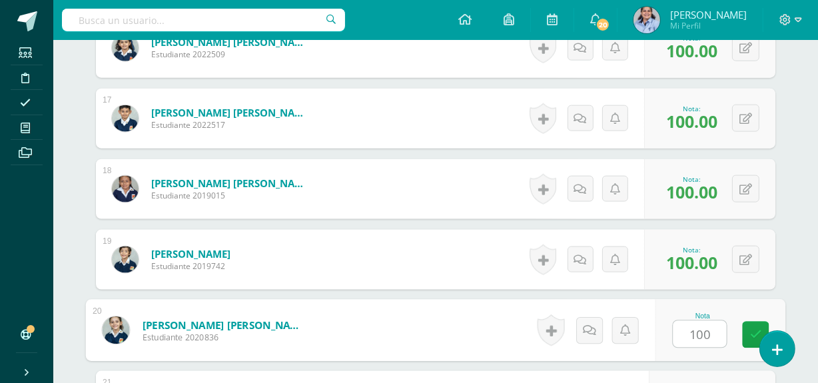
type input "100"
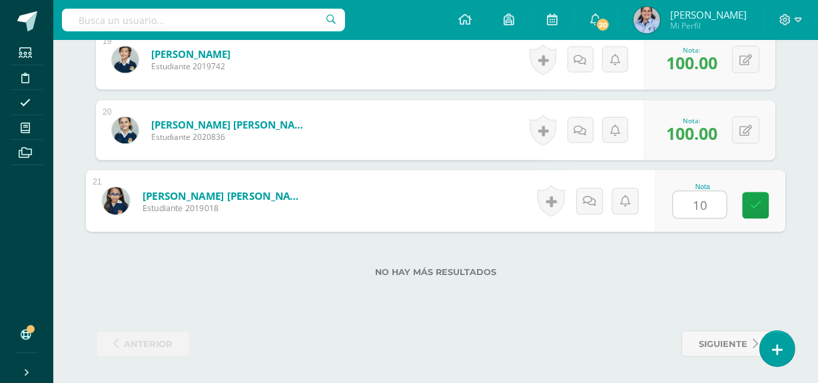
type input "100"
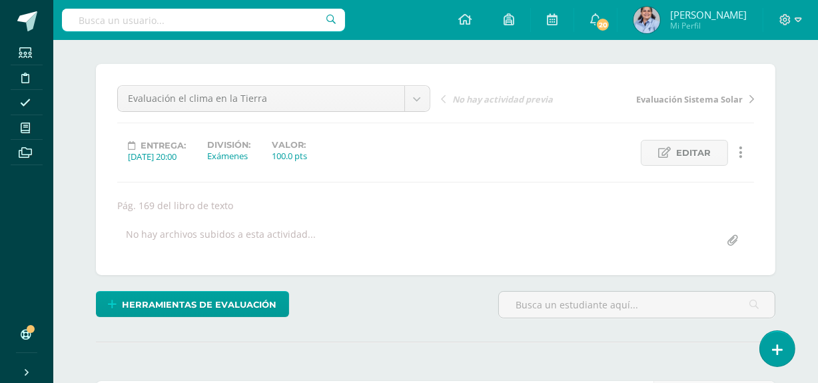
scroll to position [0, 0]
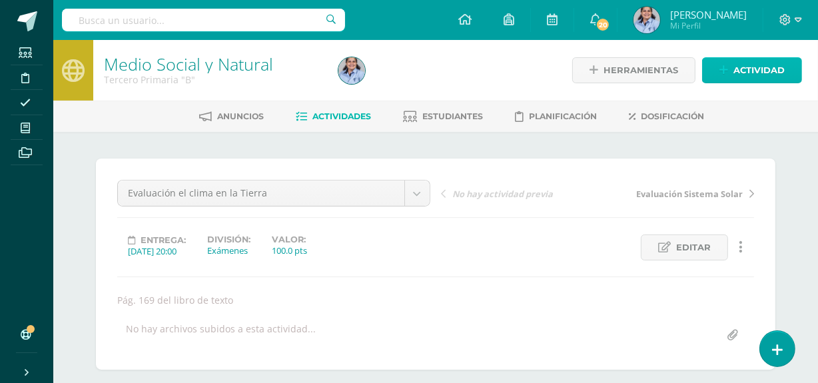
click at [751, 69] on span "Actividad" at bounding box center [759, 70] width 51 height 25
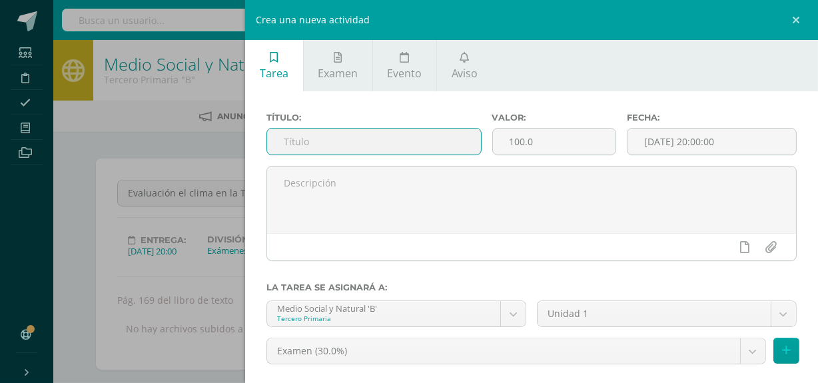
click at [441, 145] on input "text" at bounding box center [373, 142] width 213 height 26
click at [281, 141] on input "Ecosistema" at bounding box center [373, 142] width 213 height 26
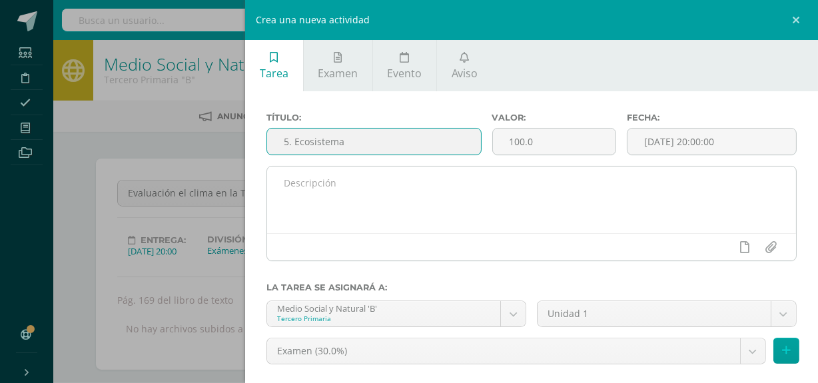
type input "5. Ecosistema"
click at [283, 175] on textarea at bounding box center [531, 200] width 529 height 67
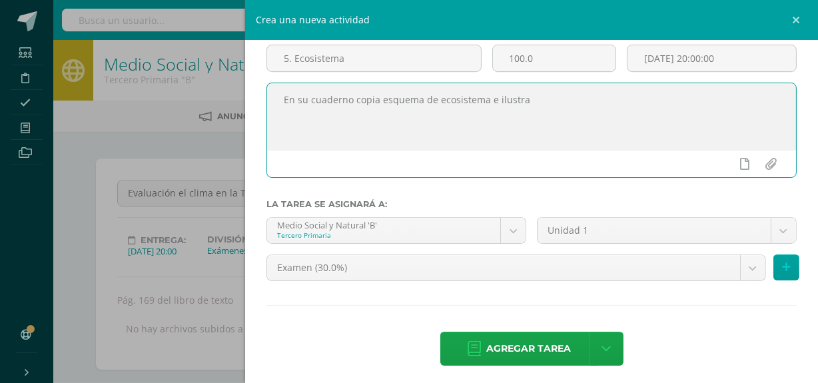
scroll to position [85, 0]
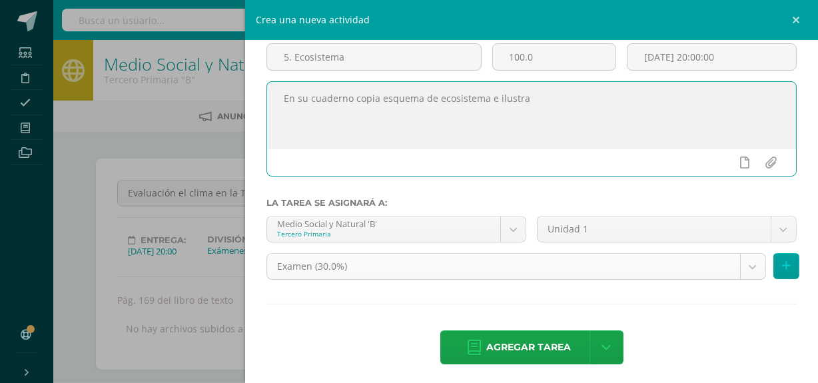
type textarea "En su cuaderno copia esquema de ecosistema e ilustra"
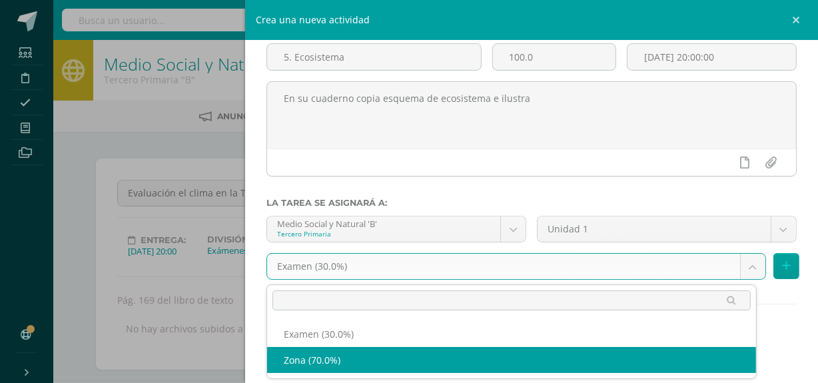
select select "117651"
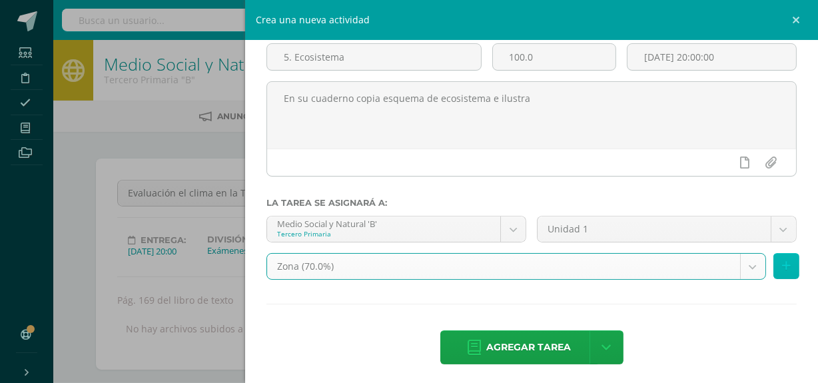
click at [774, 273] on button at bounding box center [787, 266] width 26 height 26
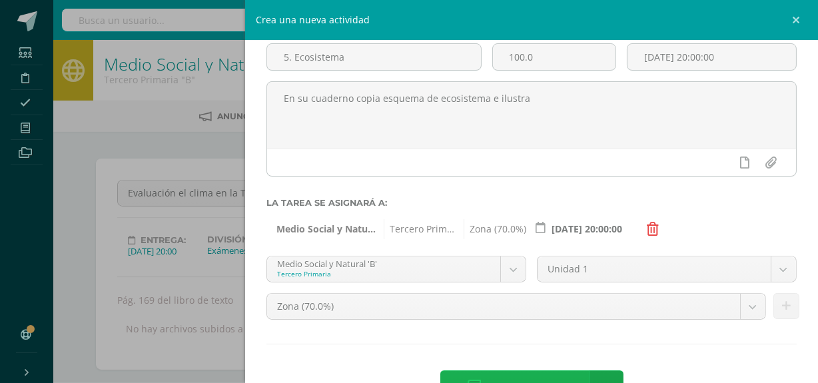
click at [557, 374] on span "Agregar tarea" at bounding box center [528, 387] width 85 height 33
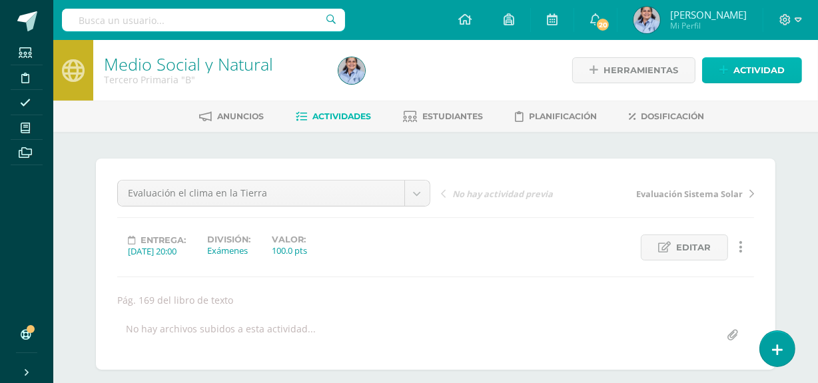
click at [763, 65] on span "Actividad" at bounding box center [759, 70] width 51 height 25
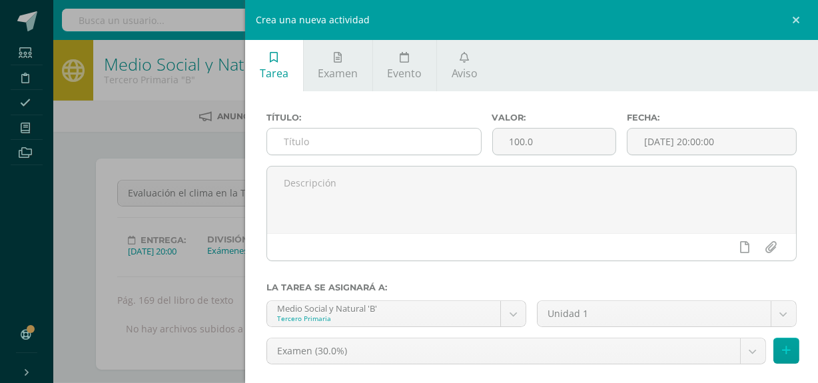
click at [346, 149] on input "text" at bounding box center [373, 142] width 213 height 26
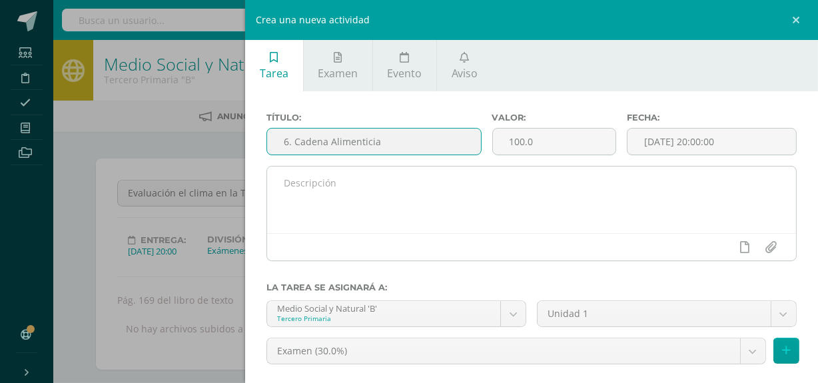
type input "6. Cadena Alimenticia"
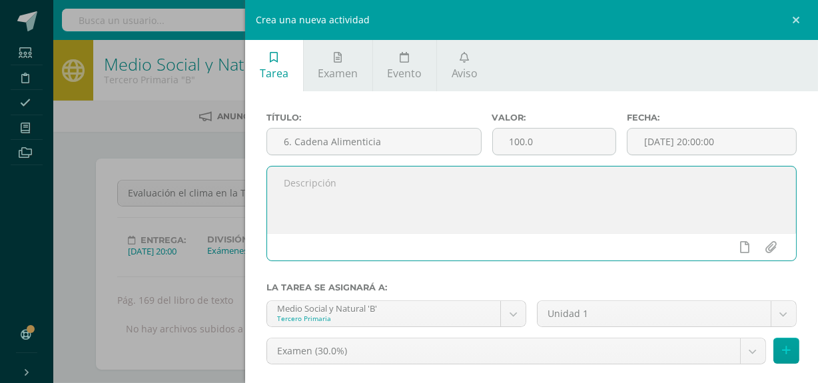
click at [349, 175] on textarea at bounding box center [531, 200] width 529 height 67
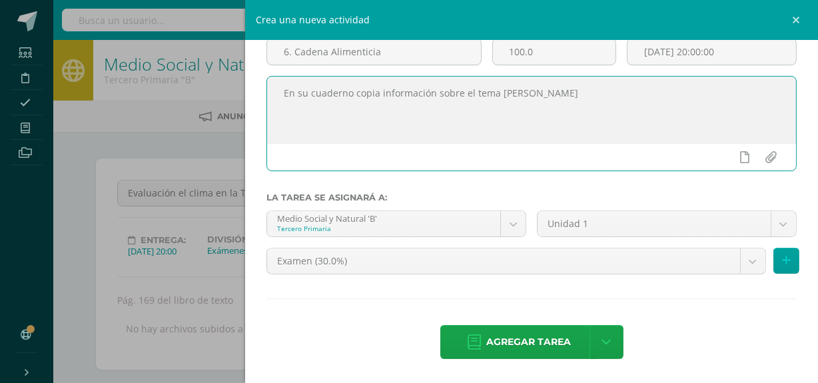
scroll to position [91, 0]
type textarea "En su cuaderno copia información sobre el tema [PERSON_NAME]"
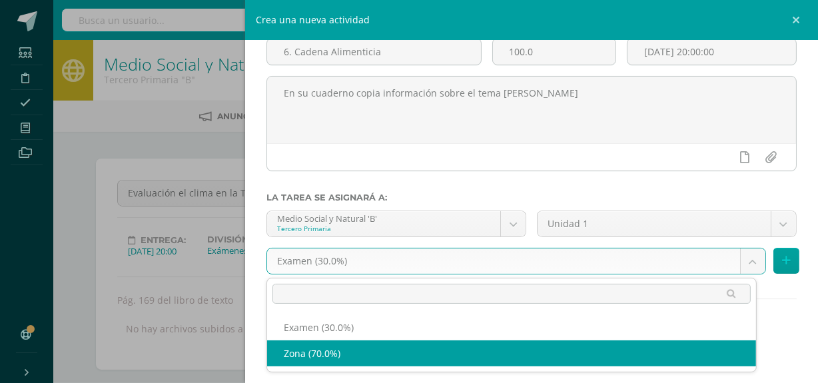
select select "117651"
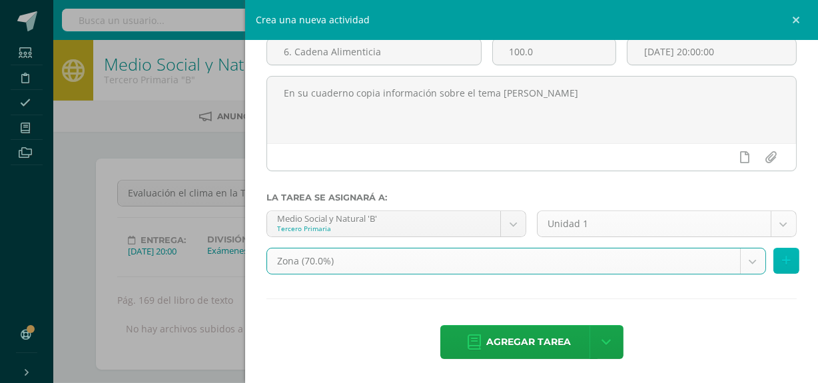
drag, startPoint x: 769, startPoint y: 266, endPoint x: 762, endPoint y: 269, distance: 7.8
click at [774, 266] on button at bounding box center [787, 261] width 26 height 26
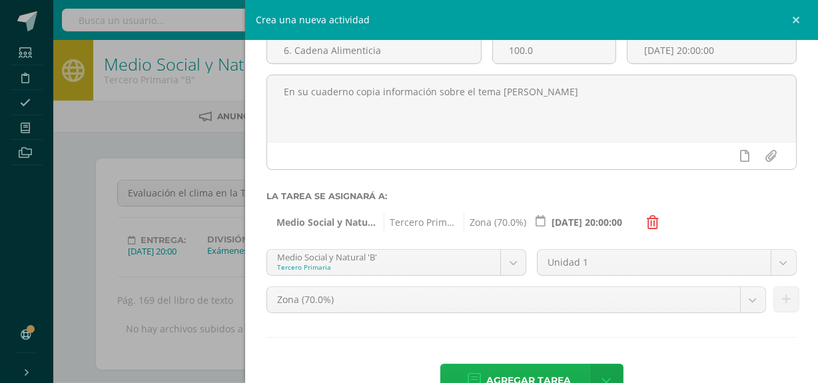
click at [555, 371] on span "Agregar tarea" at bounding box center [528, 381] width 85 height 33
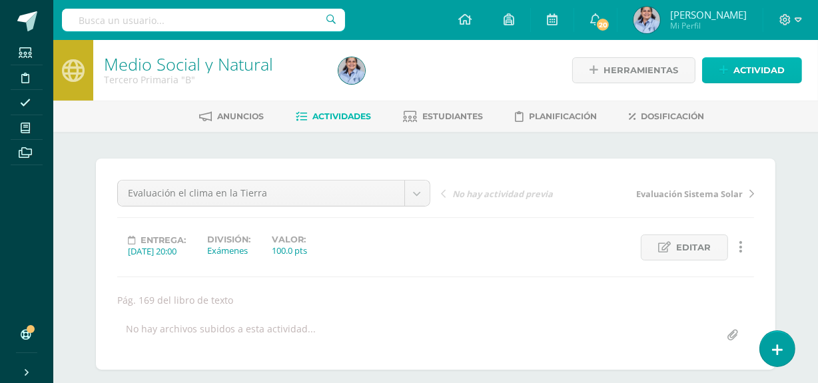
click at [726, 72] on icon at bounding box center [724, 70] width 9 height 11
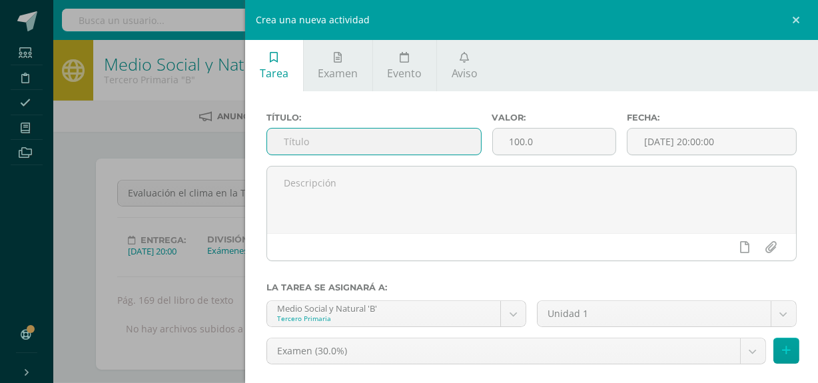
click at [386, 143] on input "text" at bounding box center [373, 142] width 213 height 26
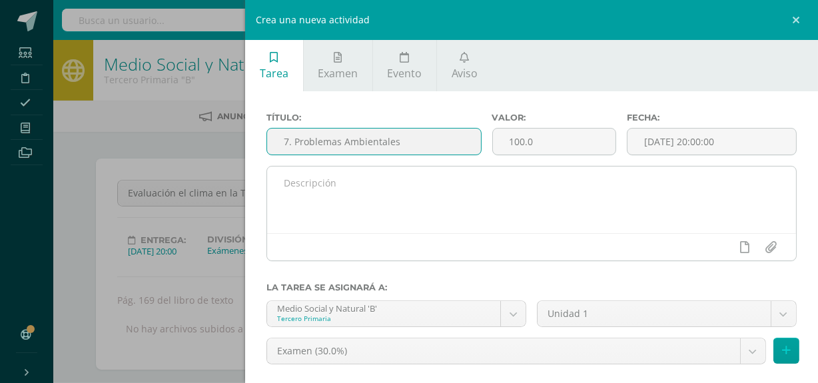
type input "7. Problemas Ambientales"
click at [396, 186] on textarea at bounding box center [531, 200] width 529 height 67
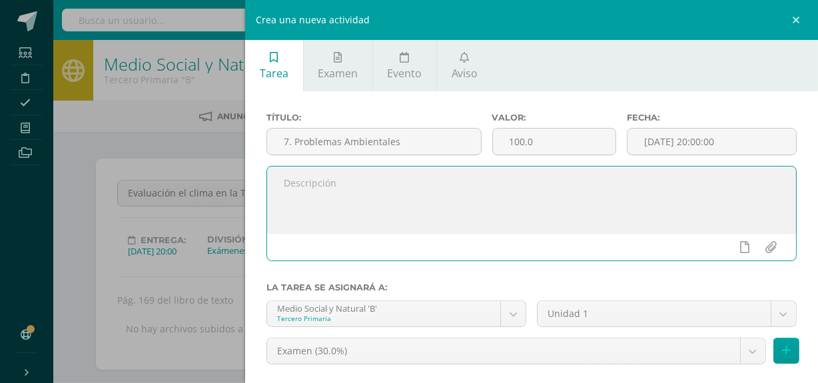
click at [396, 186] on textarea at bounding box center [531, 200] width 529 height 67
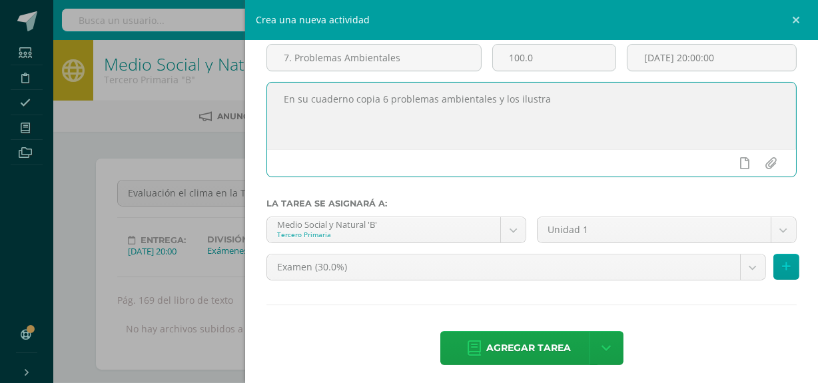
scroll to position [91, 0]
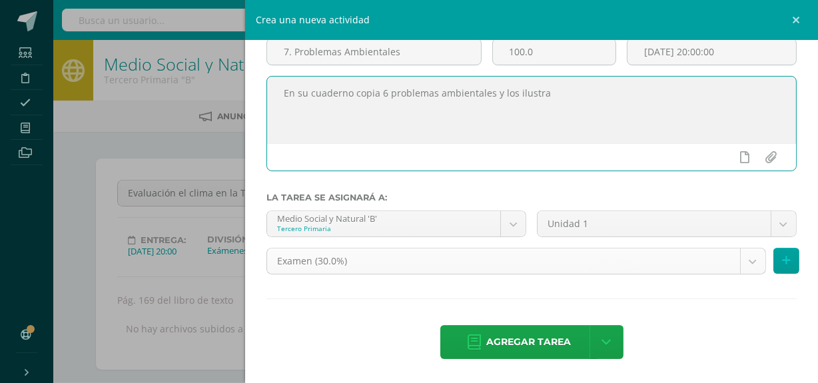
type textarea "En su cuaderno copia 6 problemas ambientales y los ilustra"
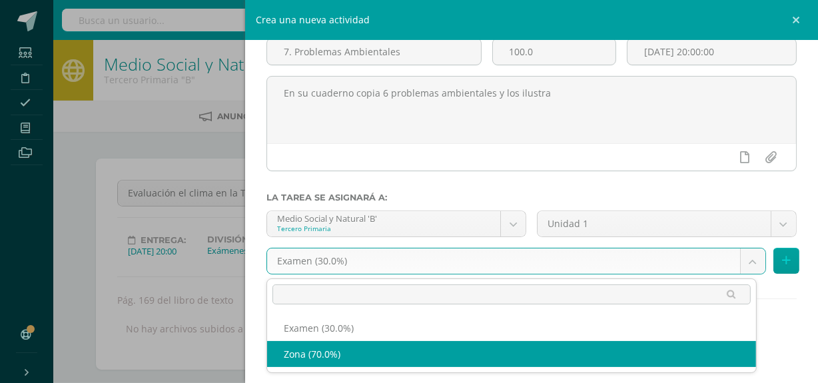
select select "117651"
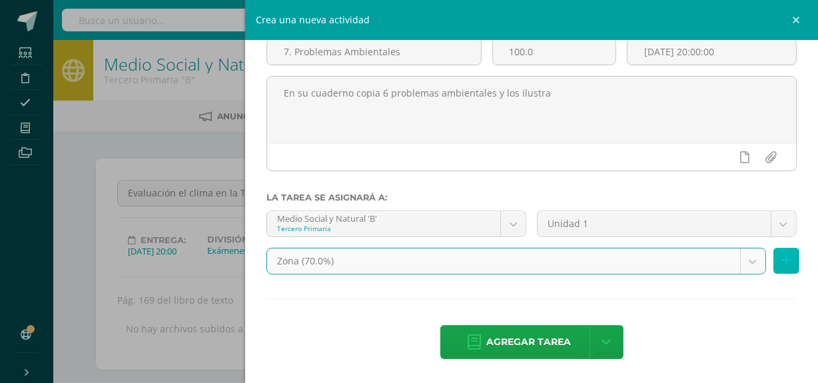
click at [782, 261] on icon at bounding box center [786, 260] width 9 height 11
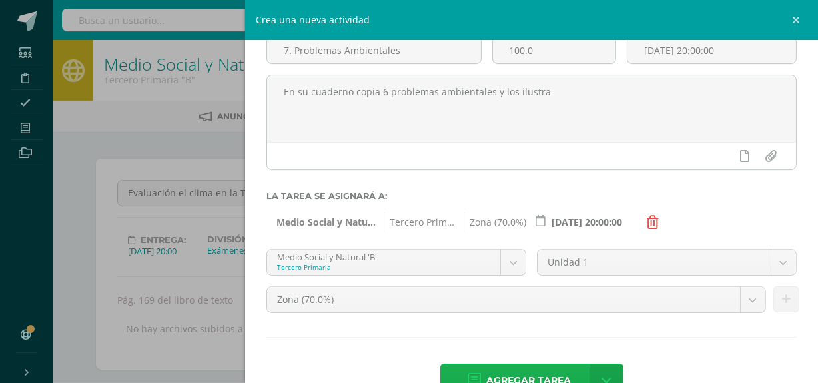
click at [548, 372] on span "Agregar tarea" at bounding box center [528, 381] width 85 height 33
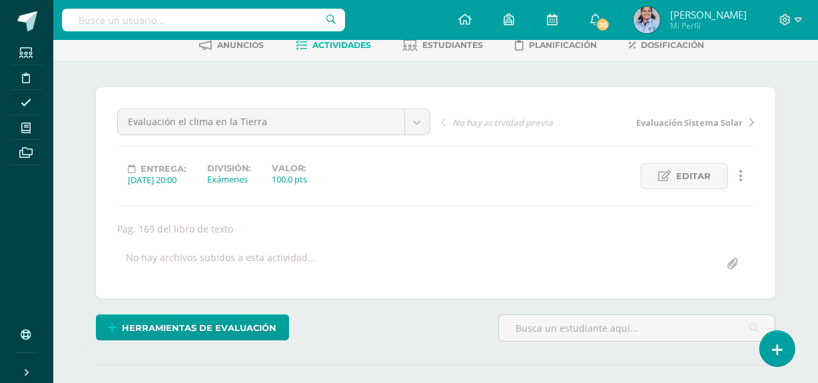
scroll to position [71, 0]
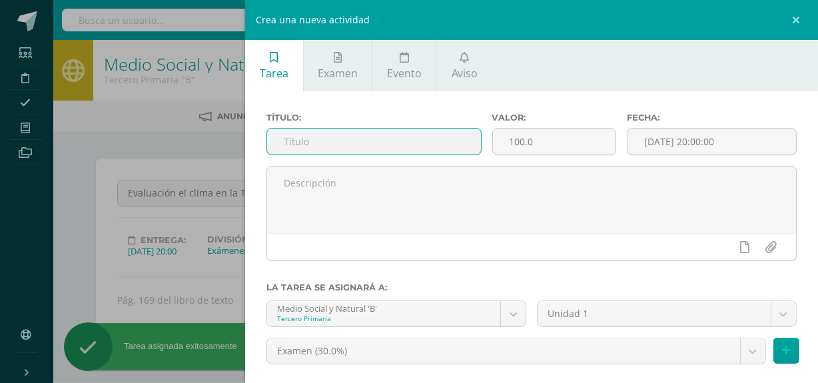
click at [380, 140] on input "text" at bounding box center [373, 142] width 213 height 26
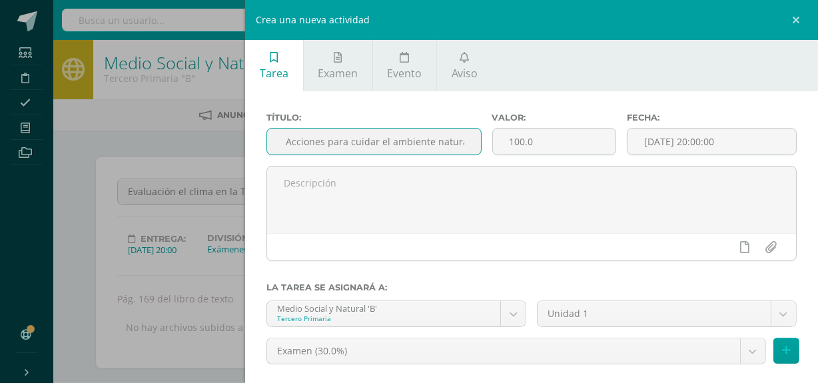
scroll to position [0, 11]
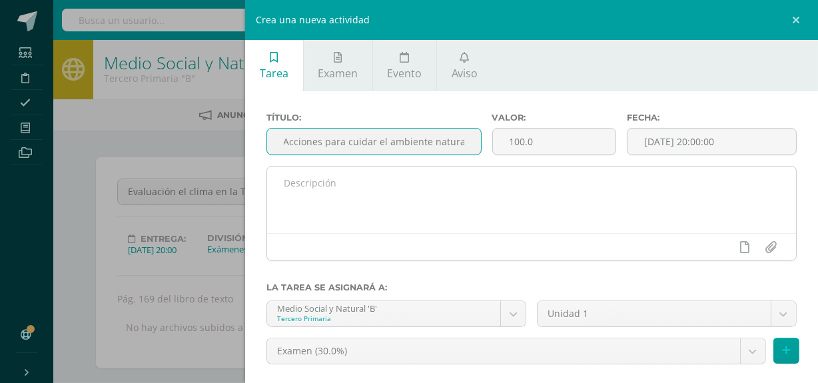
type input "8. Acciones para cuidar el ambiente natural"
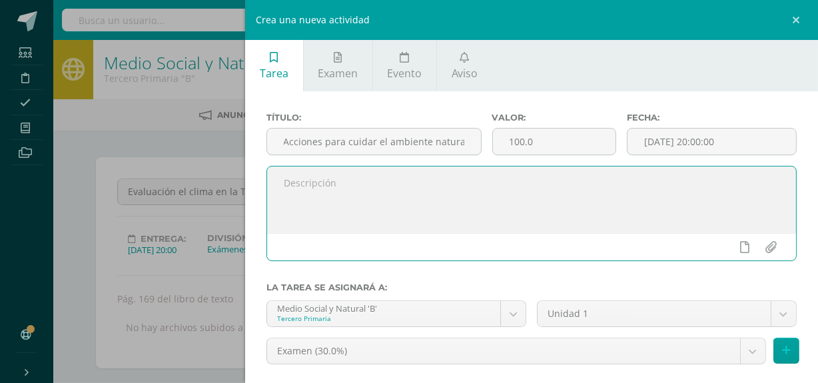
click at [384, 183] on textarea at bounding box center [531, 200] width 529 height 67
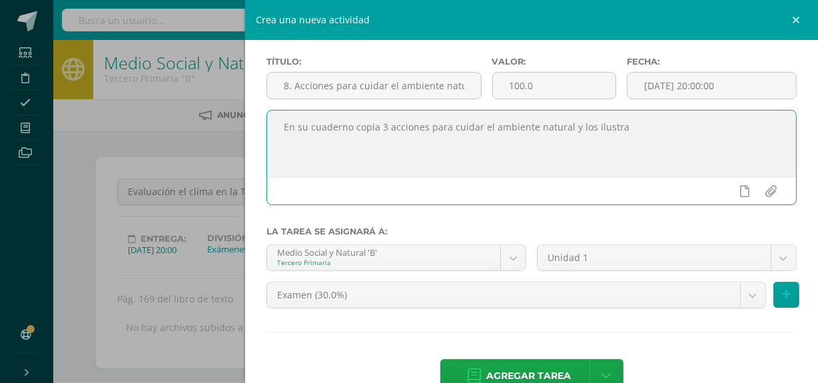
scroll to position [91, 0]
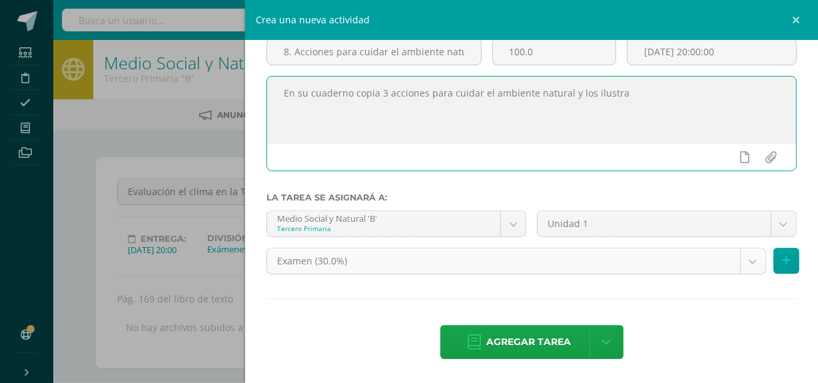
type textarea "En su cuaderno copia 3 acciones para cuidar el ambiente natural y los ilustra"
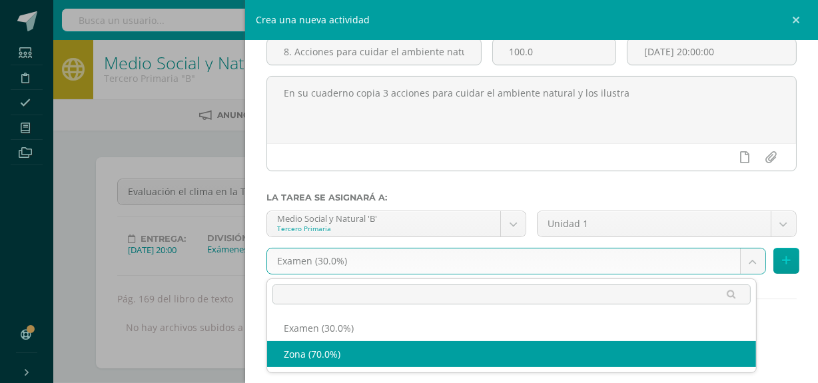
select select "117651"
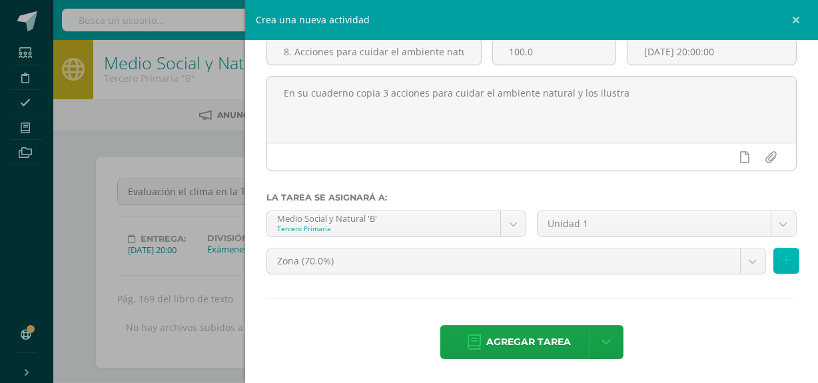
click at [782, 261] on icon at bounding box center [786, 260] width 9 height 11
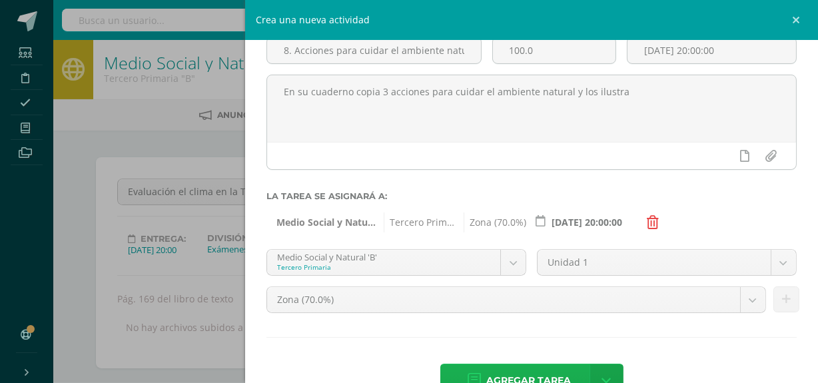
click at [560, 379] on span "Agregar tarea" at bounding box center [528, 381] width 85 height 33
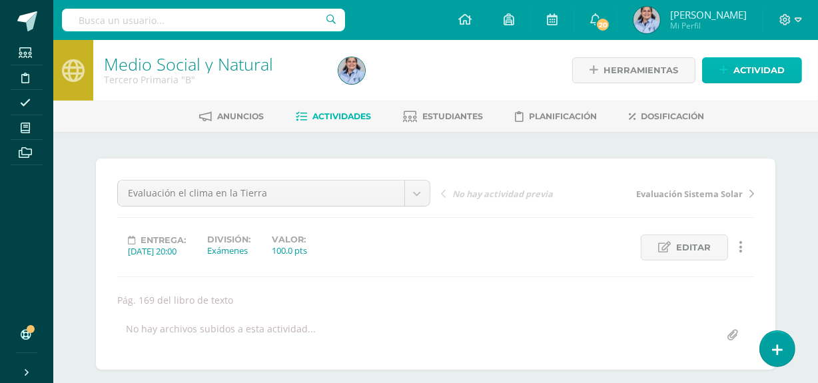
click at [746, 73] on span "Actividad" at bounding box center [759, 70] width 51 height 25
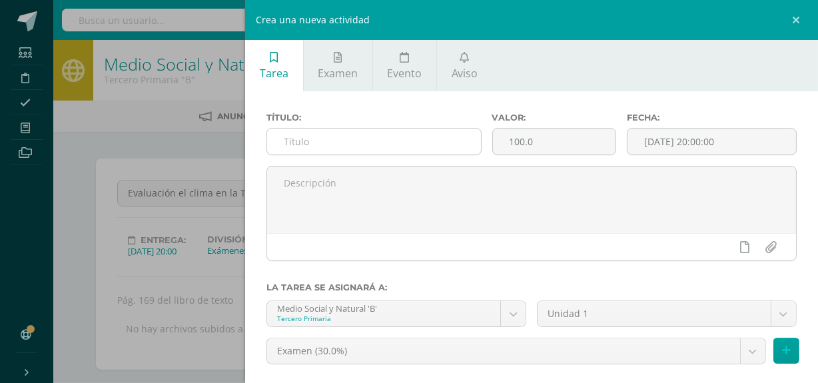
click at [346, 135] on input "text" at bounding box center [373, 142] width 213 height 26
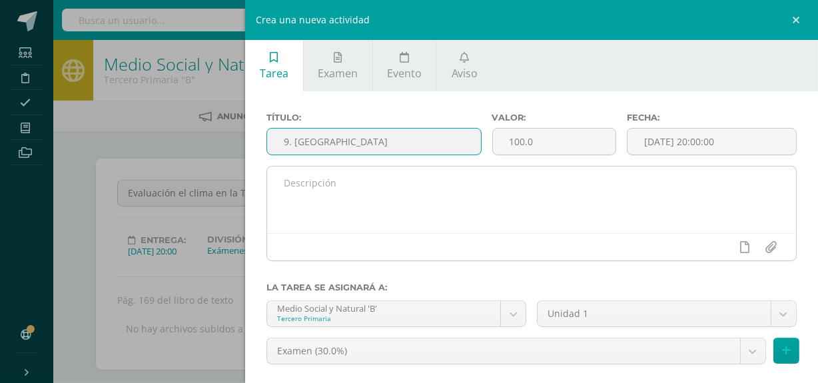
type input "9. Materia"
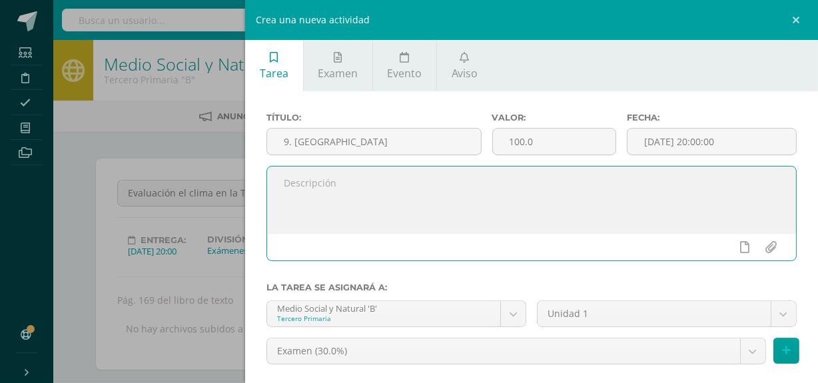
click at [353, 170] on textarea at bounding box center [531, 200] width 529 height 67
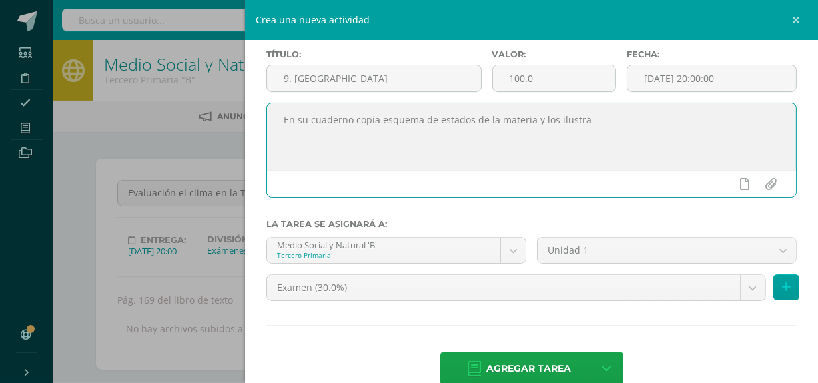
scroll to position [91, 0]
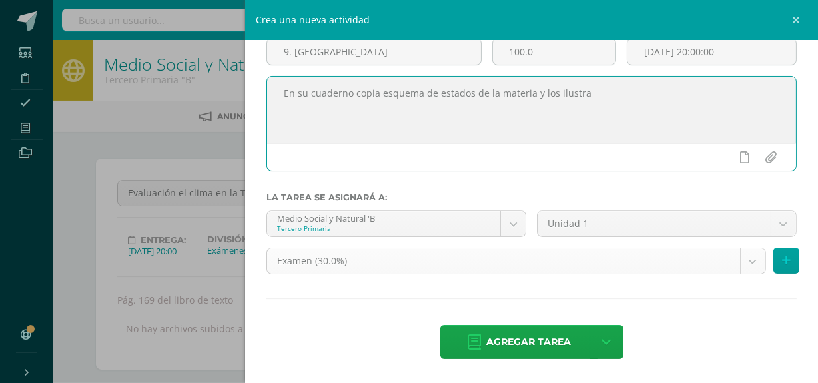
type textarea "En su cuaderno copia esquema de estados de la materia y los ilustra"
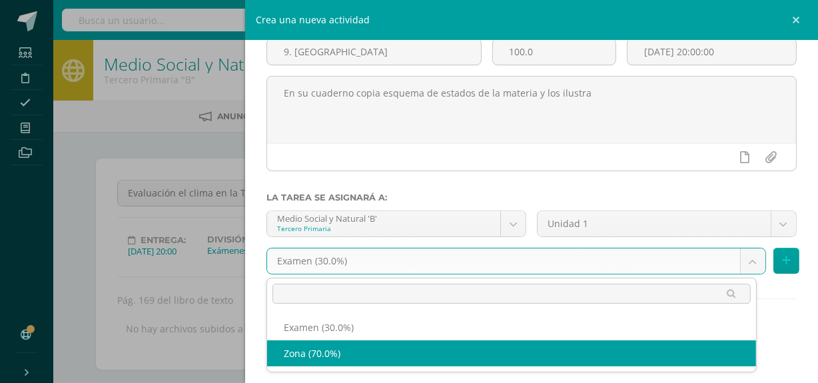
select select "117651"
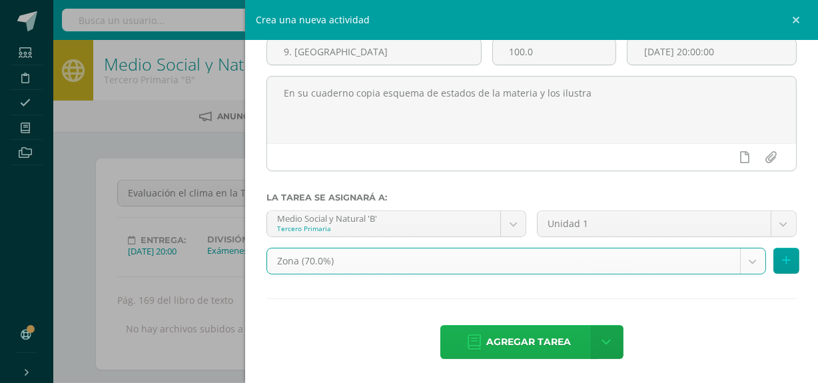
click at [544, 349] on span "Agregar tarea" at bounding box center [528, 342] width 85 height 33
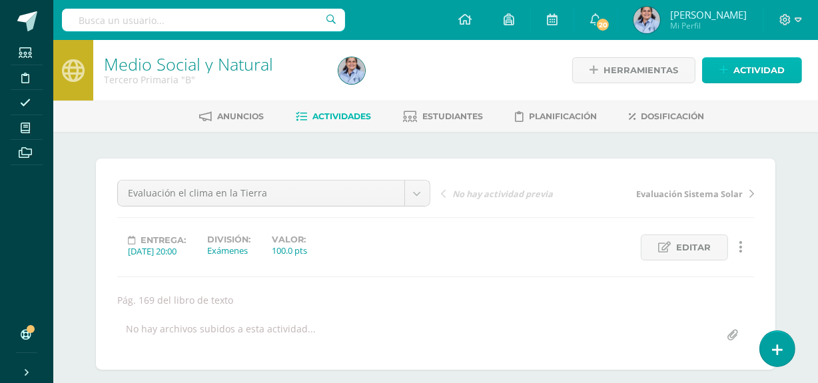
click at [753, 68] on span "Actividad" at bounding box center [759, 70] width 51 height 25
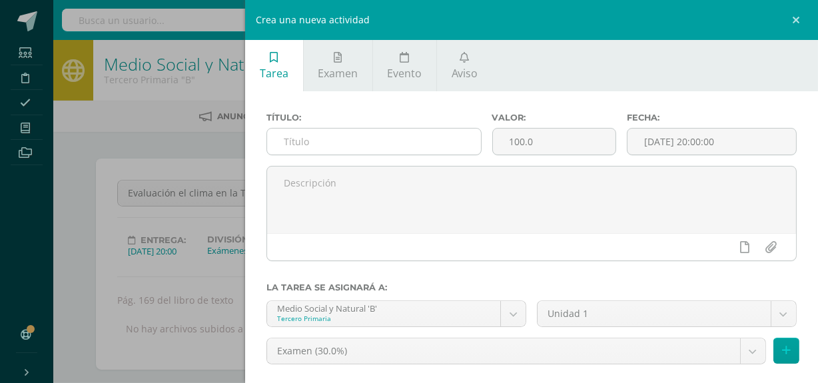
click at [338, 146] on input "text" at bounding box center [373, 142] width 213 height 26
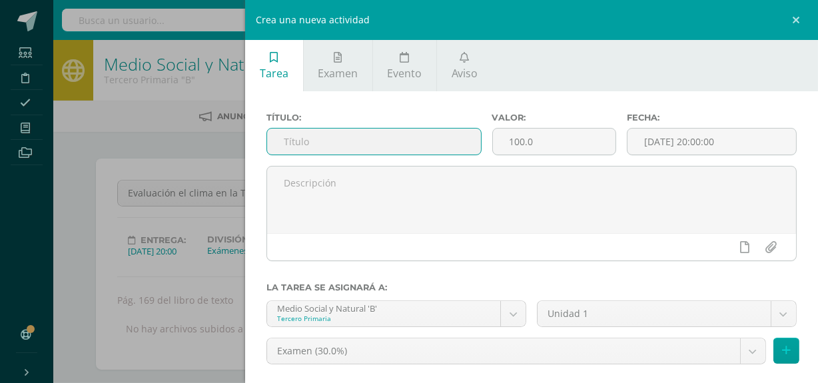
scroll to position [1, 0]
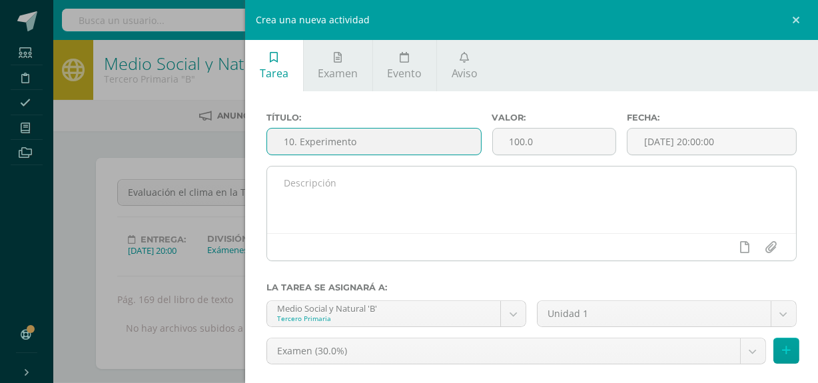
type input "10. Experimento"
click at [346, 187] on textarea at bounding box center [531, 200] width 529 height 67
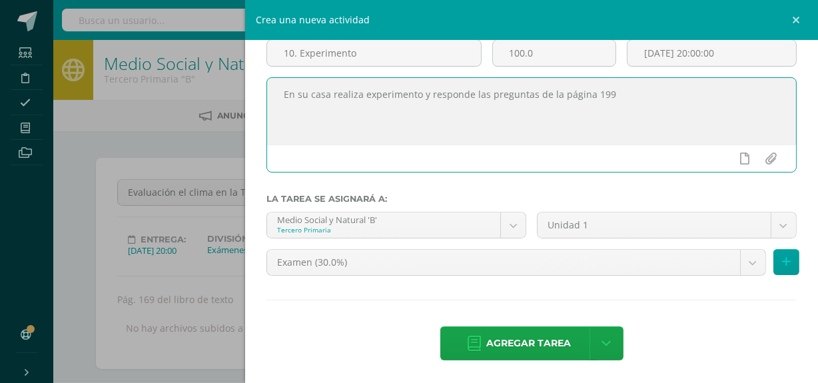
scroll to position [91, 0]
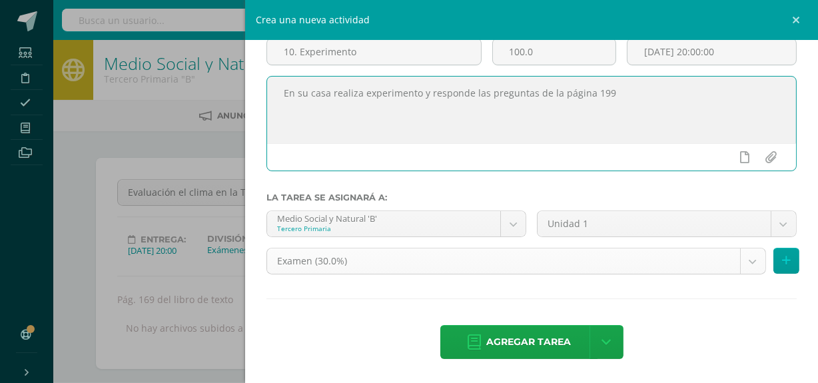
type textarea "En su casa realiza experimento y responde las preguntas de la página 199"
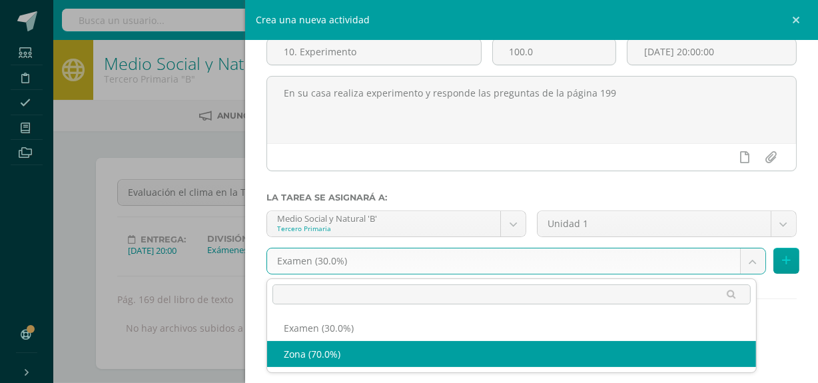
select select "117651"
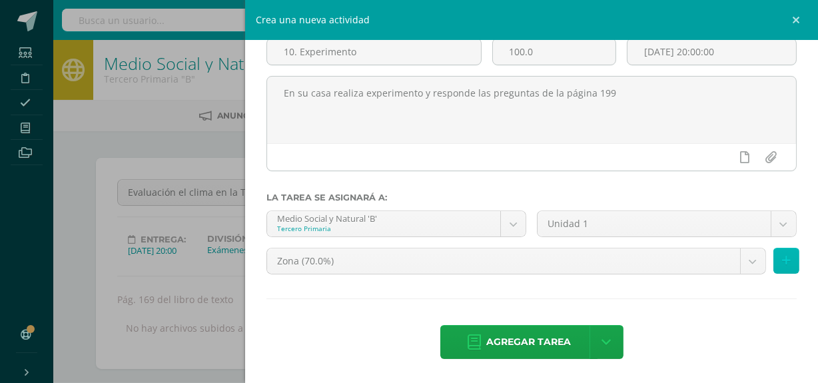
click at [776, 249] on button at bounding box center [787, 261] width 26 height 26
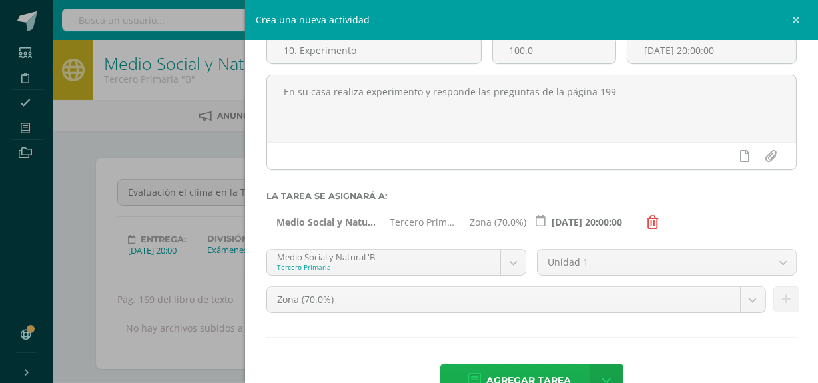
click at [500, 371] on span "Agregar tarea" at bounding box center [528, 381] width 85 height 33
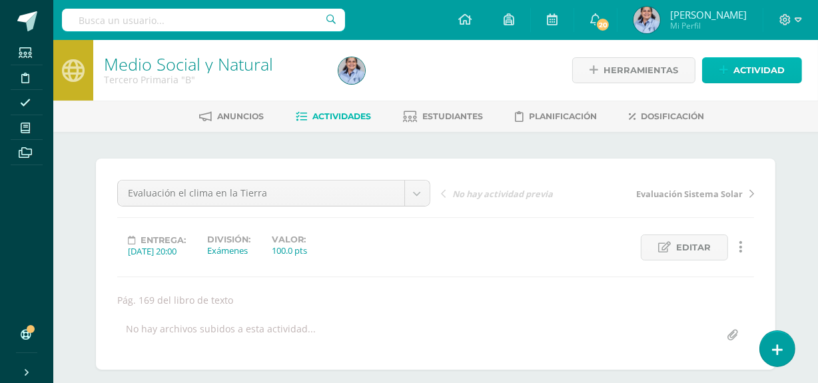
click at [767, 71] on span "Actividad" at bounding box center [759, 70] width 51 height 25
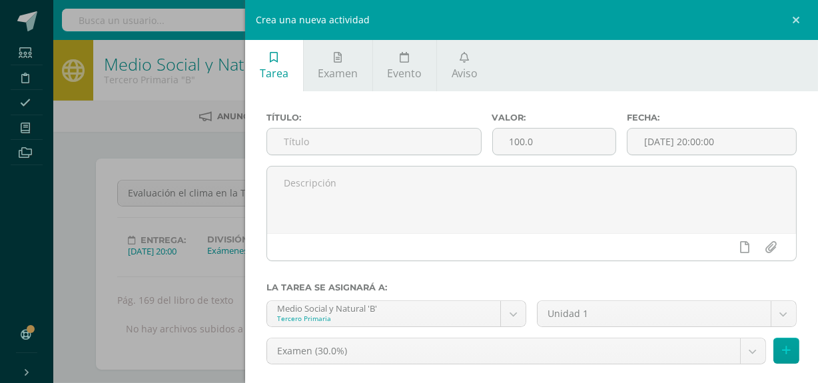
click at [445, 126] on div "Título:" at bounding box center [373, 139] width 225 height 53
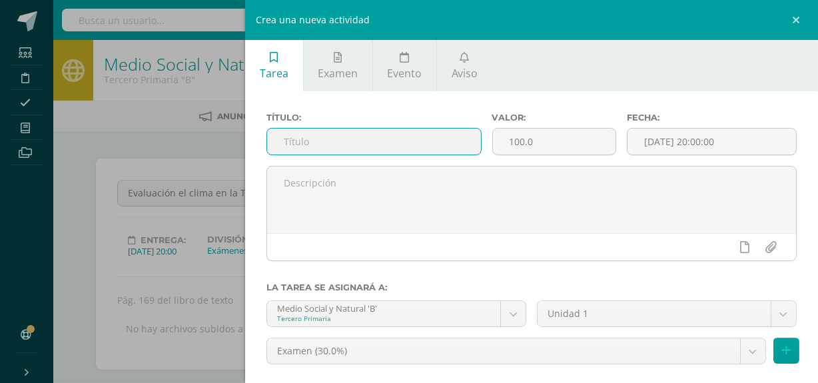
click at [447, 138] on input "text" at bounding box center [373, 142] width 213 height 26
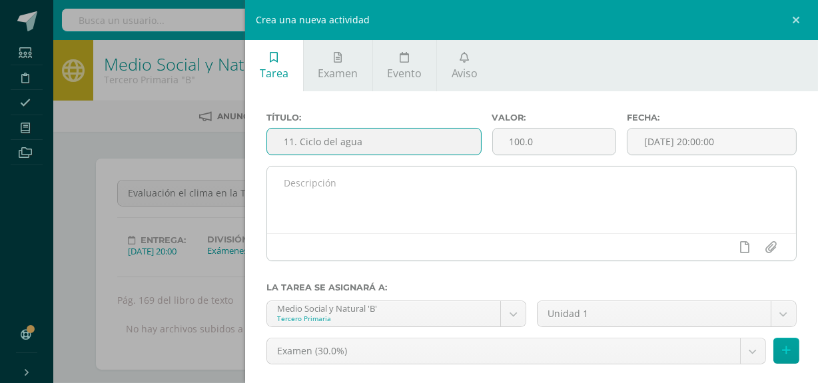
type input "11. Ciclo del agua"
click at [448, 183] on textarea at bounding box center [531, 200] width 529 height 67
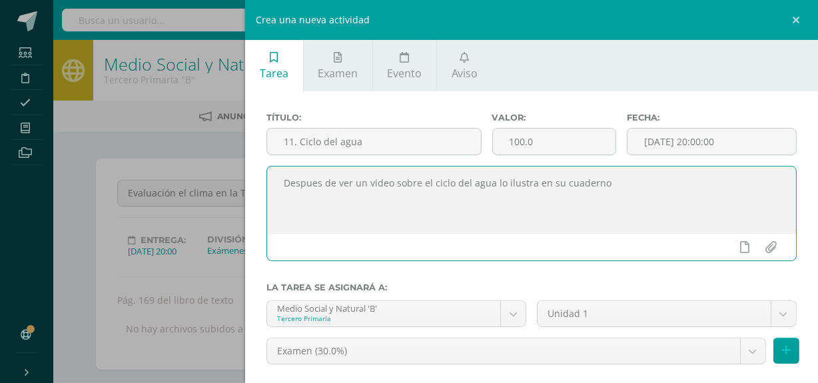
click at [317, 185] on textarea "Despues de ver un video sobre el ciclo del agua lo ilustra en su cuaderno" at bounding box center [531, 200] width 529 height 67
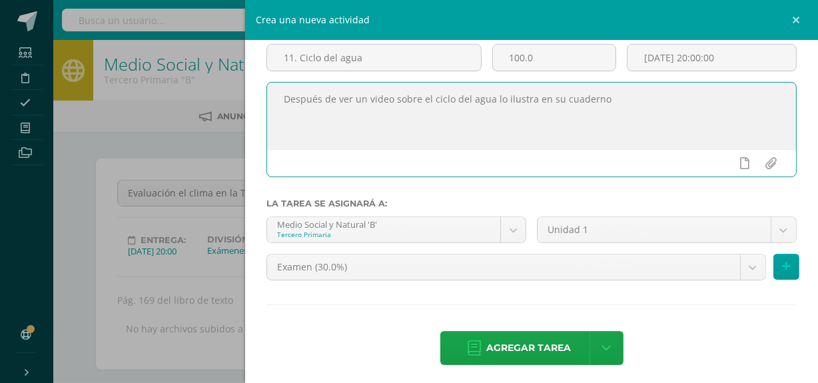
scroll to position [85, 0]
type textarea "Después de ver un video sobre el ciclo del agua lo ilustra en su cuaderno"
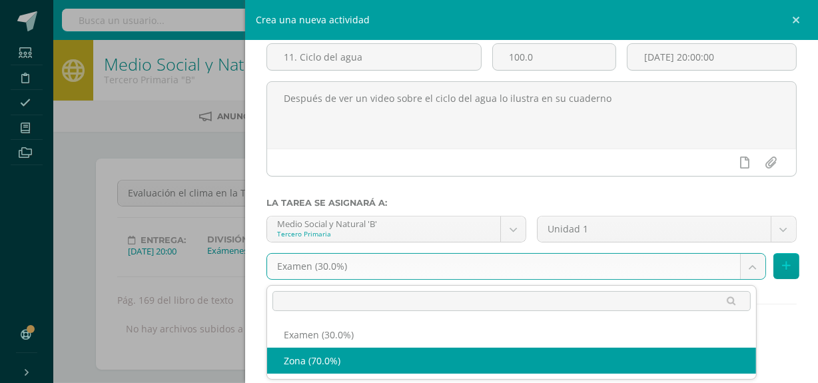
select select "117651"
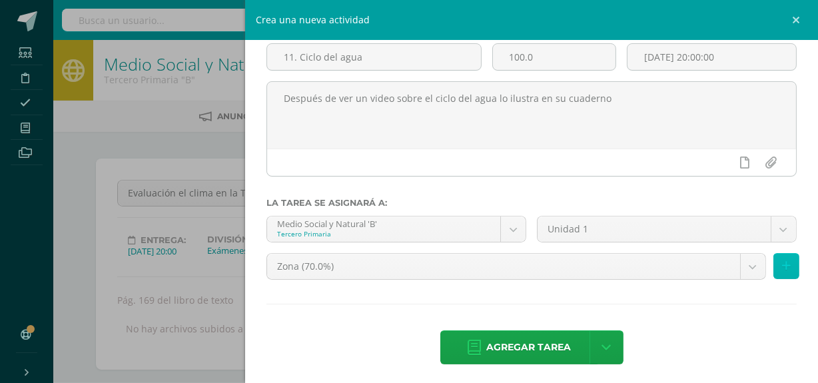
click at [774, 259] on button at bounding box center [787, 266] width 26 height 26
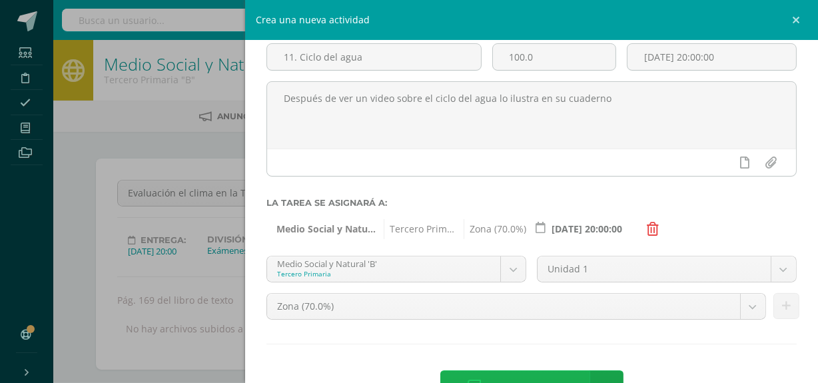
click at [513, 374] on span "Agregar tarea" at bounding box center [528, 387] width 85 height 33
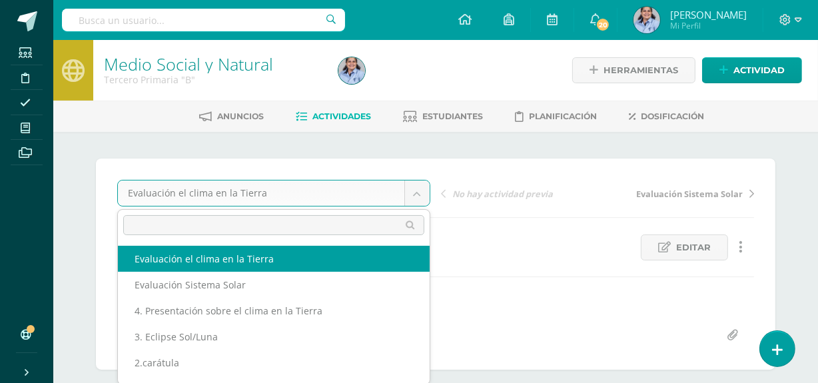
drag, startPoint x: 409, startPoint y: 191, endPoint x: 417, endPoint y: 189, distance: 8.9
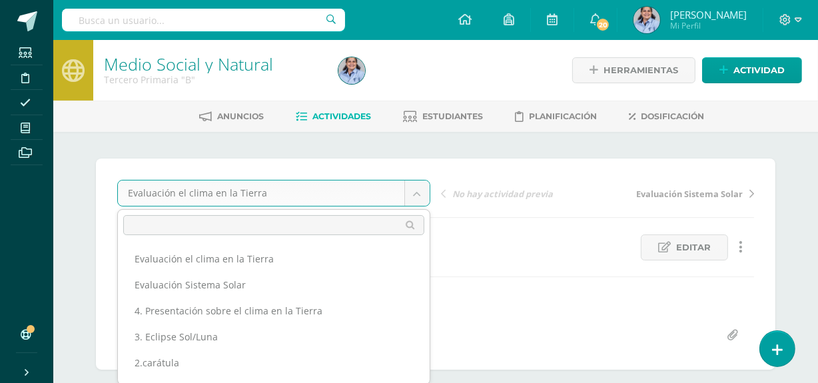
scroll to position [22, 0]
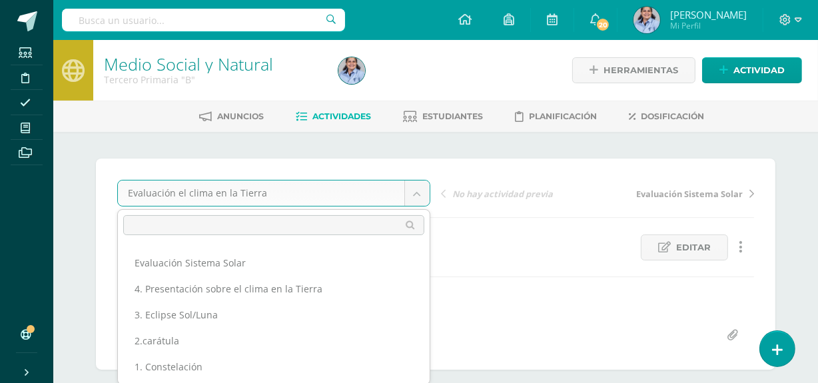
scroll to position [13, 0]
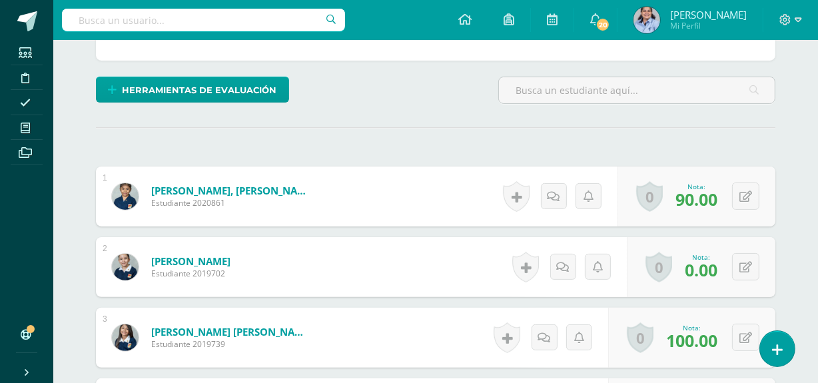
scroll to position [0, 0]
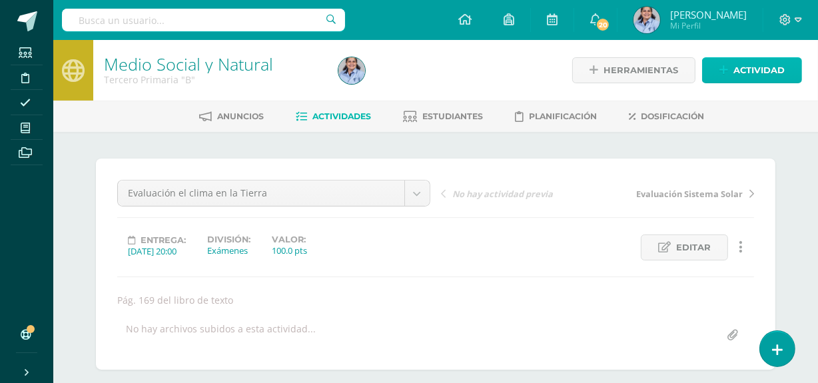
click at [749, 66] on span "Actividad" at bounding box center [759, 70] width 51 height 25
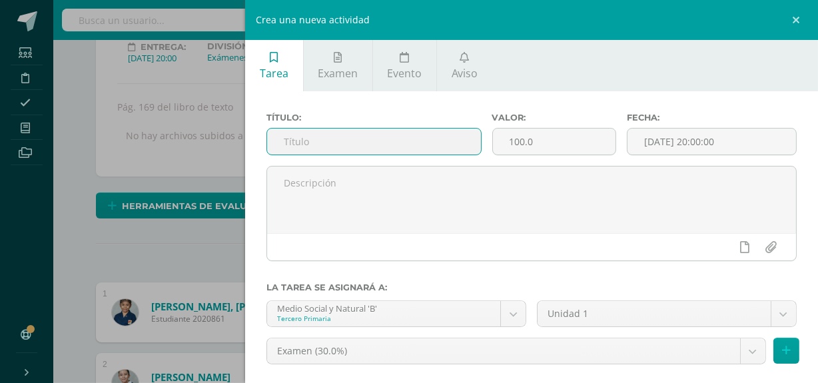
click at [341, 143] on input "text" at bounding box center [373, 142] width 213 height 26
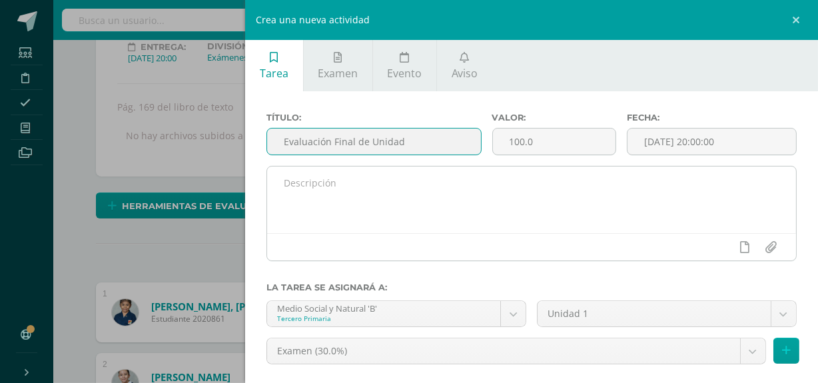
type input "Evaluación Final de Unidad"
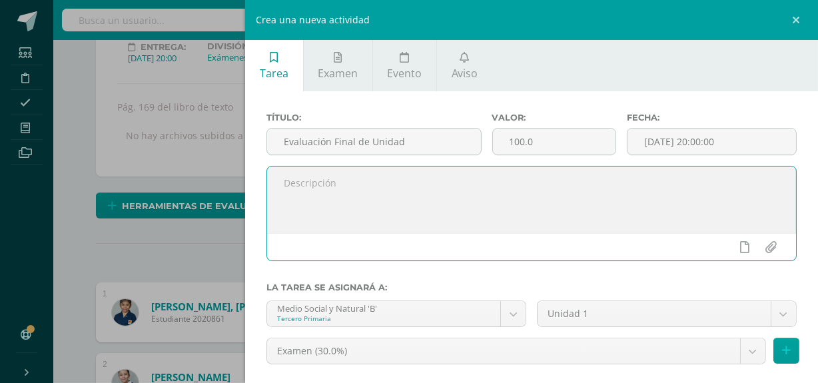
click at [349, 183] on textarea at bounding box center [531, 200] width 529 height 67
type textarea "S"
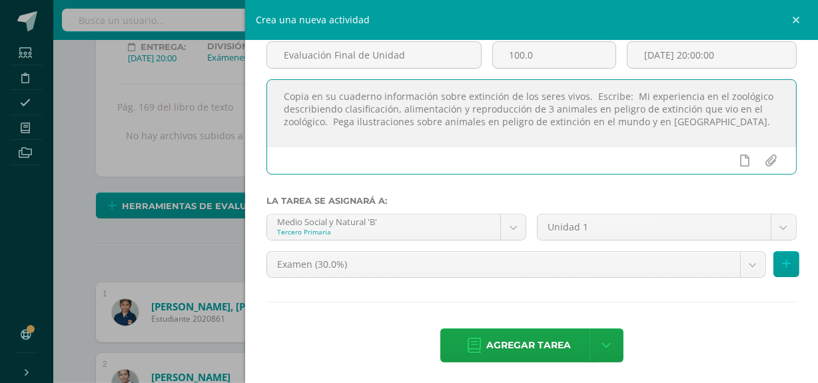
scroll to position [91, 0]
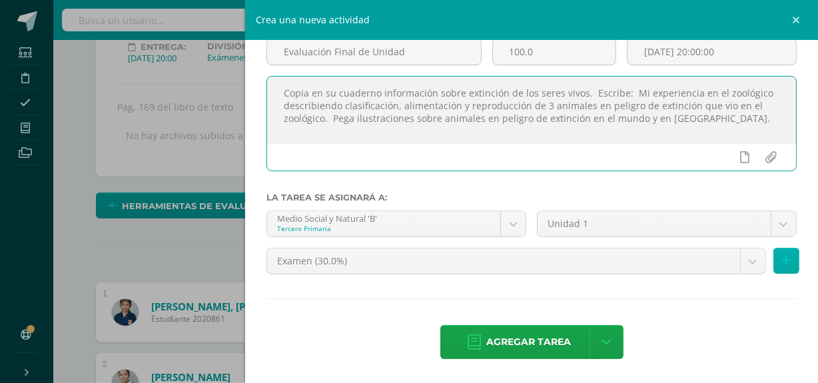
type textarea "Copia en su cuaderno información sobre extinción de los seres vivos. Escribe: M…"
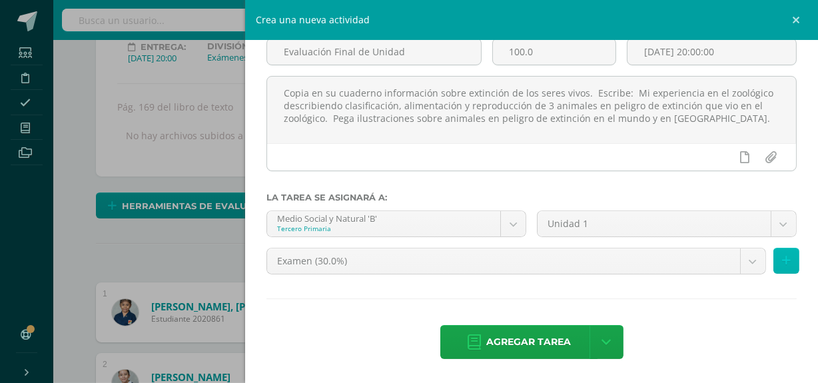
click at [782, 259] on icon at bounding box center [786, 260] width 9 height 11
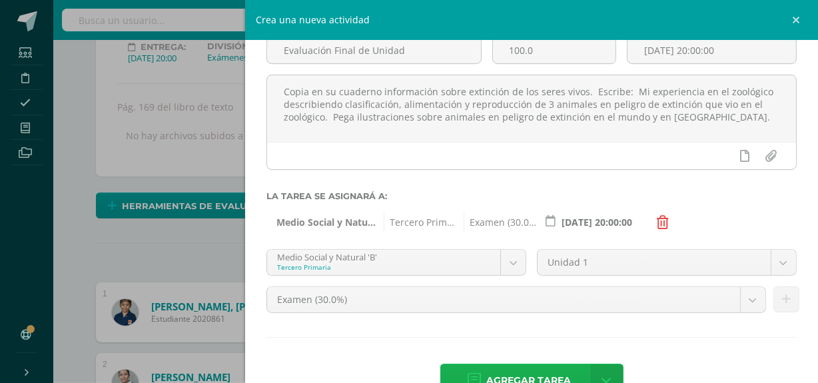
click at [505, 374] on span "Agregar tarea" at bounding box center [528, 381] width 85 height 33
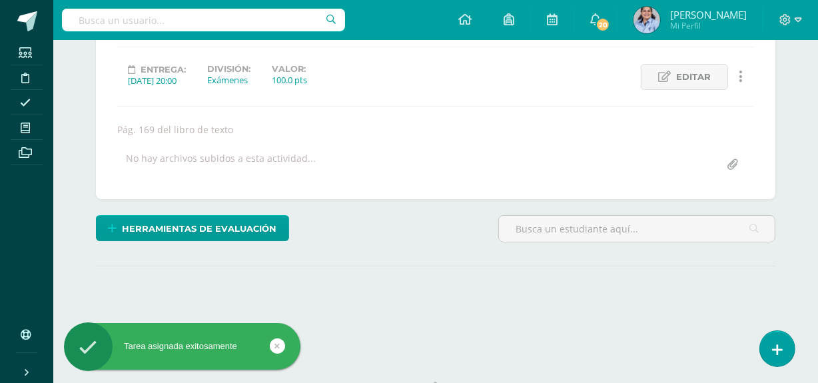
scroll to position [59, 0]
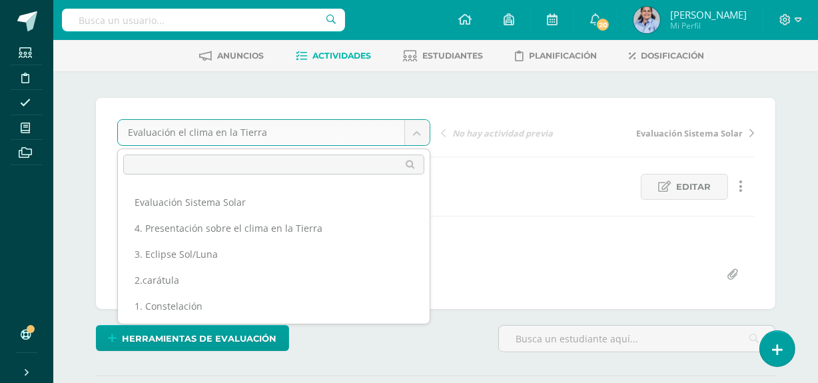
scroll to position [0, 0]
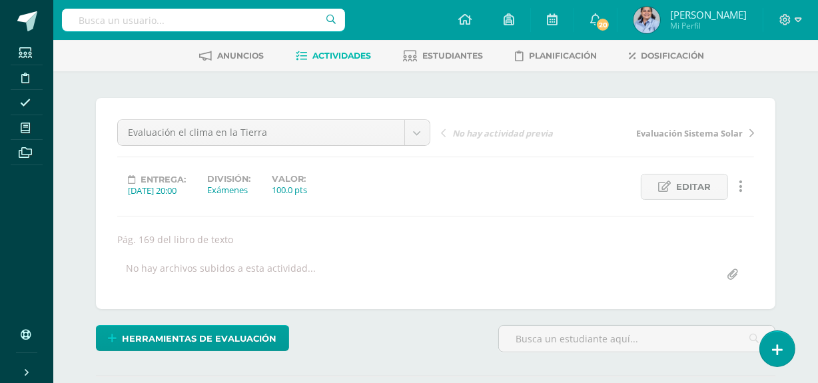
scroll to position [61, 0]
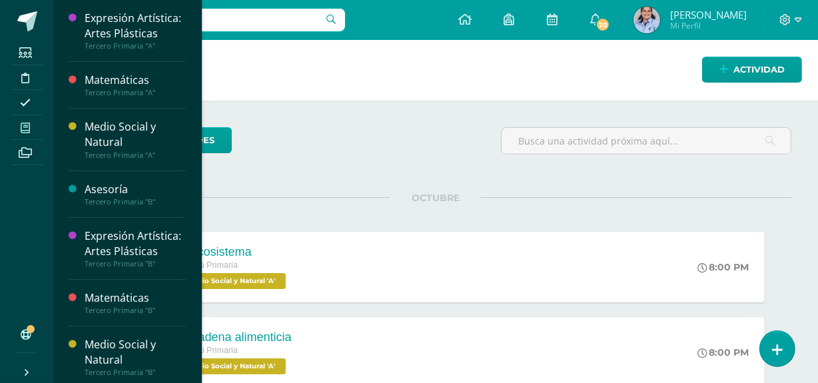
click at [27, 125] on icon at bounding box center [25, 128] width 9 height 11
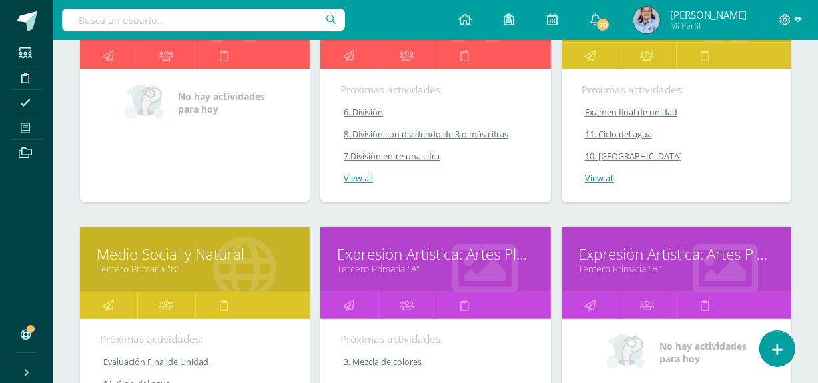
scroll to position [280, 0]
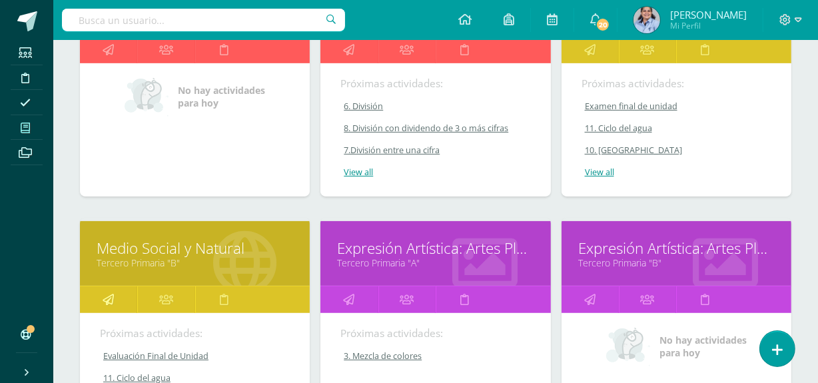
click at [113, 292] on icon at bounding box center [108, 300] width 11 height 26
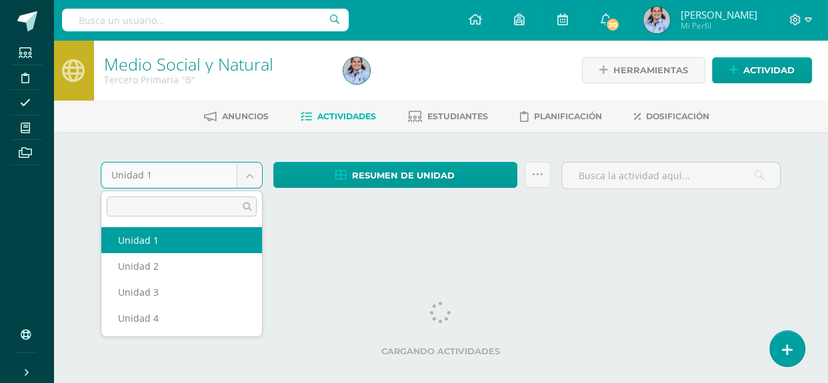
click at [255, 177] on body "Estudiantes Disciplina Asistencia Mis cursos Archivos Soporte Ayuda Reportar un…" at bounding box center [414, 126] width 828 height 252
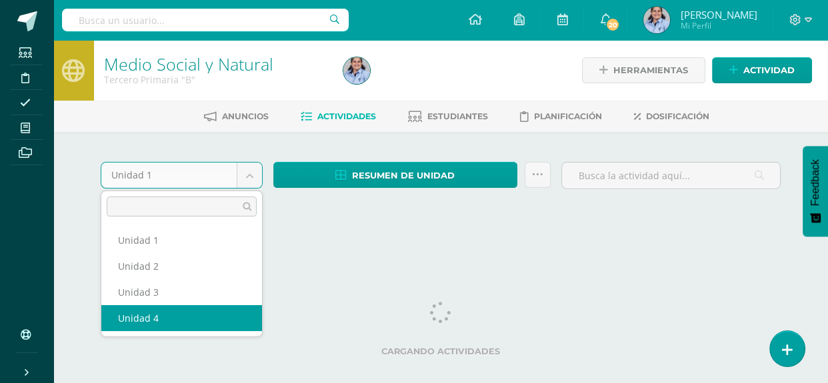
select select "Unidad 4"
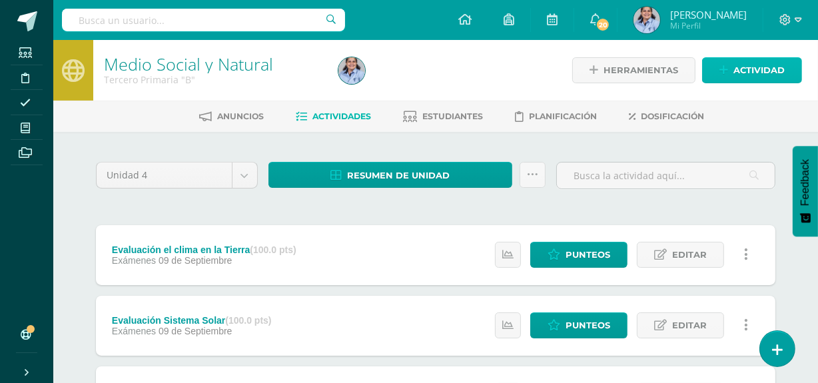
click at [766, 75] on span "Actividad" at bounding box center [759, 70] width 51 height 25
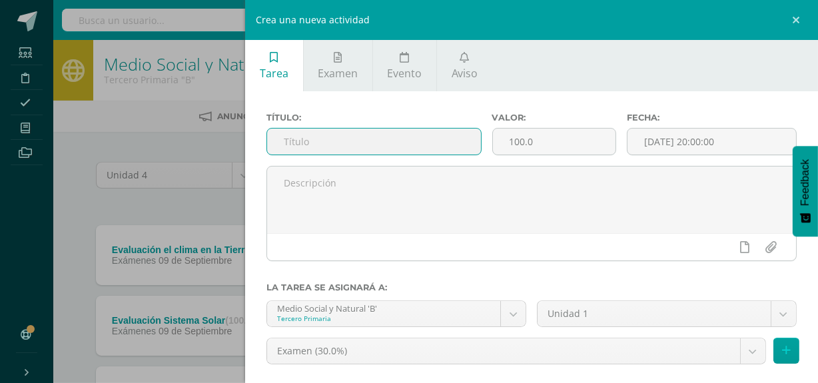
click at [460, 139] on input "text" at bounding box center [373, 142] width 213 height 26
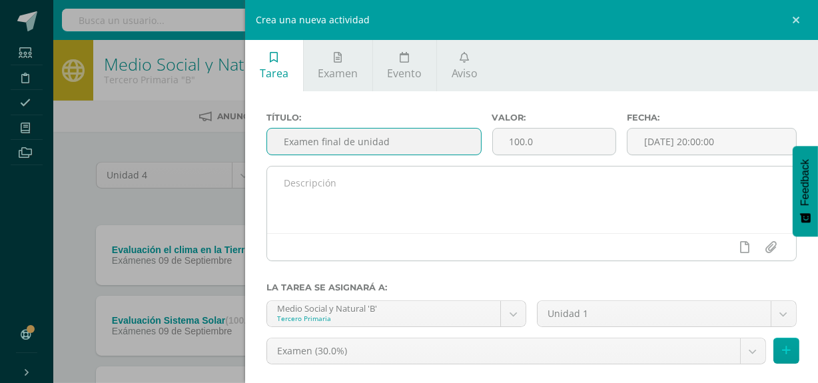
type input "Examen final de unidad"
click at [467, 189] on textarea at bounding box center [531, 200] width 529 height 67
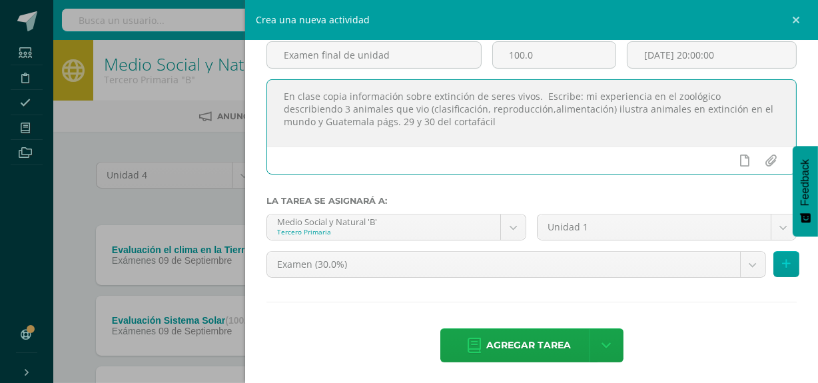
scroll to position [91, 0]
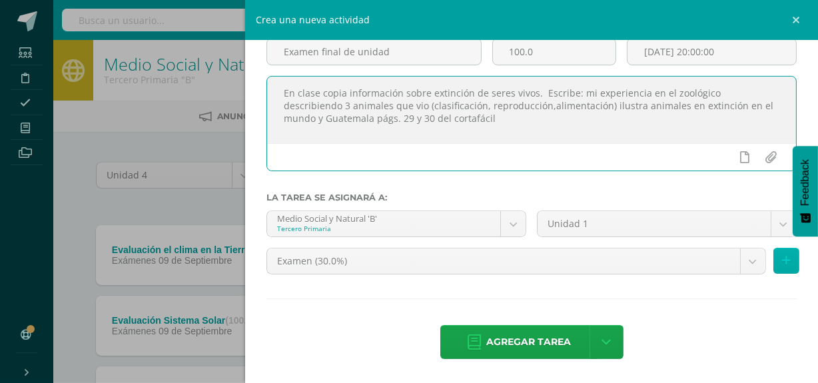
type textarea "En clase copia información sobre extinción de seres vivos. Escribe: mi experien…"
click at [782, 261] on icon at bounding box center [786, 260] width 9 height 11
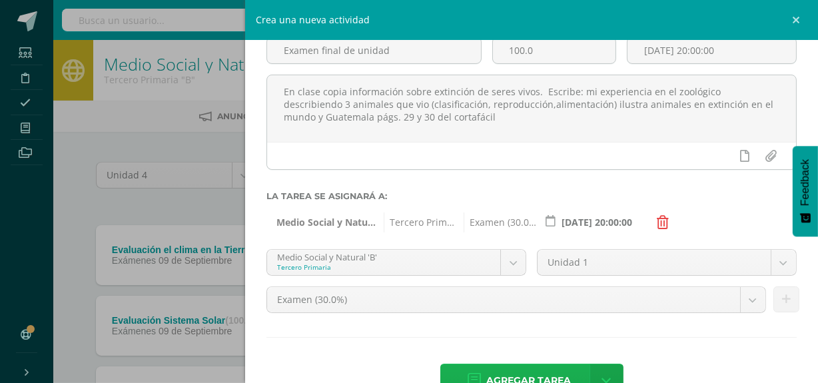
click at [520, 376] on span "Agregar tarea" at bounding box center [528, 381] width 85 height 33
